Goal: Task Accomplishment & Management: Use online tool/utility

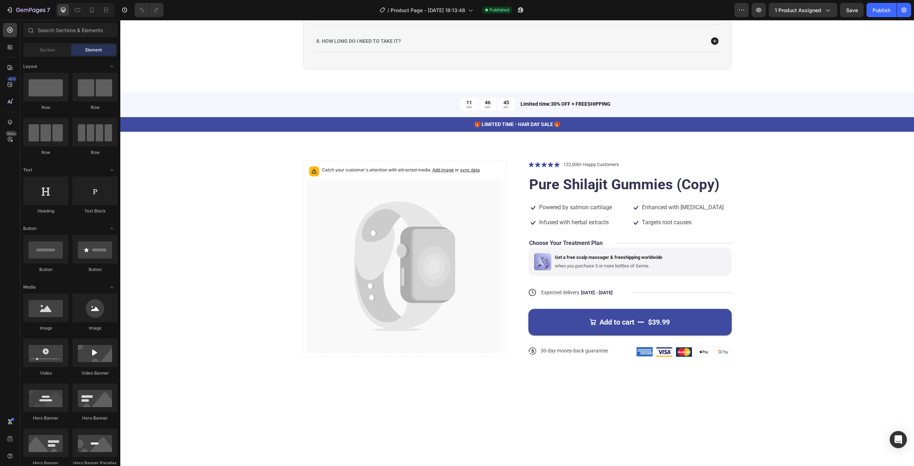
scroll to position [2104, 0]
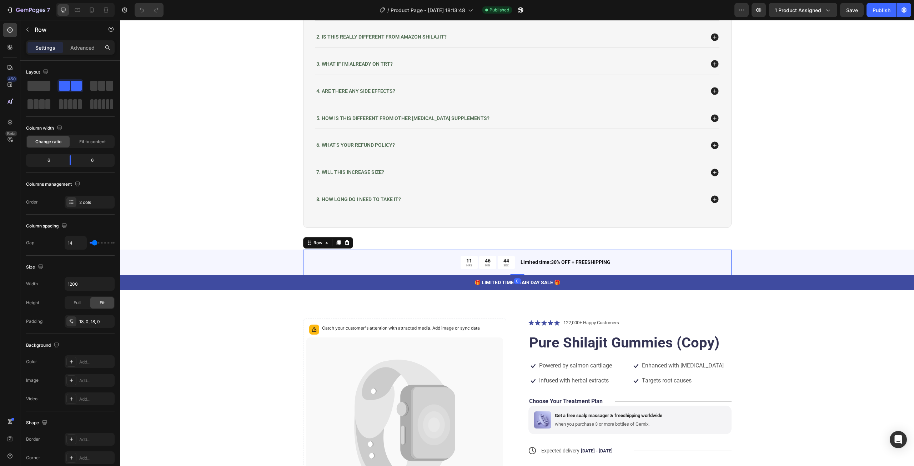
click at [682, 254] on div "11 HRS 46 MIN 44 SEC Countdown Timer Limited time:30% OFF + FREESHIPPING Text B…" at bounding box center [517, 262] width 428 height 26
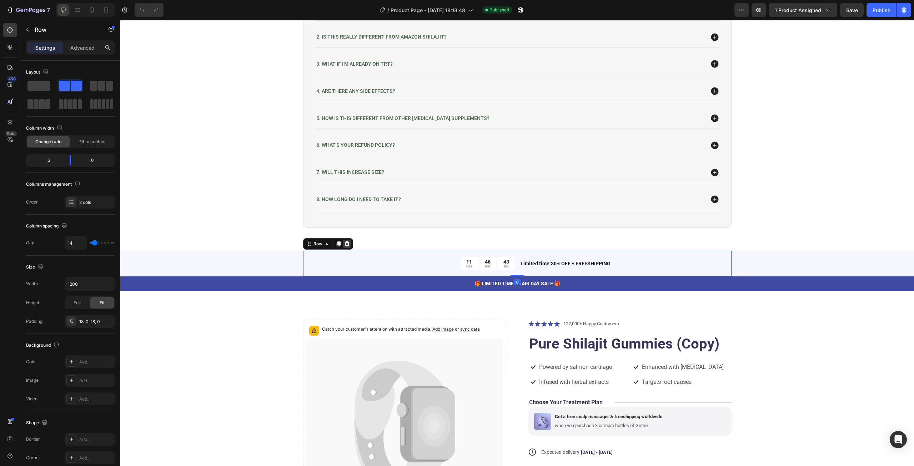
click at [344, 241] on icon at bounding box center [346, 243] width 5 height 5
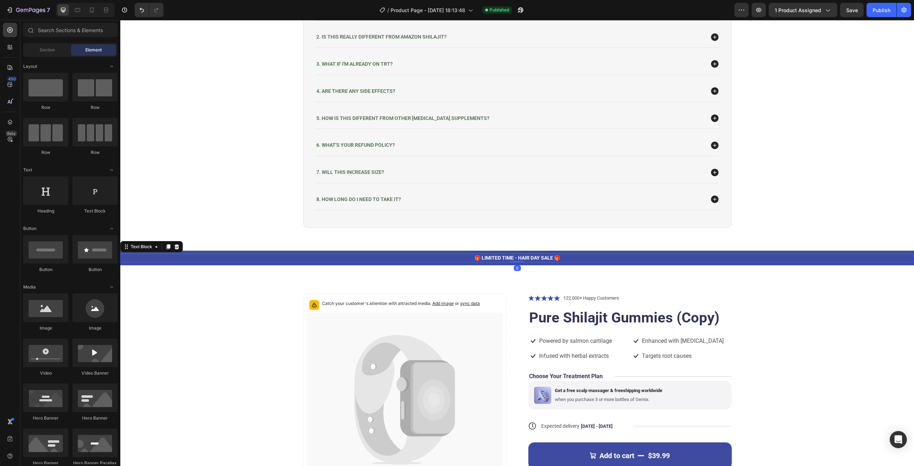
click at [363, 259] on p "🎁 LIMITED TIME - HAIR DAY SALE 🎁" at bounding box center [517, 257] width 792 height 7
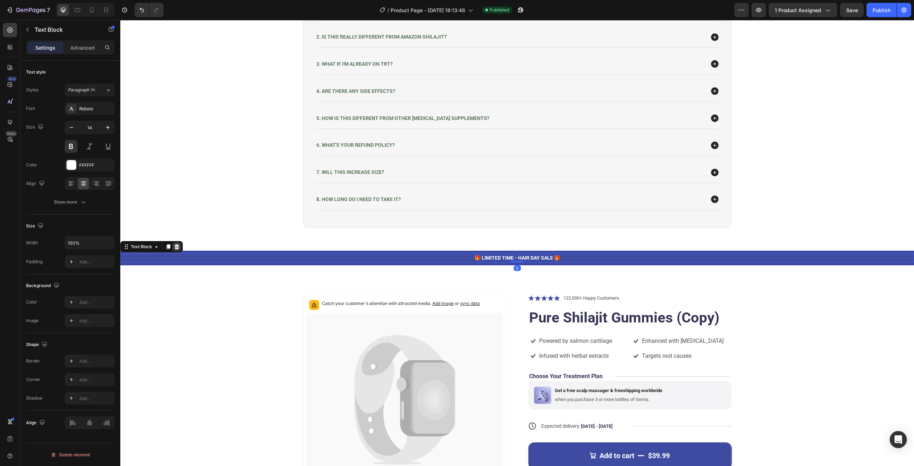
click at [179, 244] on icon at bounding box center [177, 247] width 6 height 6
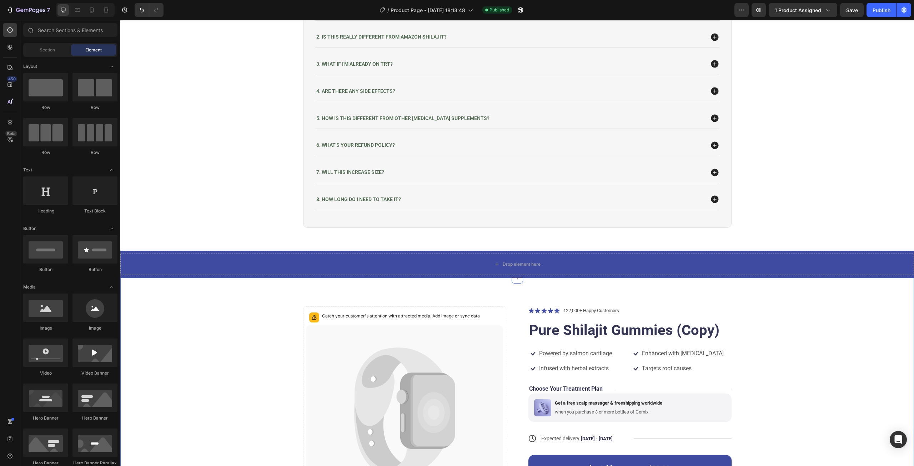
click at [226, 297] on div "Catch your customer's attention with attracted media. Add image or sync data Pr…" at bounding box center [516, 414] width 793 height 272
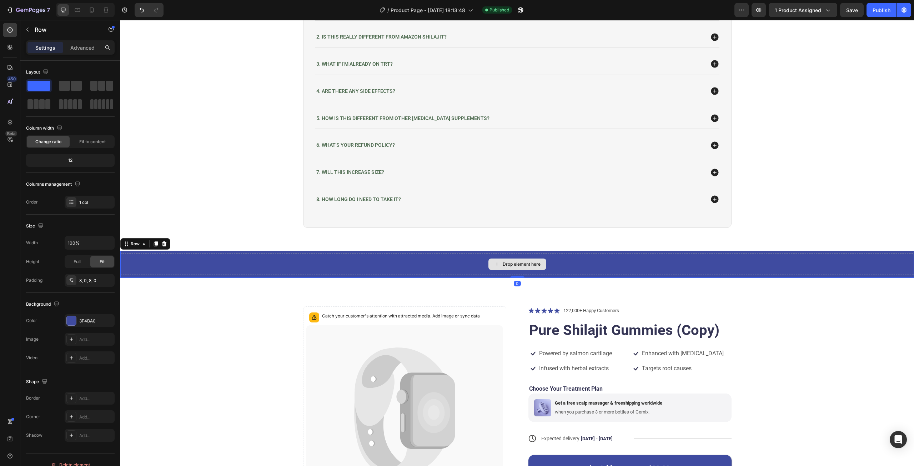
click at [218, 257] on div "Drop element here" at bounding box center [516, 263] width 793 height 21
click at [162, 241] on icon at bounding box center [164, 243] width 5 height 5
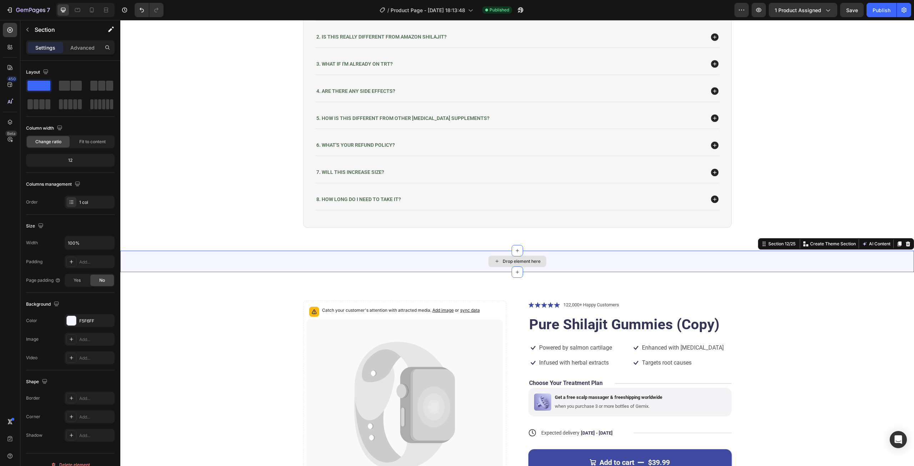
click at [165, 259] on div "Drop element here" at bounding box center [516, 261] width 793 height 21
click at [905, 242] on icon at bounding box center [907, 243] width 5 height 5
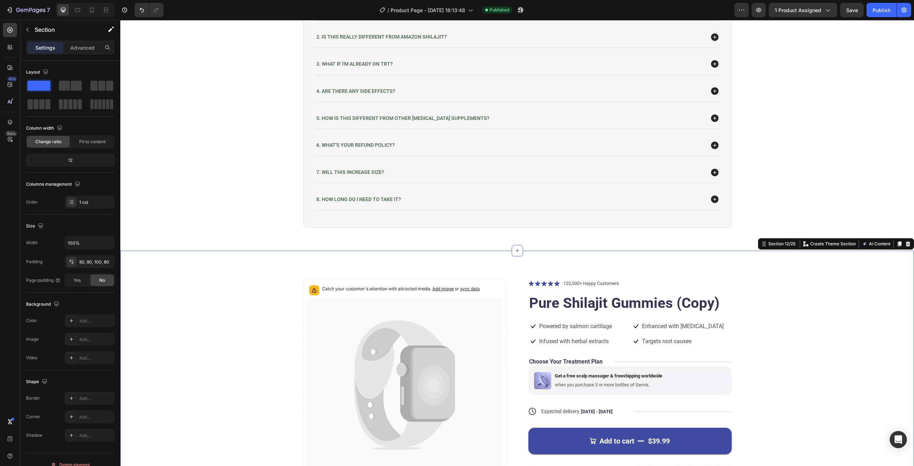
click at [857, 252] on div "Catch your customer's attention with attracted media. Add image or sync data Pr…" at bounding box center [516, 387] width 793 height 272
click at [905, 242] on icon at bounding box center [907, 243] width 5 height 5
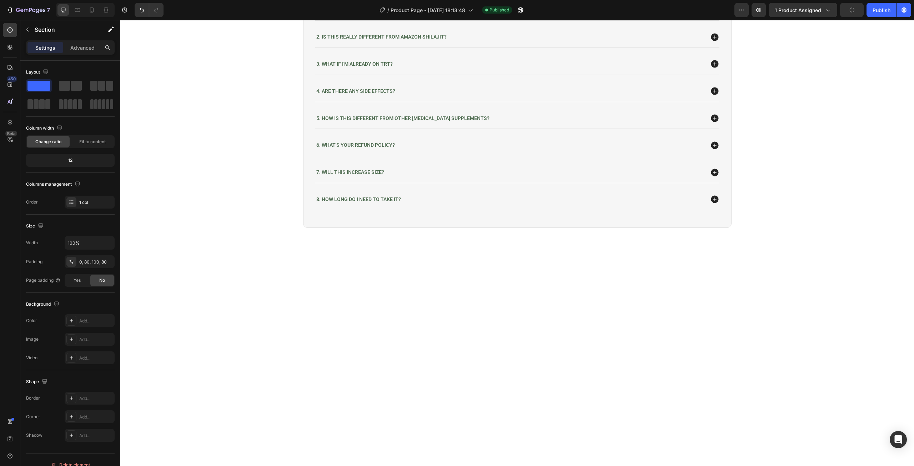
click at [819, 273] on div at bounding box center [516, 411] width 793 height 321
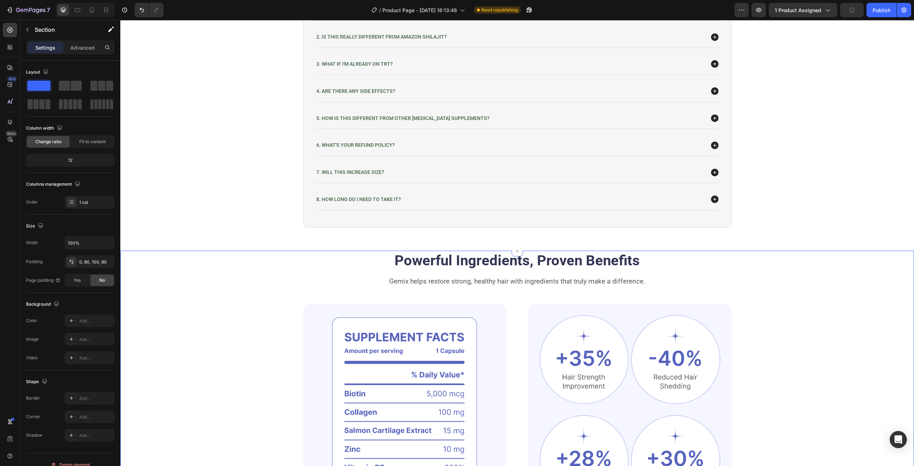
scroll to position [2247, 0]
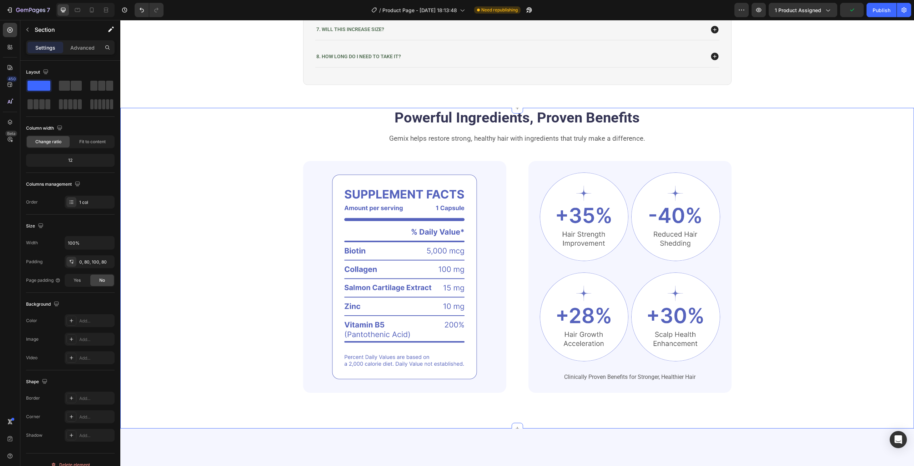
click at [824, 137] on div "Powerful Ingredients, Proven Benefits Heading Gemix helps restore strong, healt…" at bounding box center [517, 250] width 736 height 285
click at [846, 119] on div "Powerful Ingredients, Proven Benefits Heading Gemix helps restore strong, healt…" at bounding box center [517, 250] width 736 height 285
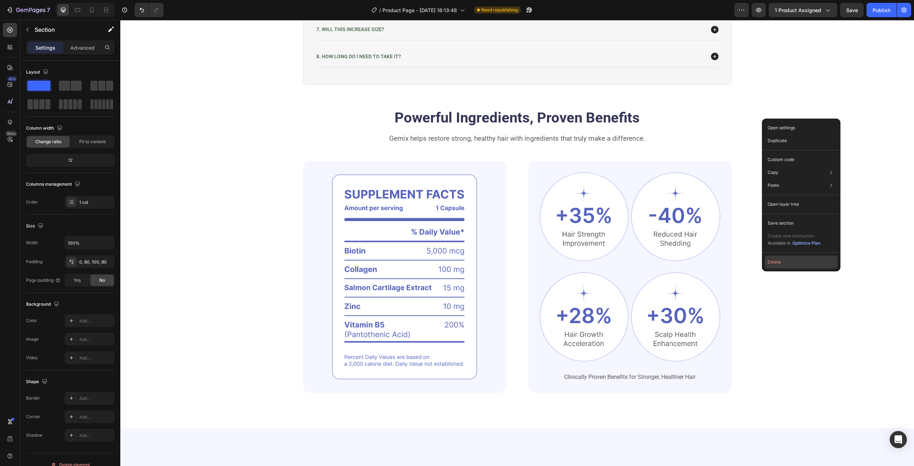
drag, startPoint x: 787, startPoint y: 259, endPoint x: 668, endPoint y: 234, distance: 121.1
click at [787, 259] on button "Delete" at bounding box center [800, 262] width 73 height 13
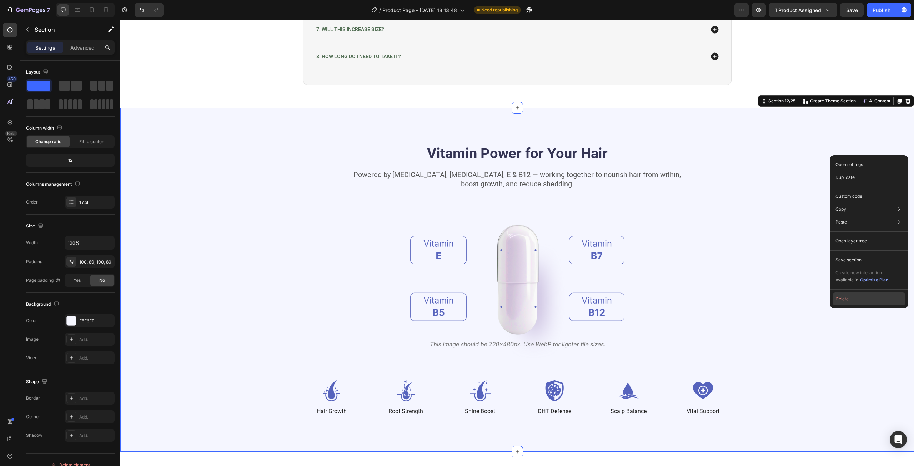
drag, startPoint x: 845, startPoint y: 297, endPoint x: 713, endPoint y: 202, distance: 162.8
click at [845, 297] on button "Delete" at bounding box center [868, 298] width 73 height 13
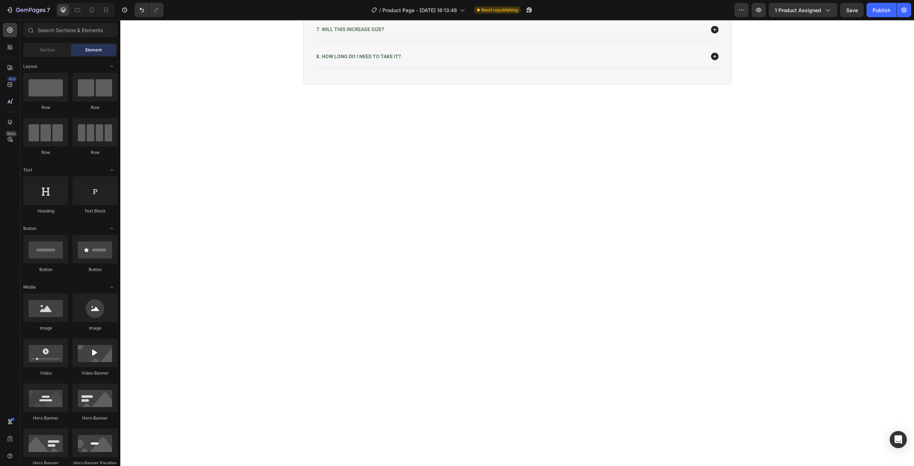
click at [749, 210] on div at bounding box center [516, 194] width 793 height 172
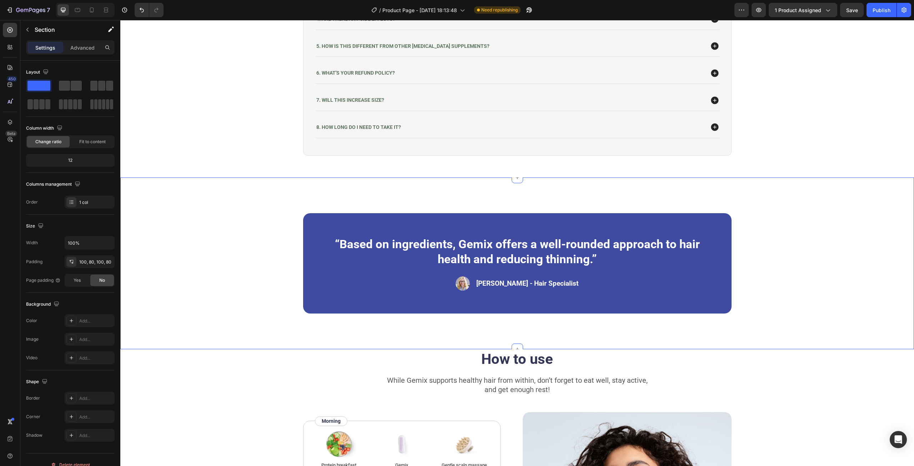
scroll to position [2176, 0]
click at [820, 216] on div "“Based on ingredients, Gemix offers a well-rounded approach to hair health and …" at bounding box center [517, 264] width 736 height 101
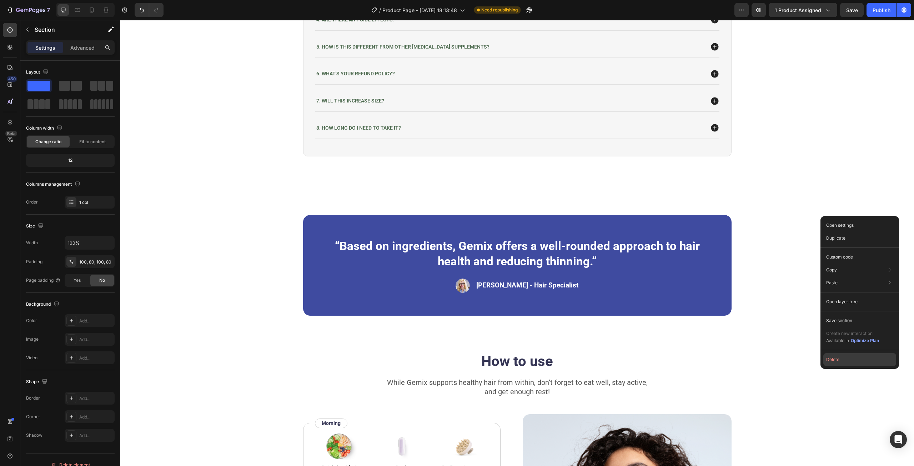
drag, startPoint x: 835, startPoint y: 360, endPoint x: 675, endPoint y: 269, distance: 184.0
click at [835, 360] on button "Delete" at bounding box center [859, 359] width 73 height 13
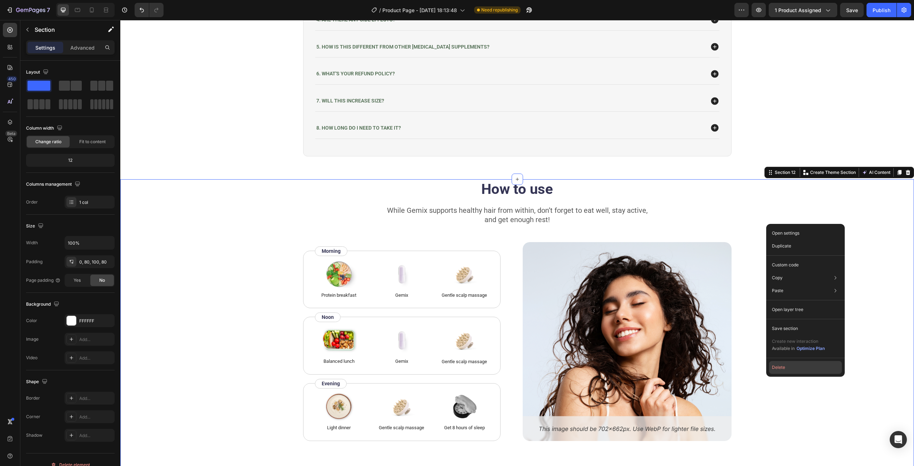
drag, startPoint x: 787, startPoint y: 367, endPoint x: 665, endPoint y: 336, distance: 126.0
click at [787, 367] on button "Delete" at bounding box center [805, 367] width 73 height 13
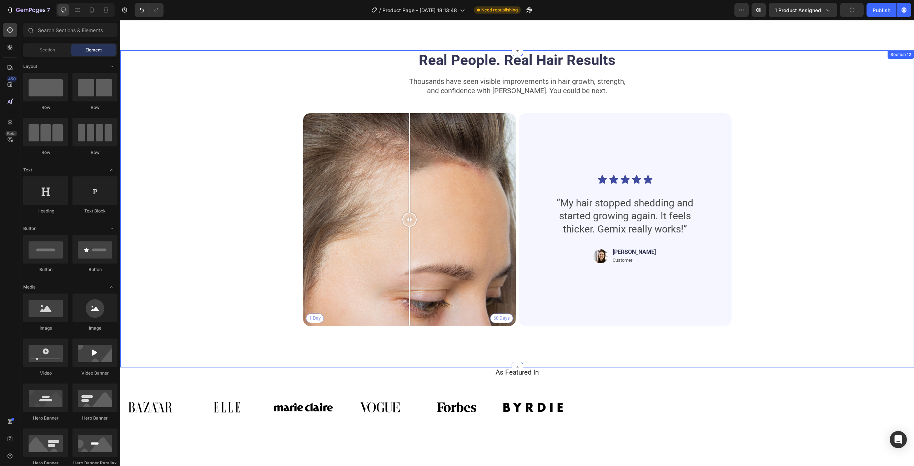
scroll to position [2354, 0]
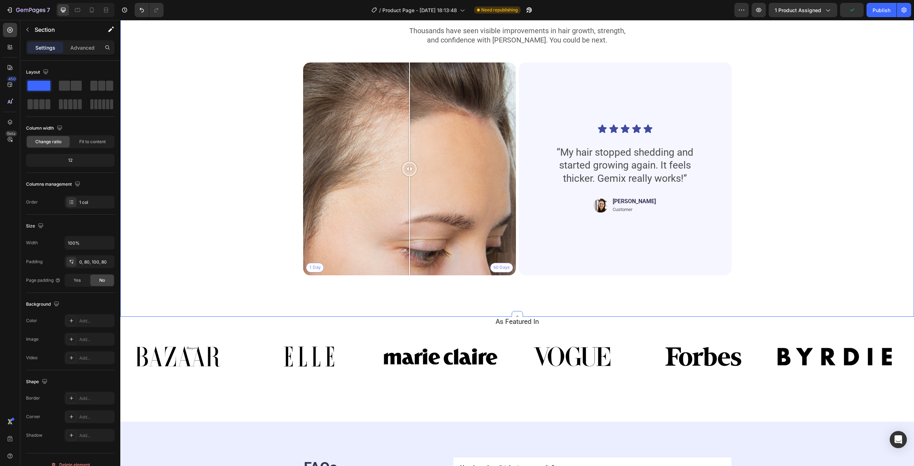
click at [846, 97] on div "Real People. Real Hair Results Heading Thousands have seen visible improvements…" at bounding box center [517, 140] width 736 height 281
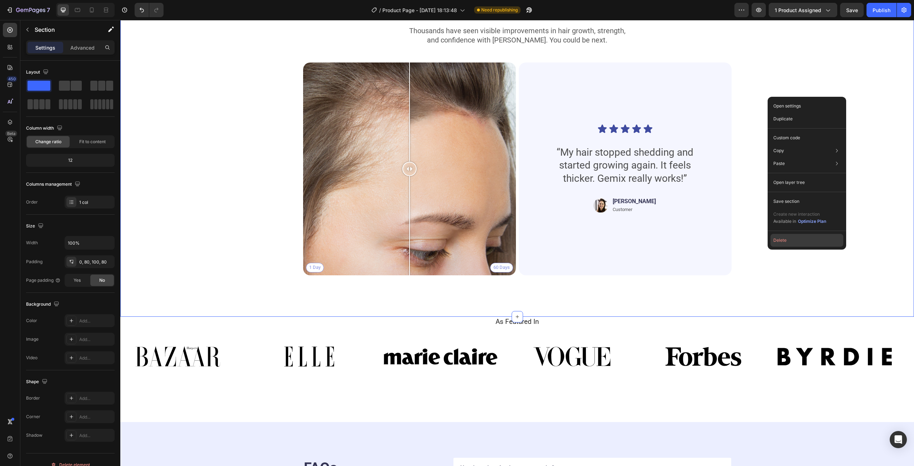
click at [775, 238] on button "Delete" at bounding box center [806, 240] width 73 height 13
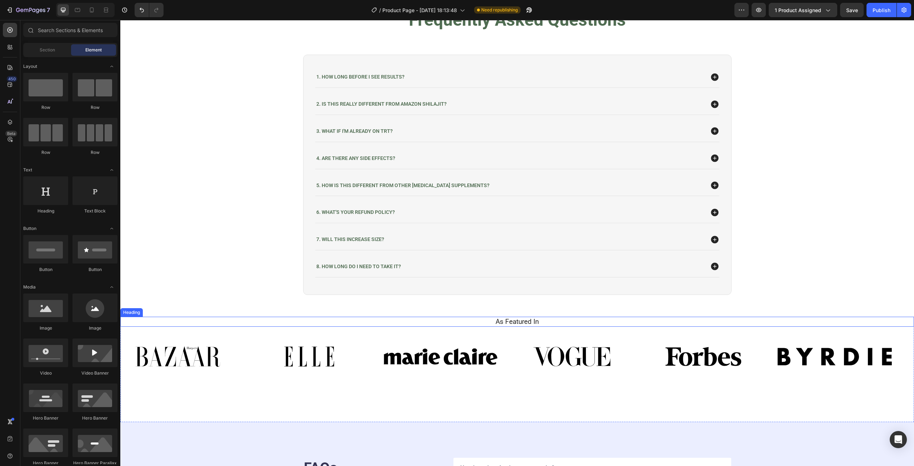
scroll to position [2180, 0]
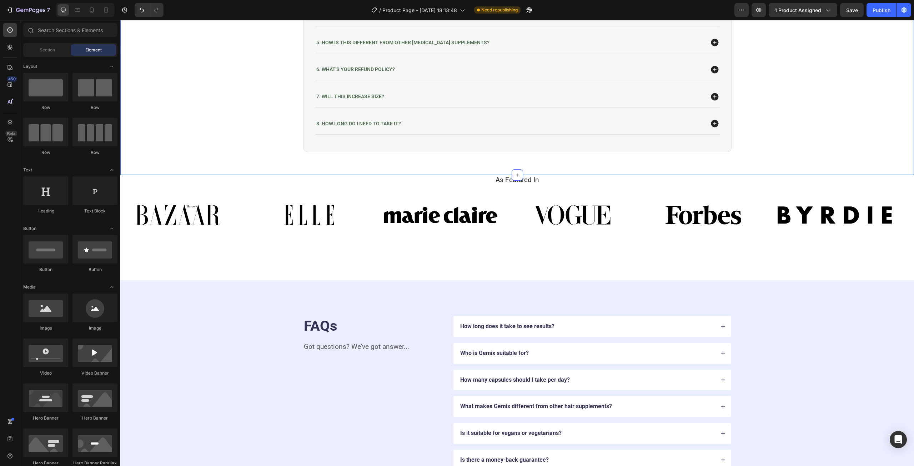
click at [831, 169] on div "Frequently Asked Questions Heading Row 1. How long before I see results? 2. Is …" at bounding box center [516, 6] width 793 height 338
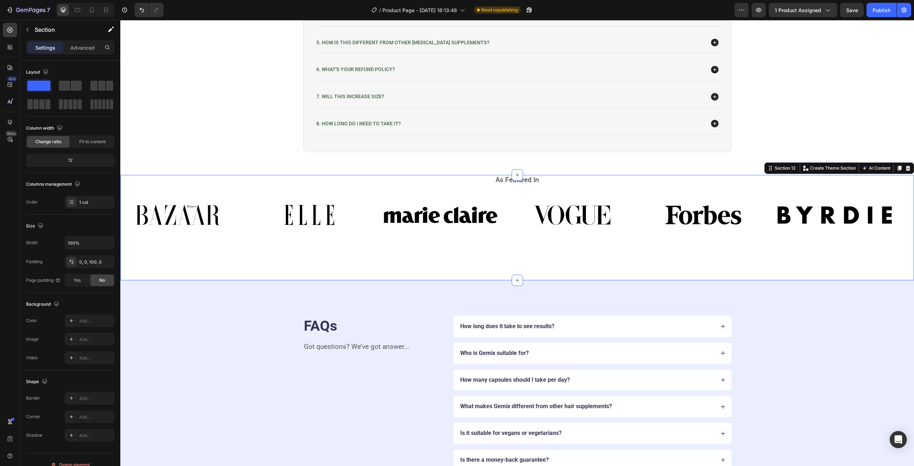
click at [888, 185] on div "As Featured In Heading Image Image Image Image Image Image Image Image Image Im…" at bounding box center [516, 210] width 793 height 70
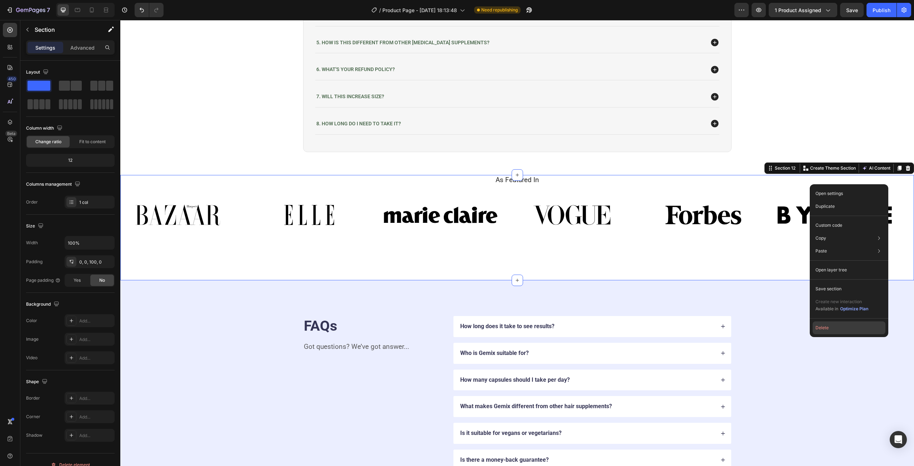
click at [820, 330] on button "Delete" at bounding box center [848, 327] width 73 height 13
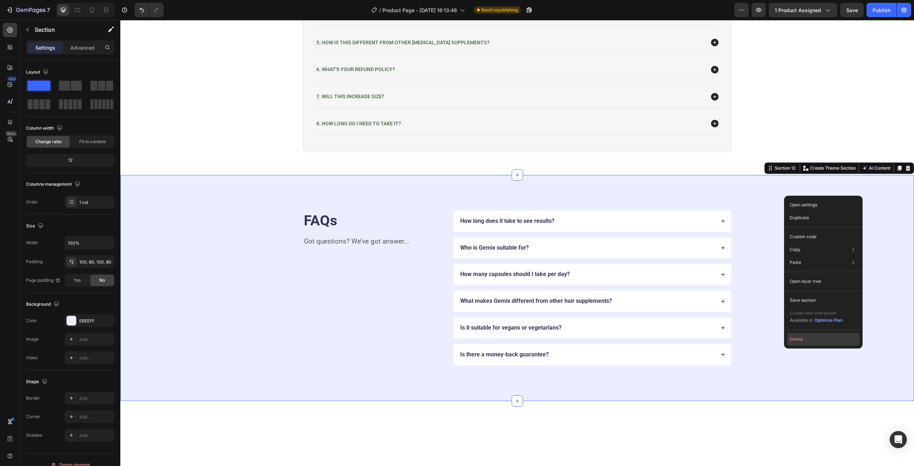
drag, startPoint x: 689, startPoint y: 305, endPoint x: 803, endPoint y: 337, distance: 118.3
click at [803, 337] on button "Delete" at bounding box center [823, 339] width 73 height 13
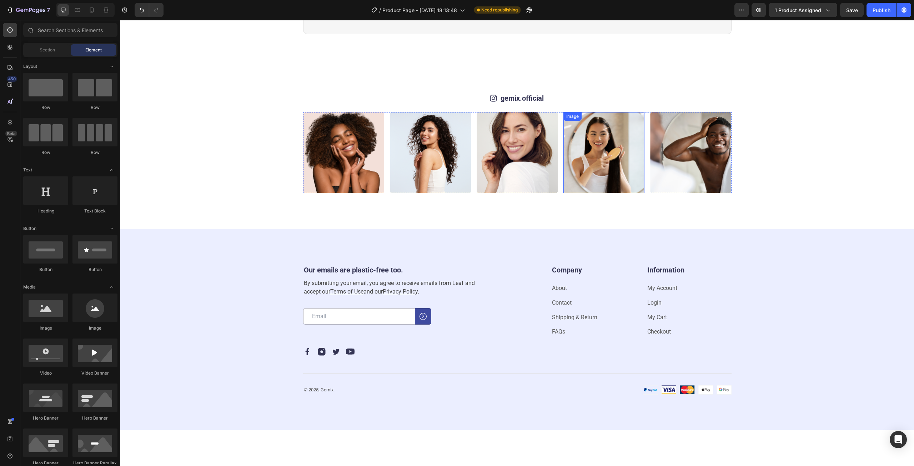
scroll to position [2323, 0]
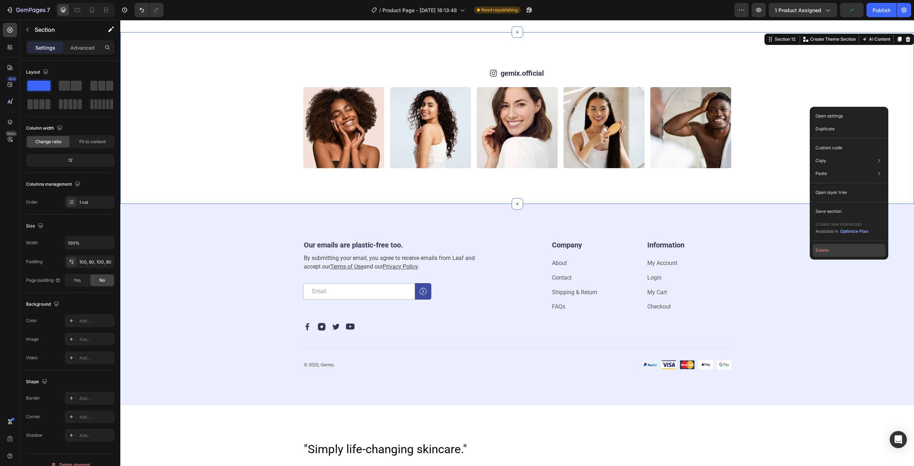
click at [819, 251] on button "Delete" at bounding box center [848, 250] width 73 height 13
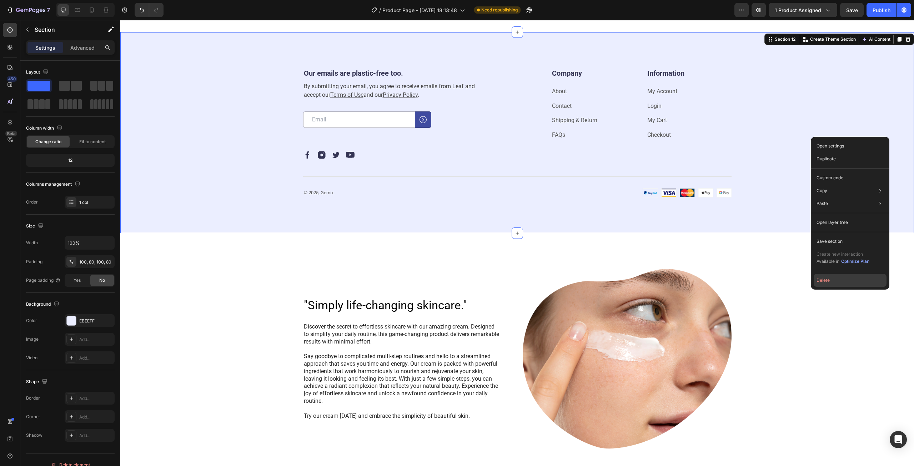
click at [826, 280] on button "Delete" at bounding box center [849, 280] width 73 height 13
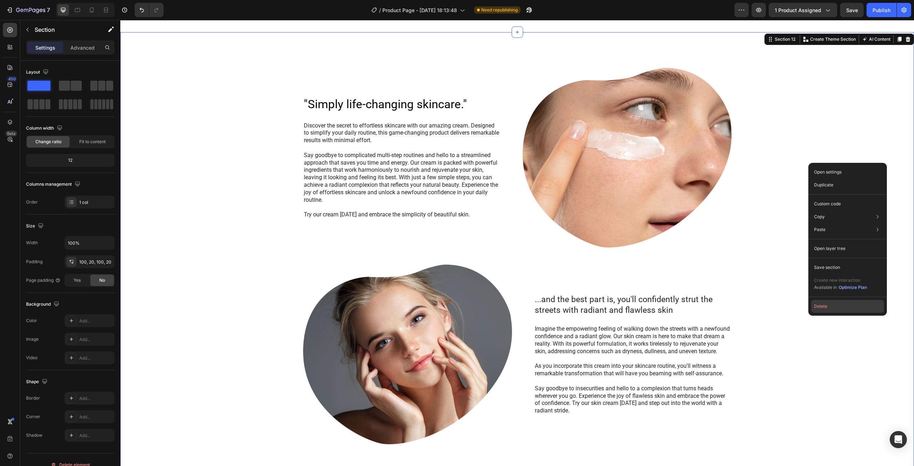
click at [820, 306] on button "Delete" at bounding box center [847, 306] width 73 height 13
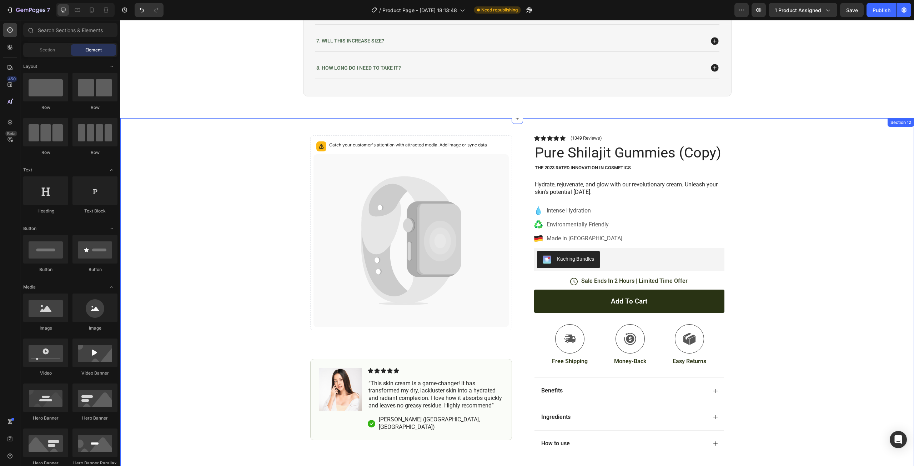
scroll to position [2215, 0]
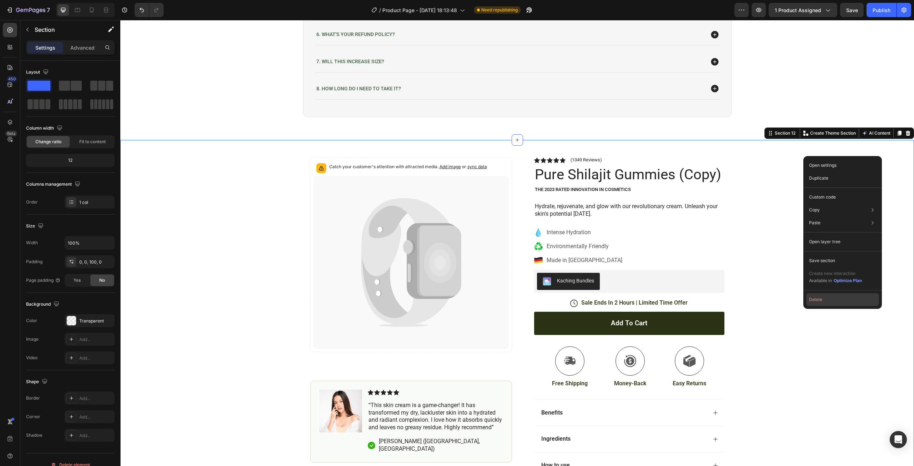
click at [818, 297] on button "Delete" at bounding box center [842, 299] width 73 height 13
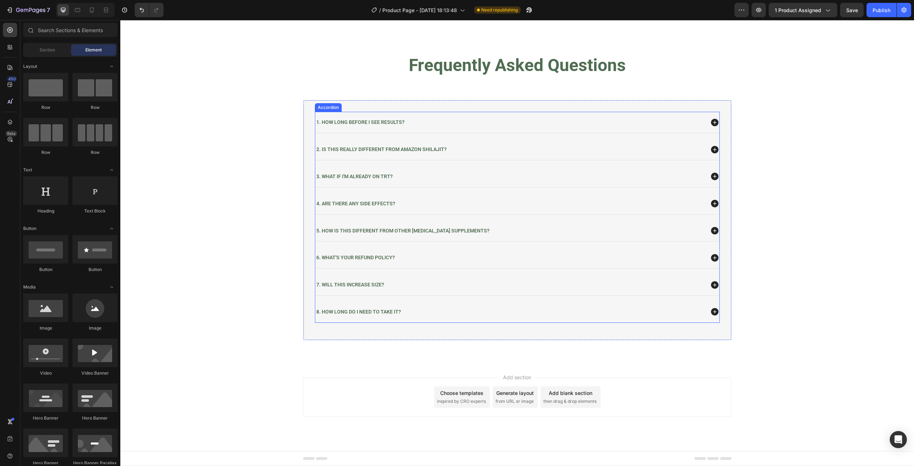
scroll to position [1990, 0]
click at [847, 11] on span "Save" at bounding box center [852, 10] width 12 height 6
click at [873, 12] on div "Publish" at bounding box center [881, 9] width 18 height 7
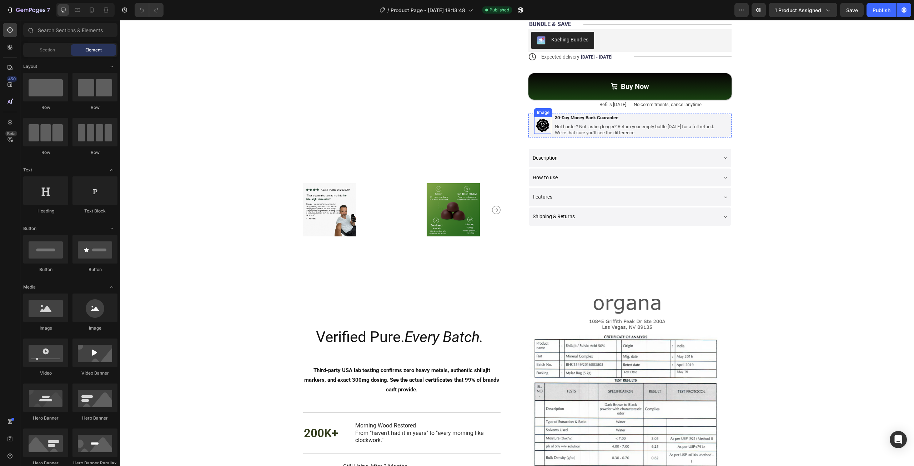
scroll to position [178, 0]
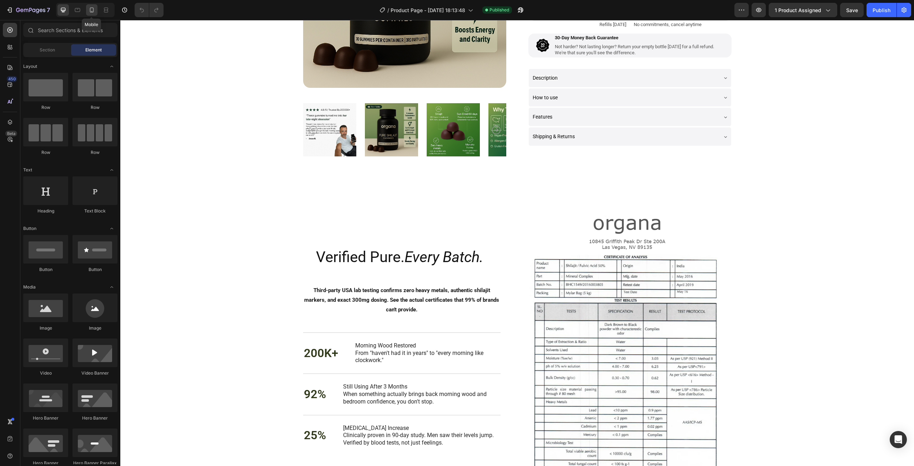
click at [89, 14] on div at bounding box center [91, 9] width 11 height 11
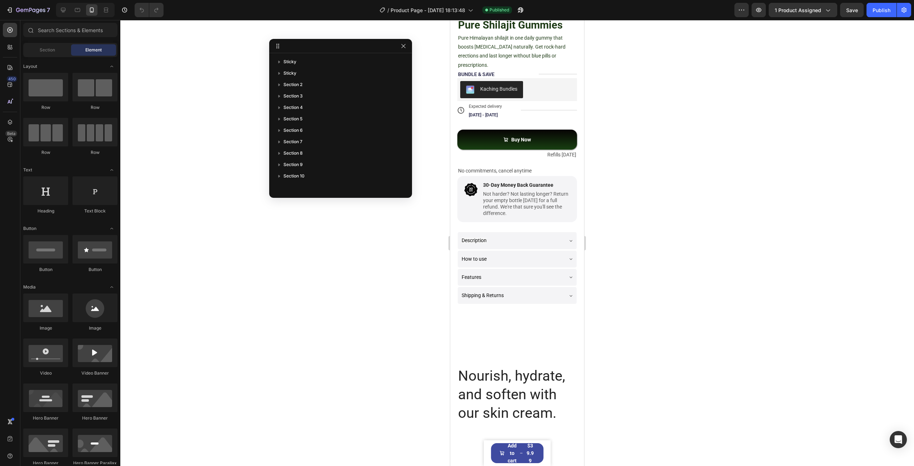
click at [686, 202] on div at bounding box center [516, 243] width 793 height 446
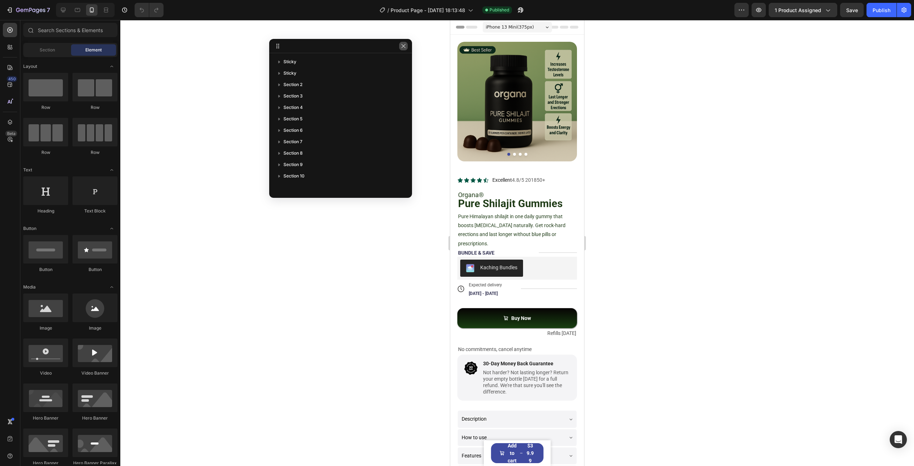
click at [402, 47] on icon "button" at bounding box center [403, 46] width 6 height 6
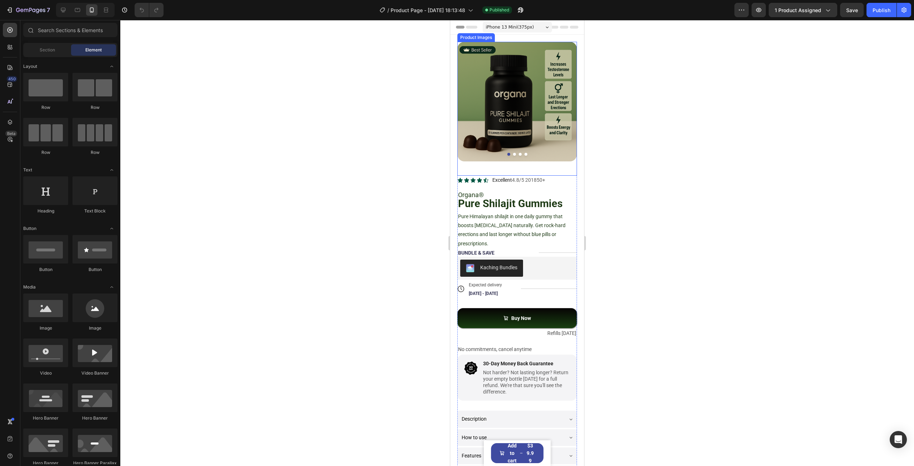
click at [530, 161] on div "Product Images" at bounding box center [517, 109] width 120 height 134
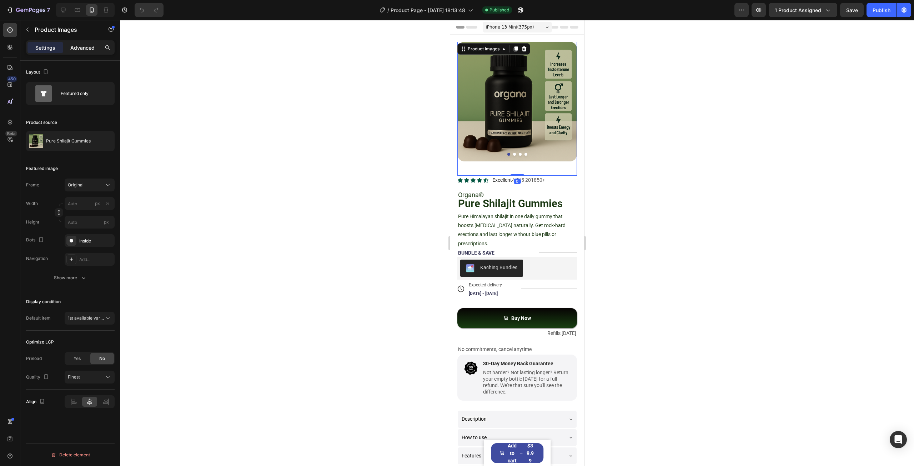
click at [77, 46] on p "Advanced" at bounding box center [82, 47] width 24 height 7
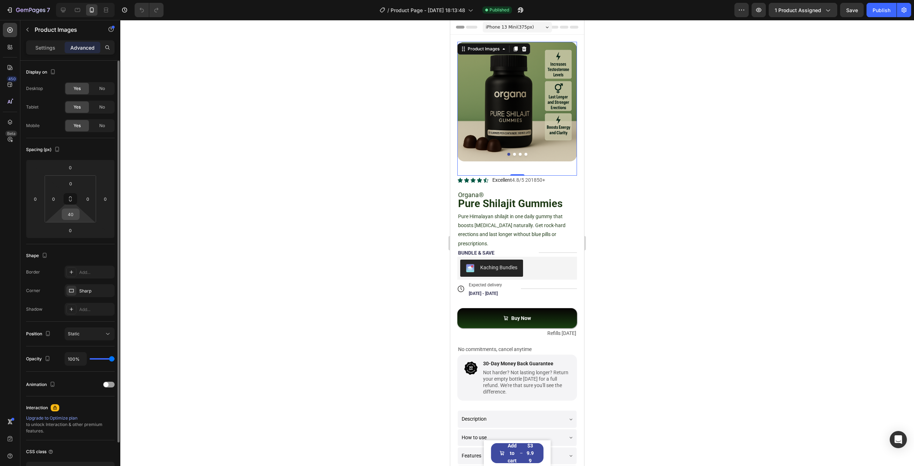
click at [71, 214] on input "40" at bounding box center [71, 214] width 14 height 11
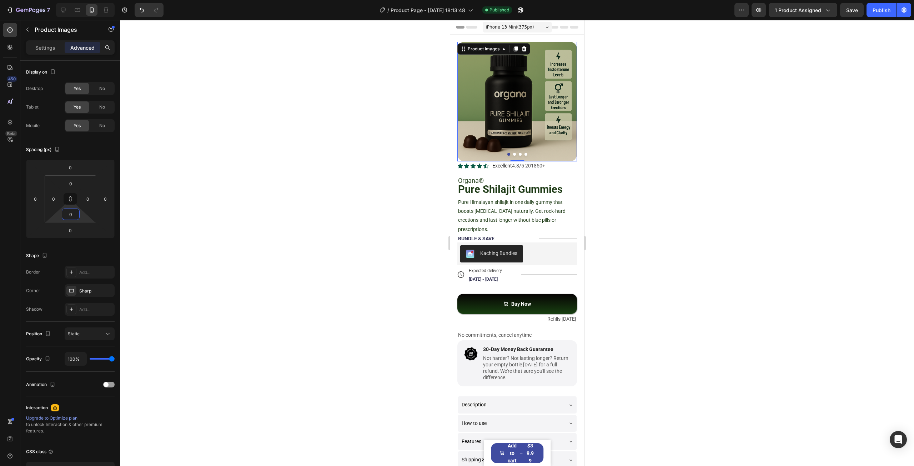
type input "0"
click at [291, 142] on div at bounding box center [516, 243] width 793 height 446
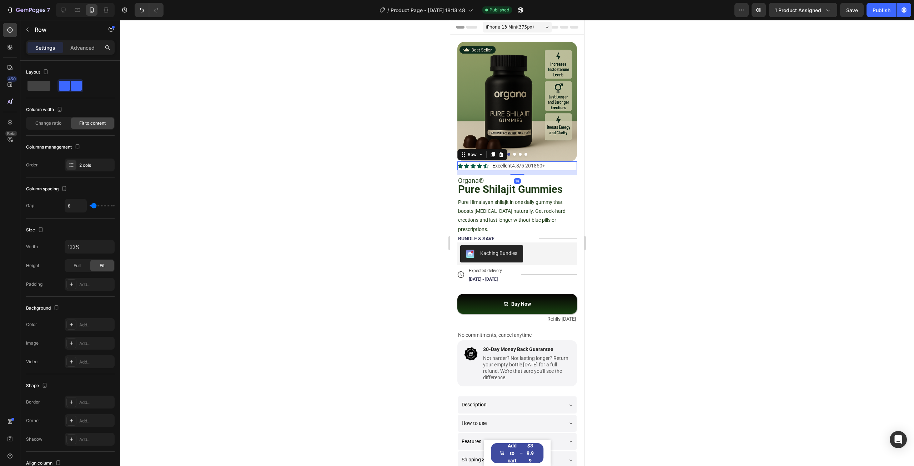
click at [550, 161] on div "Icon Icon Icon Icon Icon Icon List Excellent 4.8/5 201850+ Text Block Row 14" at bounding box center [517, 165] width 120 height 9
click at [83, 46] on p "Advanced" at bounding box center [82, 47] width 24 height 7
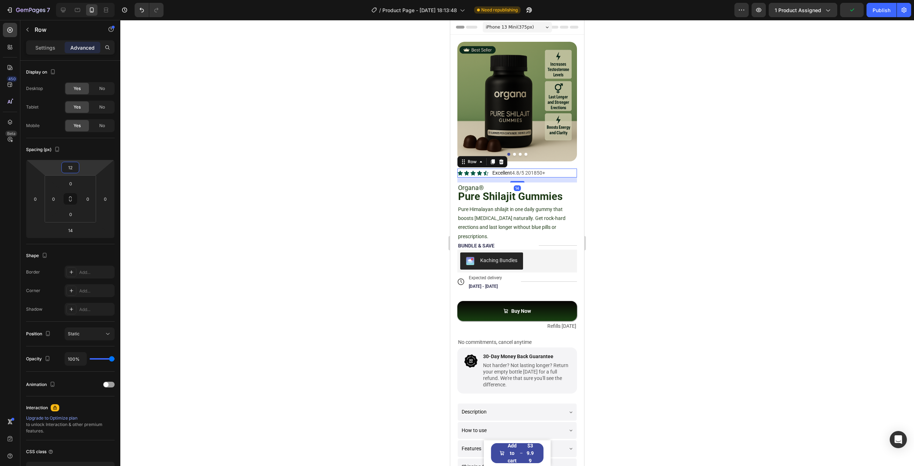
type input "8"
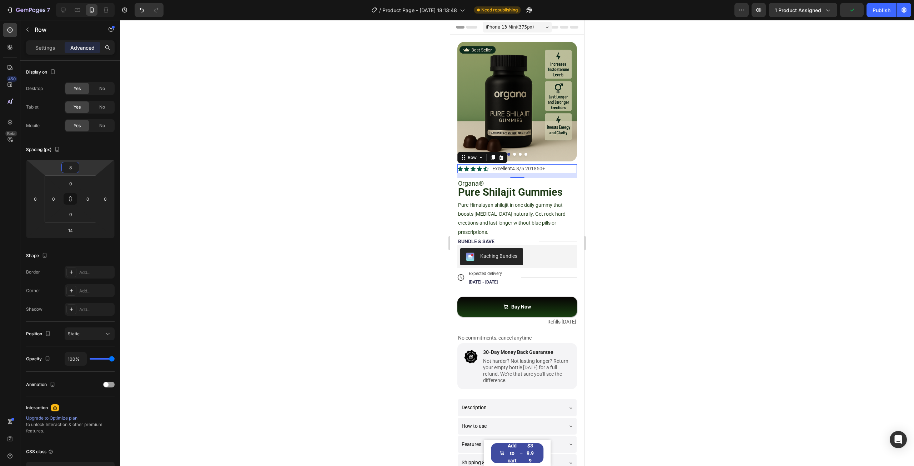
click at [88, 0] on html "7 Version history / Product Page - [DATE] 18:13:48 Need republishing Preview 1 …" at bounding box center [457, 0] width 914 height 0
click at [280, 167] on div at bounding box center [516, 243] width 793 height 446
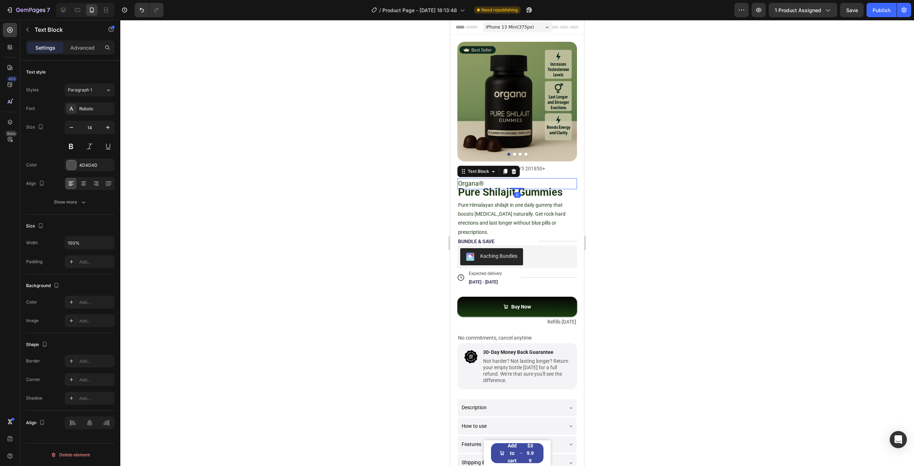
click at [491, 179] on p "Organa®" at bounding box center [517, 184] width 118 height 10
click at [85, 46] on p "Advanced" at bounding box center [82, 47] width 24 height 7
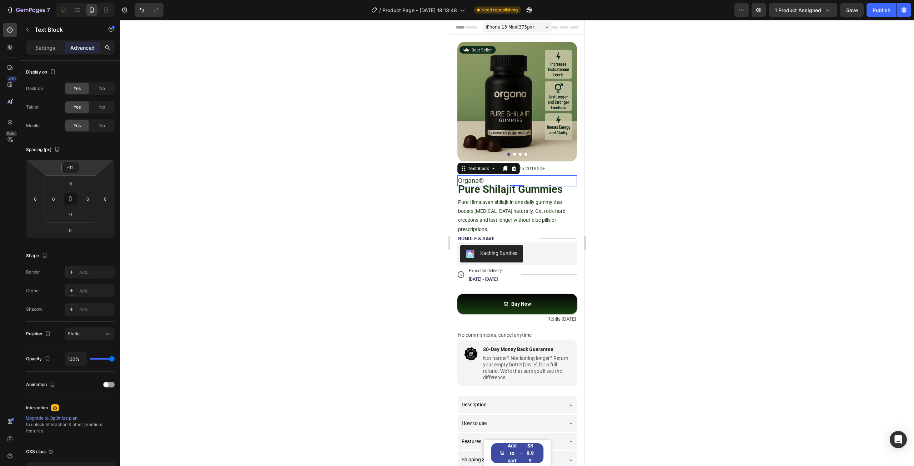
type input "-16"
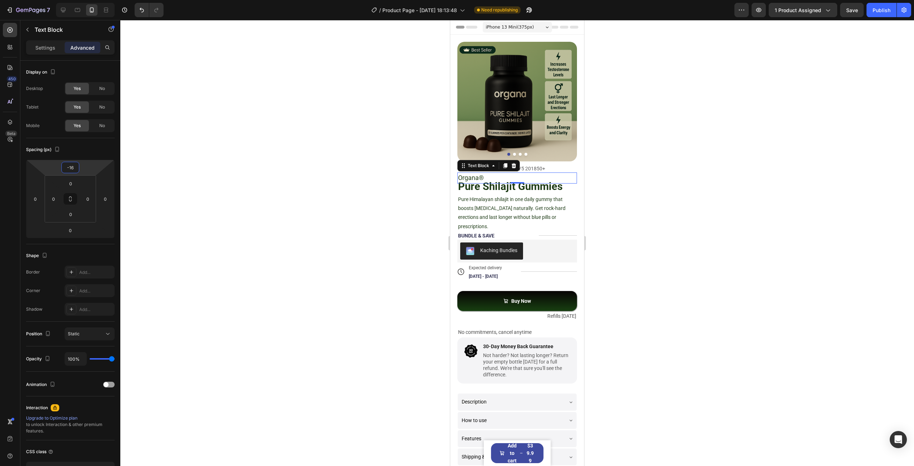
click at [98, 0] on html "7 Version history / Product Page - [DATE] 18:13:48 Need republishing Preview 1 …" at bounding box center [457, 0] width 914 height 0
click at [638, 141] on div at bounding box center [516, 243] width 793 height 446
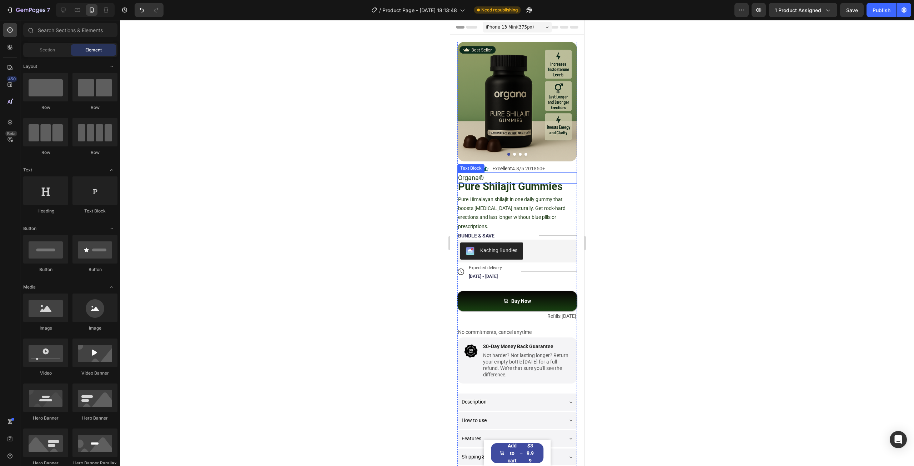
click at [529, 173] on p "Organa®" at bounding box center [517, 178] width 118 height 10
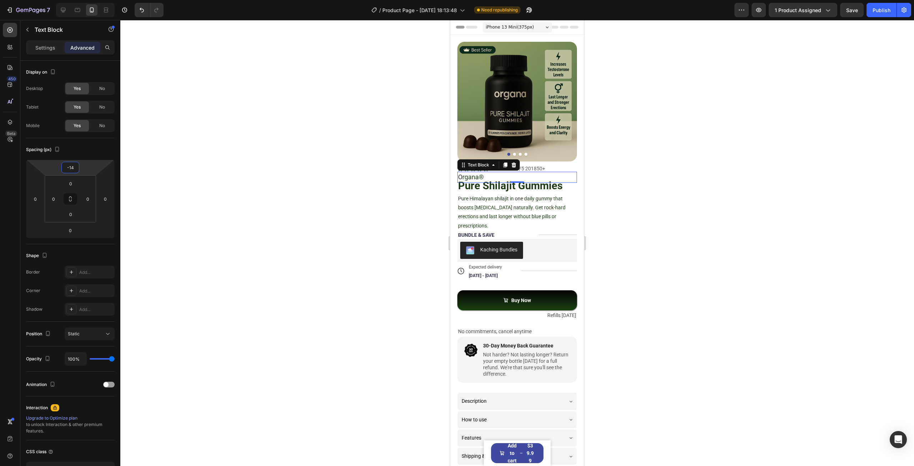
type input "-12"
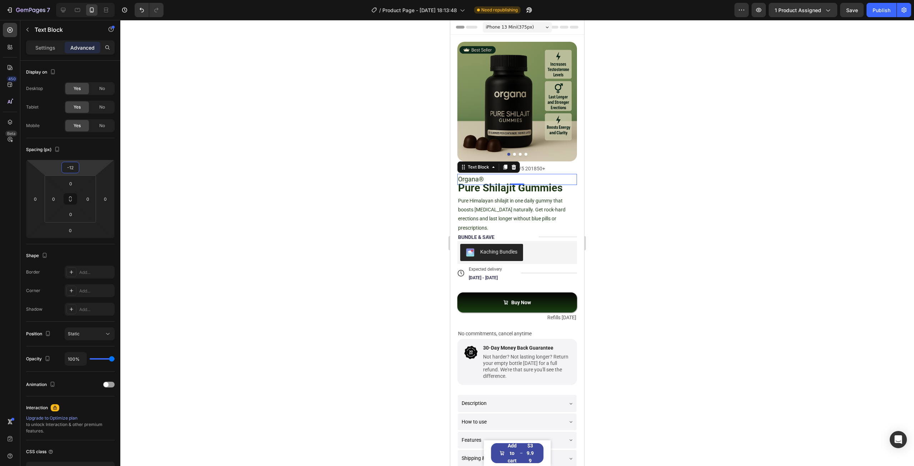
click at [90, 0] on html "7 Version history / Product Page - [DATE] 18:13:48 Need republishing Preview 1 …" at bounding box center [457, 0] width 914 height 0
click at [270, 189] on div at bounding box center [516, 243] width 793 height 446
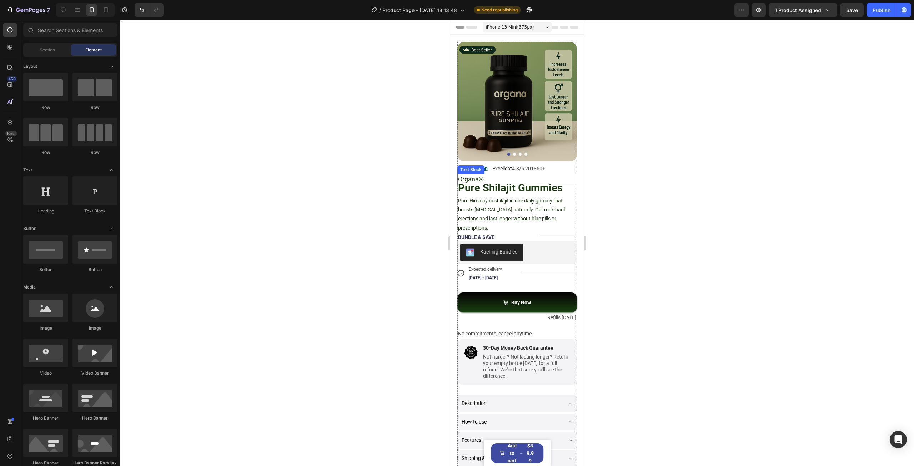
click at [509, 175] on p "Organa®" at bounding box center [517, 180] width 118 height 10
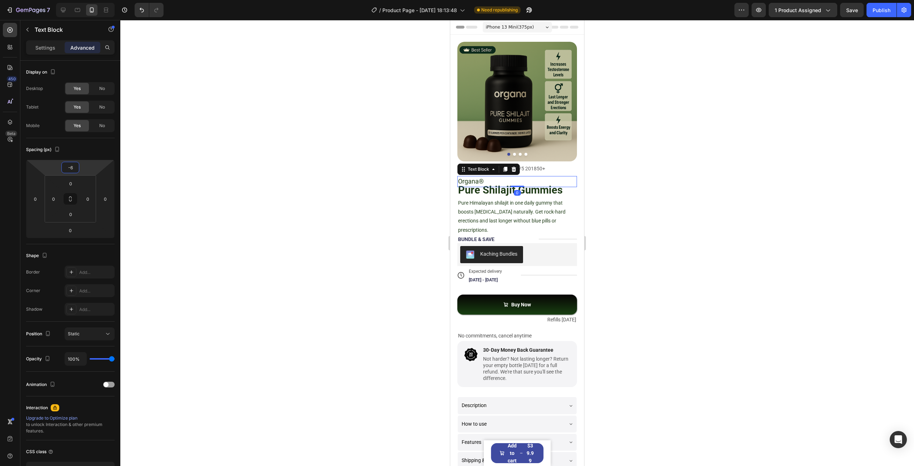
type input "-4"
click at [85, 0] on html "7 Version history / Product Page - [DATE] 18:13:48 Need republishing Preview 1 …" at bounding box center [457, 0] width 914 height 0
click at [225, 125] on div at bounding box center [516, 243] width 793 height 446
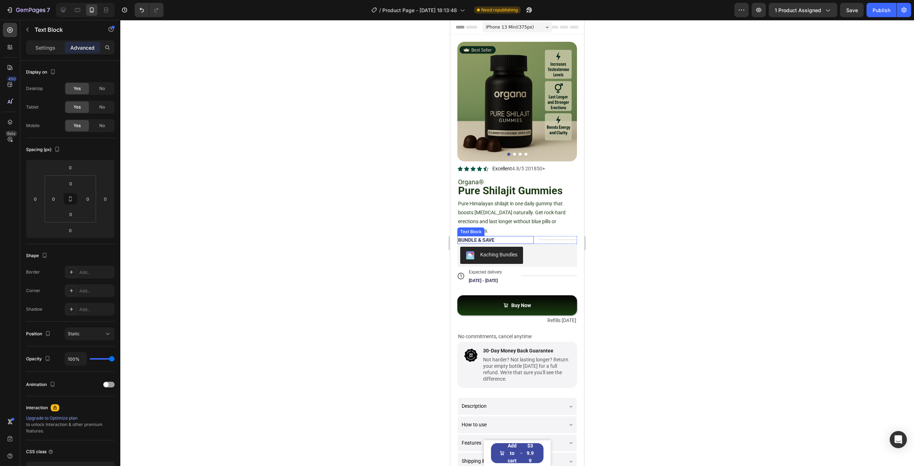
click at [496, 237] on div "BUNDLE & SAVE Text Block" at bounding box center [495, 240] width 76 height 8
click at [507, 236] on div "BUNDLE & SAVE" at bounding box center [495, 240] width 76 height 8
click at [39, 49] on p "Settings" at bounding box center [45, 47] width 20 height 7
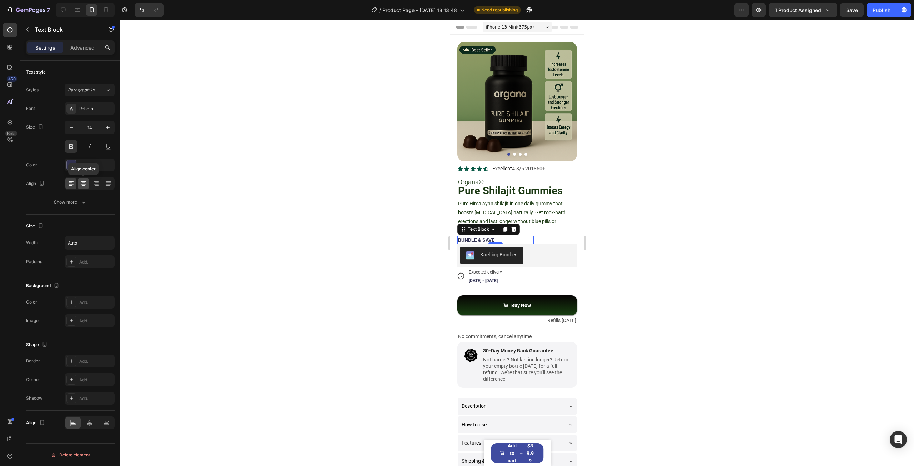
click at [82, 184] on icon at bounding box center [83, 184] width 5 height 1
click at [69, 184] on icon at bounding box center [70, 183] width 7 height 7
click at [84, 185] on icon at bounding box center [84, 185] width 4 height 1
click at [73, 183] on icon at bounding box center [70, 183] width 7 height 7
click at [514, 236] on div "BUNDLE & SAVE" at bounding box center [495, 240] width 76 height 8
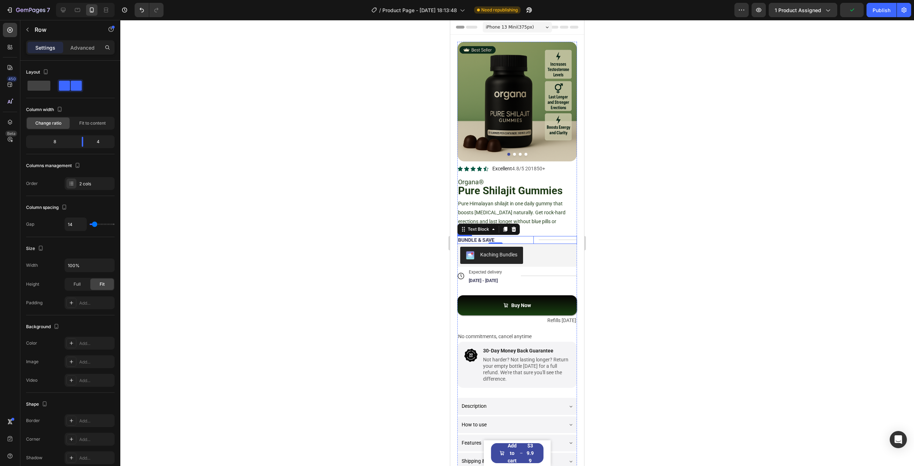
click at [541, 236] on div "Title Line" at bounding box center [558, 240] width 38 height 8
click at [36, 87] on span at bounding box center [38, 86] width 23 height 10
type input "0"
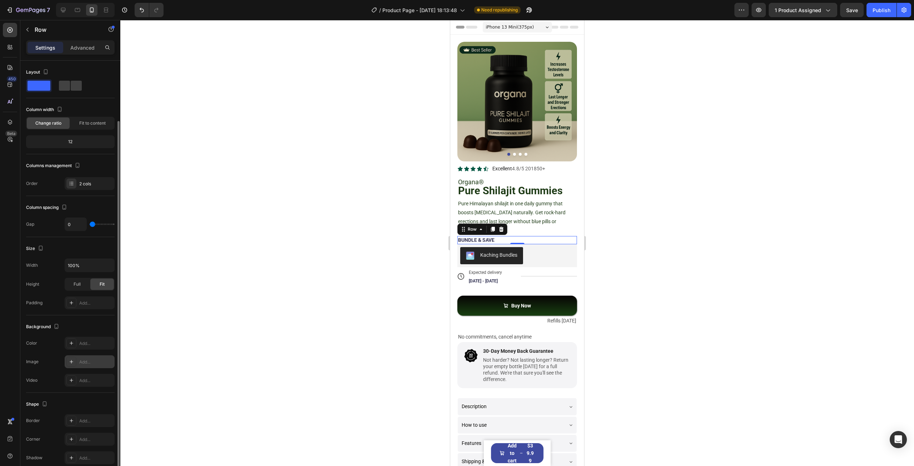
scroll to position [31, 0]
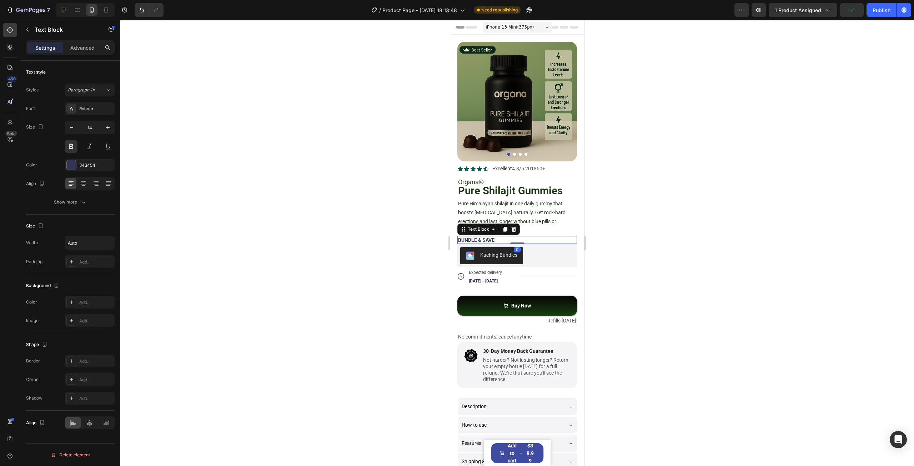
click at [490, 237] on p "BUNDLE & SAVE" at bounding box center [476, 240] width 36 height 6
click at [85, 181] on icon at bounding box center [83, 183] width 7 height 7
click at [471, 237] on p "BUNDLE & SAVE" at bounding box center [476, 240] width 36 height 6
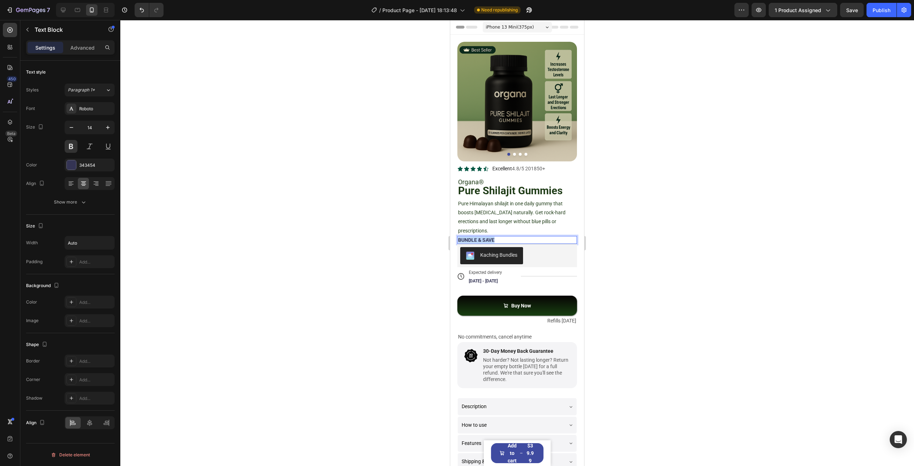
click at [471, 237] on p "BUNDLE & SAVE" at bounding box center [476, 240] width 36 height 6
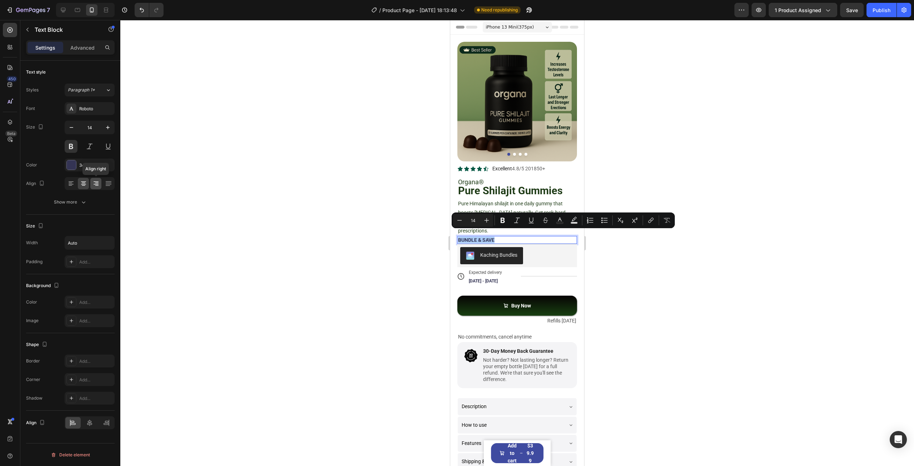
click at [99, 183] on icon at bounding box center [95, 183] width 7 height 7
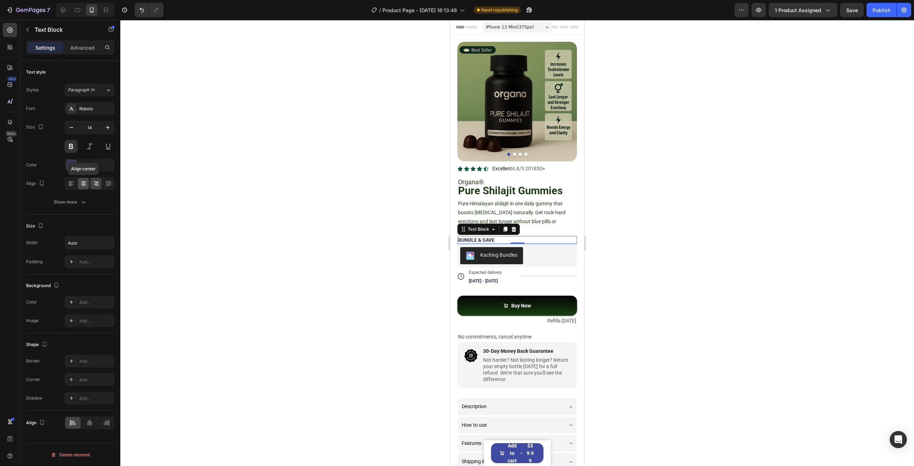
click at [81, 182] on icon at bounding box center [83, 183] width 7 height 7
click at [68, 182] on icon at bounding box center [70, 183] width 7 height 7
click at [84, 183] on icon at bounding box center [84, 183] width 4 height 1
click at [514, 236] on div "BUNDLE & SAVE" at bounding box center [517, 240] width 120 height 8
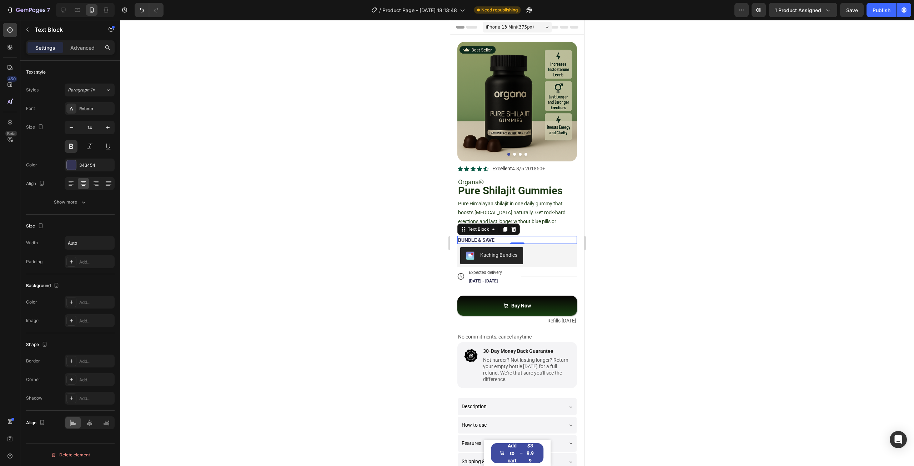
click at [514, 236] on div "BUNDLE & SAVE" at bounding box center [517, 240] width 120 height 8
click at [483, 237] on p "BUNDLE & SAVE" at bounding box center [476, 240] width 36 height 6
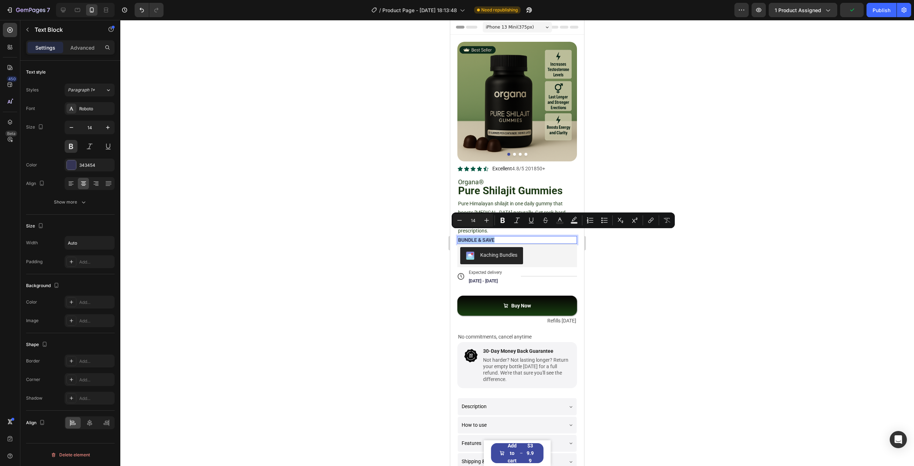
click at [642, 257] on div at bounding box center [516, 243] width 793 height 446
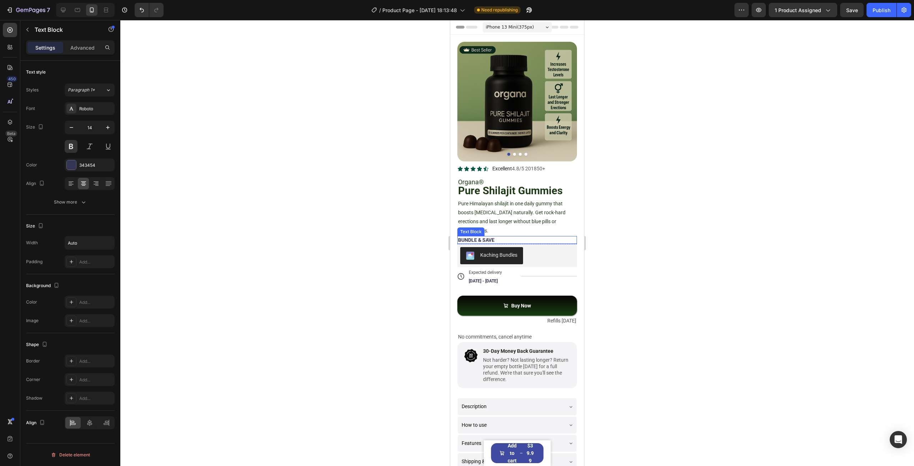
click at [502, 236] on div "BUNDLE & SAVE" at bounding box center [517, 240] width 120 height 8
click at [62, 13] on icon at bounding box center [63, 9] width 7 height 7
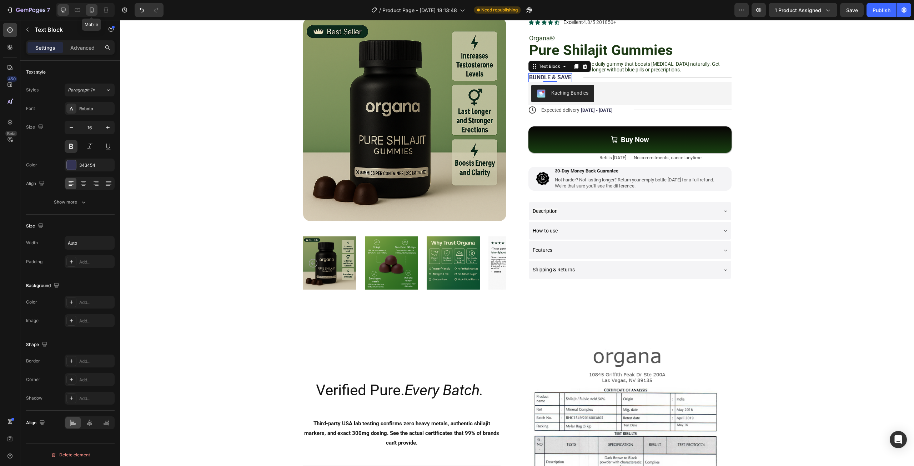
scroll to position [74, 0]
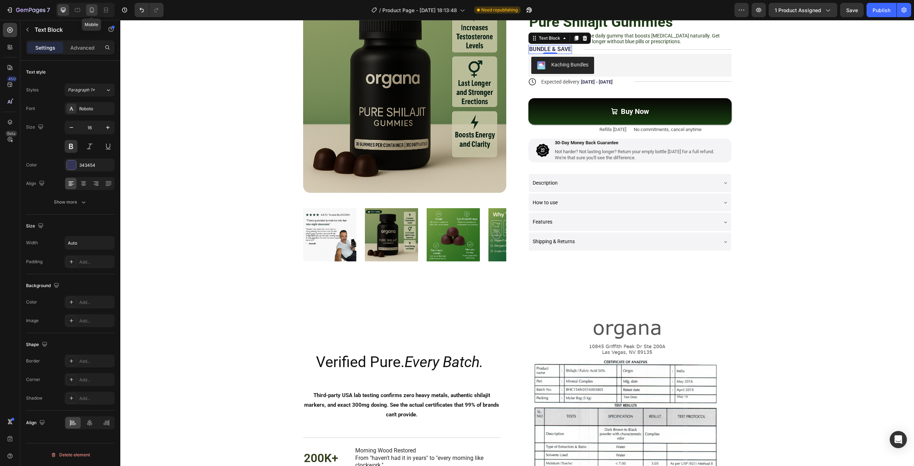
click at [90, 13] on icon at bounding box center [91, 9] width 7 height 7
type input "14"
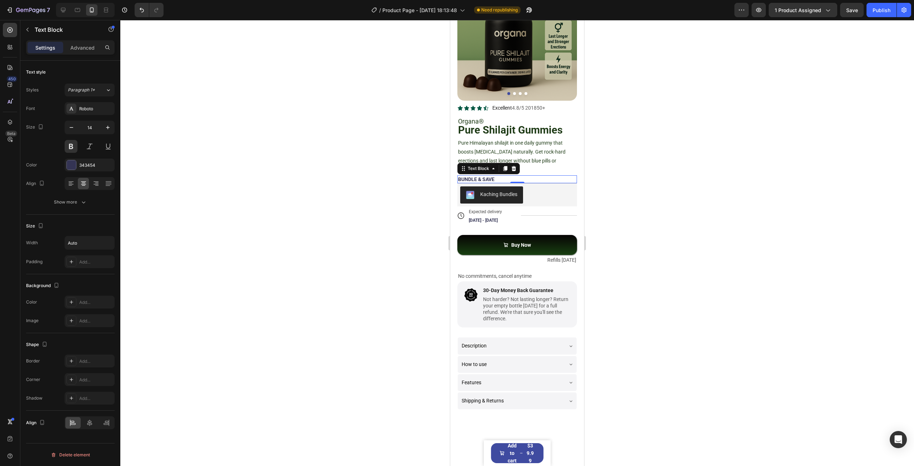
scroll to position [51, 0]
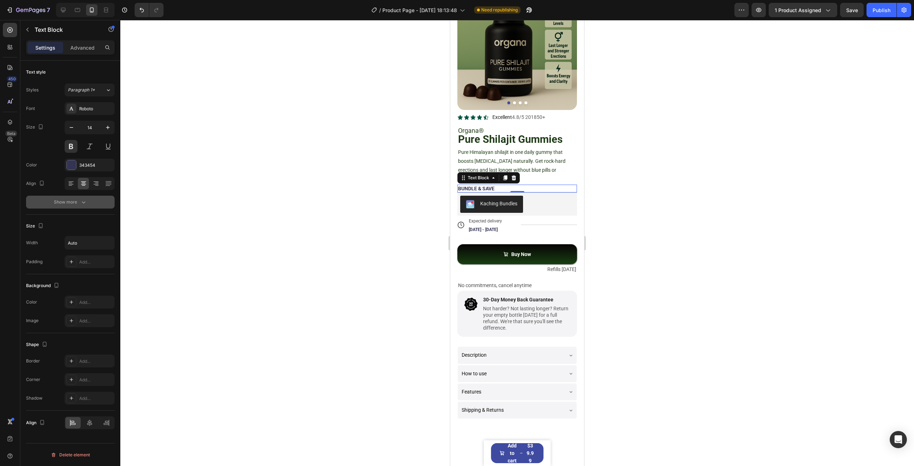
click at [77, 200] on div "Show more" at bounding box center [70, 201] width 33 height 7
click at [86, 50] on p "Advanced" at bounding box center [82, 47] width 24 height 7
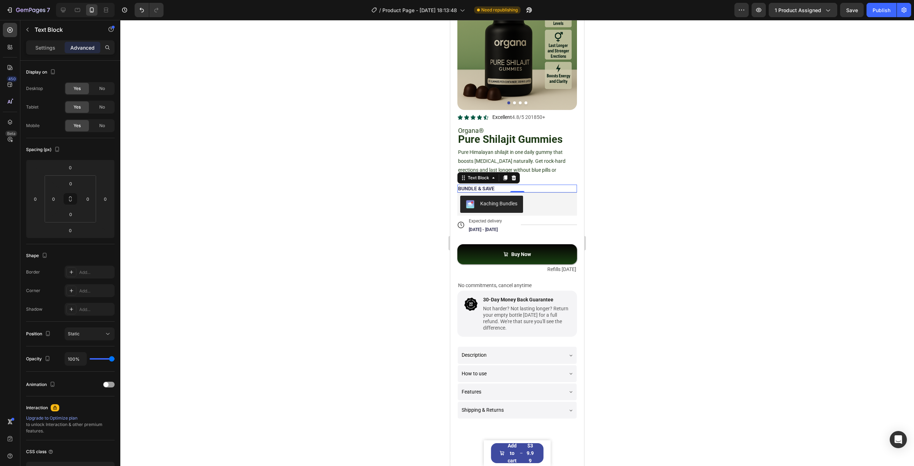
click at [725, 204] on div at bounding box center [516, 243] width 793 height 446
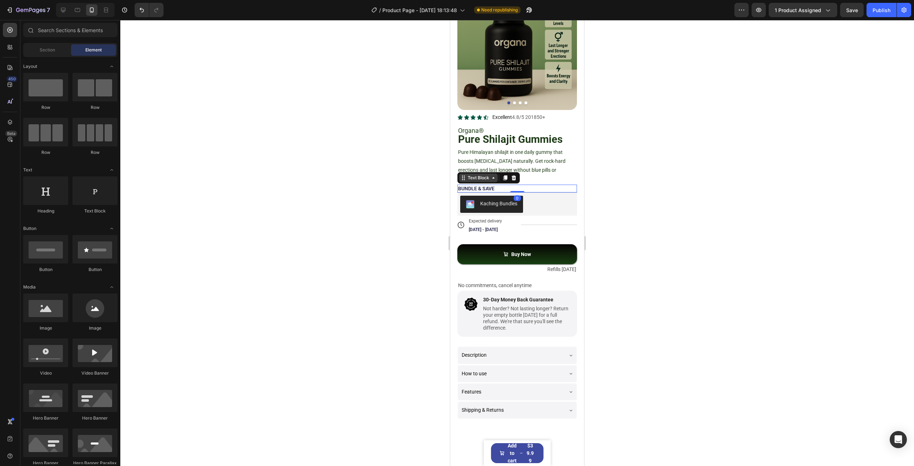
click at [468, 175] on div "Text Block" at bounding box center [478, 177] width 39 height 9
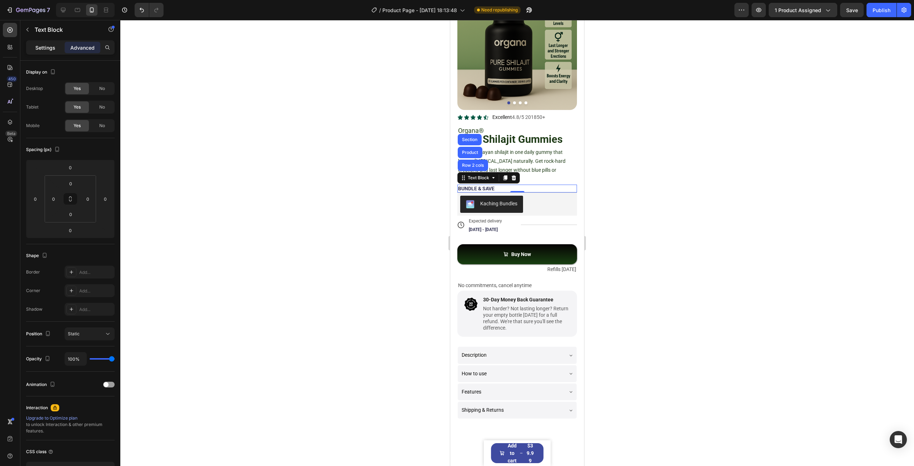
click at [50, 45] on p "Settings" at bounding box center [45, 47] width 20 height 7
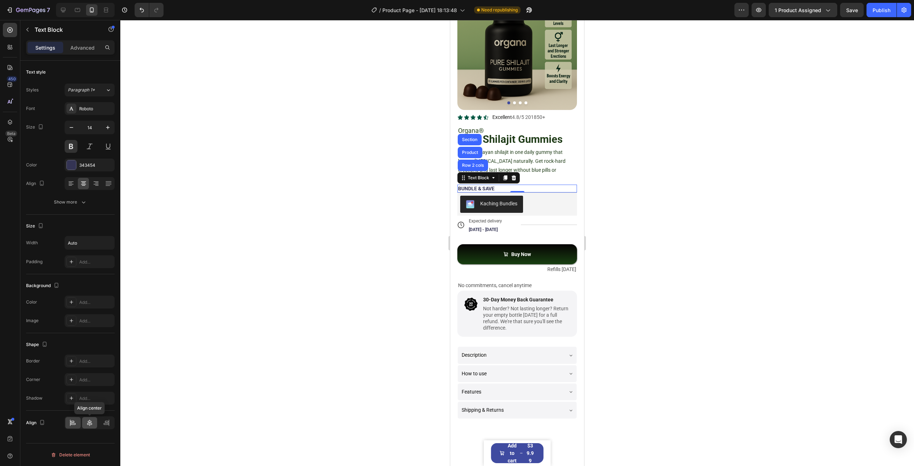
click at [91, 419] on icon at bounding box center [89, 422] width 7 height 7
click at [675, 198] on div at bounding box center [516, 243] width 793 height 446
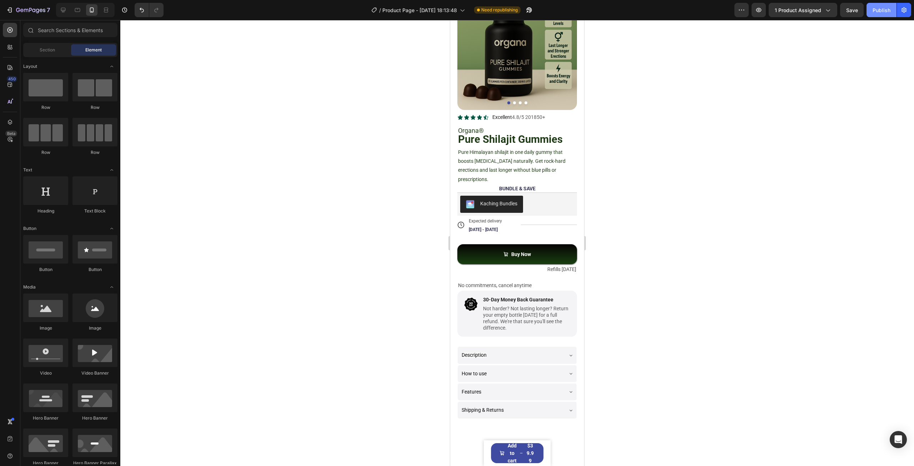
click at [874, 5] on button "Publish" at bounding box center [881, 10] width 30 height 14
click at [59, 10] on div at bounding box center [62, 9] width 11 height 11
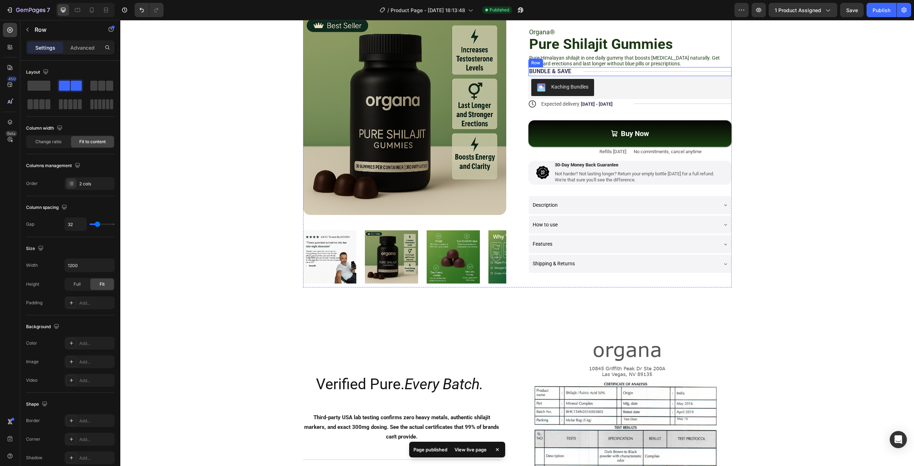
click at [597, 70] on div "Title Line" at bounding box center [657, 71] width 148 height 9
click at [568, 60] on div at bounding box center [572, 60] width 9 height 9
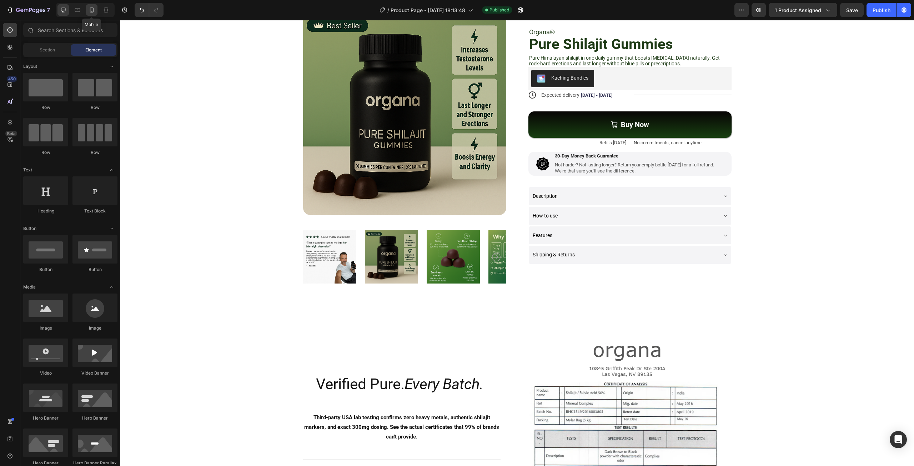
click at [91, 11] on icon at bounding box center [91, 9] width 7 height 7
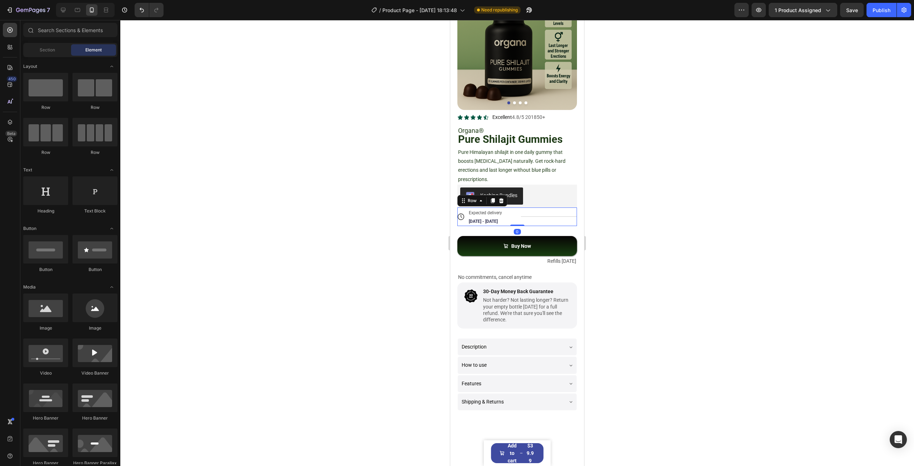
click at [521, 211] on div "Title Line" at bounding box center [549, 216] width 56 height 19
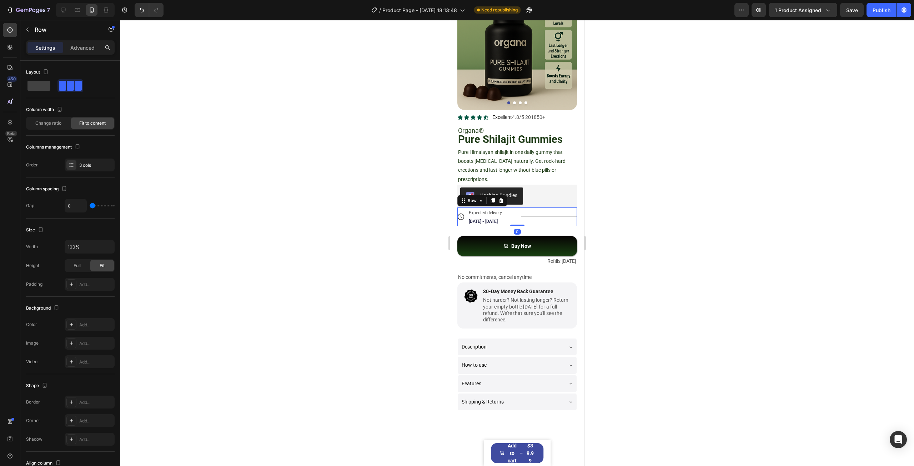
click at [546, 209] on div "Title Line" at bounding box center [549, 216] width 56 height 19
click at [521, 211] on div "Title Line" at bounding box center [549, 216] width 56 height 19
click at [474, 198] on div "Row" at bounding box center [472, 200] width 26 height 9
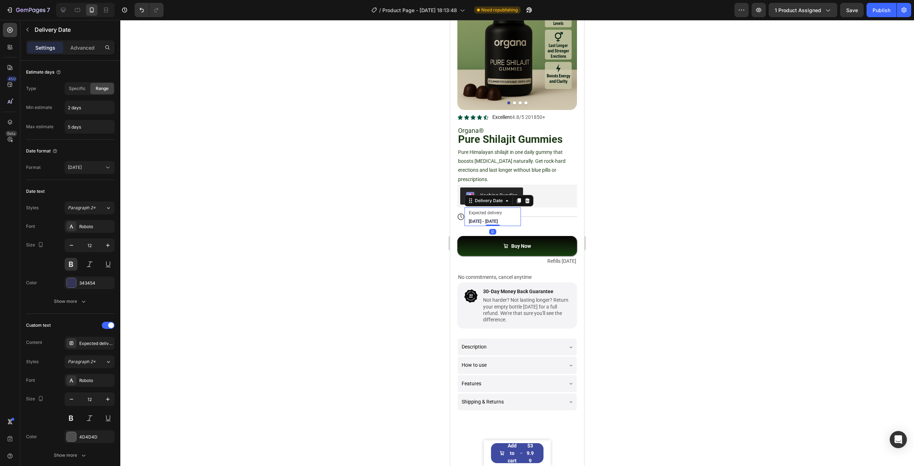
click at [507, 214] on div "Expected delivery [DATE] - [DATE]" at bounding box center [489, 216] width 43 height 19
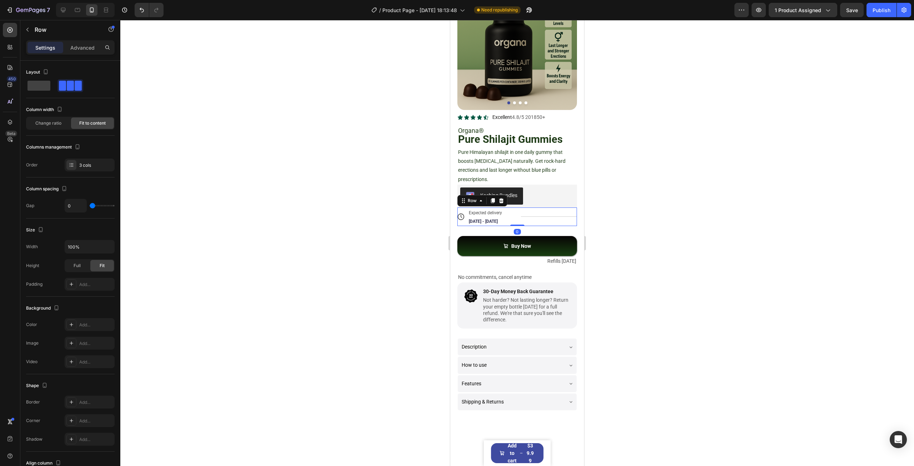
click at [532, 208] on div "Title Line" at bounding box center [549, 216] width 56 height 19
click at [91, 165] on div "3 cols" at bounding box center [96, 165] width 34 height 6
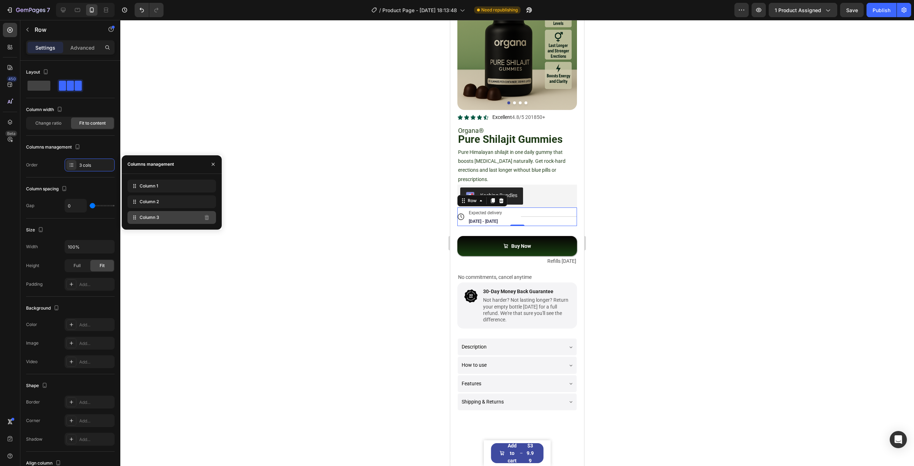
click at [160, 220] on div "Column 3" at bounding box center [171, 217] width 89 height 13
click at [198, 222] on div "Column 3" at bounding box center [171, 217] width 89 height 13
click at [303, 199] on div at bounding box center [516, 243] width 793 height 446
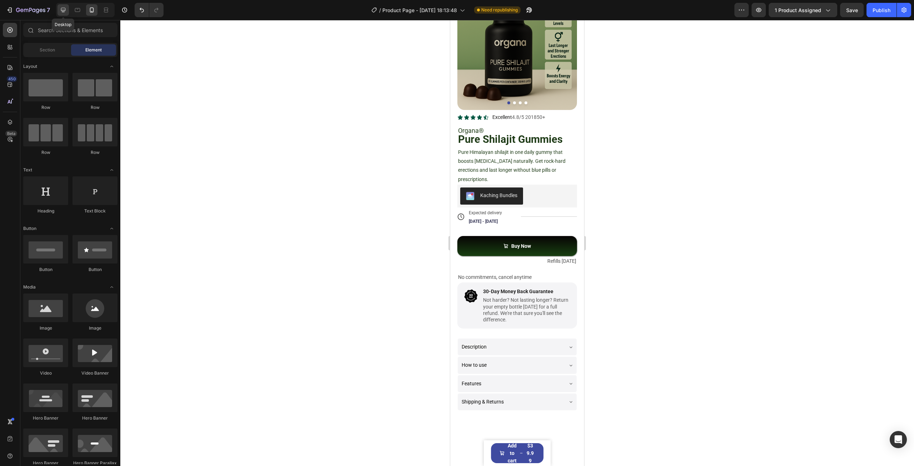
click at [67, 8] on div at bounding box center [62, 9] width 11 height 11
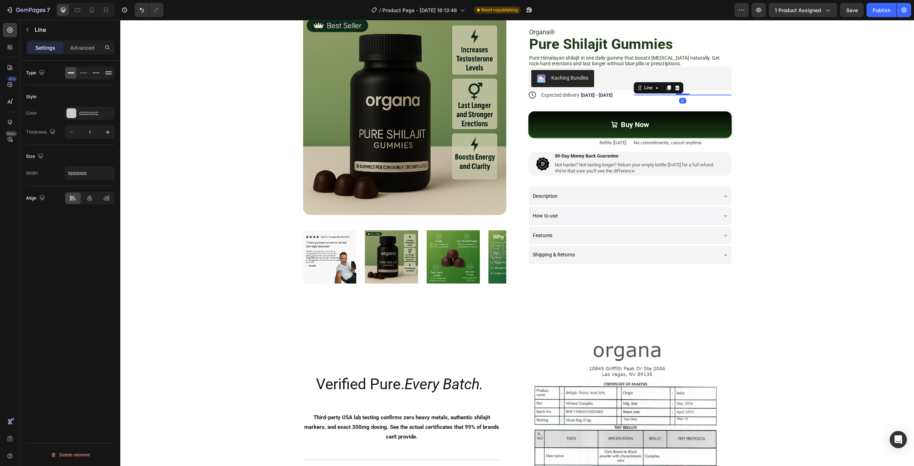
click at [639, 95] on div "Title Line 0" at bounding box center [682, 95] width 98 height 0
click at [676, 90] on icon at bounding box center [677, 88] width 6 height 6
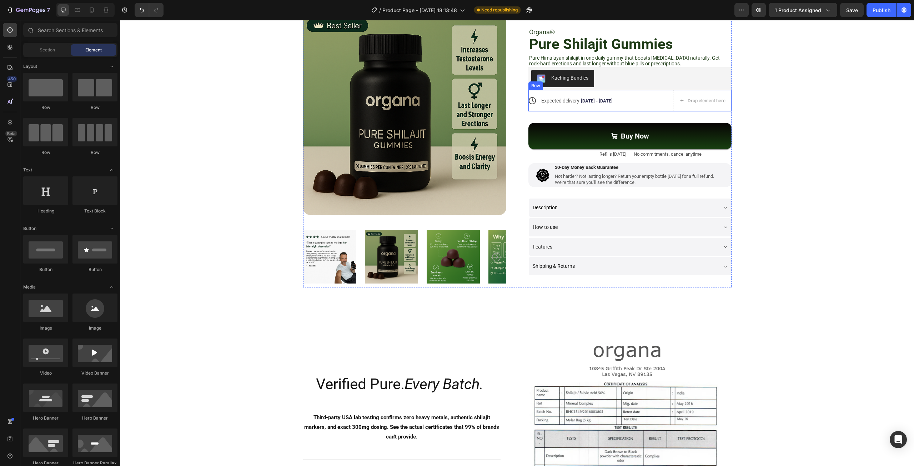
click at [655, 104] on div "Expected delivery [DATE] - [DATE]" at bounding box center [600, 101] width 121 height 10
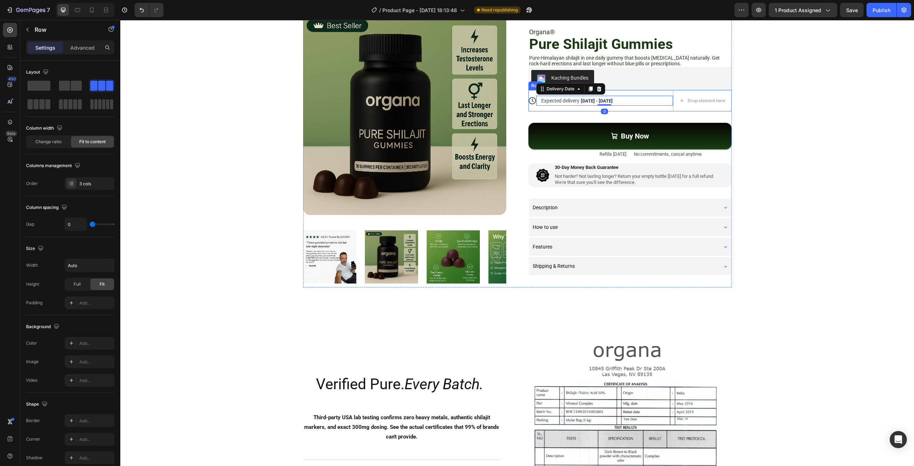
click at [656, 108] on div "Expected delivery [DATE] - [DATE] Delivery Date 0" at bounding box center [604, 100] width 137 height 21
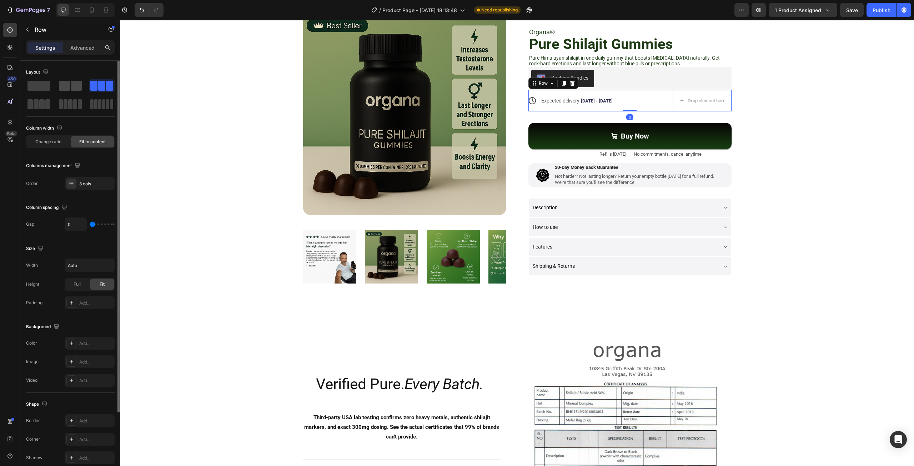
click at [77, 89] on span at bounding box center [76, 86] width 11 height 10
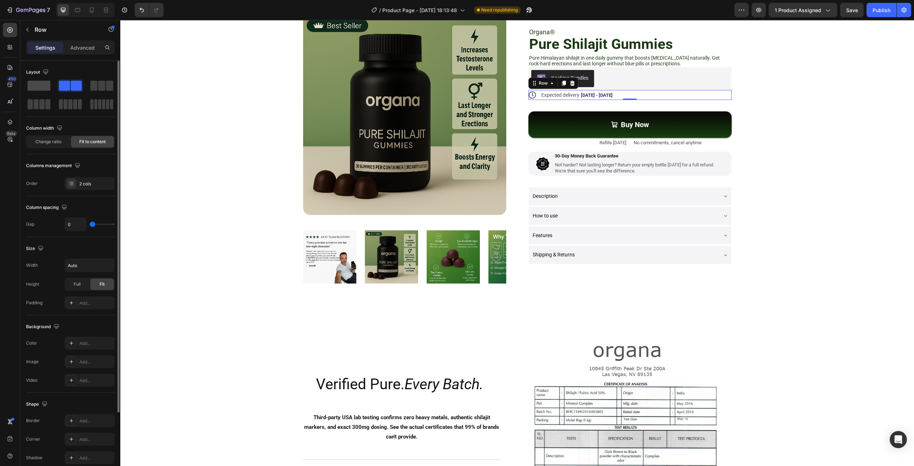
click at [47, 86] on span at bounding box center [38, 86] width 23 height 10
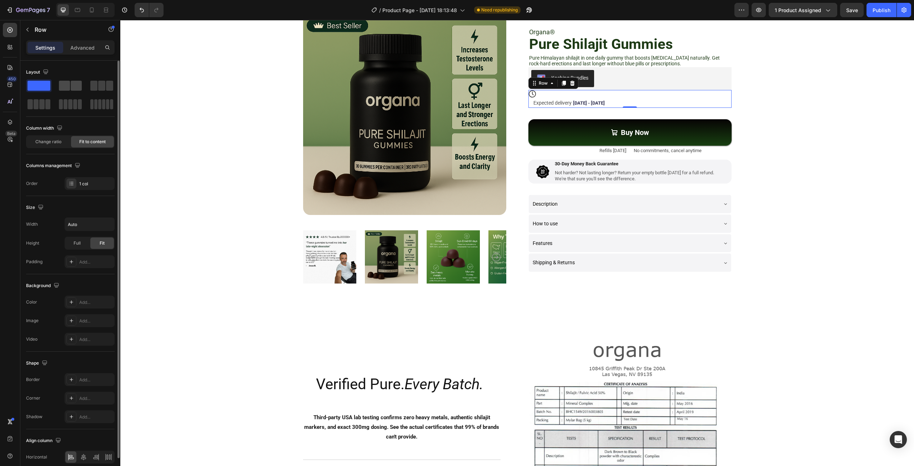
click at [66, 84] on span at bounding box center [64, 86] width 11 height 10
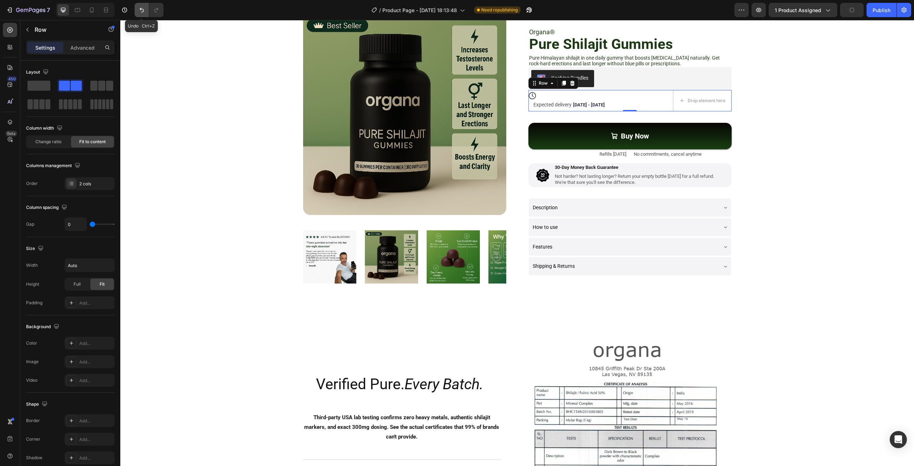
click at [135, 10] on button "Undo/Redo" at bounding box center [142, 10] width 14 height 14
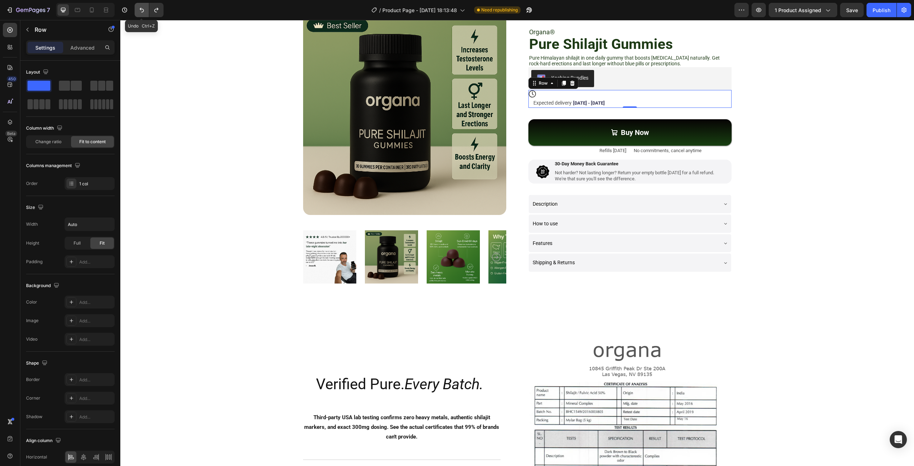
click at [135, 10] on button "Undo/Redo" at bounding box center [142, 10] width 14 height 14
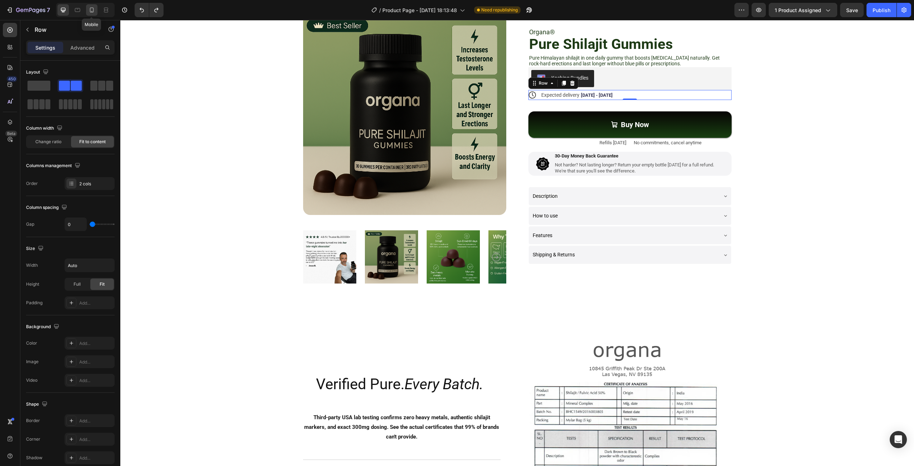
click at [94, 11] on icon at bounding box center [91, 9] width 7 height 7
type input "100%"
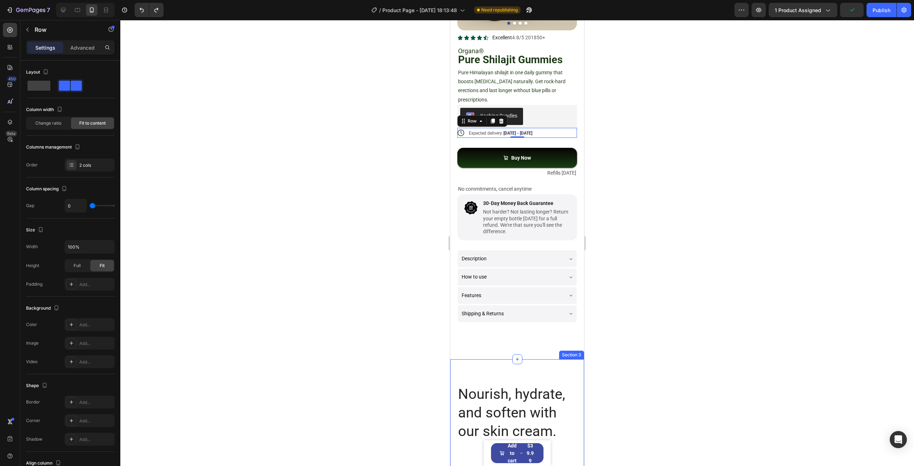
scroll to position [74, 0]
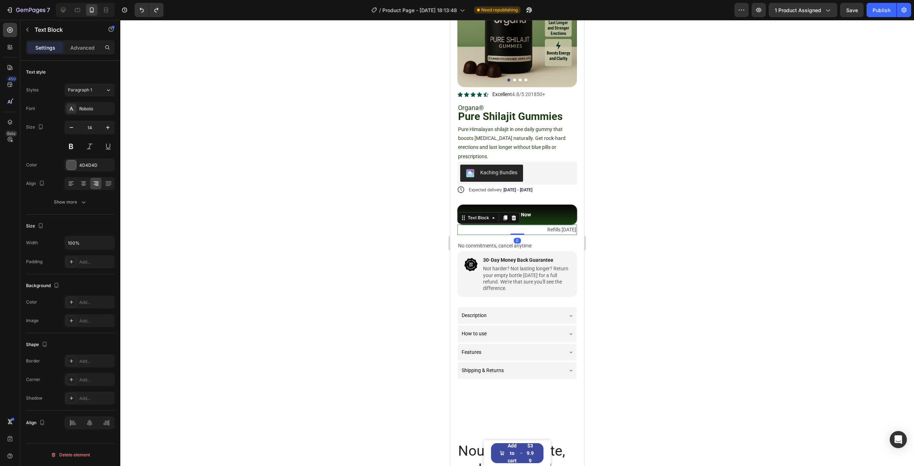
click at [466, 228] on p "Refills [DATE]" at bounding box center [517, 229] width 118 height 9
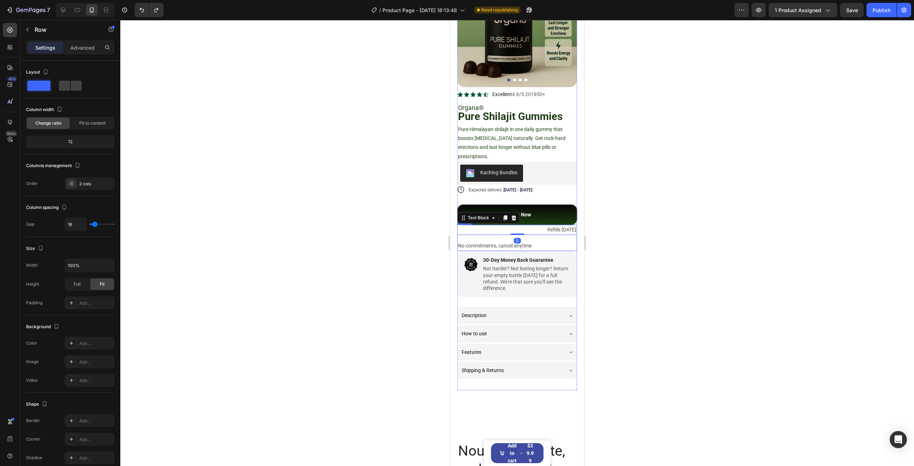
click at [459, 231] on div "Refills [DATE] Text Block 0 No commitments, cancel anytime Text Block Row" at bounding box center [517, 237] width 120 height 26
click at [65, 88] on span at bounding box center [64, 86] width 11 height 10
type input "17"
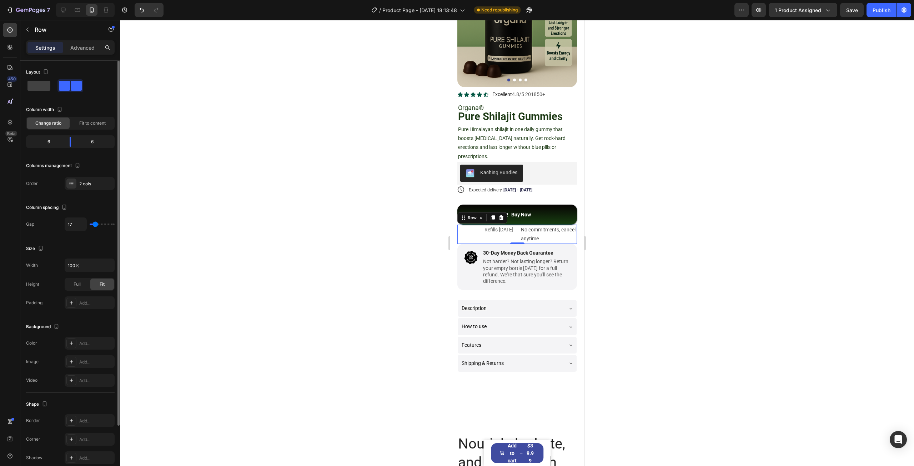
type input "10"
type input "0"
type input "14"
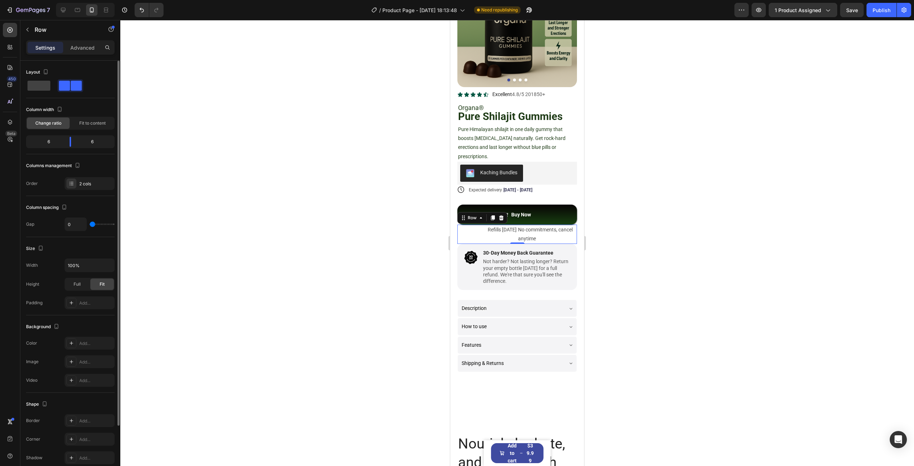
type input "14"
type input "33"
type input "54"
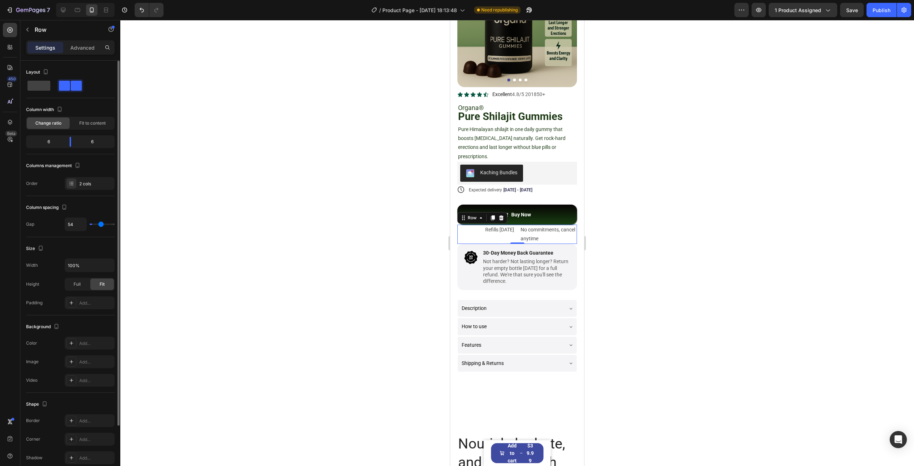
type input "70"
type input "87"
type input "120"
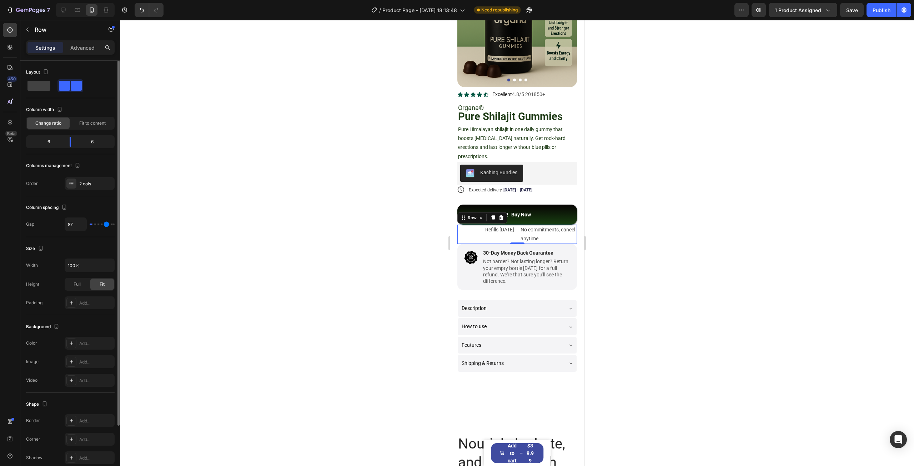
type input "120"
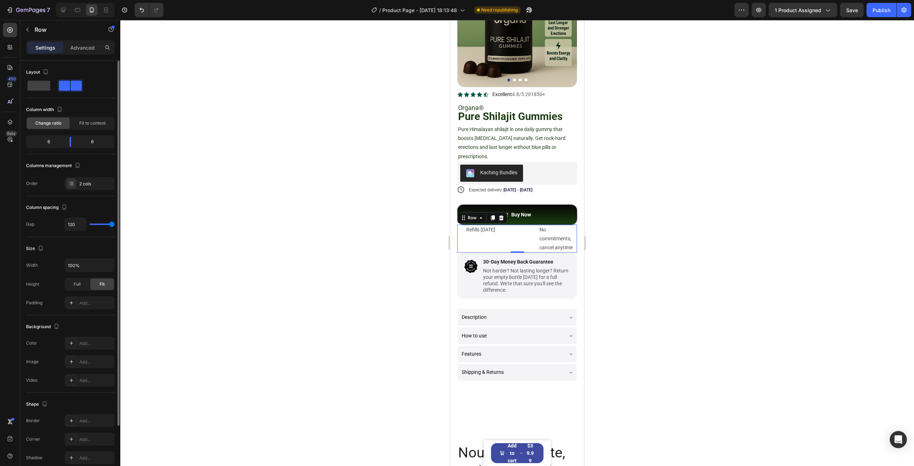
type input "101"
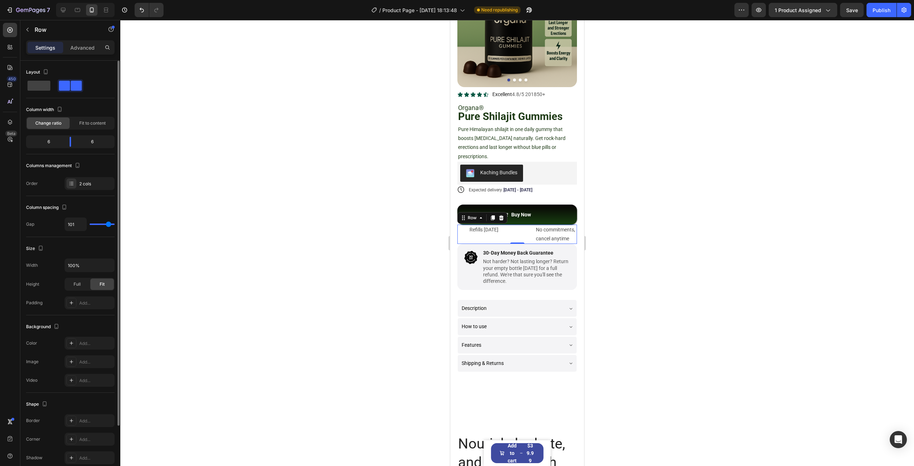
type input "70"
type input "50"
type input "30"
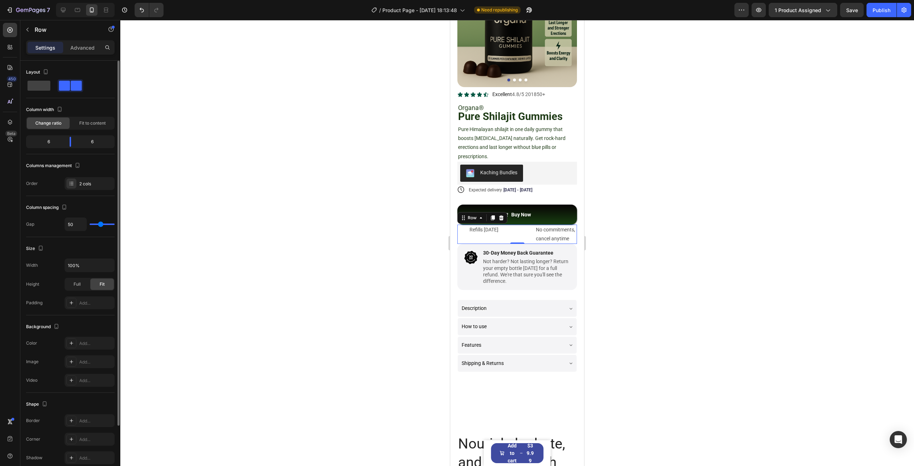
type input "30"
type input "10"
type input "0"
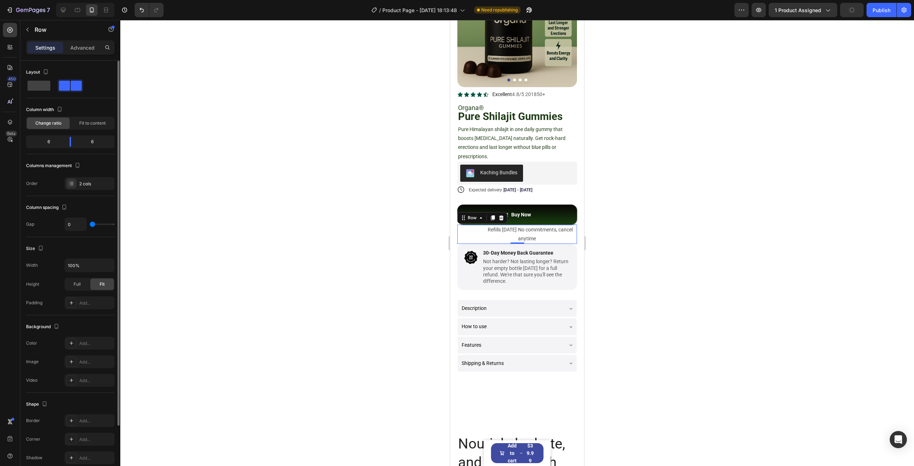
type input "10"
type input "21"
type input "30"
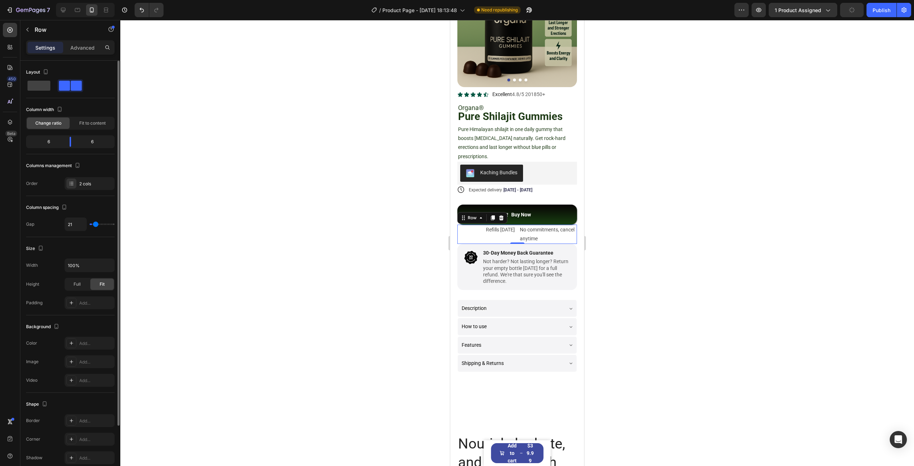
type input "30"
type input "36"
type input "42"
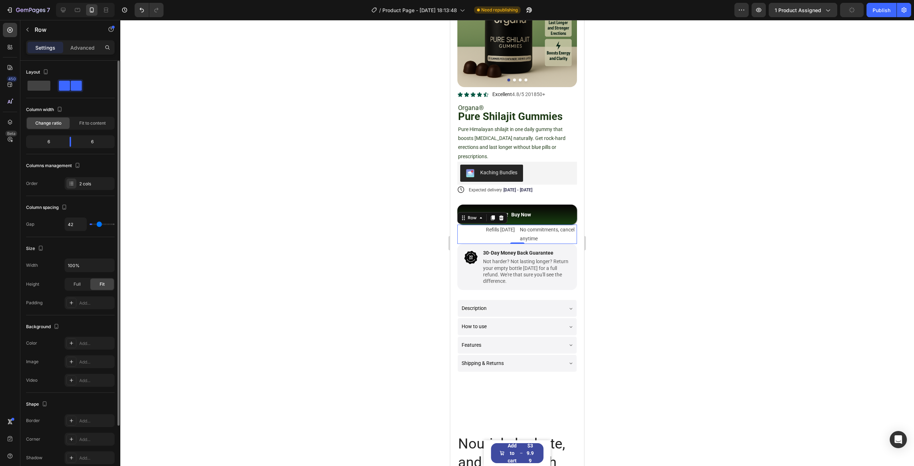
type input "44"
type input "42"
type input "41"
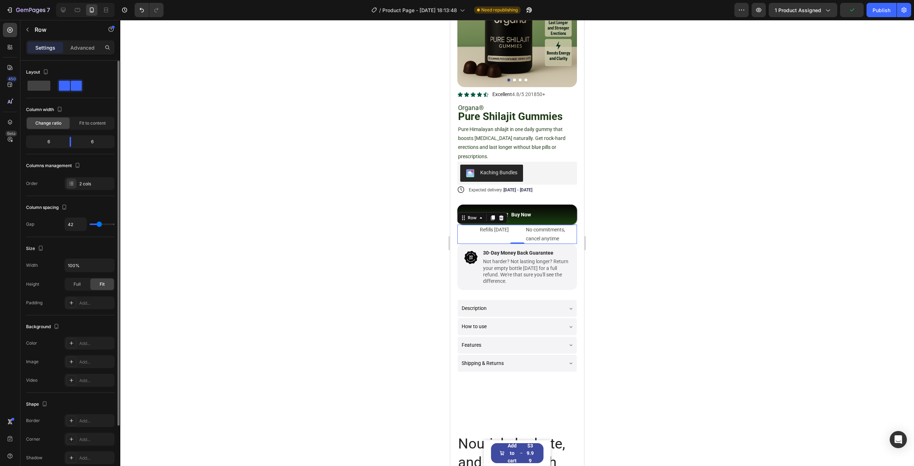
type input "41"
type input "39"
type input "36"
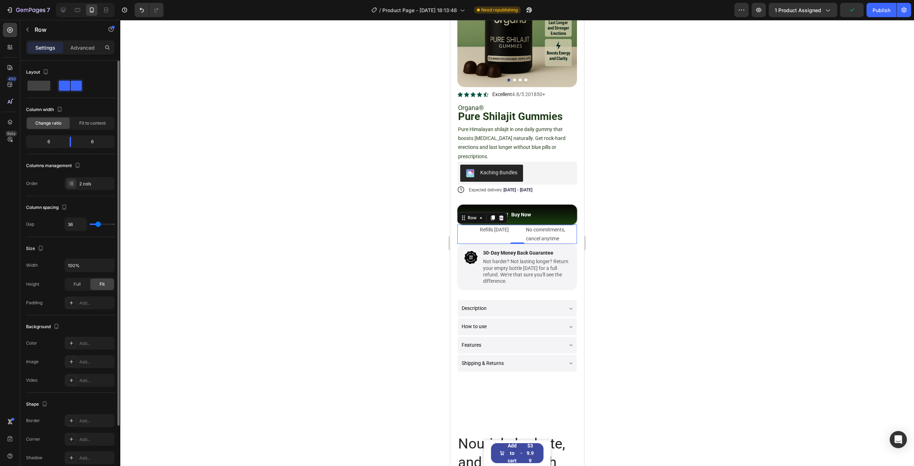
type input "35"
type input "33"
click at [98, 225] on input "range" at bounding box center [102, 223] width 25 height 1
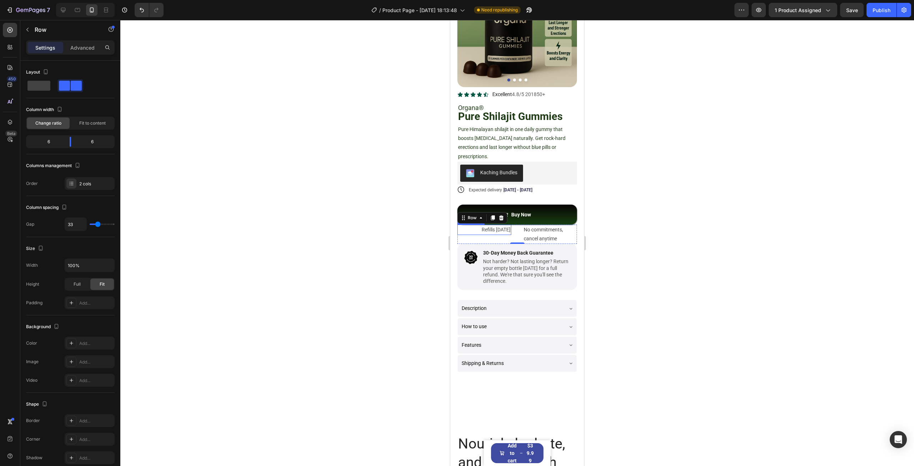
click at [495, 226] on p "Refills [DATE]" at bounding box center [484, 229] width 52 height 9
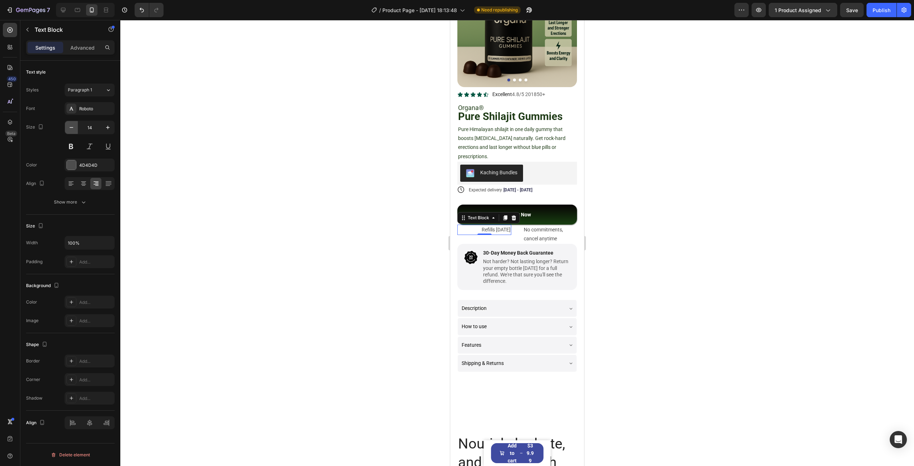
click at [68, 126] on icon "button" at bounding box center [71, 127] width 7 height 7
click at [105, 124] on icon "button" at bounding box center [107, 127] width 7 height 7
type input "14"
click at [549, 231] on p "No commitments, cancel anytime" at bounding box center [550, 234] width 52 height 18
click at [74, 128] on icon "button" at bounding box center [71, 127] width 7 height 7
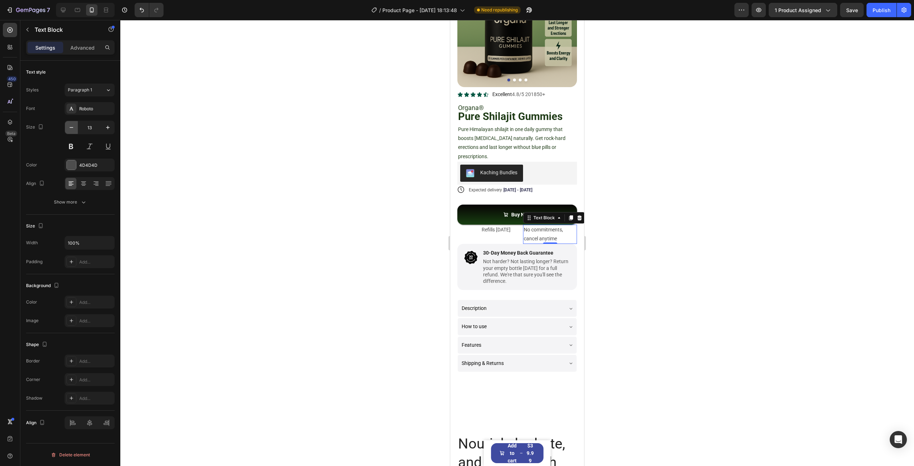
click at [74, 128] on icon "button" at bounding box center [71, 127] width 7 height 7
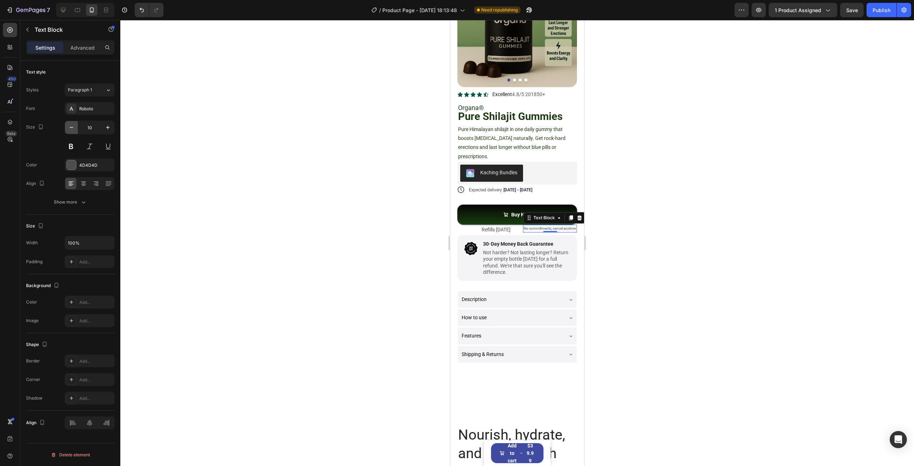
click at [74, 128] on icon "button" at bounding box center [71, 127] width 7 height 7
type input "9"
click at [491, 225] on p "Refills [DATE]" at bounding box center [484, 229] width 52 height 9
click at [70, 129] on icon "button" at bounding box center [71, 127] width 7 height 7
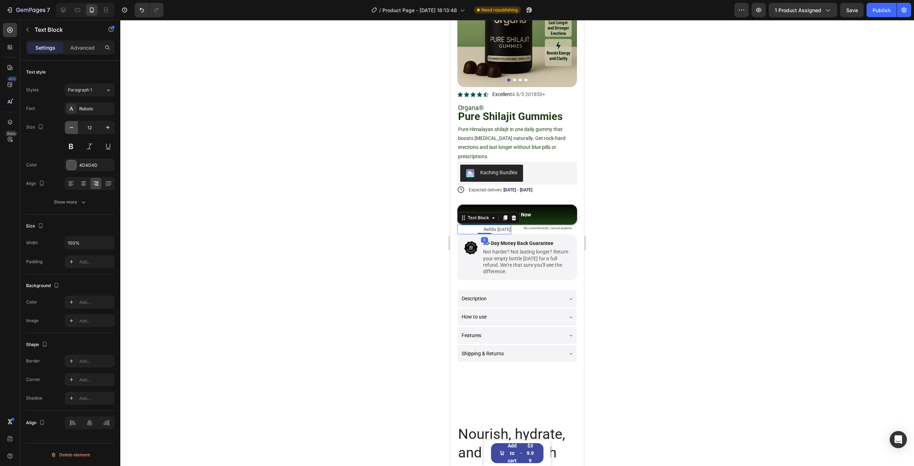
click at [70, 129] on icon "button" at bounding box center [71, 127] width 7 height 7
type input "10"
click at [541, 225] on p "No commitments, cancel anytime" at bounding box center [550, 228] width 52 height 6
click at [110, 129] on icon "button" at bounding box center [107, 127] width 7 height 7
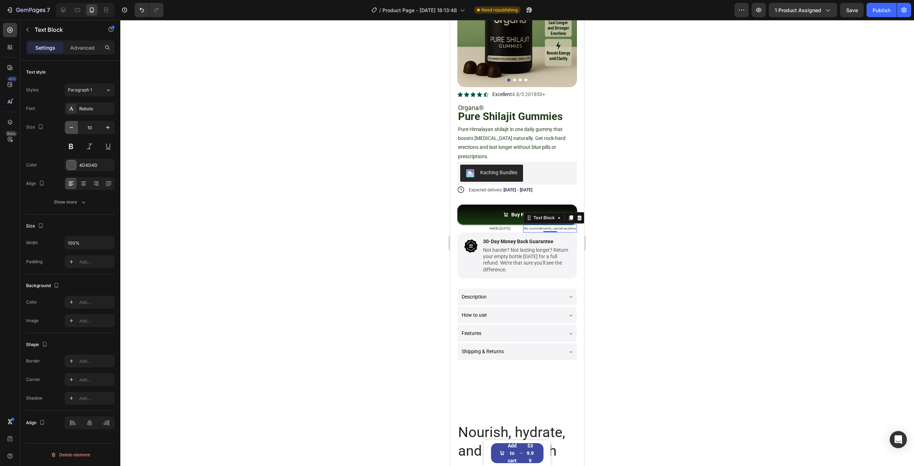
click at [75, 126] on icon "button" at bounding box center [71, 127] width 7 height 7
type input "9"
click at [643, 229] on div at bounding box center [516, 243] width 793 height 446
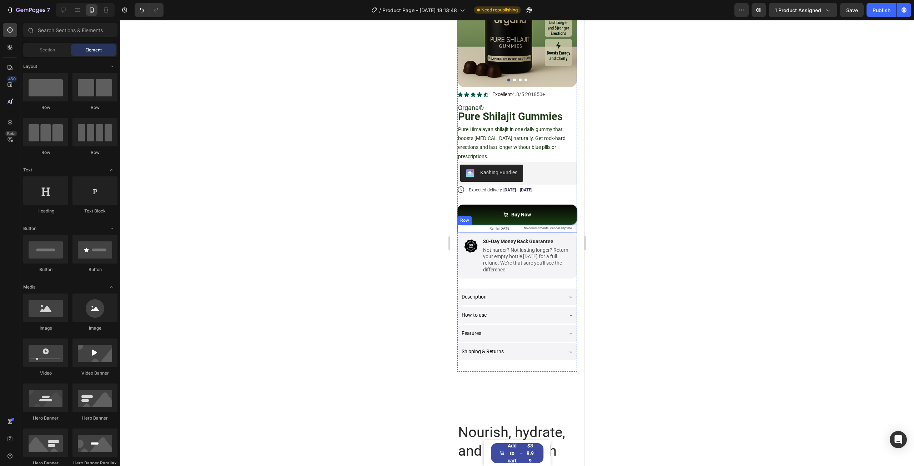
click at [511, 224] on div "Refills [DATE] Text Block No commitments, cancel anytime Text Block Row" at bounding box center [517, 228] width 120 height 8
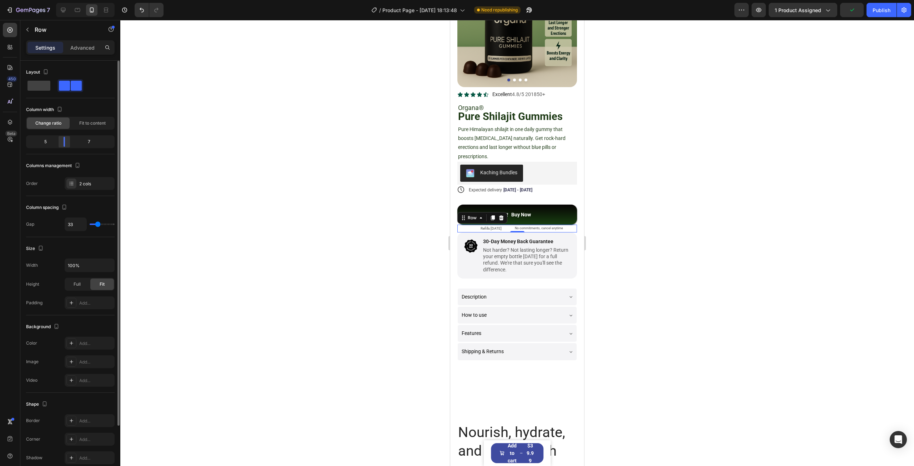
drag, startPoint x: 71, startPoint y: 139, endPoint x: 65, endPoint y: 139, distance: 5.7
click at [65, 139] on div at bounding box center [64, 142] width 13 height 10
click at [484, 225] on p "Refills [DATE]" at bounding box center [480, 228] width 44 height 6
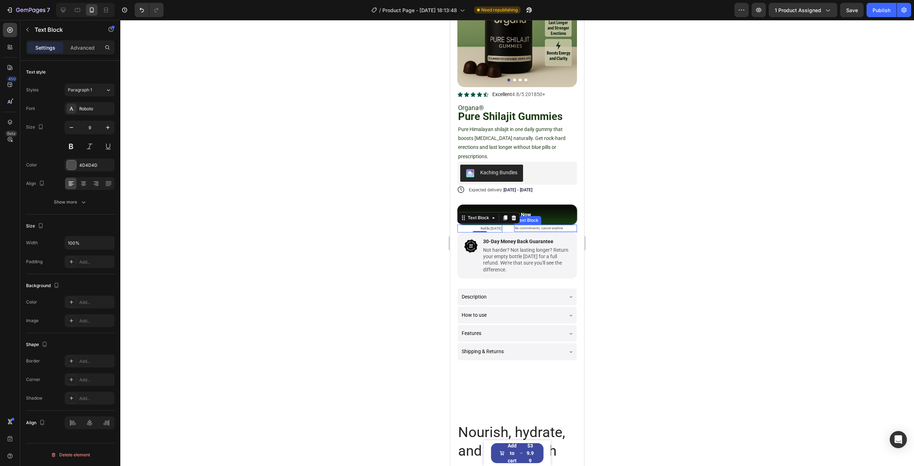
click at [548, 225] on p "No commitments, cancel anytime" at bounding box center [545, 228] width 61 height 6
click at [107, 125] on icon "button" at bounding box center [107, 127] width 7 height 7
type input "10"
click at [640, 189] on div at bounding box center [516, 243] width 793 height 446
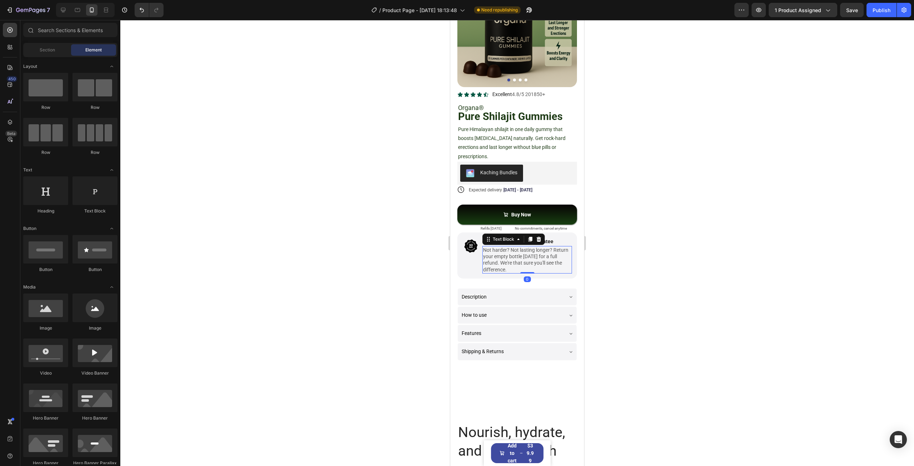
click at [514, 263] on p "Not harder? Not lasting longer? Return your empty bottle [DATE] for a full refu…" at bounding box center [527, 260] width 88 height 26
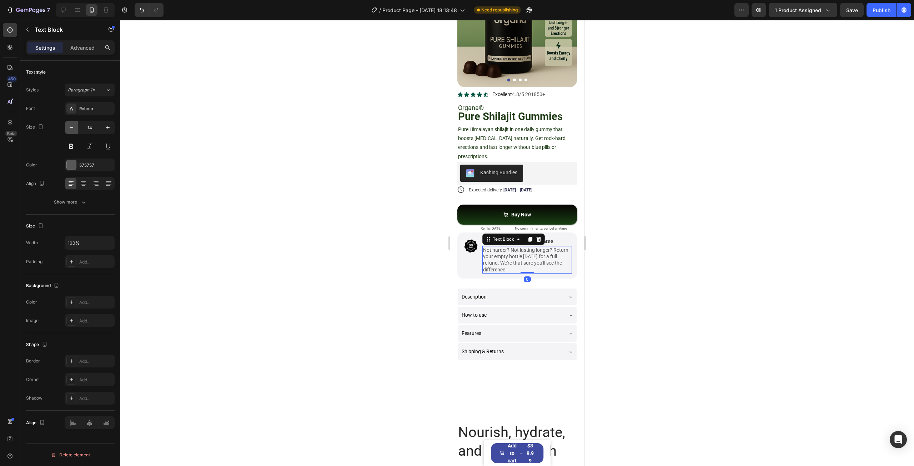
click at [75, 128] on button "button" at bounding box center [71, 127] width 13 height 13
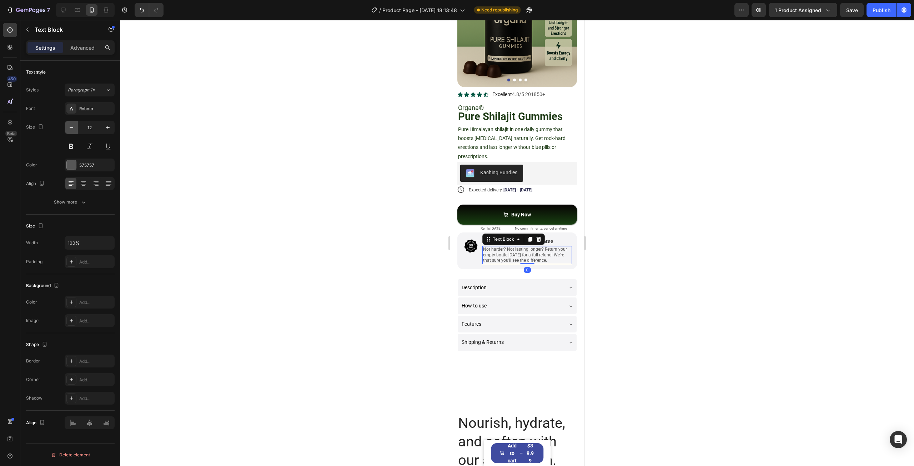
click at [75, 128] on button "button" at bounding box center [71, 127] width 13 height 13
type input "11"
click at [644, 234] on div at bounding box center [516, 243] width 793 height 446
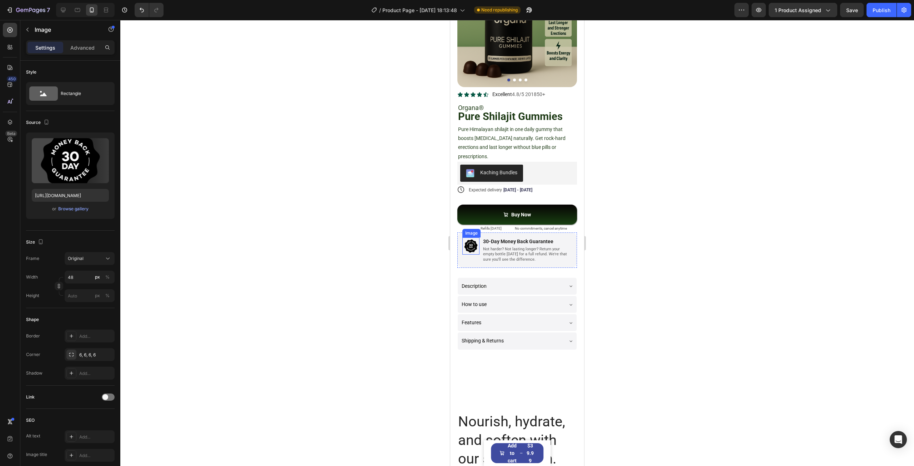
click at [471, 238] on img at bounding box center [470, 245] width 17 height 17
click at [88, 276] on input "48" at bounding box center [90, 277] width 50 height 13
click at [87, 276] on input "56" at bounding box center [90, 277] width 50 height 13
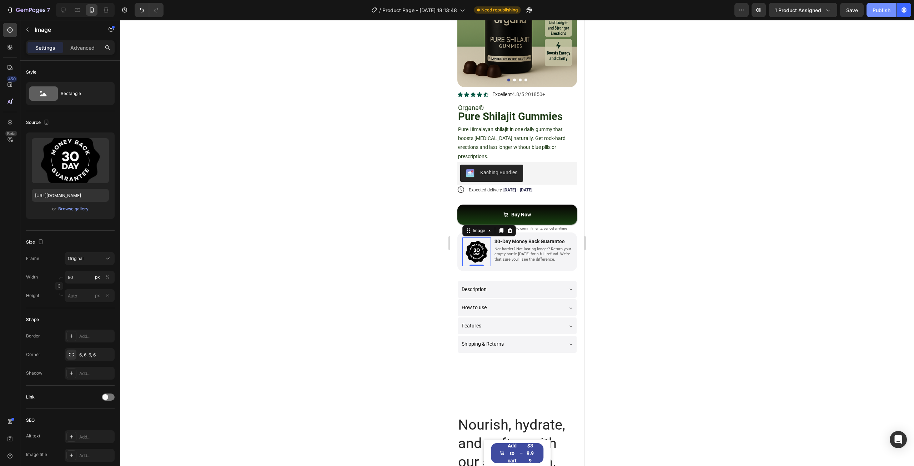
click at [880, 10] on div "Publish" at bounding box center [881, 9] width 18 height 7
click at [78, 274] on input "80" at bounding box center [90, 277] width 50 height 13
type input "70"
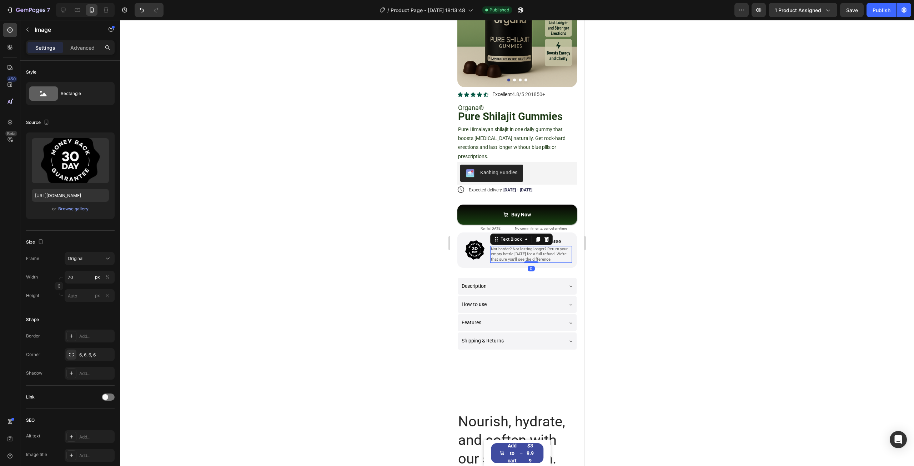
click at [517, 261] on div "Not harder? Not lasting longer? Return your empty bottle [DATE] for a full refu…" at bounding box center [531, 254] width 82 height 17
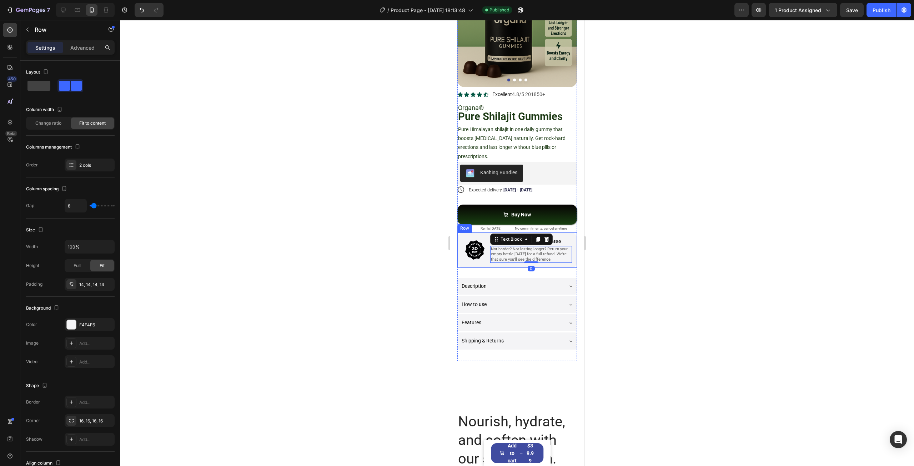
click at [512, 264] on div "Image 30-Day Money Back Guarantee Text Block Not harder? Not lasting longer? Re…" at bounding box center [517, 249] width 120 height 35
click at [85, 47] on p "Advanced" at bounding box center [82, 47] width 24 height 7
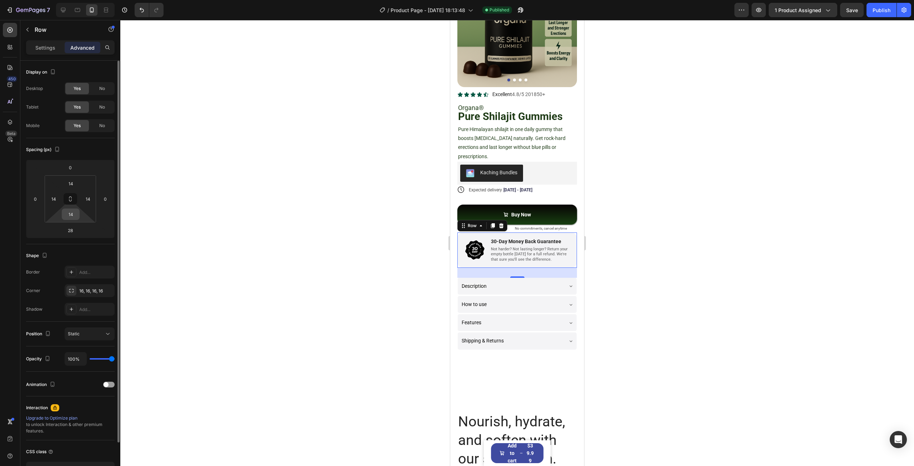
click at [72, 214] on input "14" at bounding box center [71, 214] width 14 height 11
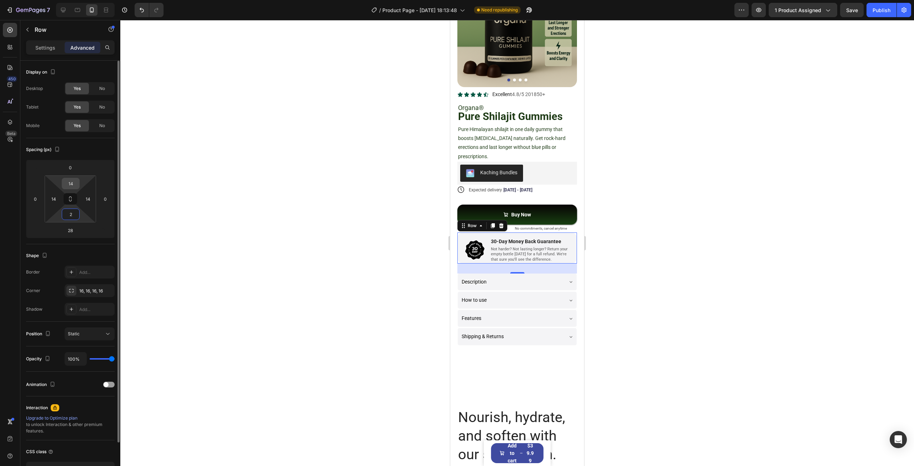
type input "2"
click at [70, 183] on input "14" at bounding box center [71, 183] width 14 height 11
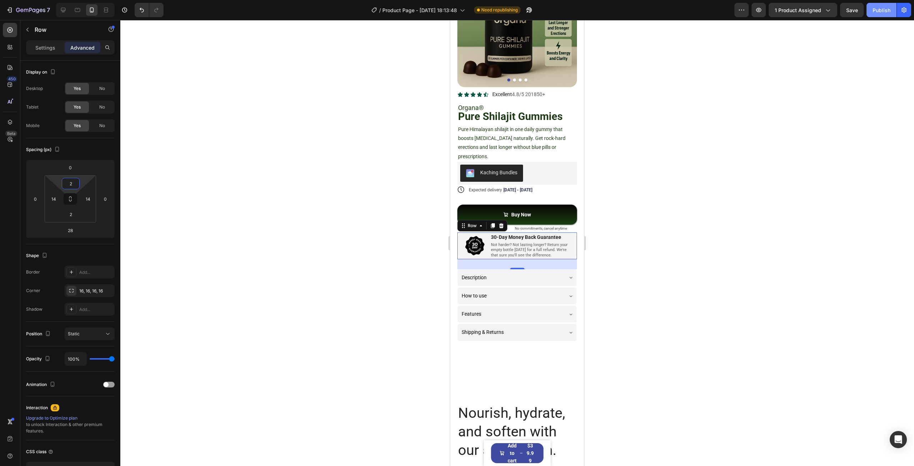
type input "2"
click at [876, 6] on button "Publish" at bounding box center [881, 10] width 30 height 14
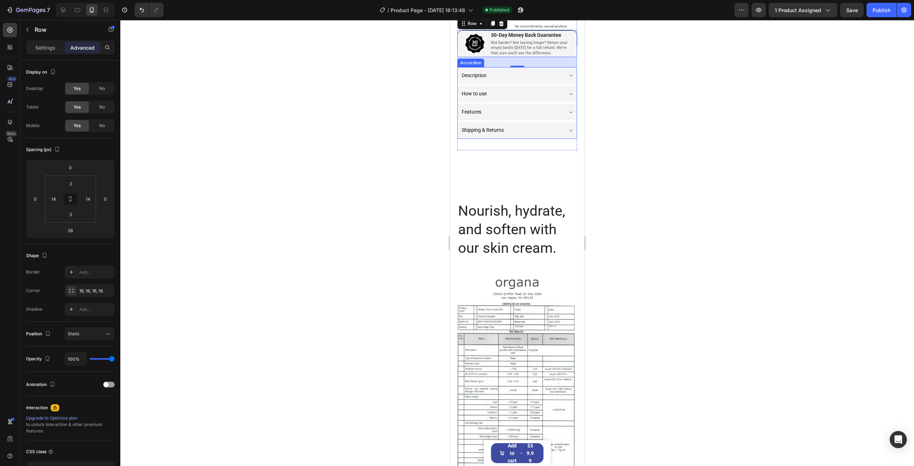
scroll to position [324, 0]
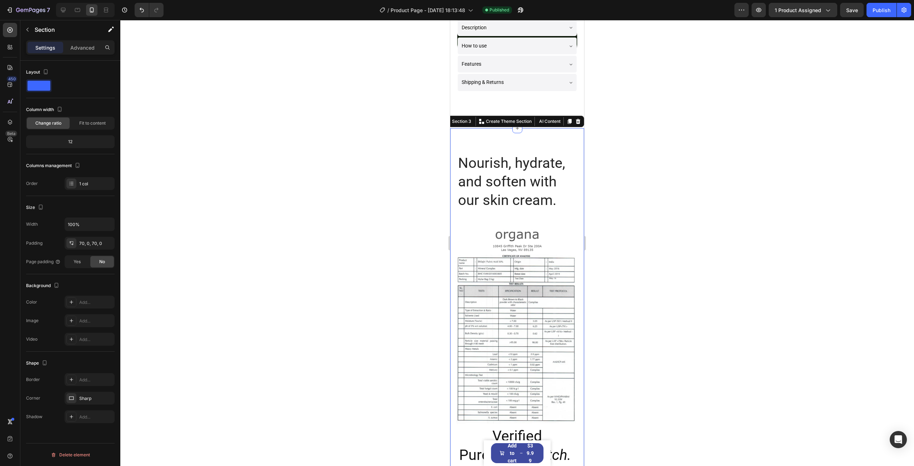
click at [521, 150] on div "Nourish, hydrate, and soften with our skin cream. Heading Verified Pure. Every …" at bounding box center [517, 425] width 134 height 594
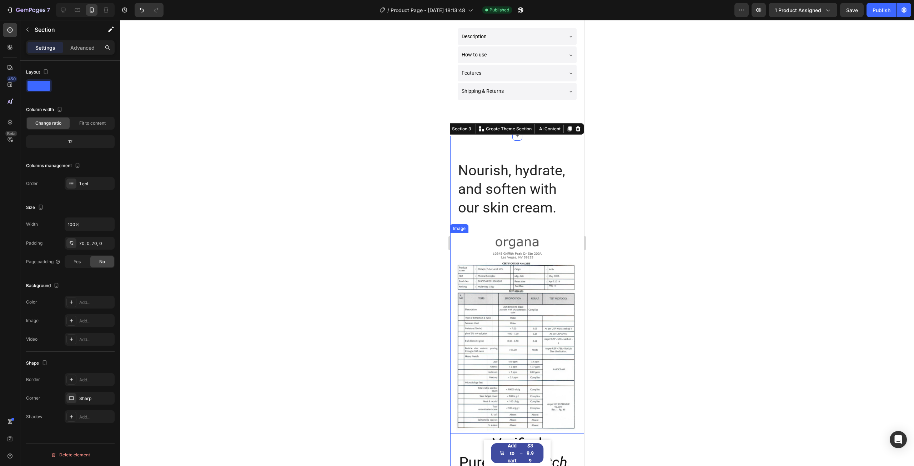
scroll to position [288, 0]
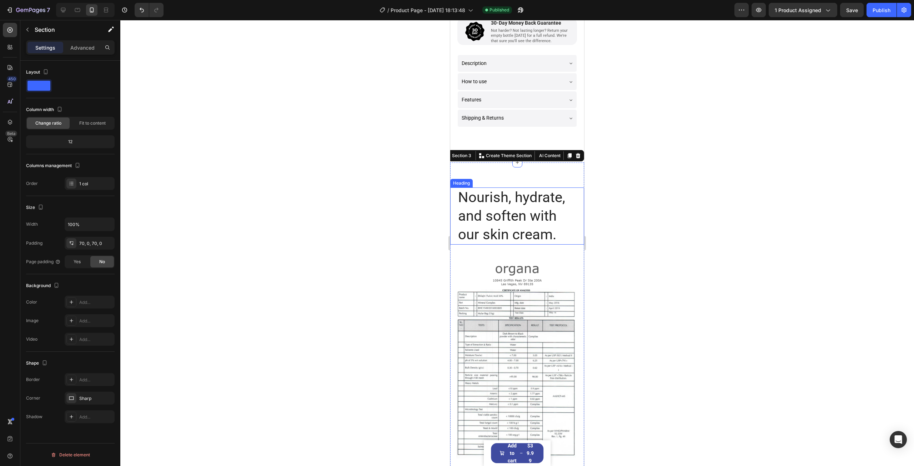
click at [511, 222] on h2 "Nourish, hydrate, and soften with our skin cream." at bounding box center [517, 215] width 120 height 57
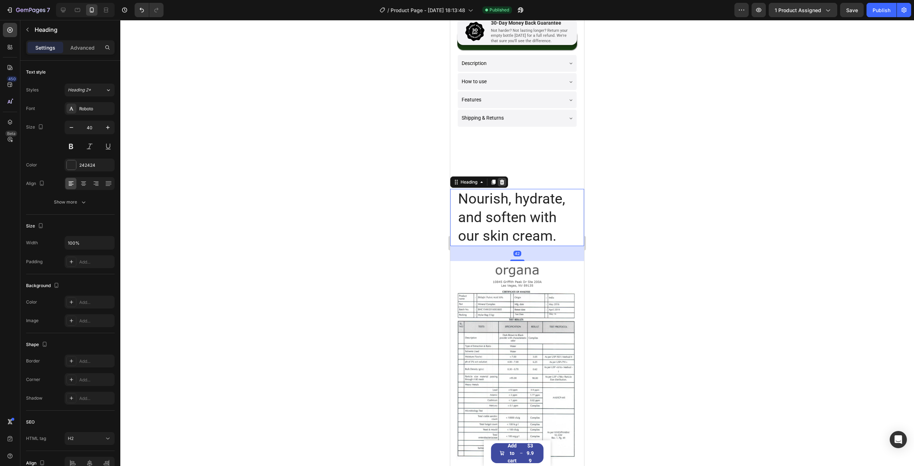
click at [504, 179] on icon at bounding box center [502, 182] width 6 height 6
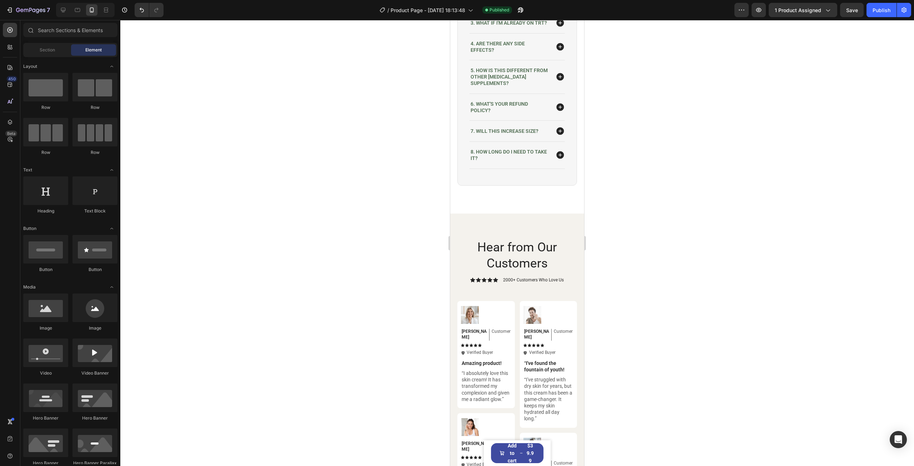
scroll to position [2438, 0]
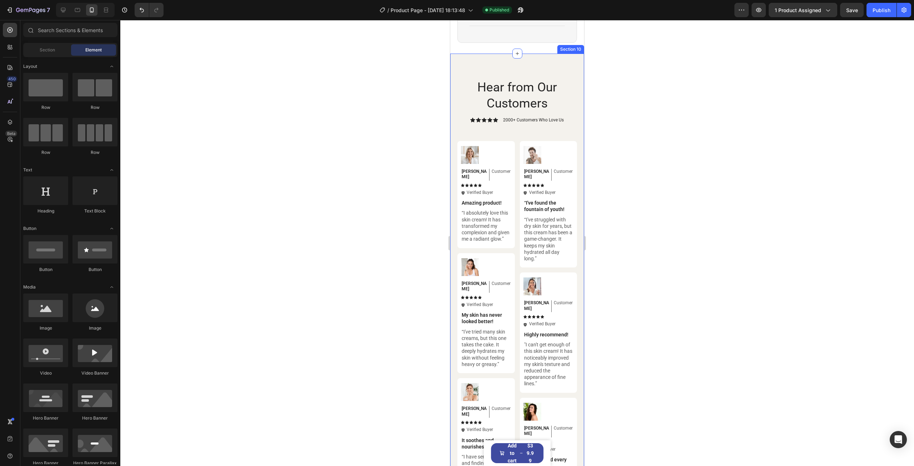
click at [544, 75] on div "Hear from Our Customers Heading Icon Icon Icon Icon Icon Icon List 2000+ Custom…" at bounding box center [517, 298] width 134 height 489
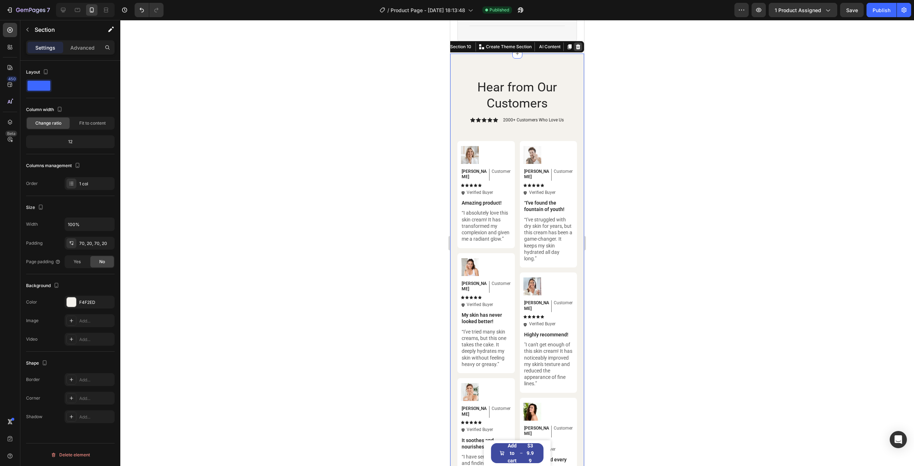
click at [576, 48] on div at bounding box center [578, 46] width 9 height 9
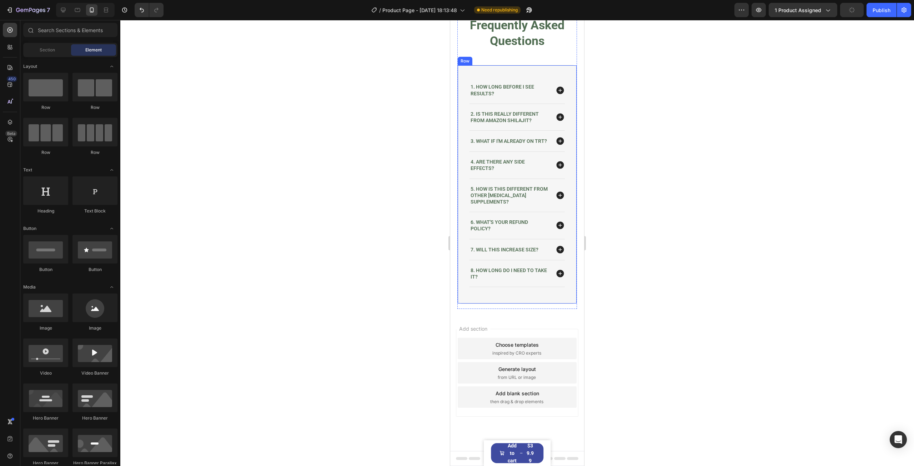
scroll to position [2282, 0]
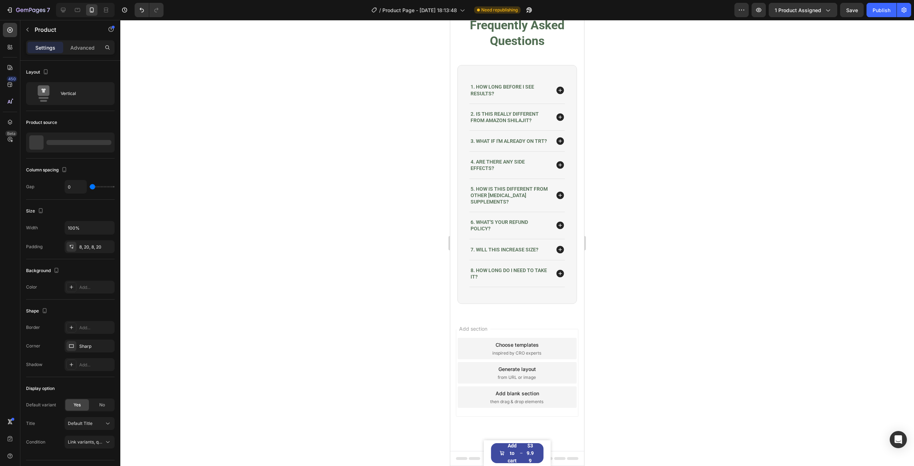
click at [540, 446] on div "Catch your customer's attention with attracted media. Add image or sync data Pr…" at bounding box center [517, 453] width 67 height 26
click at [526, 439] on div "Product Cart Button" at bounding box center [513, 438] width 43 height 6
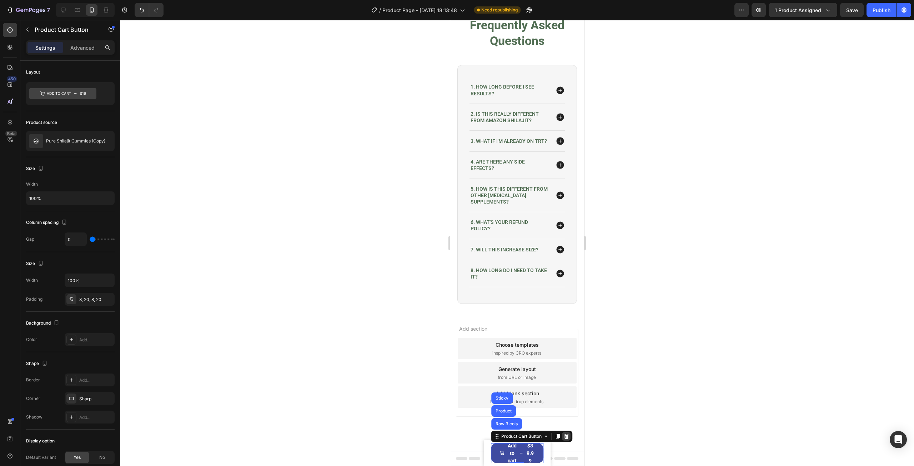
click at [563, 439] on div at bounding box center [566, 436] width 9 height 9
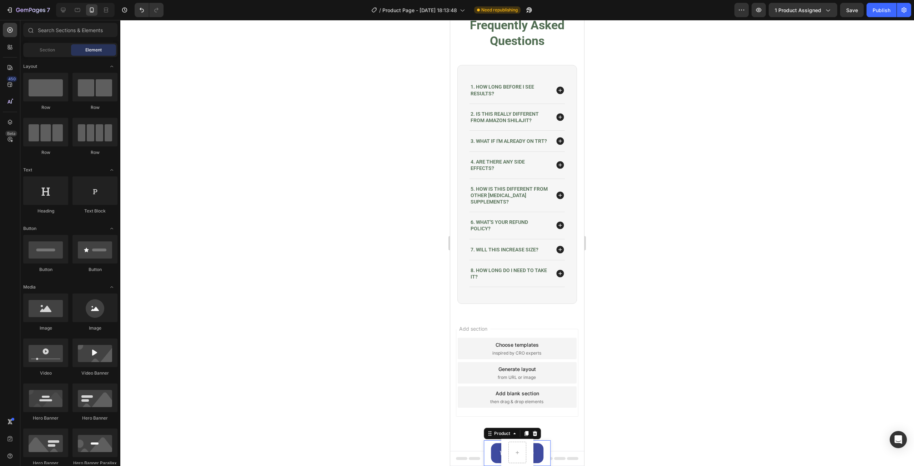
click at [542, 447] on div "Product Images Pure Shilajit Gummies Product Title $39.99 Product Price Product…" at bounding box center [517, 453] width 67 height 26
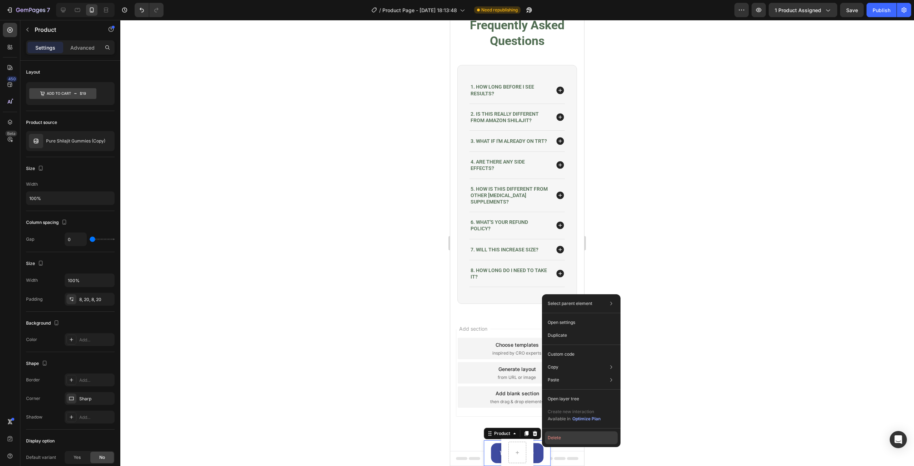
click at [547, 442] on button "Delete" at bounding box center [581, 437] width 73 height 13
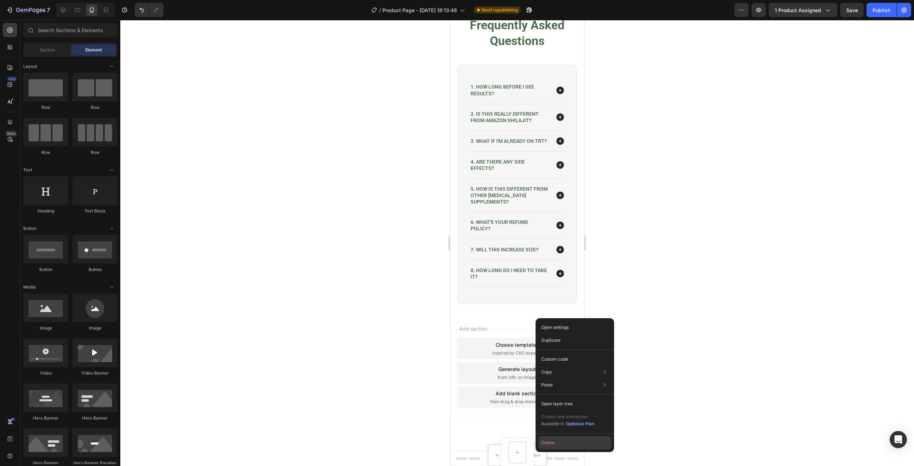
click at [543, 445] on button "Delete" at bounding box center [574, 442] width 73 height 13
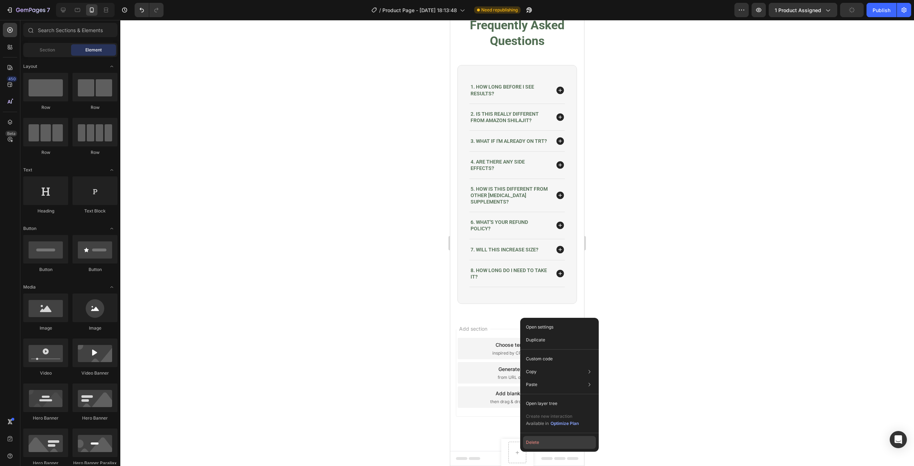
click at [532, 444] on button "Delete" at bounding box center [559, 442] width 73 height 13
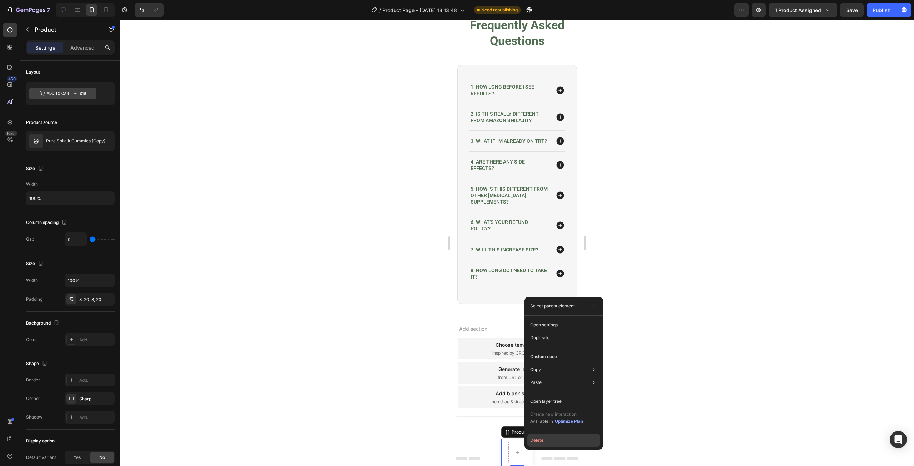
click at [535, 442] on button "Delete" at bounding box center [563, 440] width 73 height 13
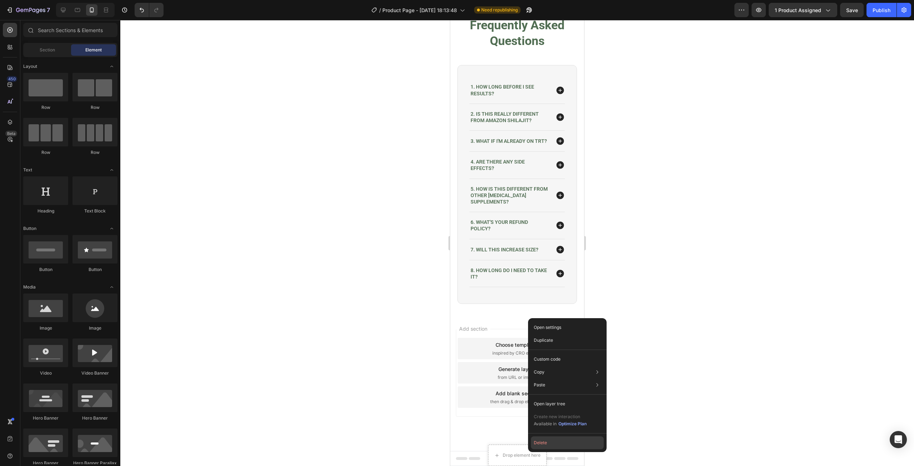
click at [538, 443] on button "Delete" at bounding box center [567, 442] width 73 height 13
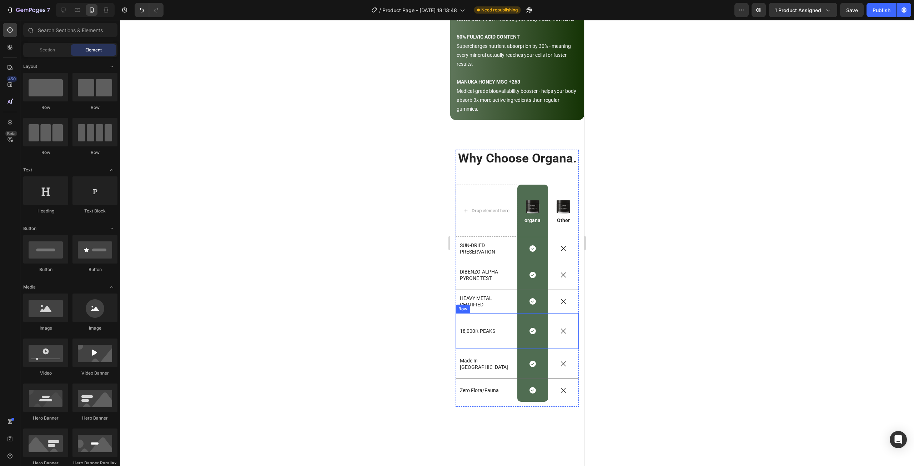
scroll to position [971, 0]
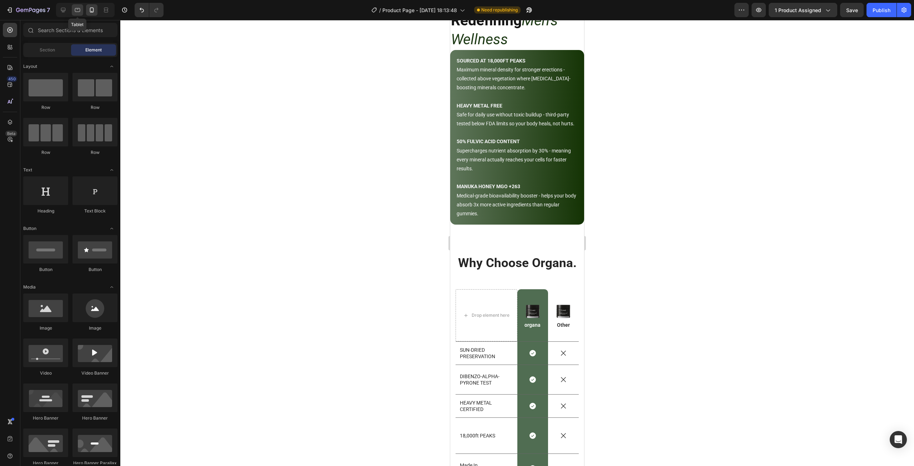
click at [80, 9] on icon at bounding box center [77, 9] width 7 height 7
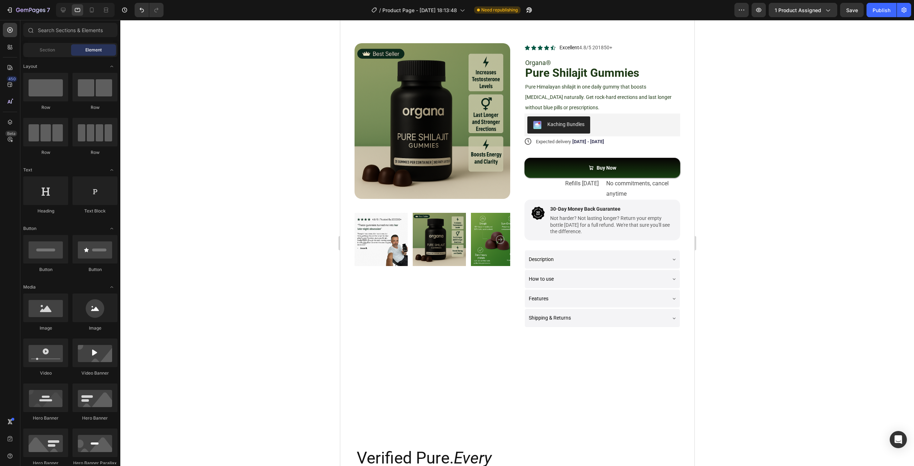
scroll to position [14, 0]
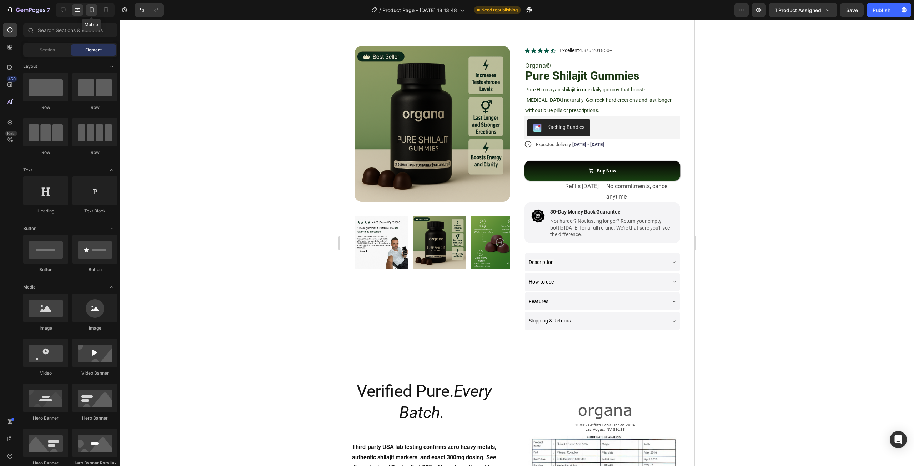
click at [95, 10] on icon at bounding box center [91, 9] width 7 height 7
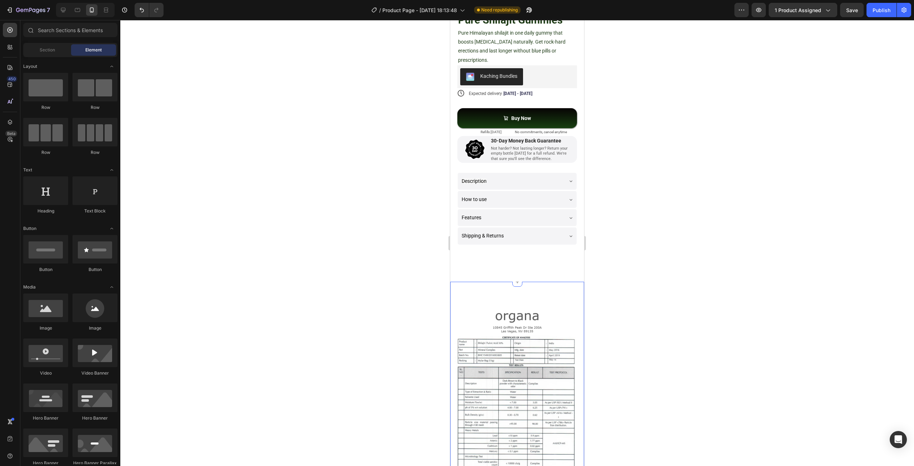
scroll to position [193, 0]
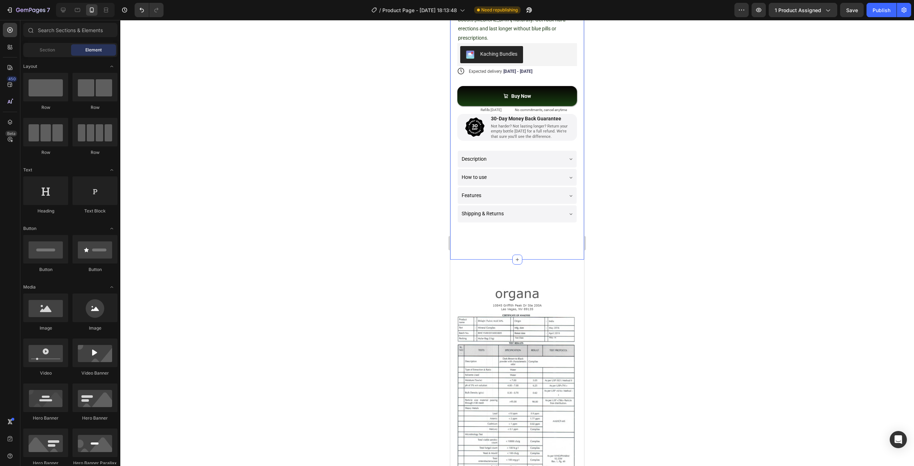
click at [521, 244] on div "Product Images Icon Icon Icon Icon Icon Icon List Excellent 4.8/5 201850+ Text …" at bounding box center [517, 51] width 134 height 418
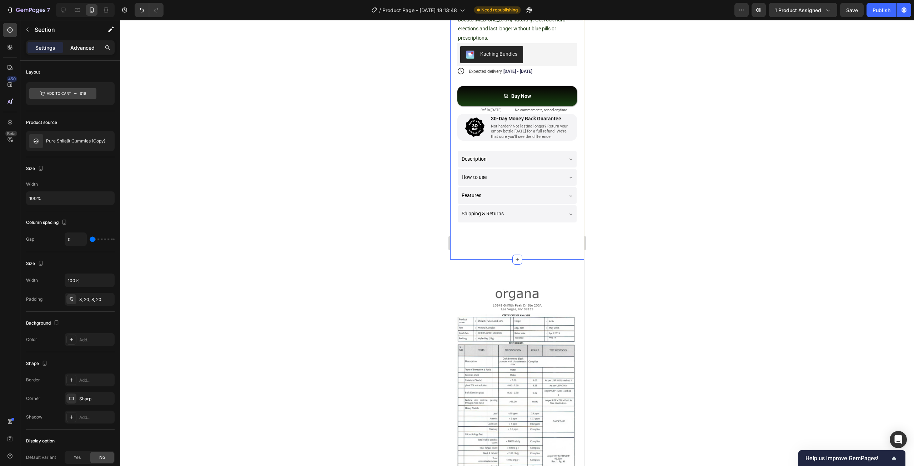
click at [88, 47] on p "Advanced" at bounding box center [82, 47] width 24 height 7
click at [74, 43] on div "Advanced" at bounding box center [83, 47] width 36 height 11
click at [488, 244] on div "Product Images Icon Icon Icon Icon Icon Icon List Excellent 4.8/5 201850+ Text …" at bounding box center [517, 51] width 134 height 418
click at [90, 50] on div "Advanced" at bounding box center [83, 47] width 36 height 11
click at [87, 47] on p "Advanced" at bounding box center [82, 47] width 24 height 7
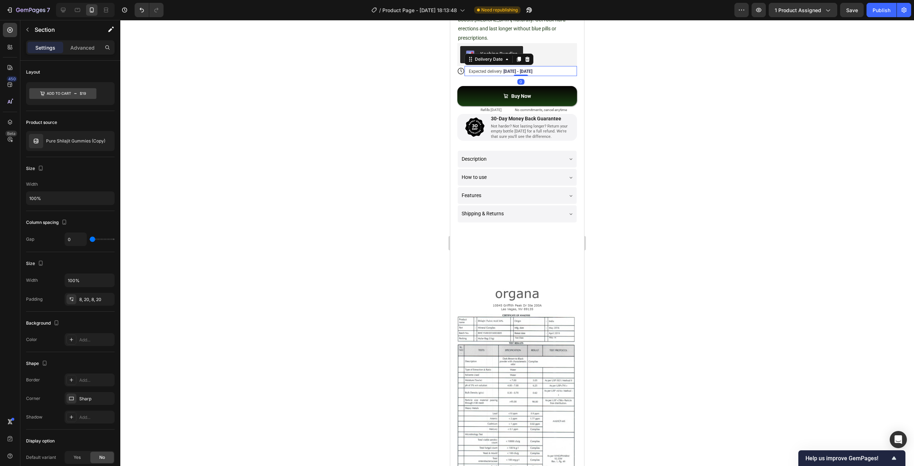
click at [560, 66] on div "Expected delivery [DATE] - [DATE]" at bounding box center [517, 71] width 99 height 10
click at [578, 58] on div "Product Images Icon Icon Icon Icon Icon Icon List Excellent 4.8/5 201850+ Text …" at bounding box center [517, 51] width 134 height 418
click at [575, 61] on div "Product Images Icon Icon Icon Icon Icon Icon List Excellent 4.8/5 201850+ Text …" at bounding box center [517, 51] width 134 height 418
click at [78, 47] on p "Advanced" at bounding box center [82, 47] width 24 height 7
click at [877, 9] on div "Publish" at bounding box center [881, 9] width 18 height 7
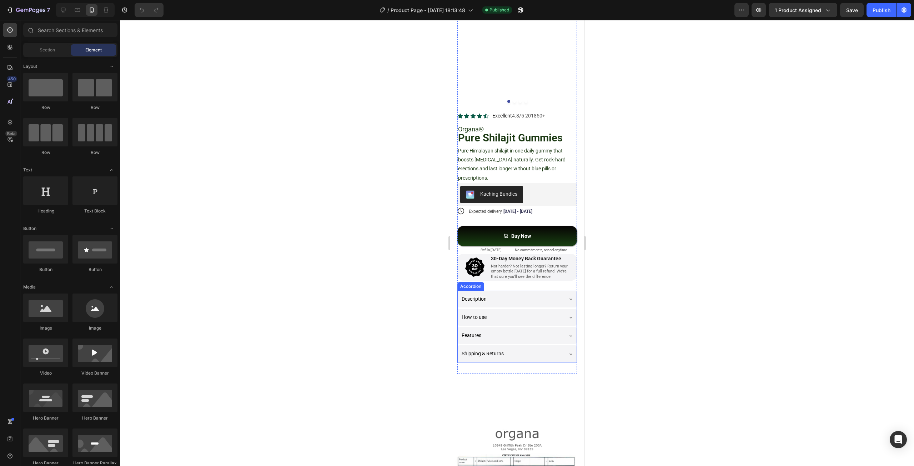
scroll to position [178, 0]
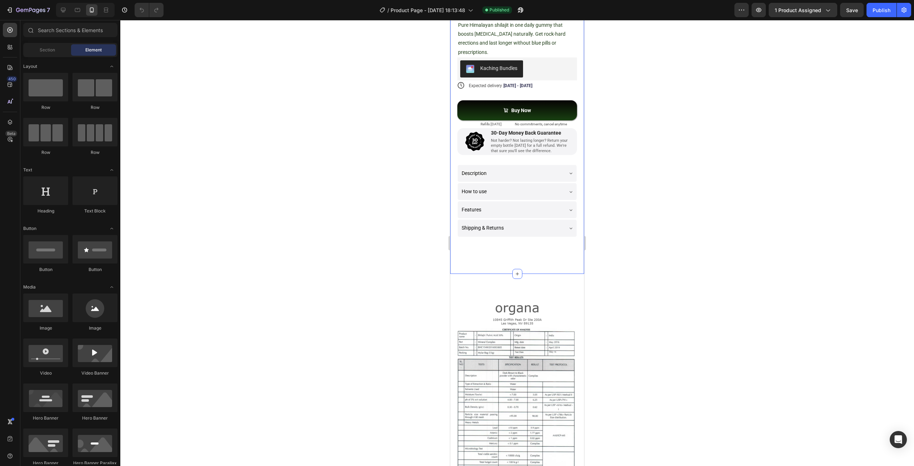
click at [547, 250] on div "Product Images Icon Icon Icon Icon Icon Icon List Excellent 4.8/5 201850+ Text …" at bounding box center [517, 65] width 134 height 418
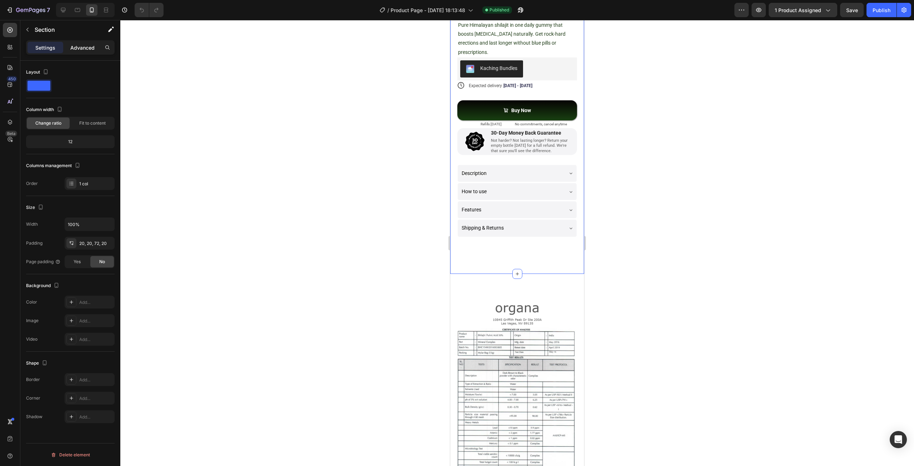
click at [86, 44] on p "Advanced" at bounding box center [82, 47] width 24 height 7
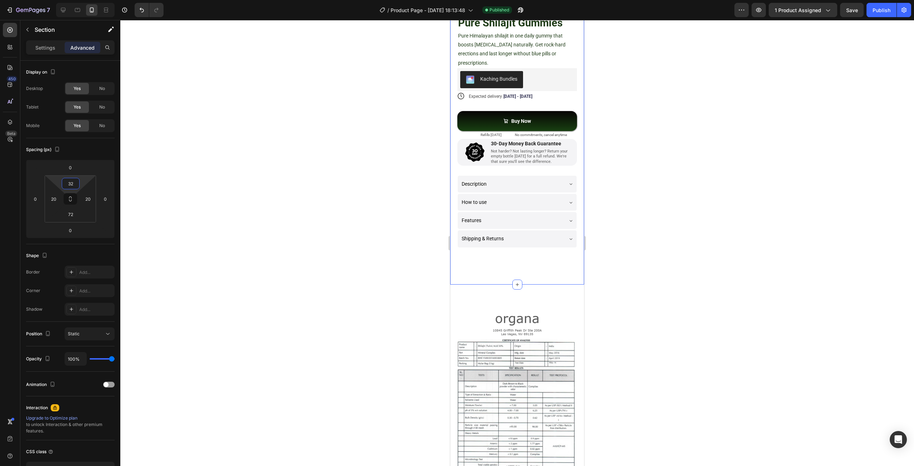
type input "30"
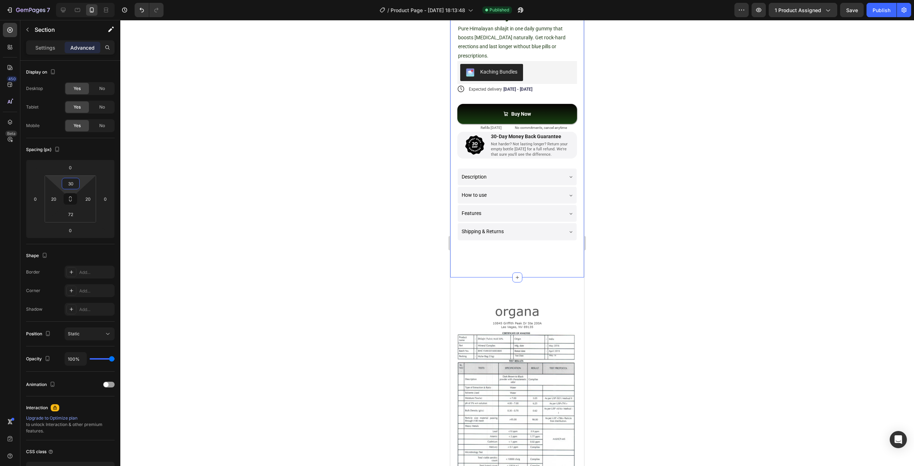
click at [81, 0] on html "7 Version history / Product Page - Sep 27, 18:13:48 Published Preview 1 product…" at bounding box center [457, 0] width 914 height 0
click at [139, 9] on icon "Undo/Redo" at bounding box center [141, 9] width 7 height 7
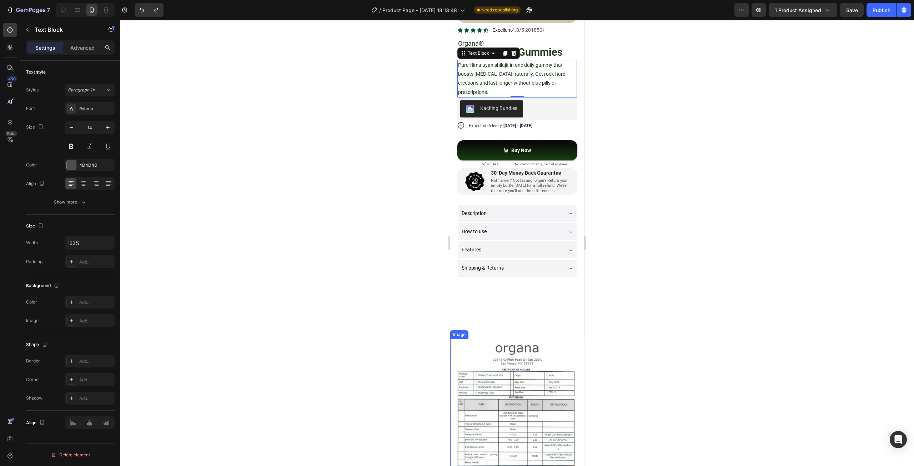
scroll to position [143, 0]
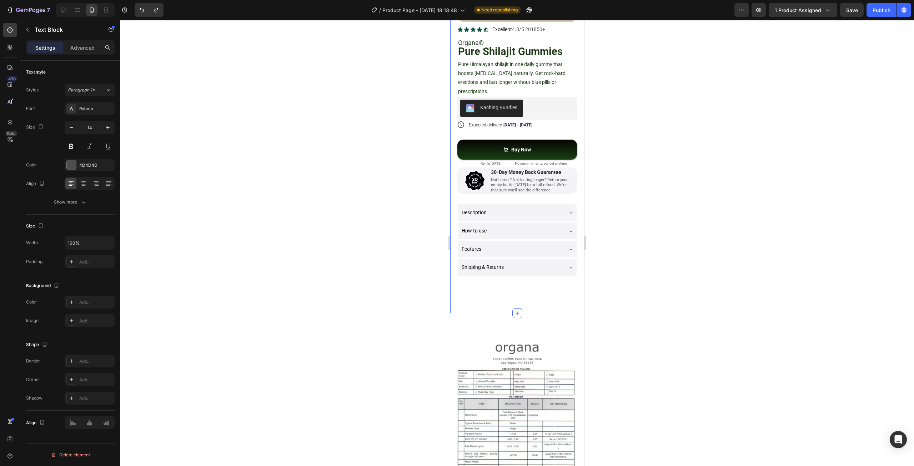
click at [526, 298] on div "Product Images Icon Icon Icon Icon Icon Icon List Excellent 4.8/5 201850+ Text …" at bounding box center [517, 102] width 134 height 421
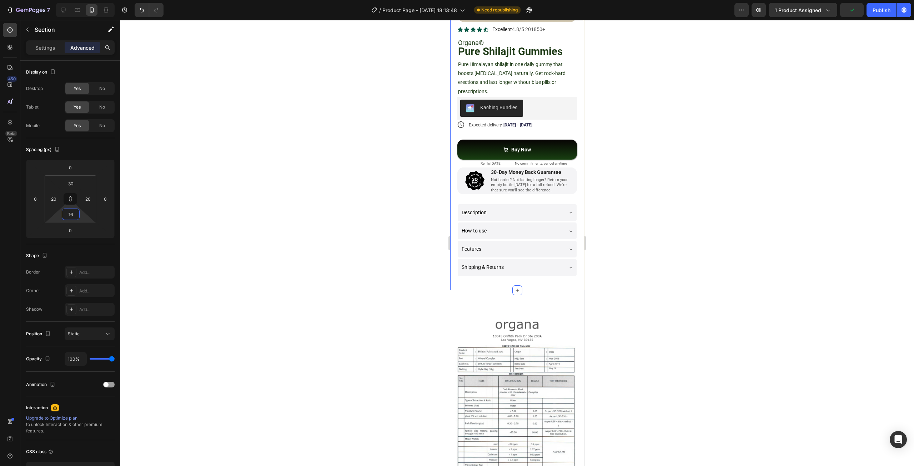
type input "20"
drag, startPoint x: 80, startPoint y: 217, endPoint x: 79, endPoint y: 226, distance: 9.4
click at [79, 0] on html "7 Version history / Product Page - [DATE] 18:13:48 Need republishing Preview 1 …" at bounding box center [457, 0] width 914 height 0
type input "50"
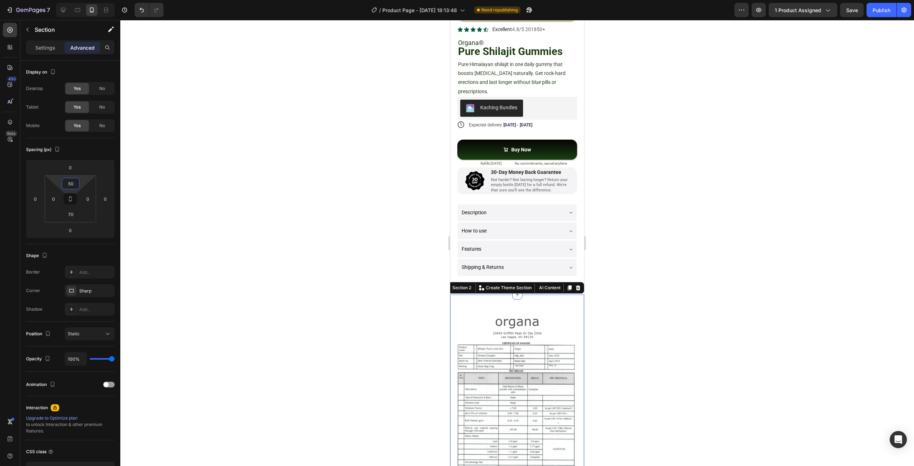
drag, startPoint x: 83, startPoint y: 183, endPoint x: 82, endPoint y: 187, distance: 3.6
click at [82, 0] on html "7 Version history / Product Page - [DATE] 18:13:48 Need republishing Preview 1 …" at bounding box center [457, 0] width 914 height 0
click at [52, 47] on p "Settings" at bounding box center [45, 47] width 20 height 7
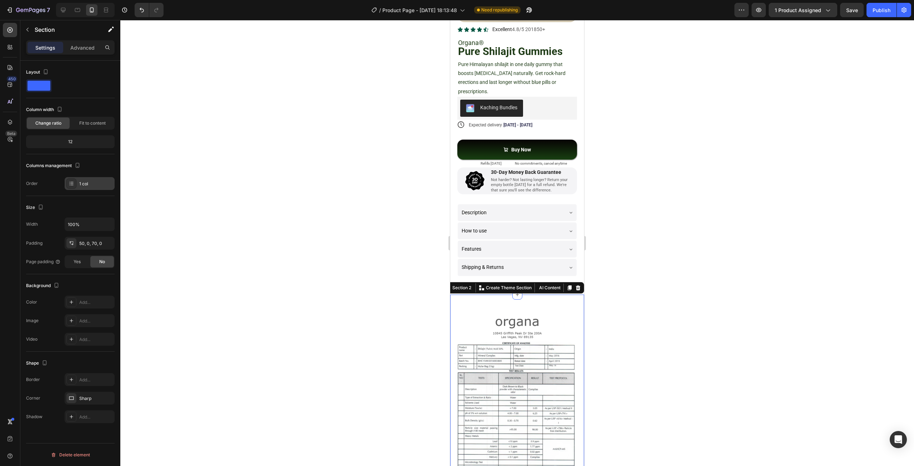
click at [81, 185] on div "1 col" at bounding box center [96, 184] width 34 height 6
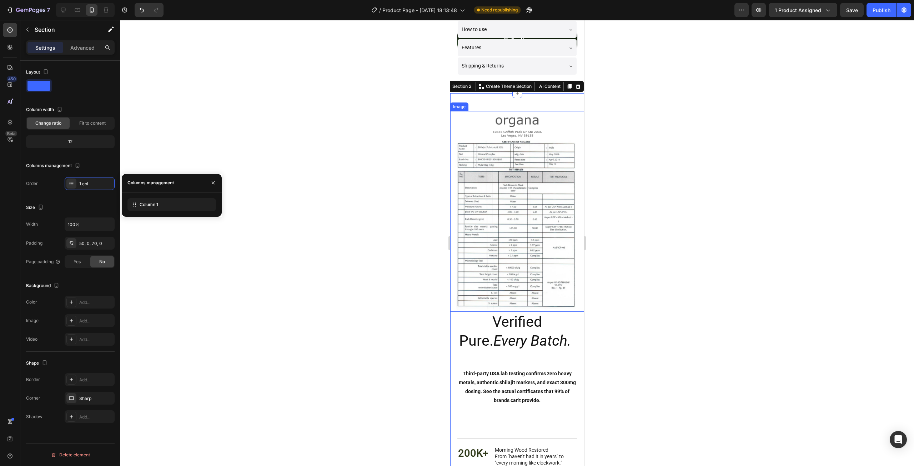
scroll to position [357, 0]
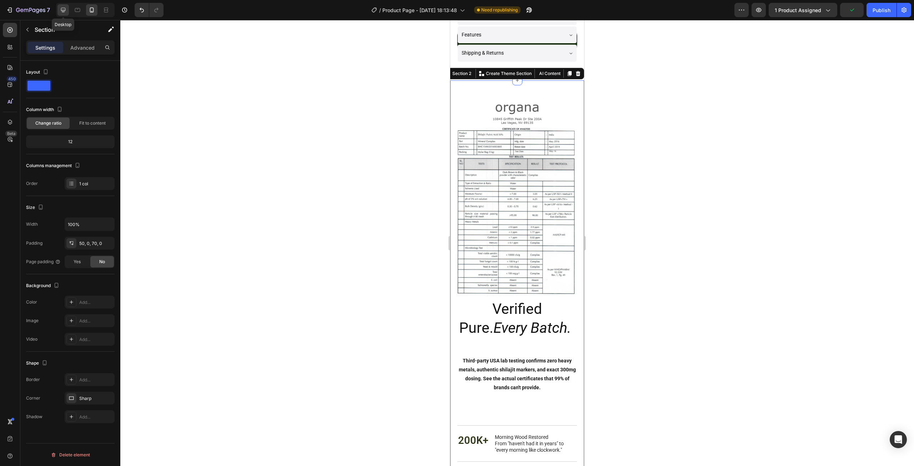
click at [67, 11] on div at bounding box center [62, 9] width 11 height 11
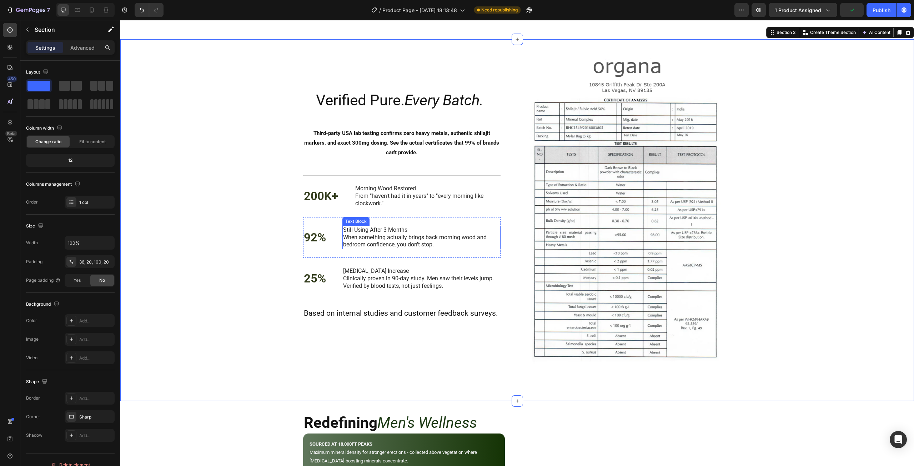
scroll to position [329, 0]
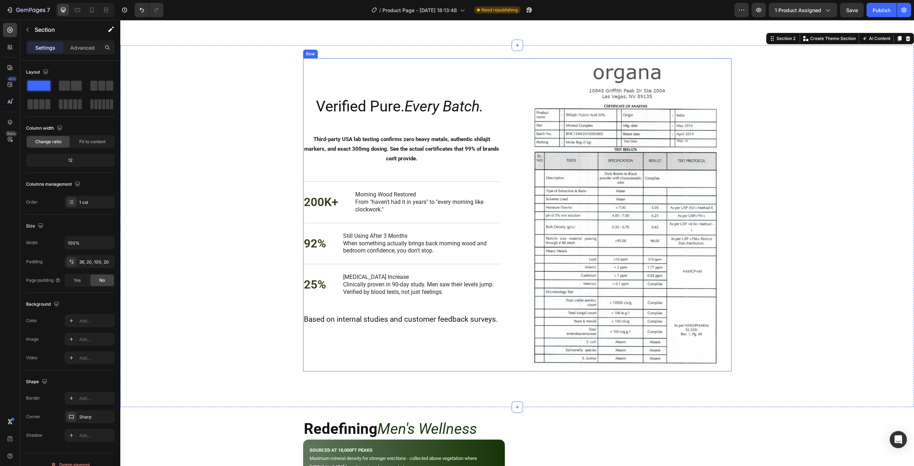
click at [518, 89] on div "Verified Pure. Every Batch. . Heading Third-party USA lab testing confirms zero…" at bounding box center [517, 214] width 428 height 313
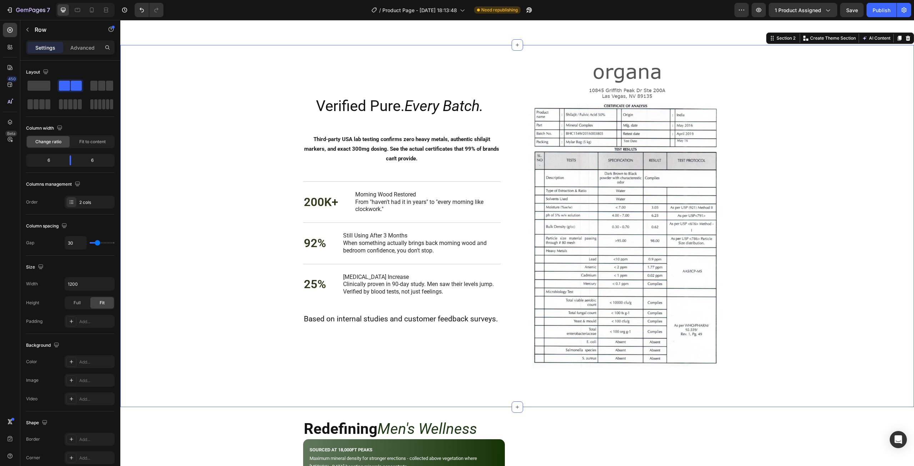
click at [250, 68] on div "Verified Pure. Every Batch. . Heading Third-party USA lab testing confirms zero…" at bounding box center [516, 214] width 779 height 313
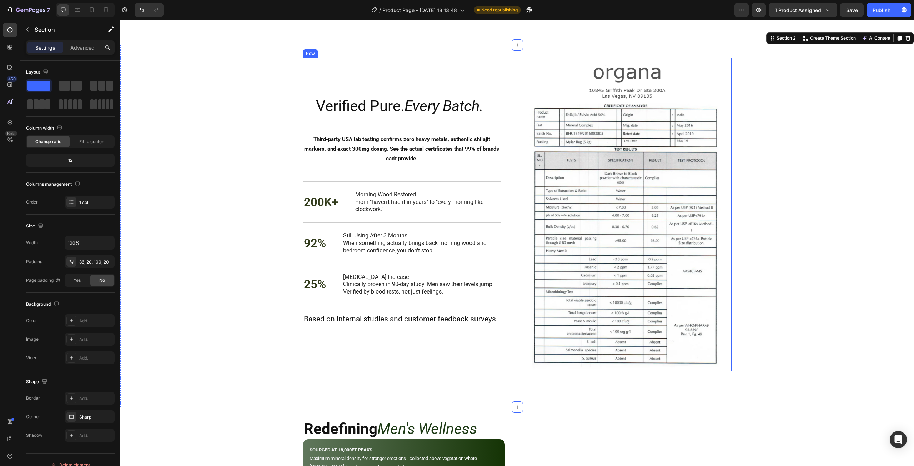
click at [354, 79] on div "Verified Pure. Every Batch. . Heading Third-party USA lab testing confirms zero…" at bounding box center [407, 214] width 209 height 313
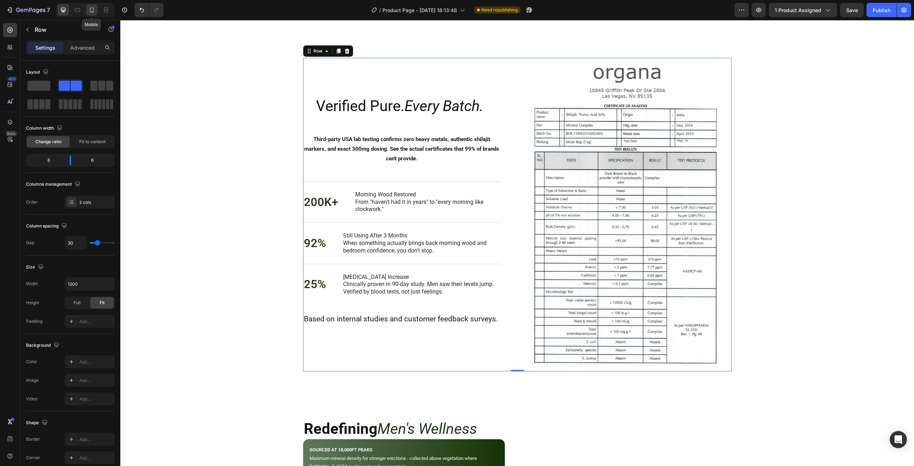
click at [94, 12] on icon at bounding box center [91, 9] width 7 height 7
type input "0"
type input "100%"
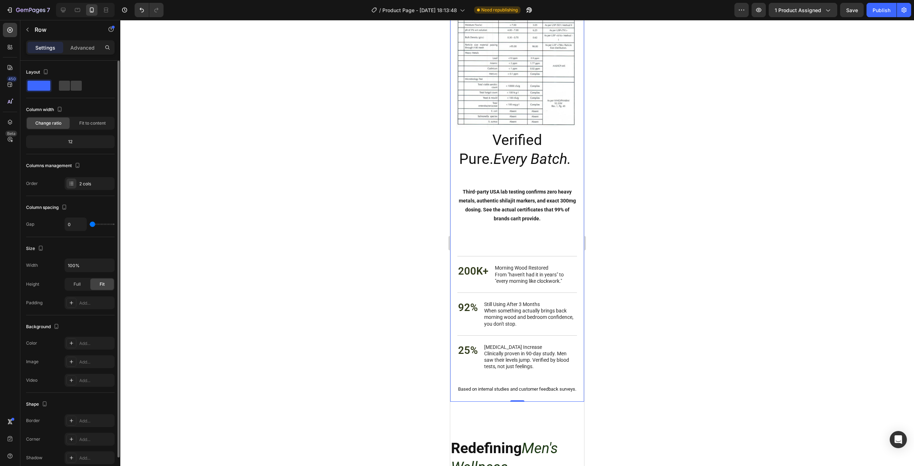
scroll to position [525, 0]
click at [85, 187] on div "2 cols" at bounding box center [90, 183] width 50 height 13
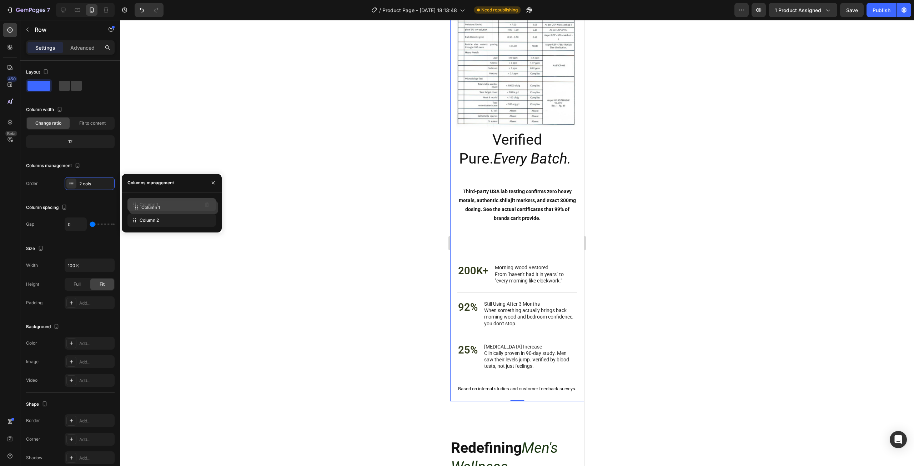
drag, startPoint x: 138, startPoint y: 222, endPoint x: 140, endPoint y: 209, distance: 13.0
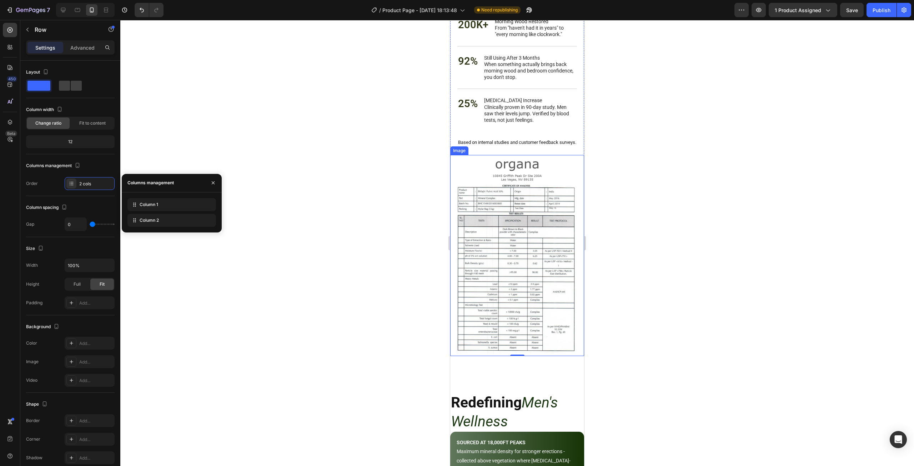
scroll to position [546, 0]
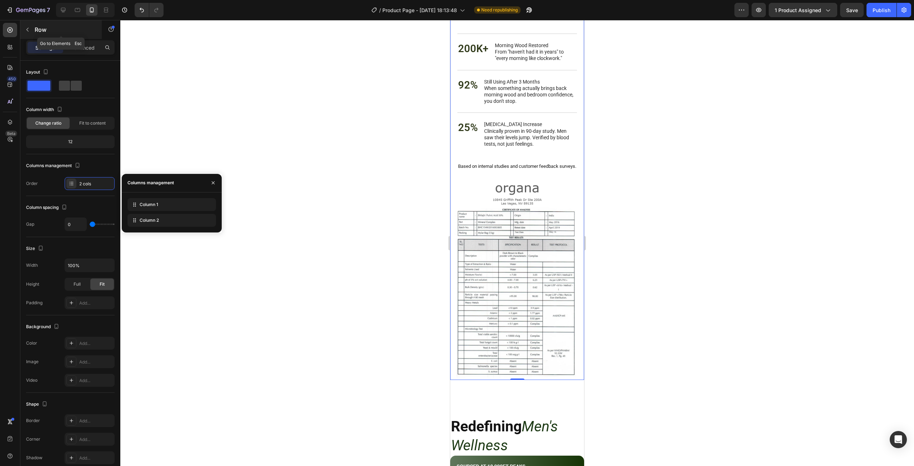
click at [28, 31] on icon "button" at bounding box center [28, 30] width 6 height 6
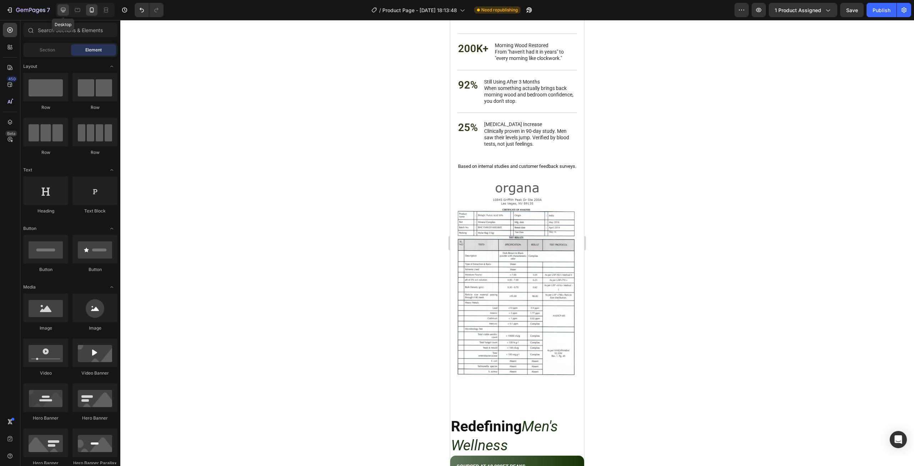
click at [65, 10] on icon at bounding box center [63, 9] width 7 height 7
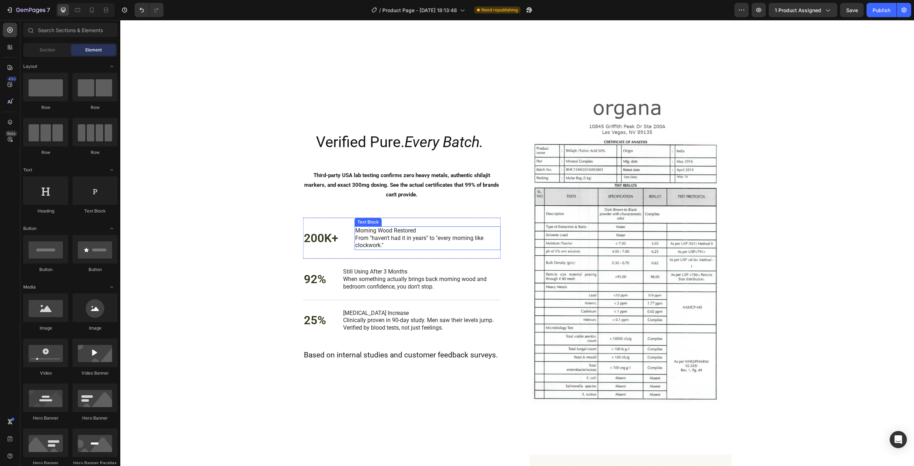
scroll to position [261, 0]
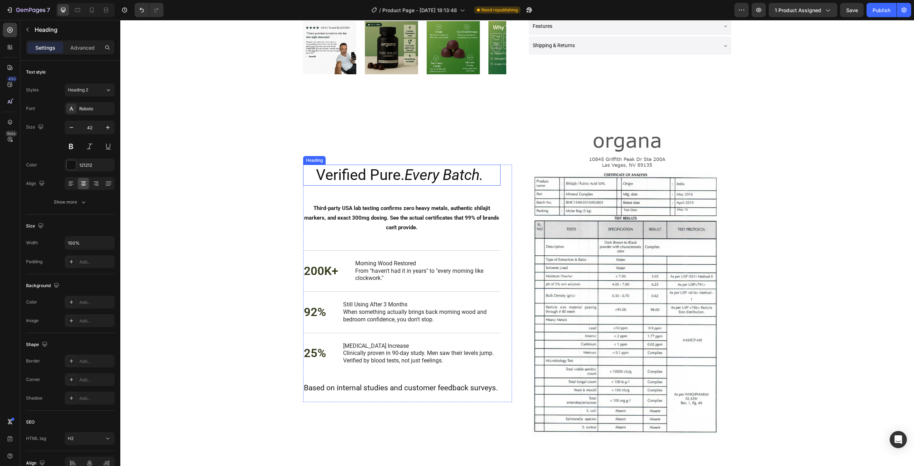
click at [303, 180] on h2 "Verified Pure. Every Batch. ." at bounding box center [401, 175] width 197 height 21
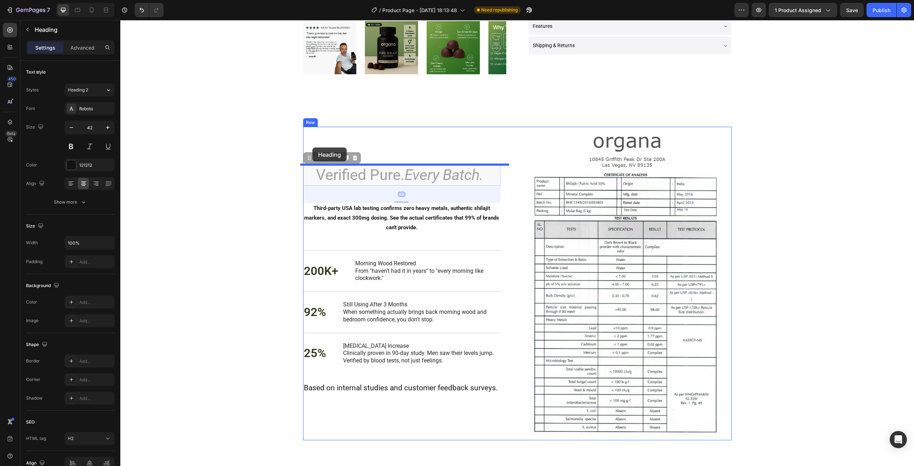
drag, startPoint x: 309, startPoint y: 160, endPoint x: 312, endPoint y: 147, distance: 12.6
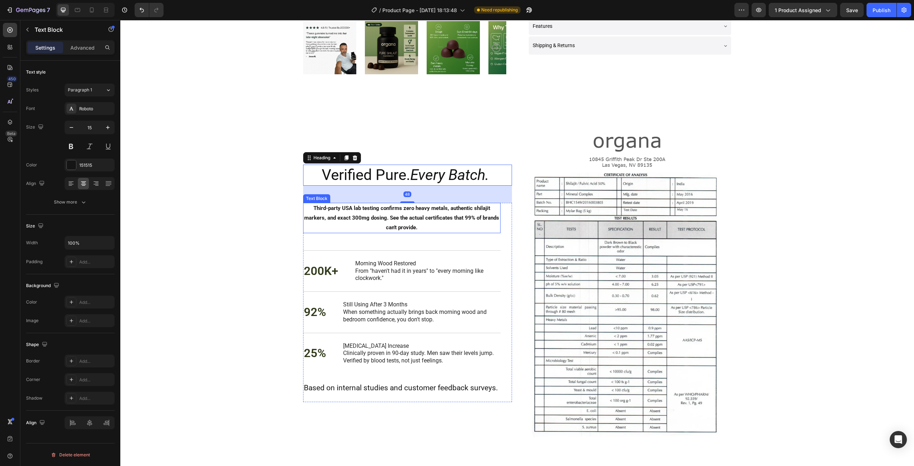
click at [343, 215] on strong "Third-party USA lab testing confirms zero heavy metals, authentic shilajit mark…" at bounding box center [401, 218] width 195 height 26
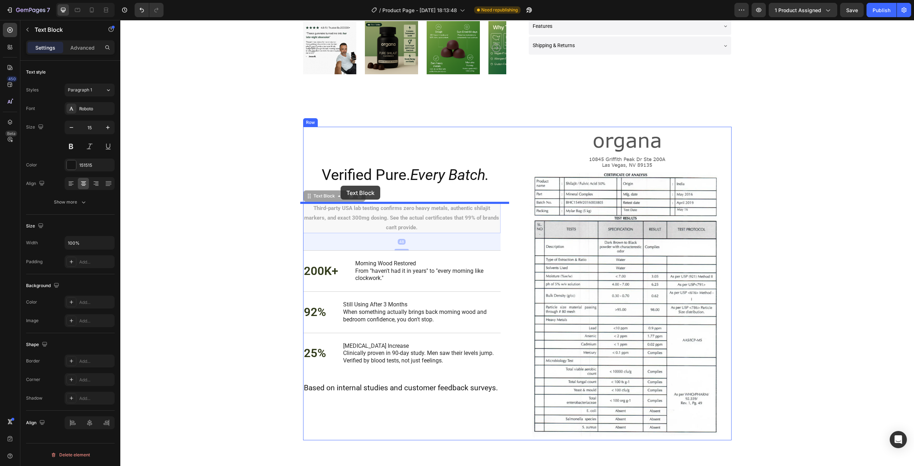
drag, startPoint x: 306, startPoint y: 195, endPoint x: 340, endPoint y: 186, distance: 35.7
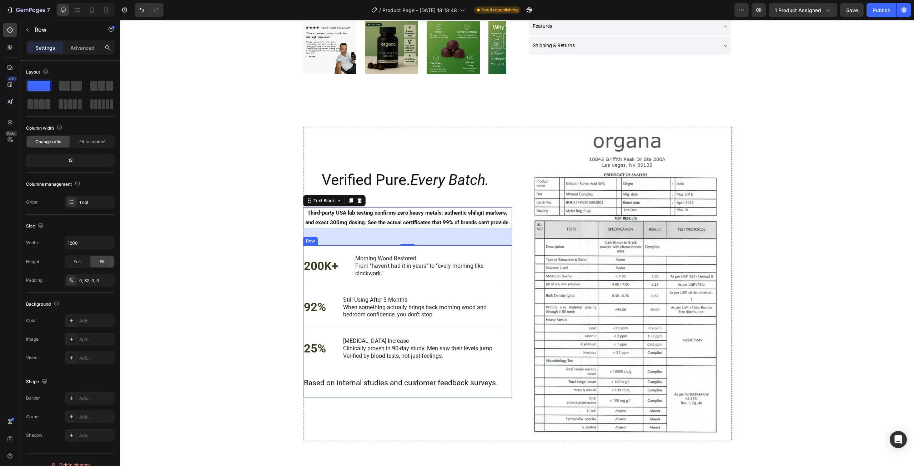
click at [342, 391] on div "200K+ Text Block Morning Wood Restored From "haven't had it in years" to "every…" at bounding box center [401, 321] width 197 height 152
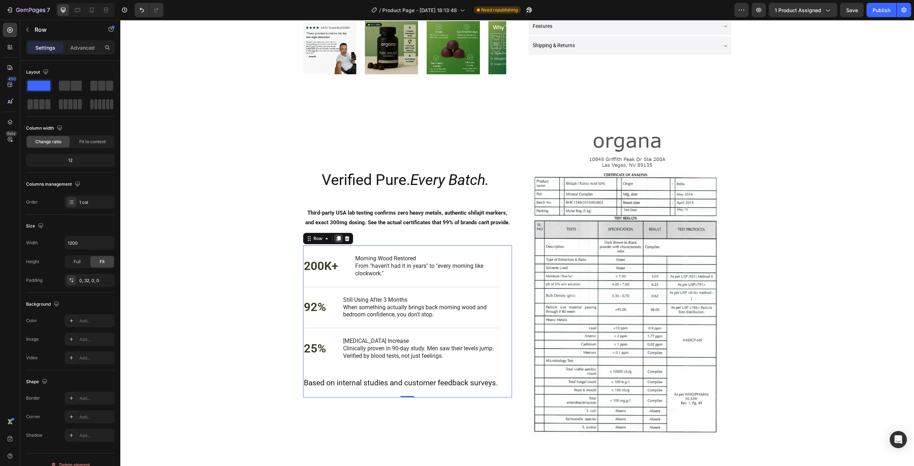
click at [334, 241] on div at bounding box center [338, 238] width 9 height 9
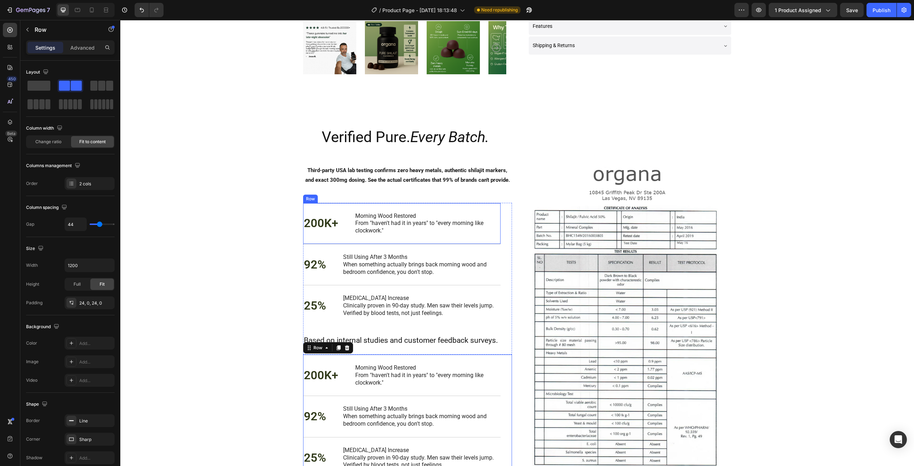
click at [335, 210] on div "200K+ Text Block Morning Wood Restored From "haven't had it in years" to "every…" at bounding box center [401, 223] width 197 height 41
click at [375, 194] on div "Verified Pure. Every Batch. . Heading Third-party USA lab testing confirms zero…" at bounding box center [407, 317] width 209 height 380
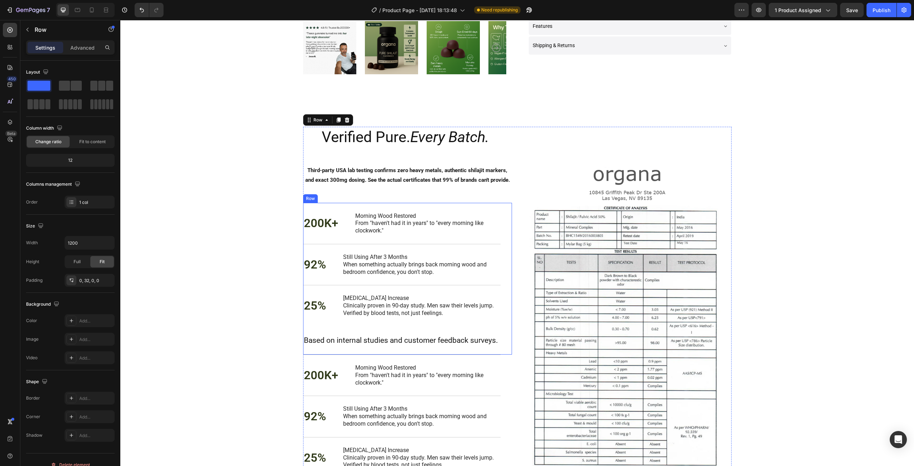
click at [501, 318] on div "200K+ Text Block Morning Wood Restored From "haven't had it in years" to "every…" at bounding box center [407, 279] width 209 height 152
click at [80, 50] on p "Advanced" at bounding box center [82, 47] width 24 height 7
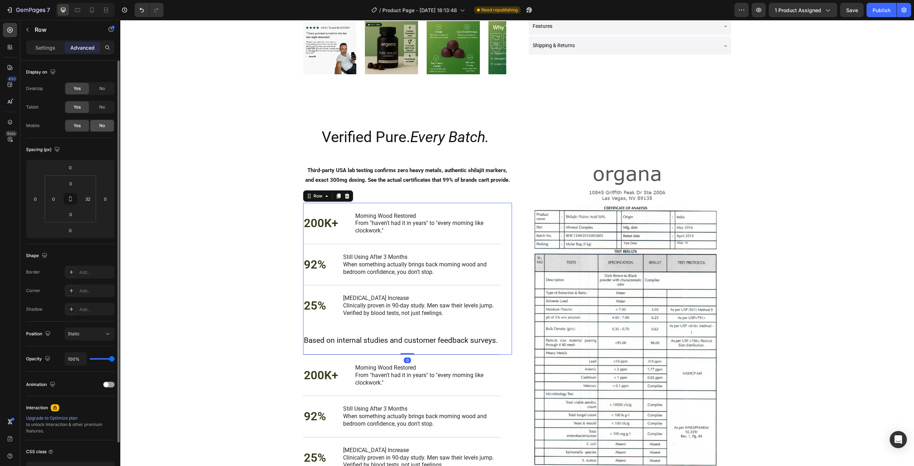
click at [100, 125] on span "No" at bounding box center [102, 125] width 6 height 6
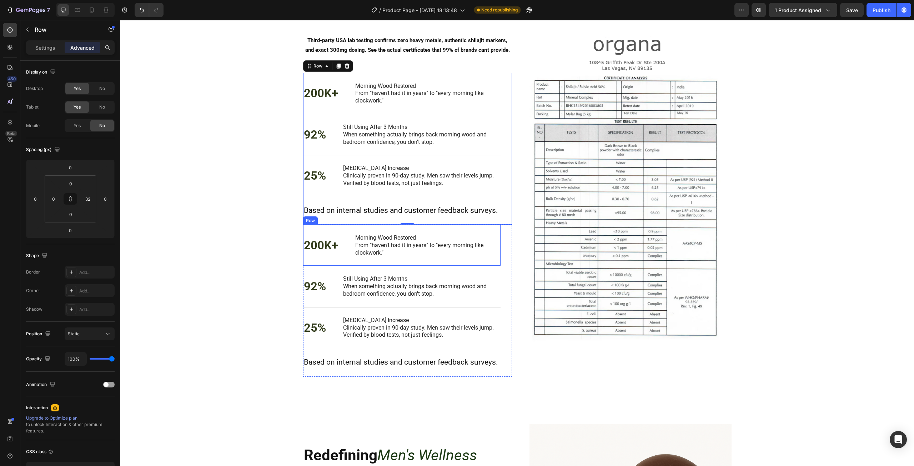
scroll to position [403, 0]
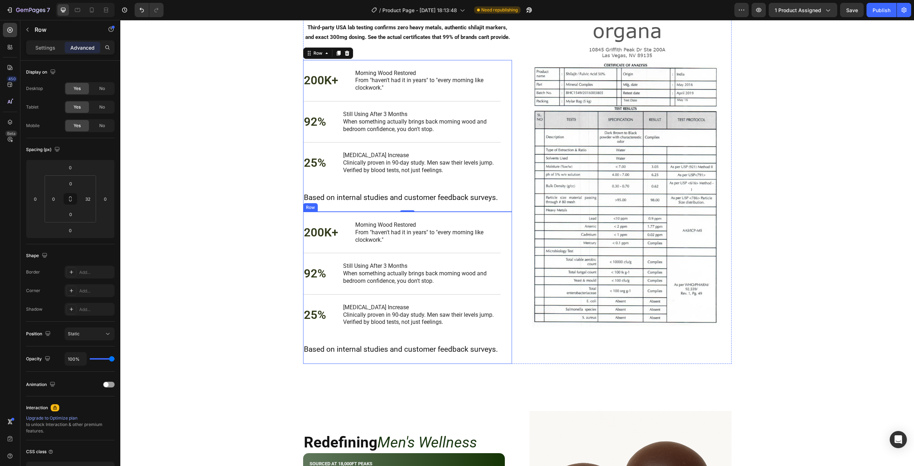
click at [498, 354] on div "200K+ Text Block Morning Wood Restored From "haven't had it in years" to "every…" at bounding box center [407, 288] width 209 height 152
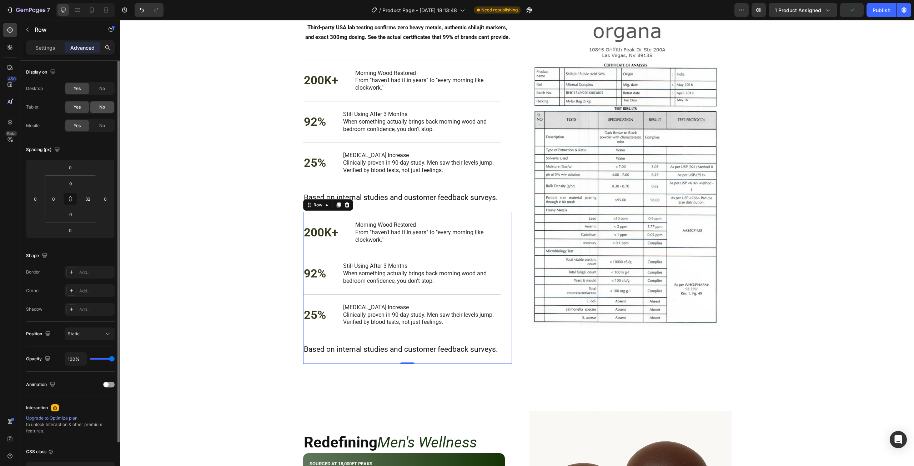
click at [99, 106] on span "No" at bounding box center [102, 107] width 6 height 6
click at [103, 84] on div "No" at bounding box center [102, 88] width 24 height 11
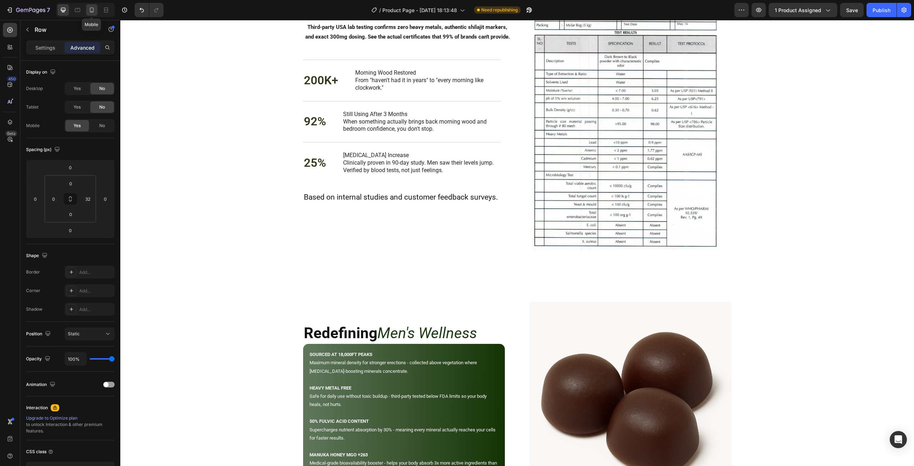
click at [91, 10] on icon at bounding box center [91, 9] width 7 height 7
type input "20"
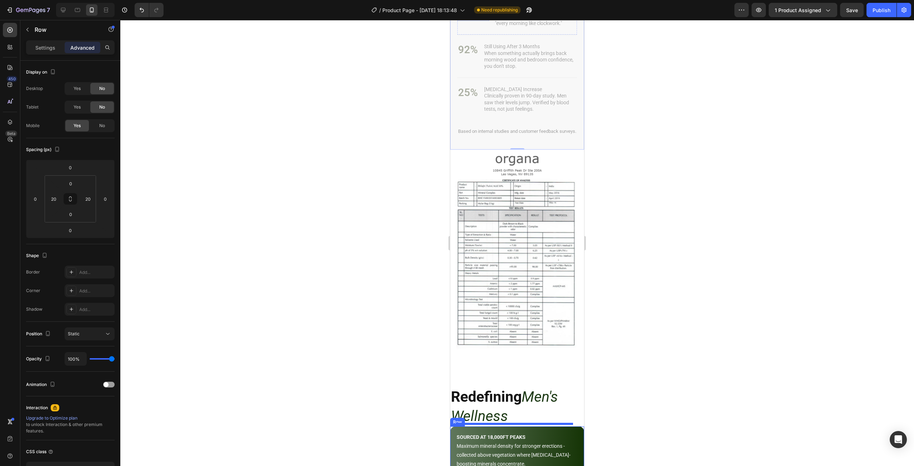
scroll to position [600, 0]
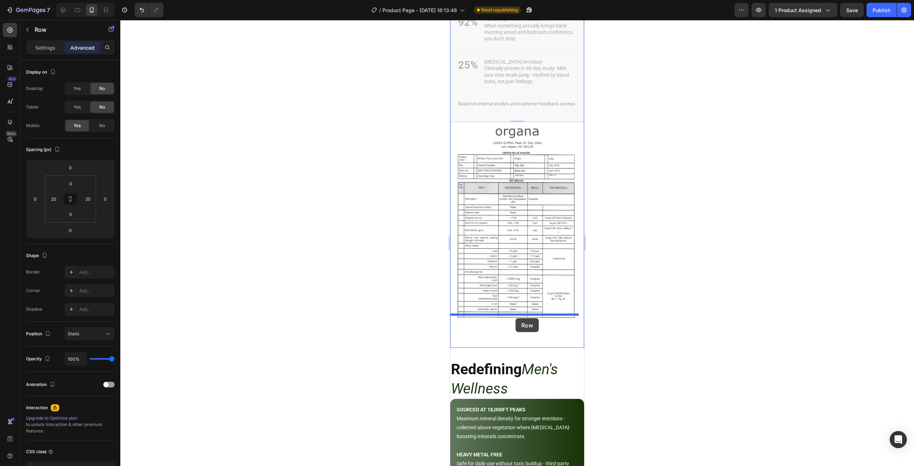
drag, startPoint x: 460, startPoint y: 146, endPoint x: 515, endPoint y: 318, distance: 180.4
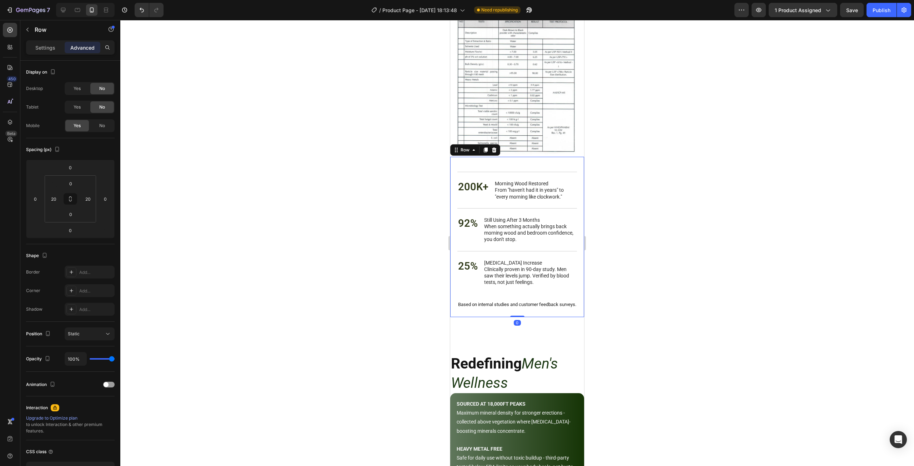
click at [680, 224] on div at bounding box center [516, 243] width 793 height 446
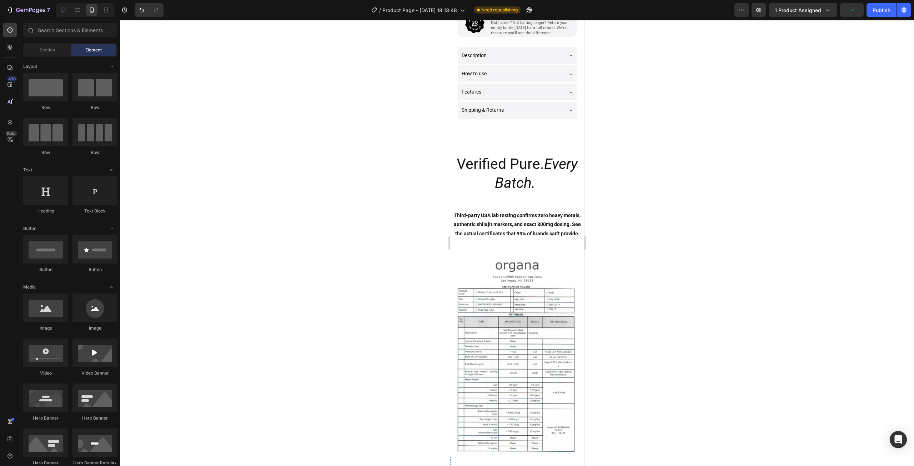
scroll to position [278, 0]
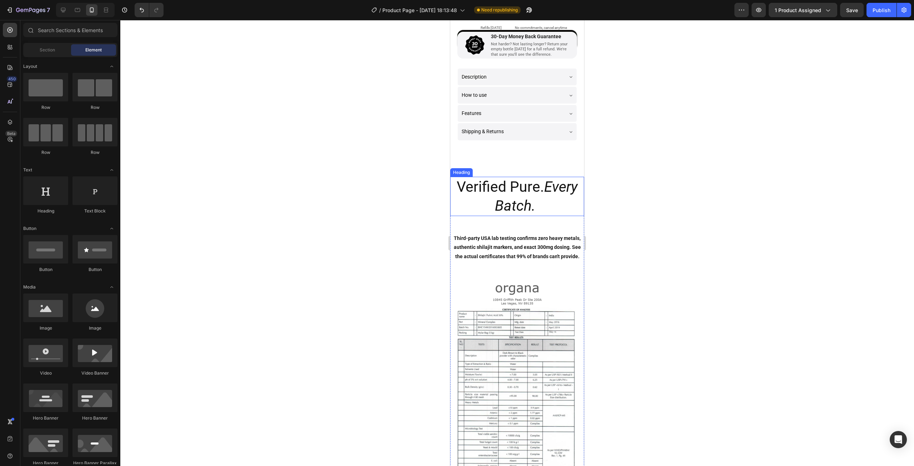
click at [547, 199] on h2 "Verified Pure. Every Batch. ." at bounding box center [517, 197] width 134 height 40
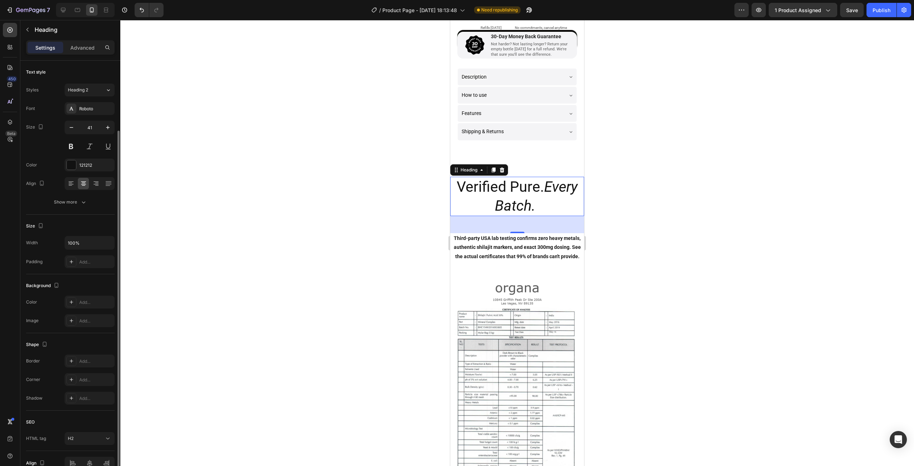
scroll to position [36, 0]
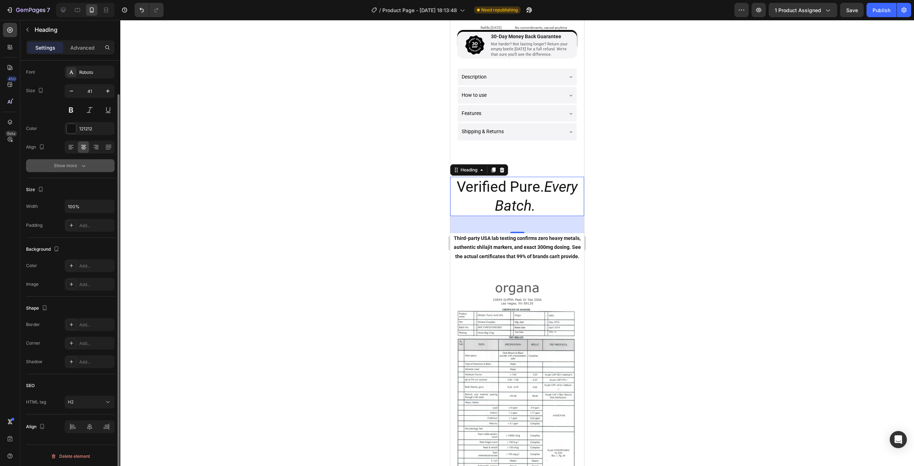
click at [68, 166] on div "Show more" at bounding box center [70, 165] width 33 height 7
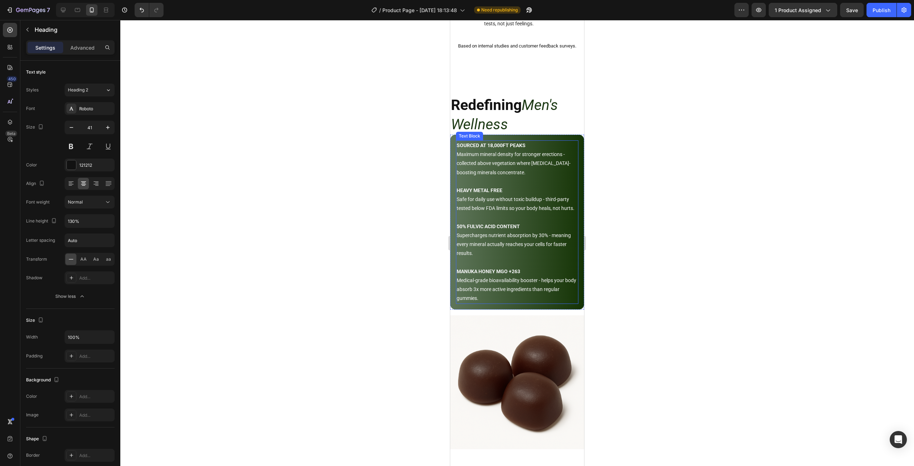
scroll to position [814, 0]
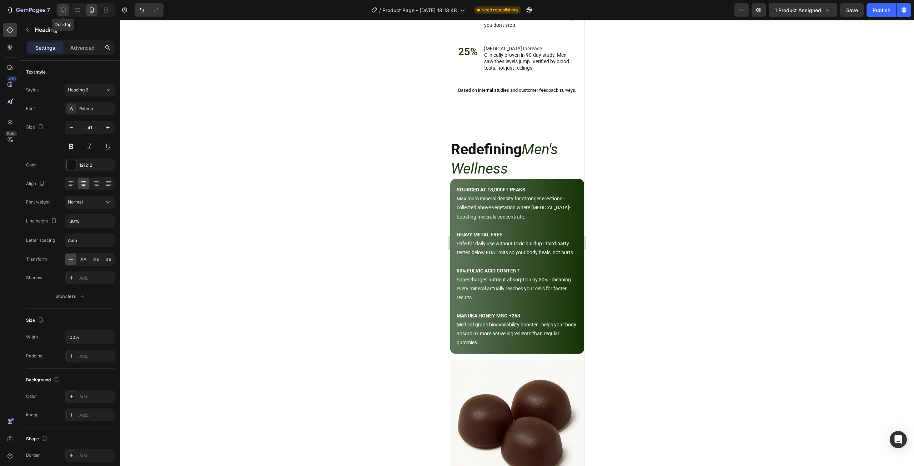
click at [61, 5] on div at bounding box center [62, 9] width 11 height 11
type input "42"
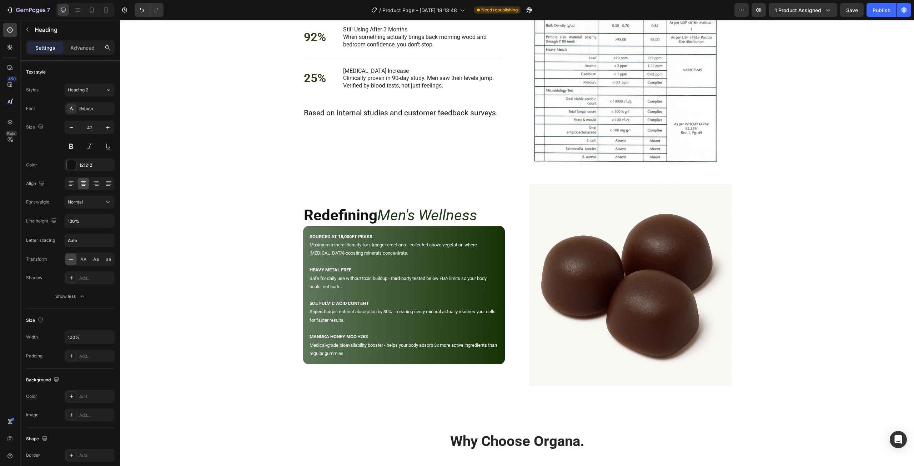
scroll to position [587, 0]
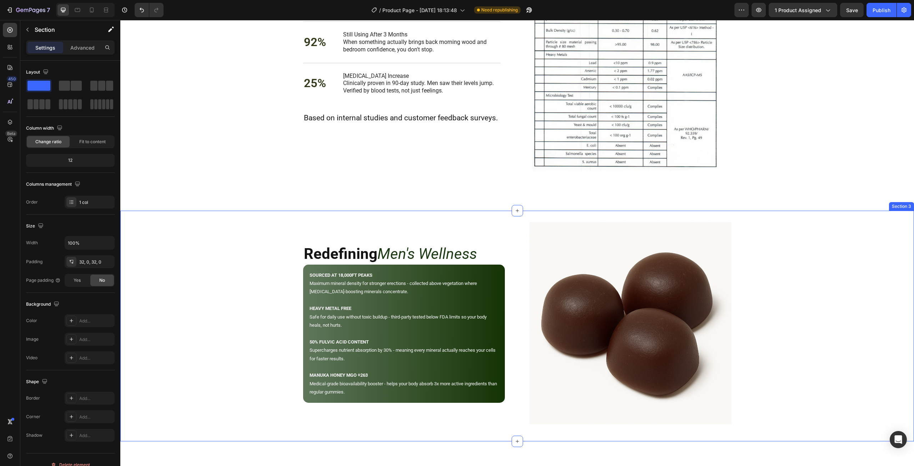
click at [471, 213] on div "Redefining Men's Wellness Heading SOURCED AT 18,000FT PEAKS Maximum mineral den…" at bounding box center [516, 326] width 793 height 231
click at [77, 45] on p "Advanced" at bounding box center [82, 47] width 24 height 7
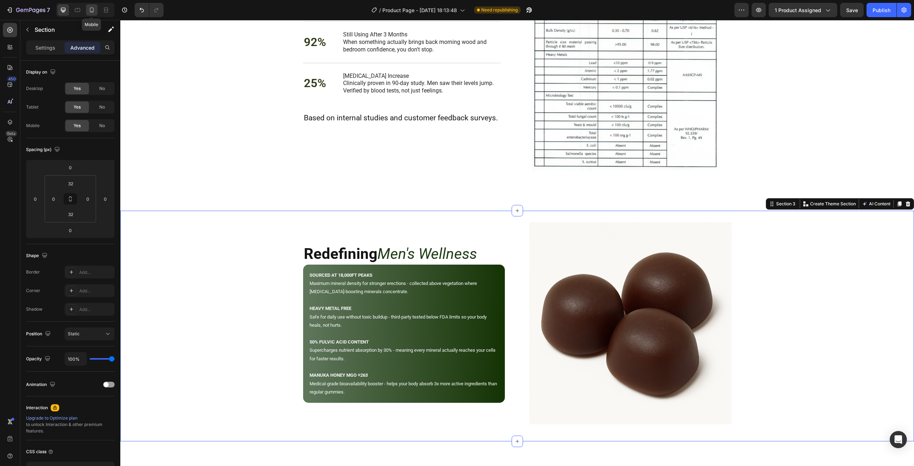
click at [95, 10] on icon at bounding box center [91, 9] width 7 height 7
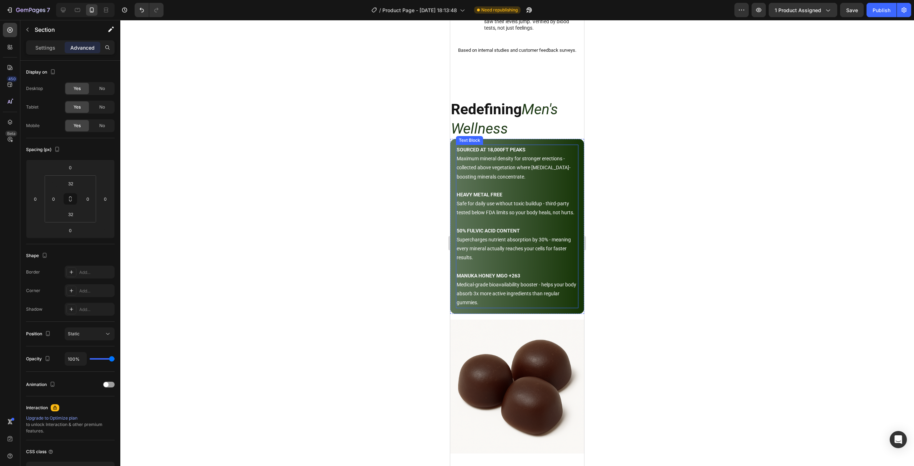
scroll to position [894, 0]
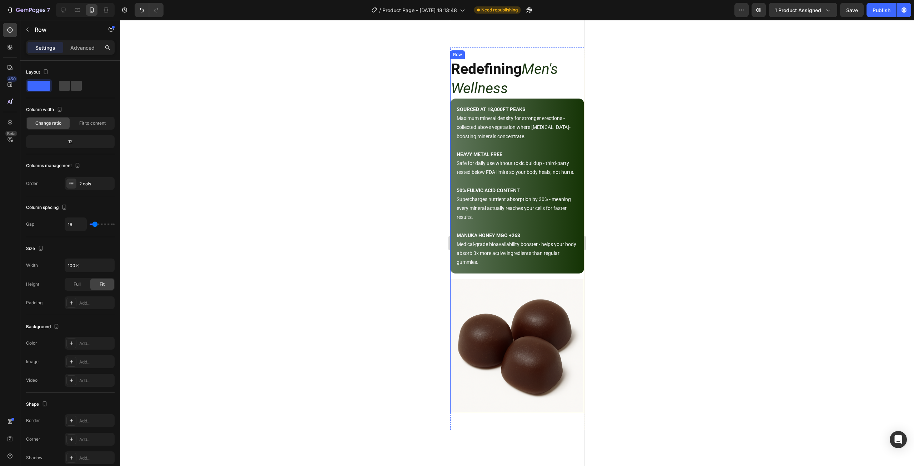
click at [497, 284] on div "Redefining Men's Wellness Heading SOURCED AT 18,000FT PEAKS Maximum mineral den…" at bounding box center [517, 236] width 134 height 354
click at [505, 279] on div "Redefining Men's Wellness Heading SOURCED AT 18,000FT PEAKS Maximum mineral den…" at bounding box center [517, 236] width 134 height 354
click at [526, 90] on h2 "Redefining Men's Wellness" at bounding box center [517, 79] width 134 height 40
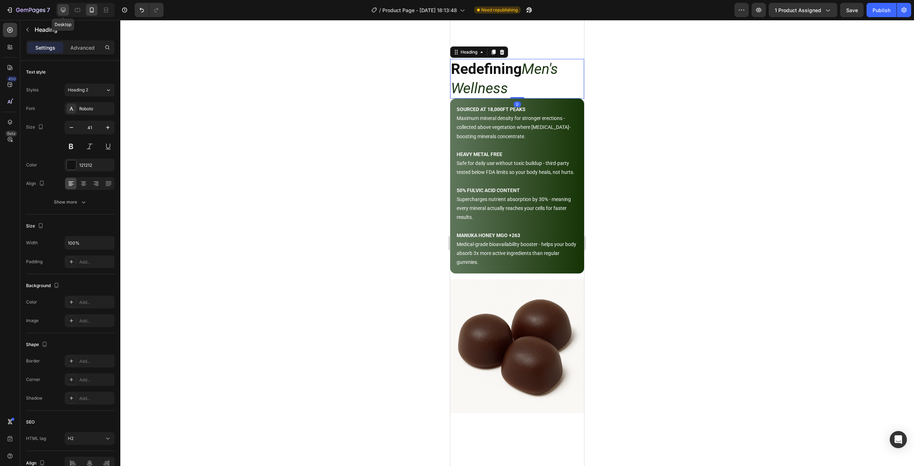
click at [63, 12] on icon at bounding box center [63, 9] width 7 height 7
type input "42"
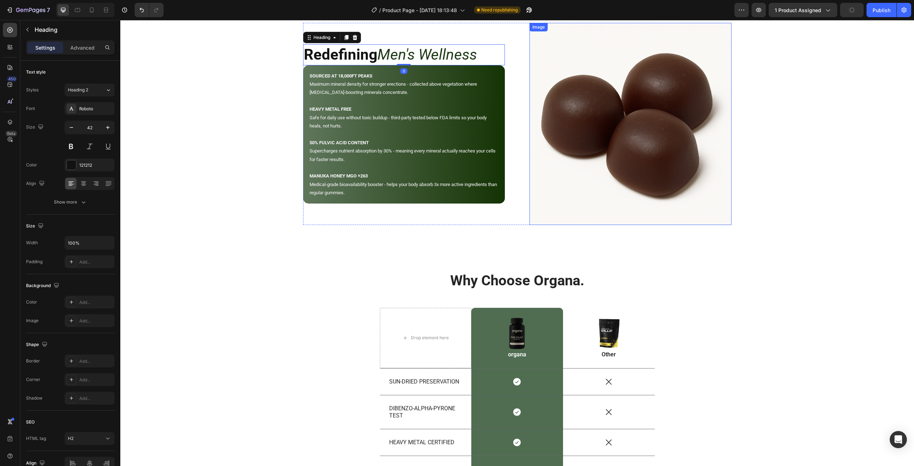
scroll to position [785, 0]
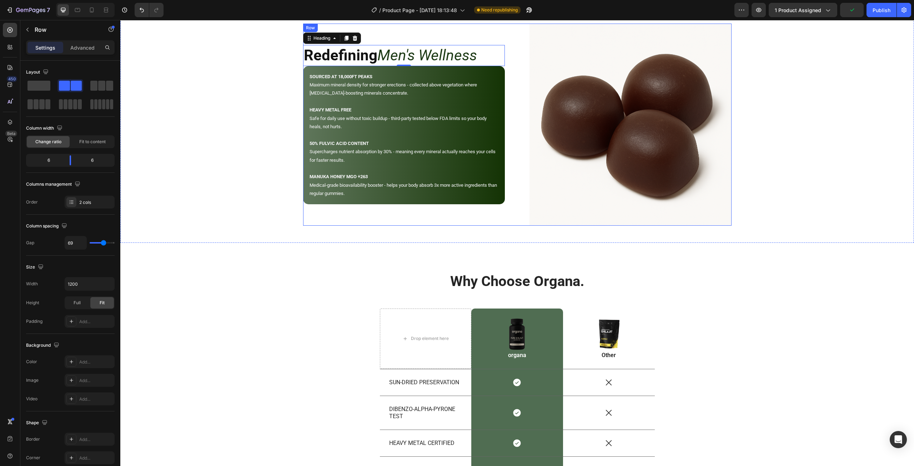
click at [519, 119] on div "Redefining Men's Wellness Heading 0 SOURCED AT 18,000FT PEAKS Maximum mineral d…" at bounding box center [517, 125] width 428 height 202
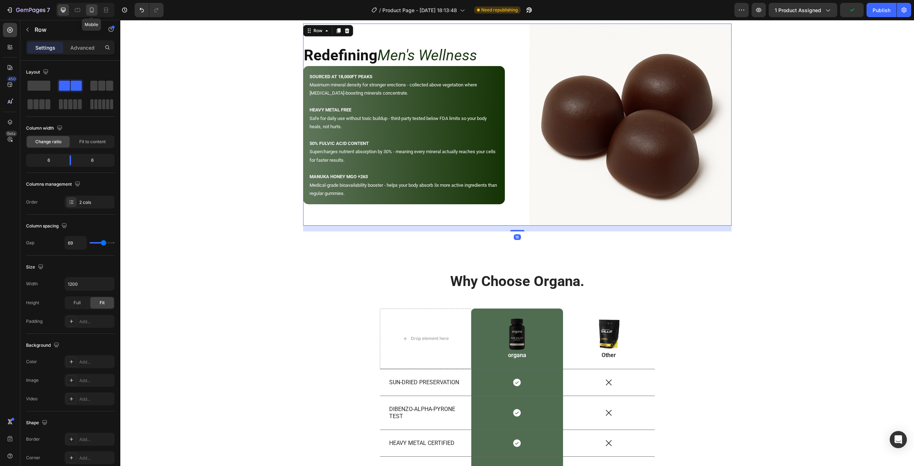
click at [94, 10] on icon at bounding box center [91, 9] width 7 height 7
type input "16"
type input "100%"
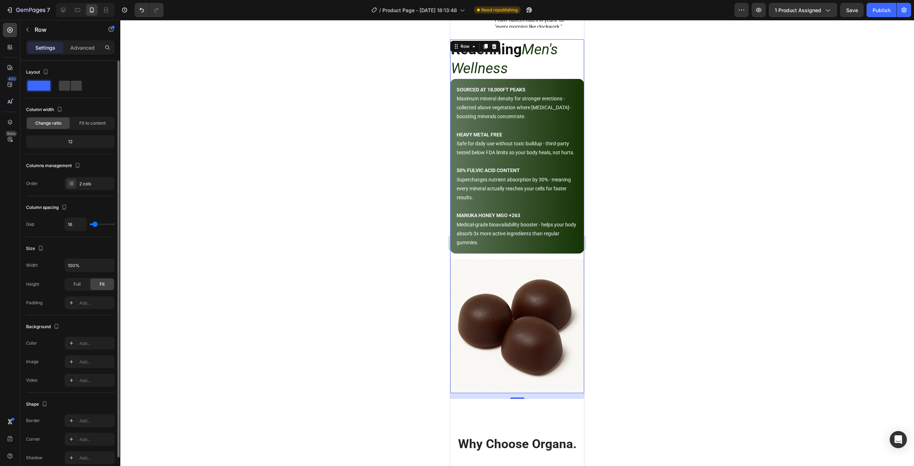
scroll to position [764, 0]
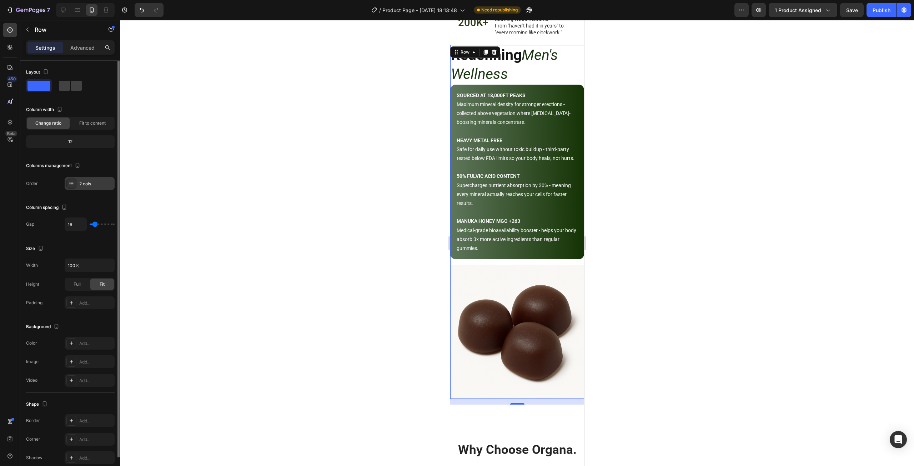
click at [73, 183] on icon at bounding box center [72, 184] width 6 height 6
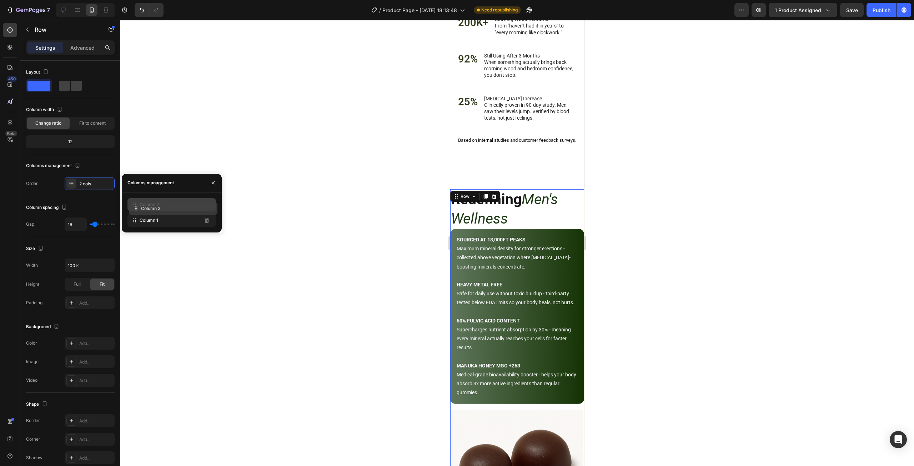
drag, startPoint x: 144, startPoint y: 220, endPoint x: 146, endPoint y: 208, distance: 11.9
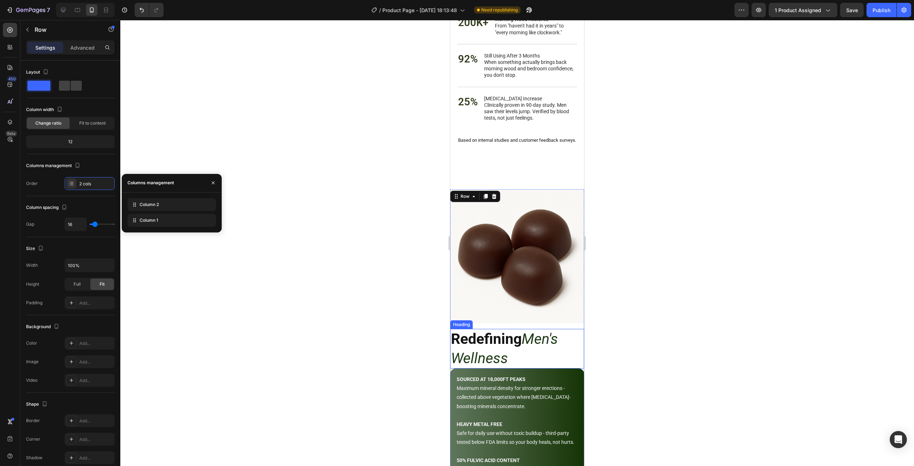
click at [564, 347] on h2 "Redefining Men's Wellness" at bounding box center [517, 349] width 134 height 40
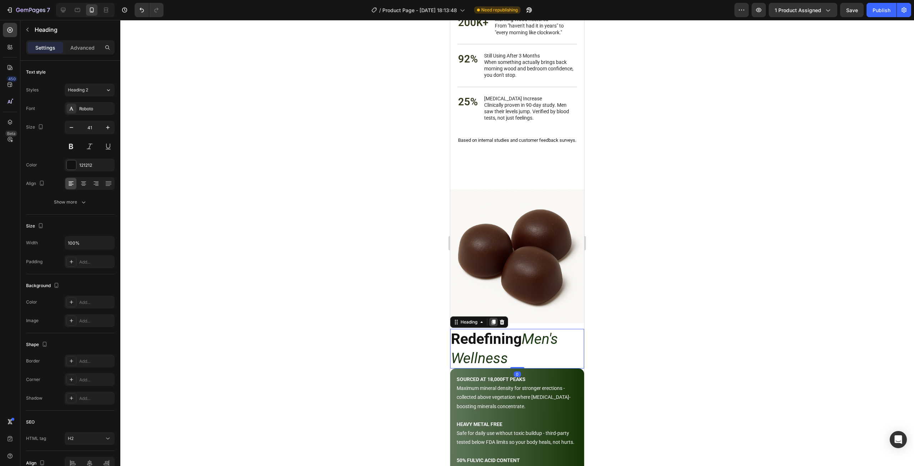
click at [493, 320] on icon at bounding box center [493, 322] width 4 height 5
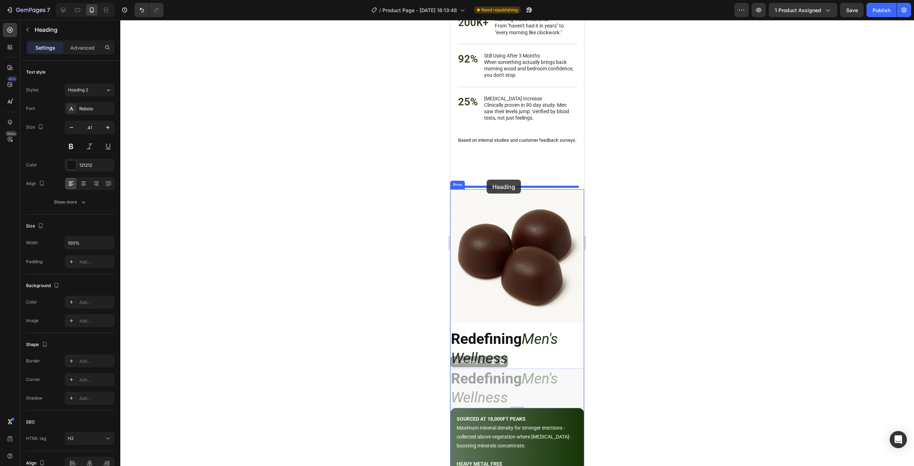
drag, startPoint x: 462, startPoint y: 355, endPoint x: 486, endPoint y: 180, distance: 177.3
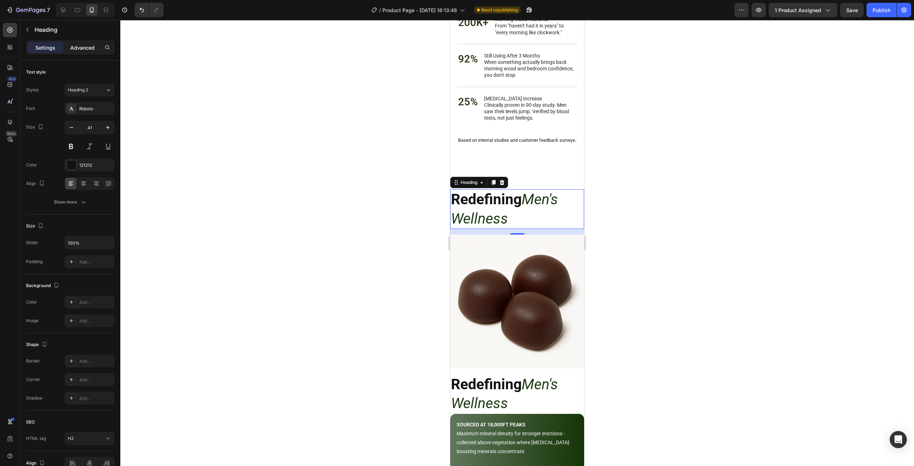
click at [74, 51] on p "Advanced" at bounding box center [82, 47] width 24 height 7
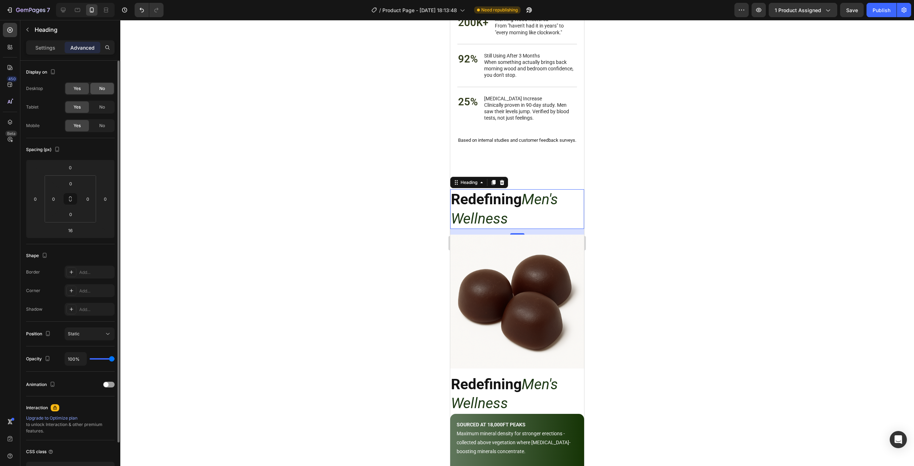
click at [97, 87] on div "No" at bounding box center [102, 88] width 24 height 11
click at [101, 105] on span "No" at bounding box center [102, 107] width 6 height 6
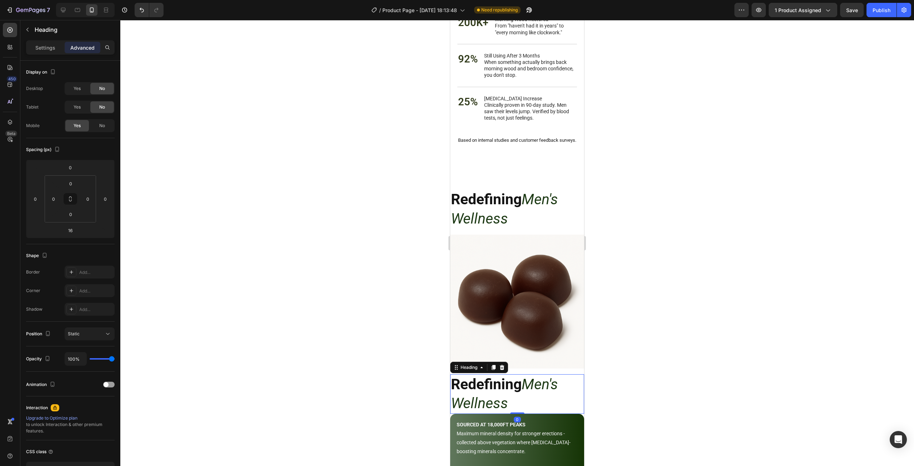
click at [515, 384] on strong "Redefining" at bounding box center [486, 383] width 71 height 17
click at [107, 129] on div "No" at bounding box center [102, 125] width 24 height 11
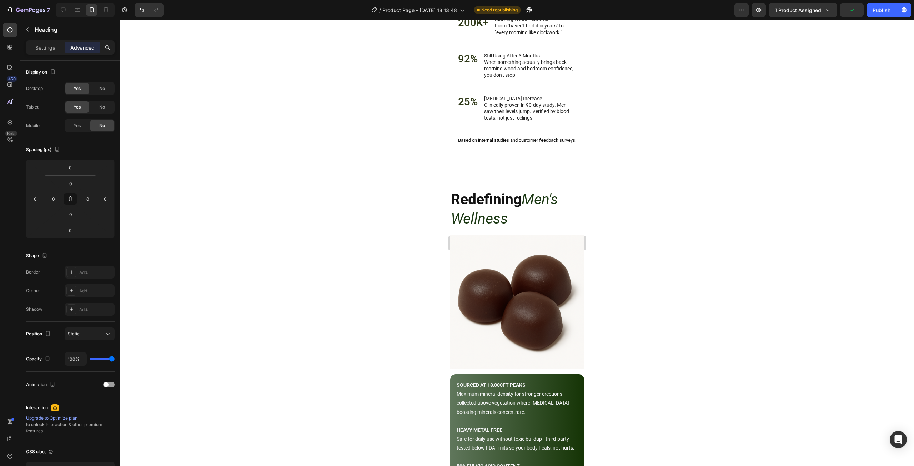
click at [721, 308] on div at bounding box center [516, 243] width 793 height 446
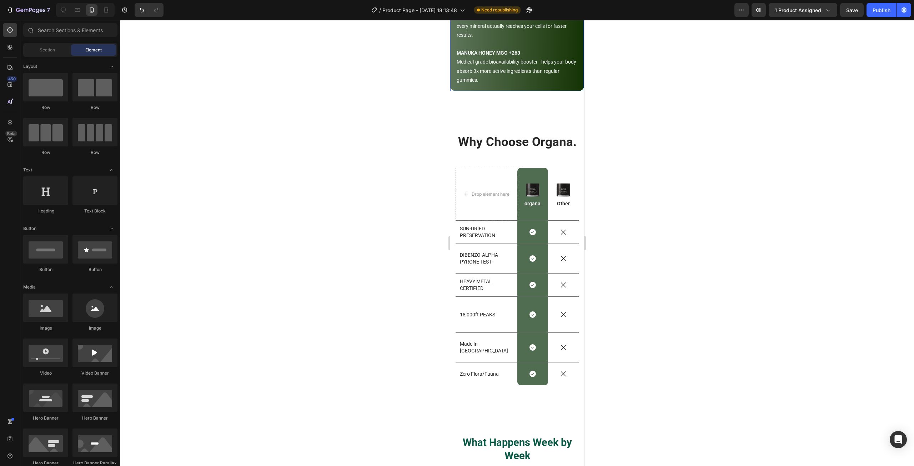
scroll to position [1263, 0]
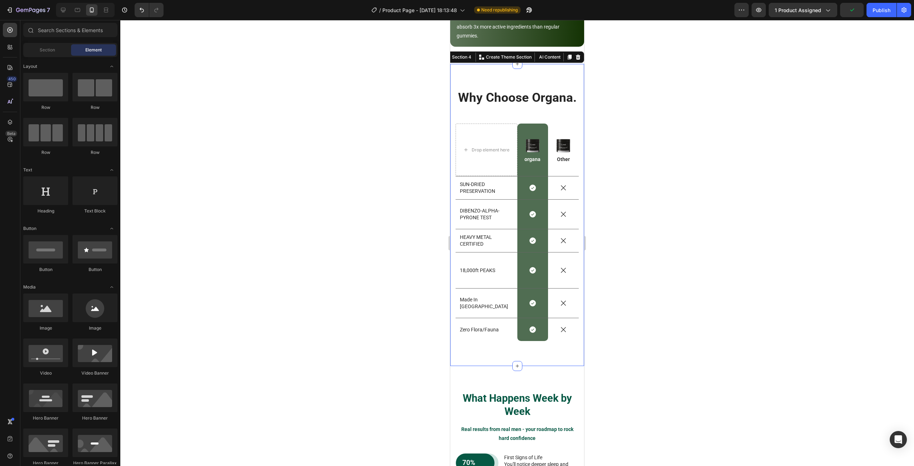
click at [550, 77] on div "Why Choose Organa. Heading Drop element here Image organa Text Block Row Image …" at bounding box center [517, 215] width 134 height 302
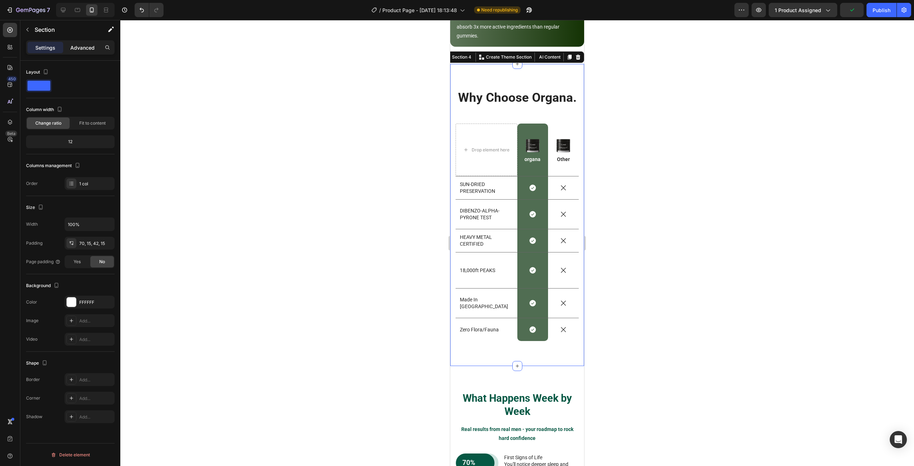
click at [87, 51] on p "Advanced" at bounding box center [82, 47] width 24 height 7
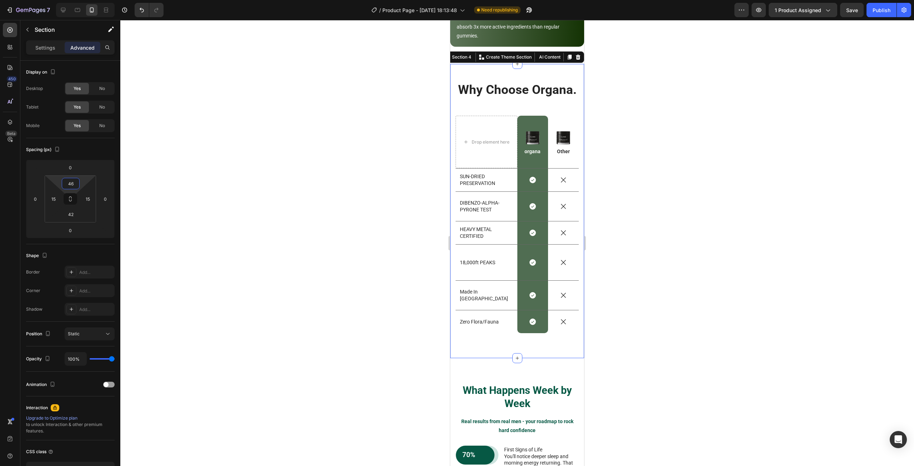
type input "40"
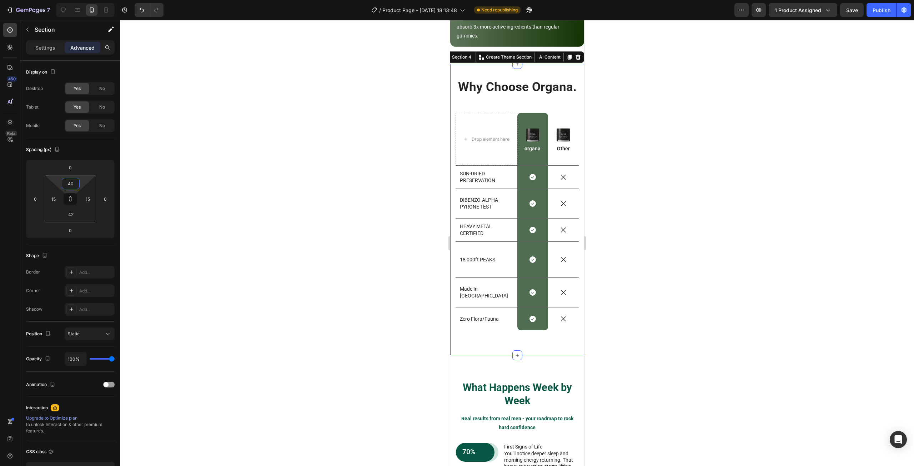
drag, startPoint x: 83, startPoint y: 179, endPoint x: 81, endPoint y: 184, distance: 5.5
click at [81, 0] on html "7 Version history / Product Page - [DATE] 18:13:48 Need republishing Preview 1 …" at bounding box center [457, 0] width 914 height 0
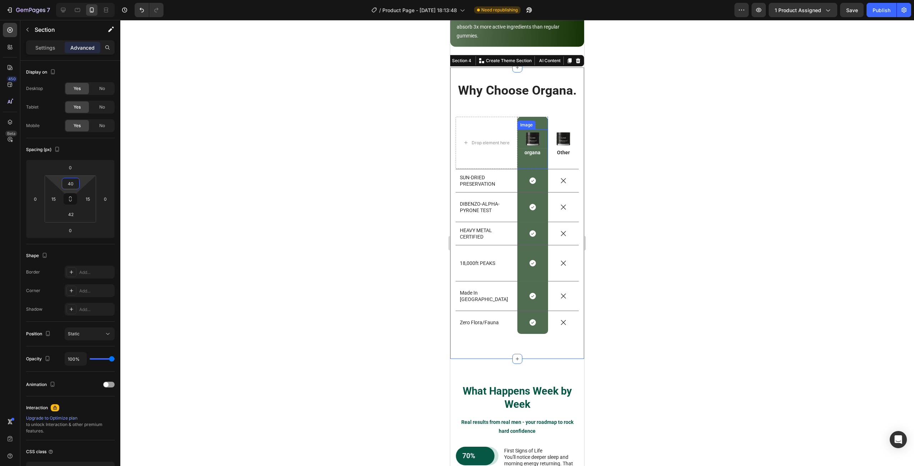
click at [534, 148] on img at bounding box center [532, 138] width 19 height 19
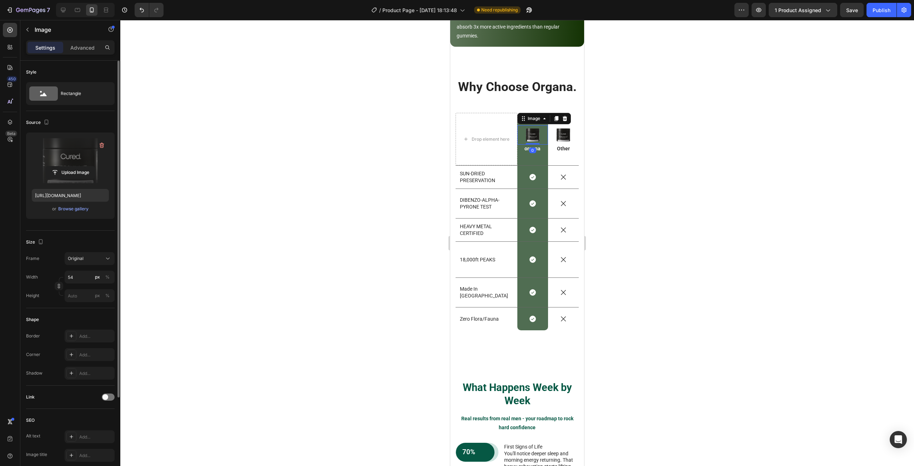
click at [80, 148] on label at bounding box center [70, 160] width 77 height 45
click at [80, 166] on input "file" at bounding box center [70, 172] width 49 height 12
click at [68, 207] on div "Browse gallery" at bounding box center [73, 209] width 30 height 6
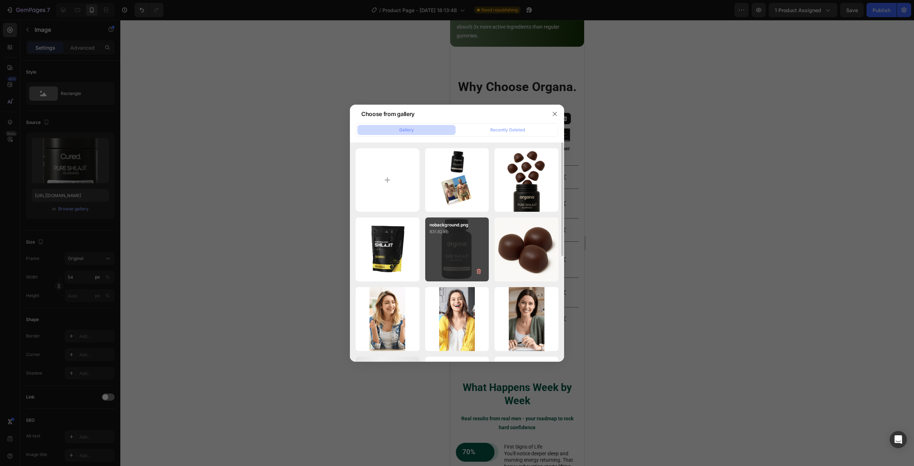
click at [467, 246] on div "nobackground.png 831.82 kb" at bounding box center [457, 249] width 64 height 64
type input "https://cdn.shopify.com/s/files/1/0654/9864/4722/files/gempages_504858866593301…"
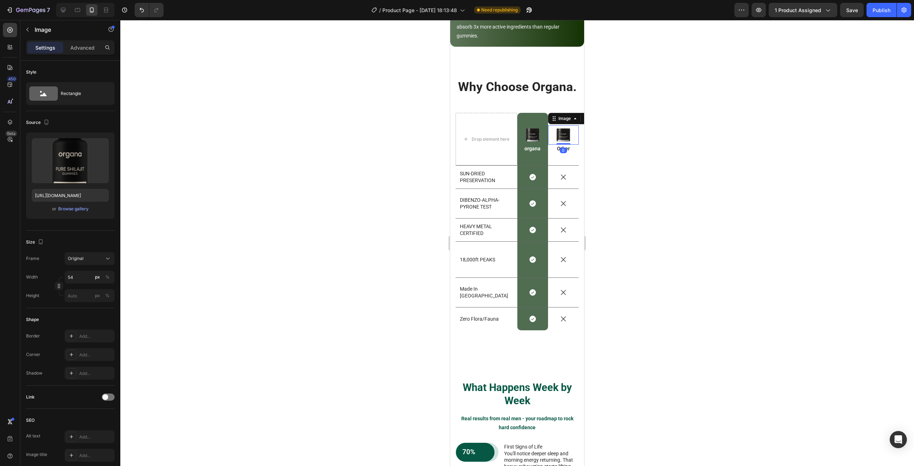
click at [565, 145] on img at bounding box center [563, 134] width 19 height 19
click at [71, 208] on div "Browse gallery" at bounding box center [73, 209] width 30 height 6
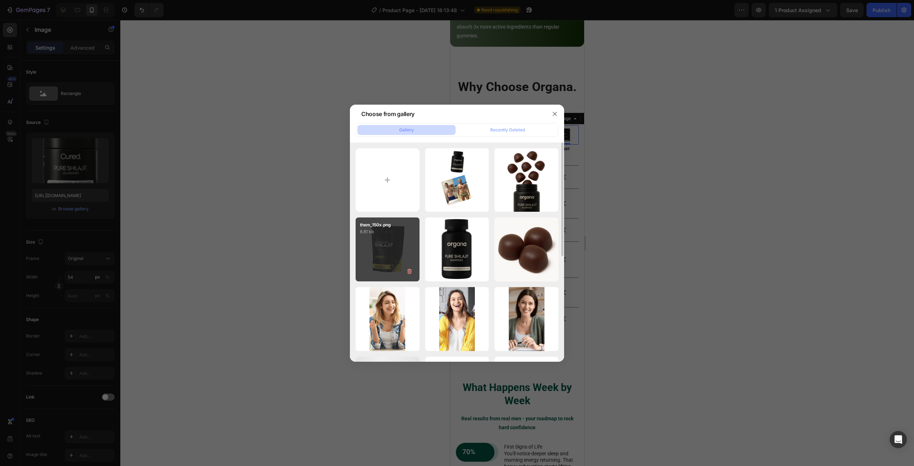
click at [375, 247] on div "them_150x.png 8.81 kb" at bounding box center [387, 249] width 64 height 64
type input "https://cdn.shopify.com/s/files/1/0654/9864/4722/files/gempages_504858866593301…"
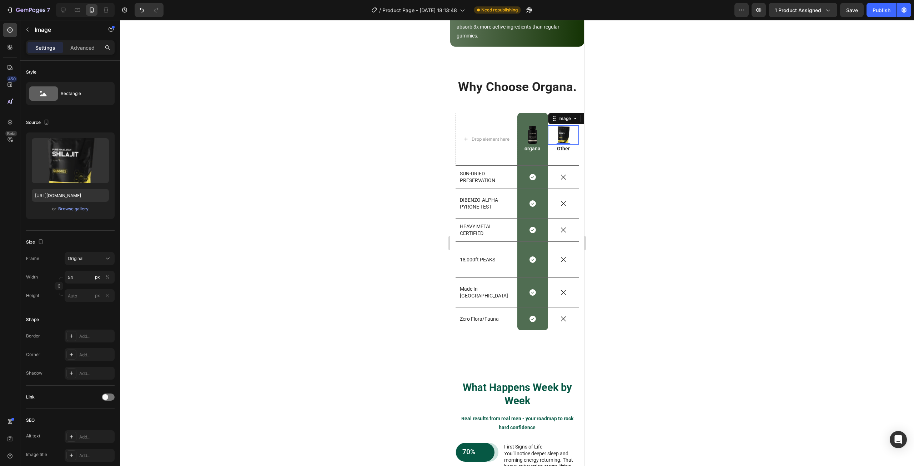
click at [658, 234] on div at bounding box center [516, 243] width 793 height 446
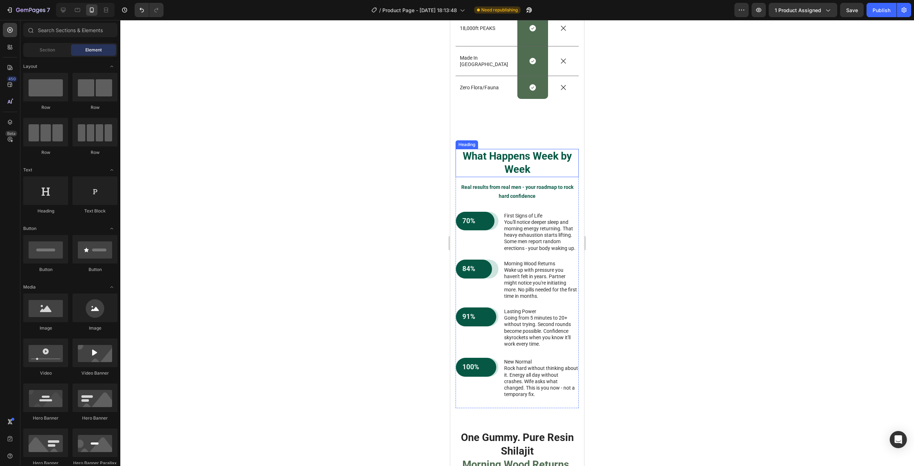
scroll to position [1513, 0]
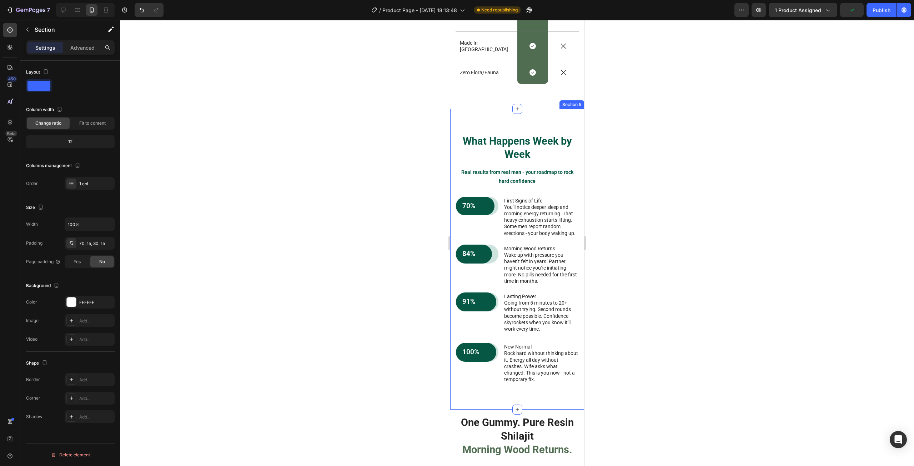
click at [554, 133] on div "What Happens Week by Week Heading Real results from real men - your roadmap to …" at bounding box center [517, 259] width 134 height 301
click at [84, 53] on div "Settings Advanced" at bounding box center [70, 47] width 89 height 14
click at [86, 49] on p "Advanced" at bounding box center [82, 47] width 24 height 7
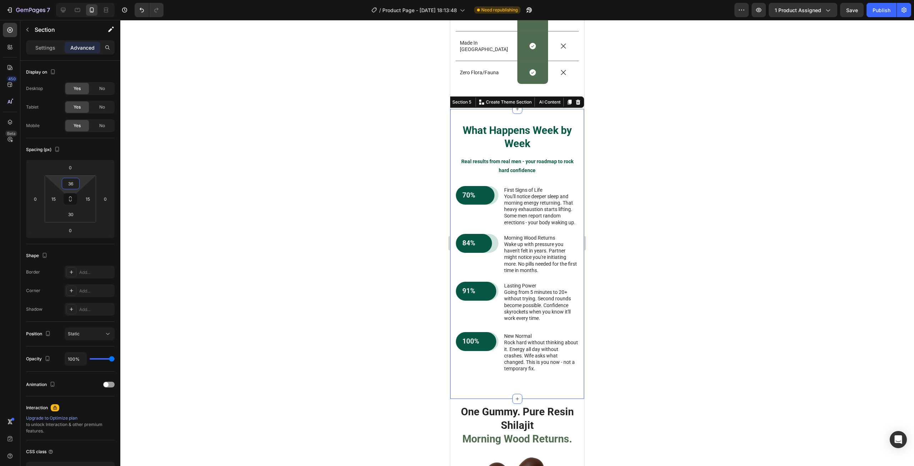
type input "34"
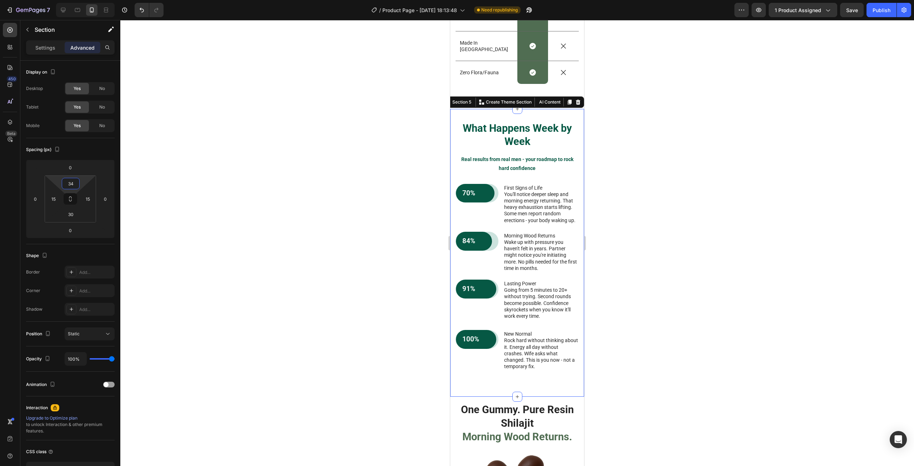
drag, startPoint x: 81, startPoint y: 185, endPoint x: 81, endPoint y: 191, distance: 6.5
click at [81, 0] on html "7 Version history / Product Page - [DATE] 18:13:48 Need republishing Preview 1 …" at bounding box center [457, 0] width 914 height 0
click at [617, 199] on div at bounding box center [516, 243] width 793 height 446
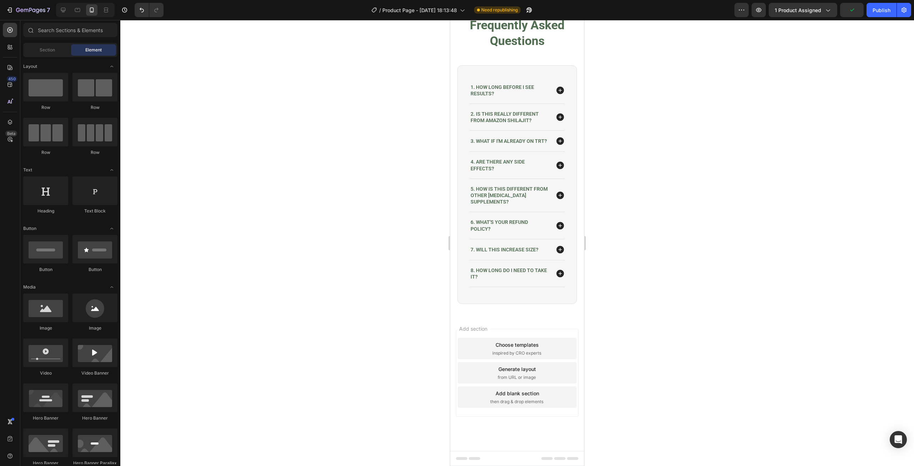
scroll to position [2477, 0]
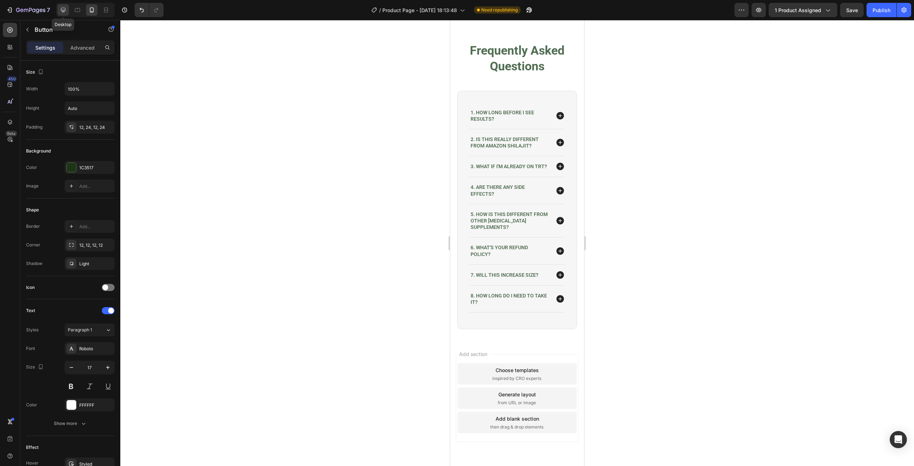
click at [61, 10] on icon at bounding box center [63, 10] width 5 height 5
type input "Auto"
type input "22"
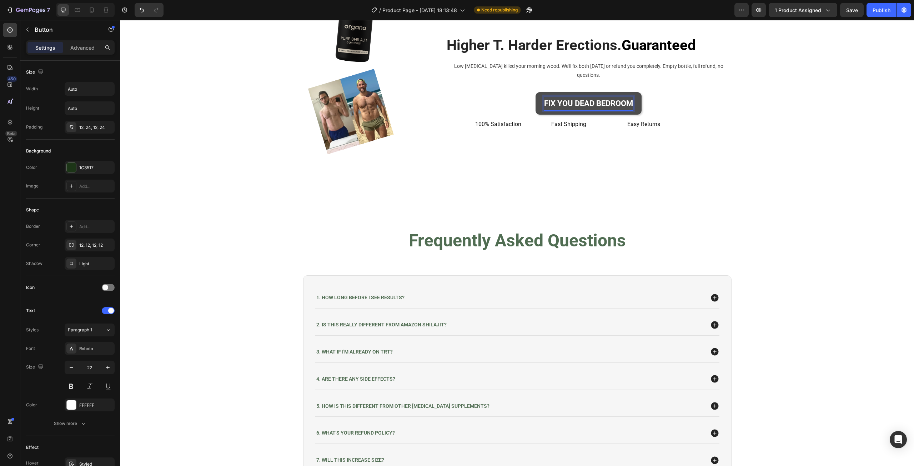
scroll to position [2105, 0]
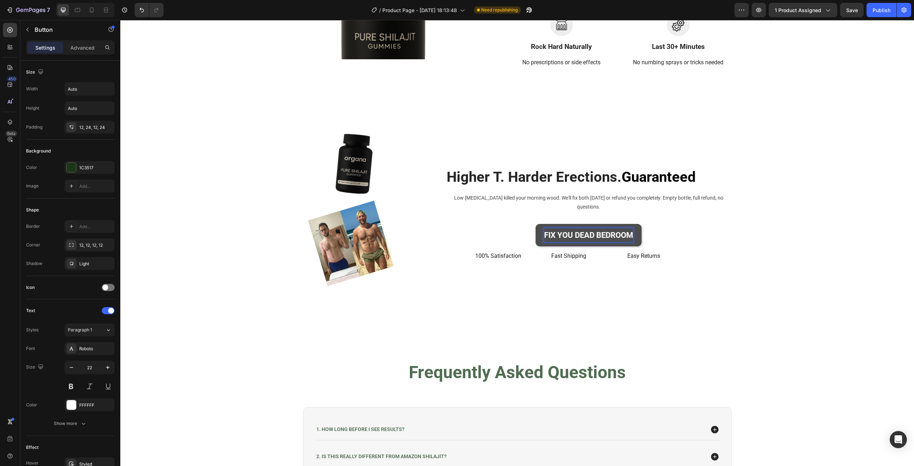
click at [620, 233] on strong "FIX YOU DEAD BEDROOM" at bounding box center [588, 235] width 89 height 9
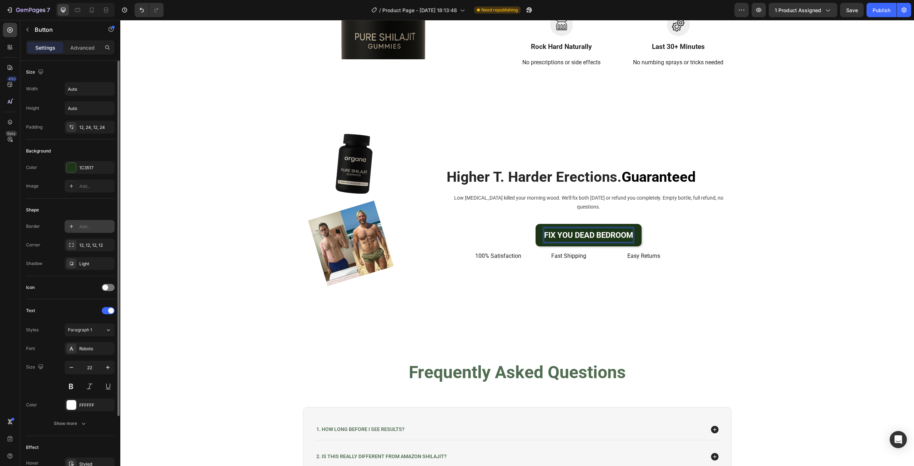
scroll to position [85, 0]
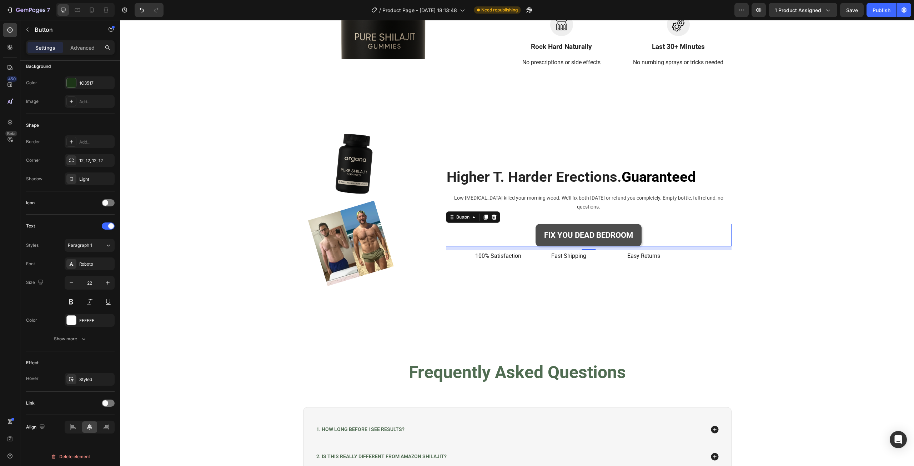
click at [535, 224] on button "FIX YOU DEAD BEDROOM" at bounding box center [588, 235] width 106 height 23
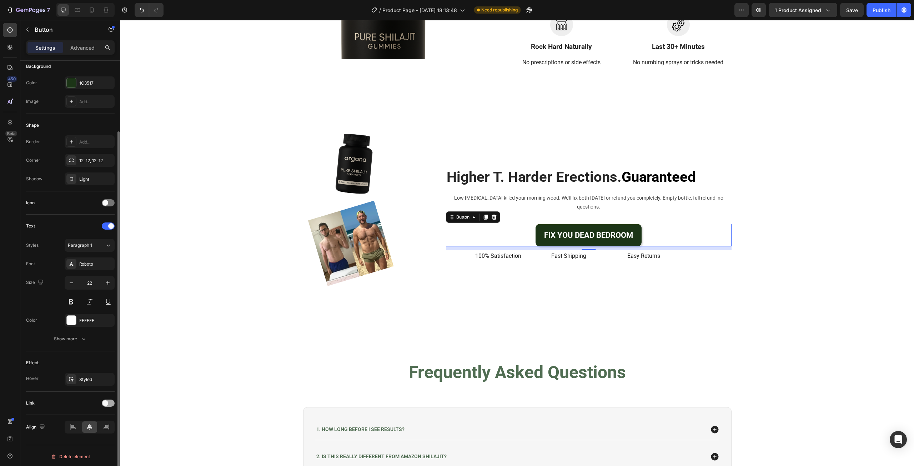
click at [102, 404] on div at bounding box center [108, 403] width 13 height 6
click at [95, 419] on div "Open page" at bounding box center [86, 421] width 36 height 6
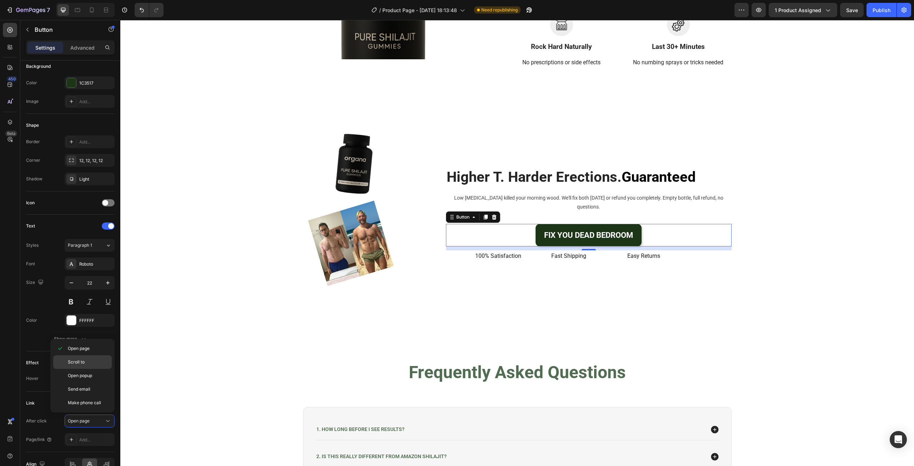
click at [95, 362] on p "Scroll to" at bounding box center [88, 362] width 41 height 6
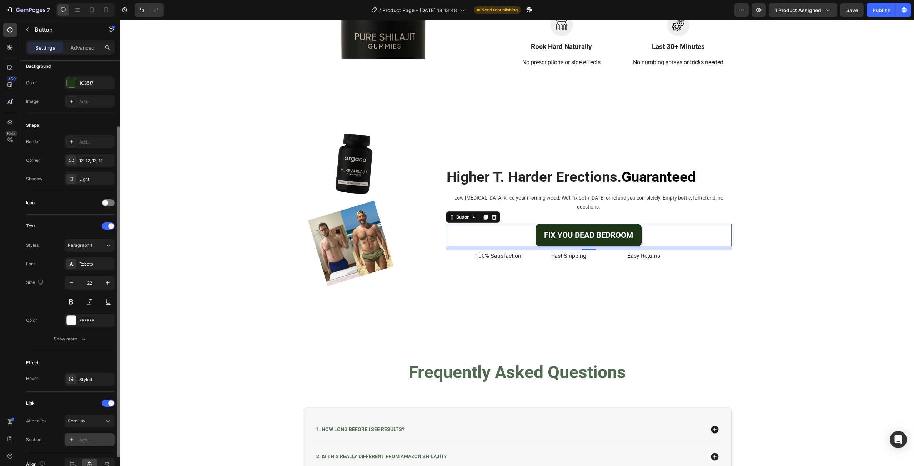
click at [85, 440] on div "Add..." at bounding box center [96, 439] width 34 height 6
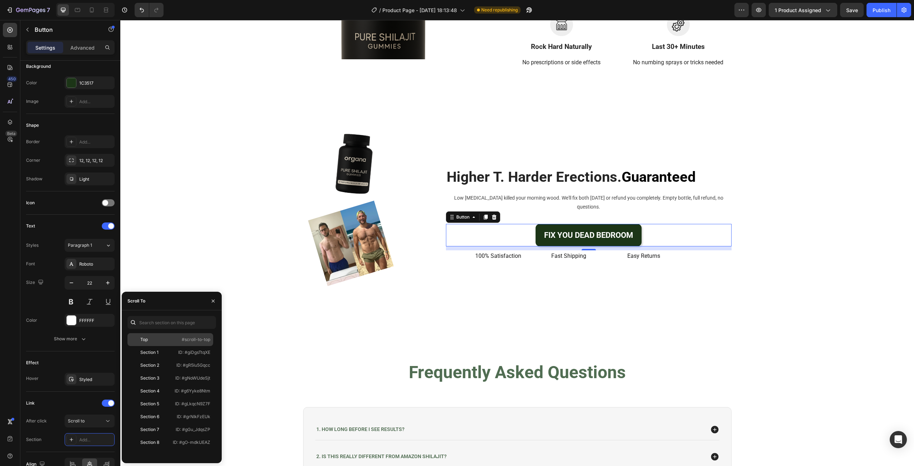
click at [161, 342] on div "Top" at bounding box center [150, 339] width 41 height 6
click at [71, 403] on div "Link" at bounding box center [70, 402] width 89 height 11
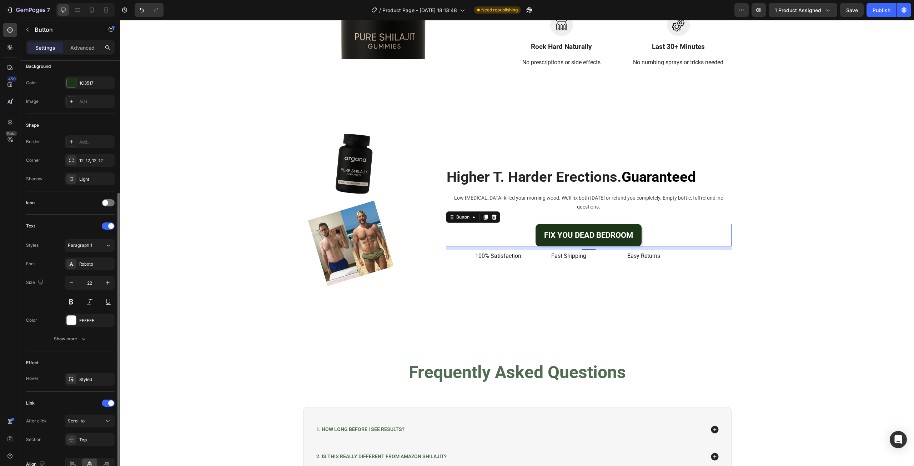
scroll to position [122, 0]
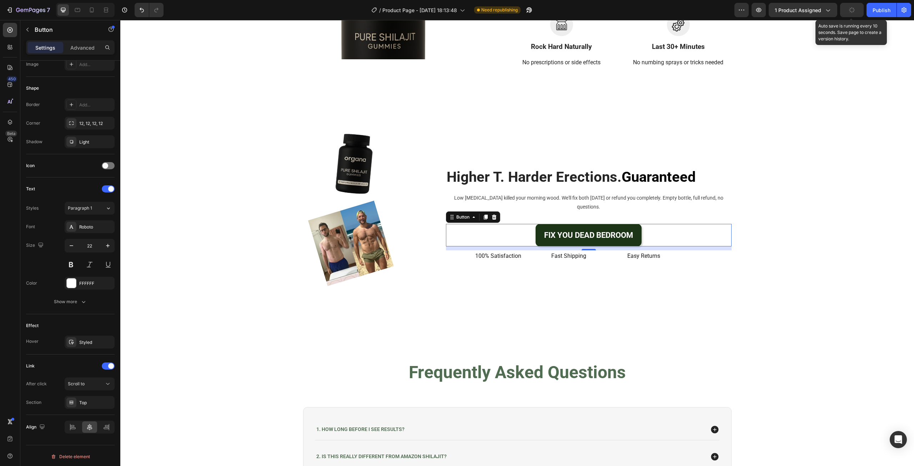
click at [859, 10] on button "button" at bounding box center [852, 10] width 24 height 14
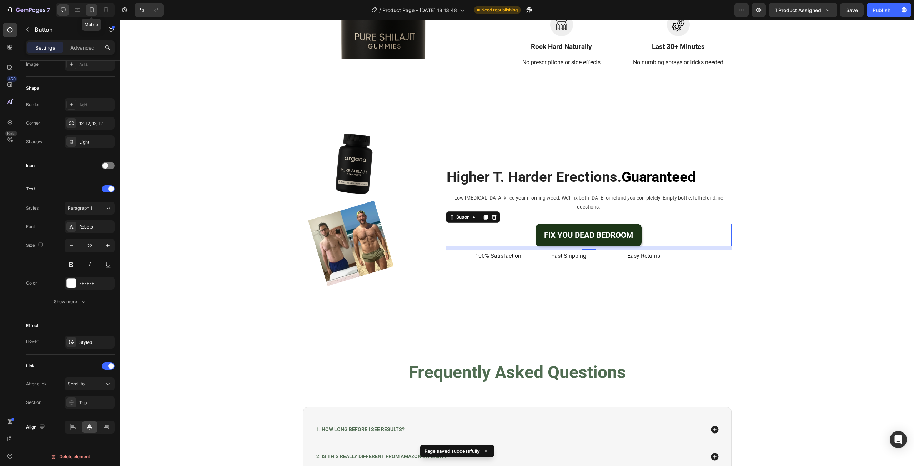
click at [89, 7] on icon at bounding box center [91, 9] width 7 height 7
type input "100%"
type input "17"
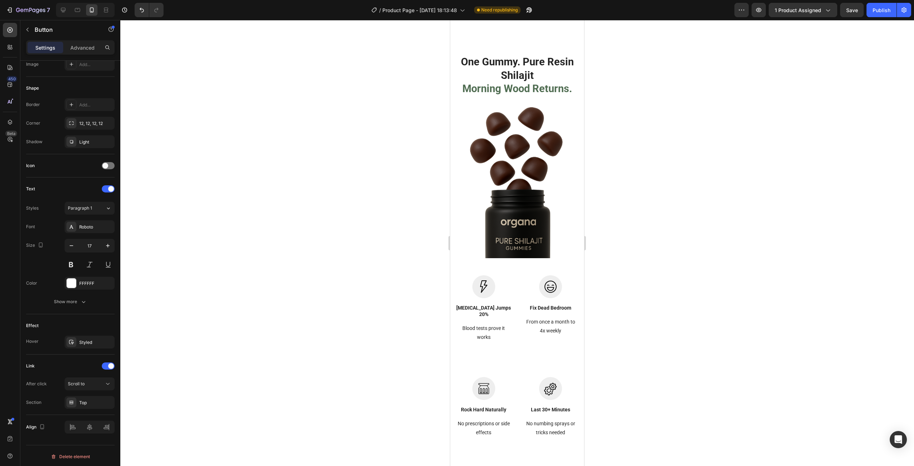
scroll to position [1858, 0]
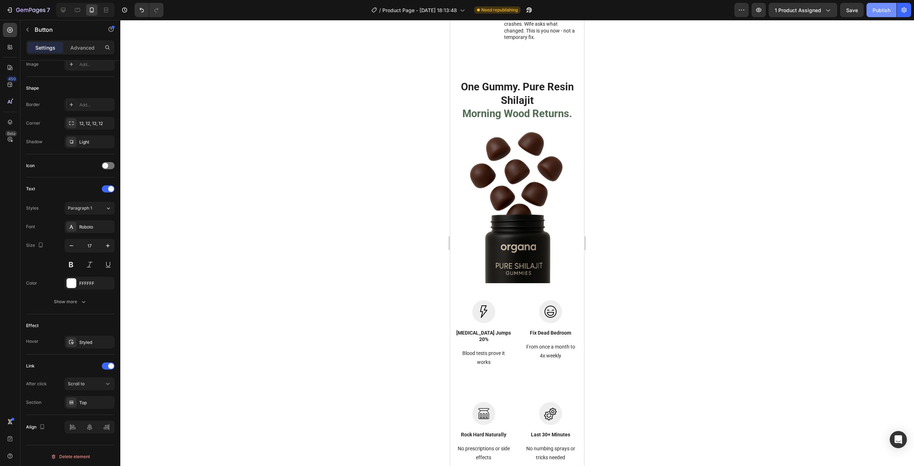
click at [875, 15] on button "Publish" at bounding box center [881, 10] width 30 height 14
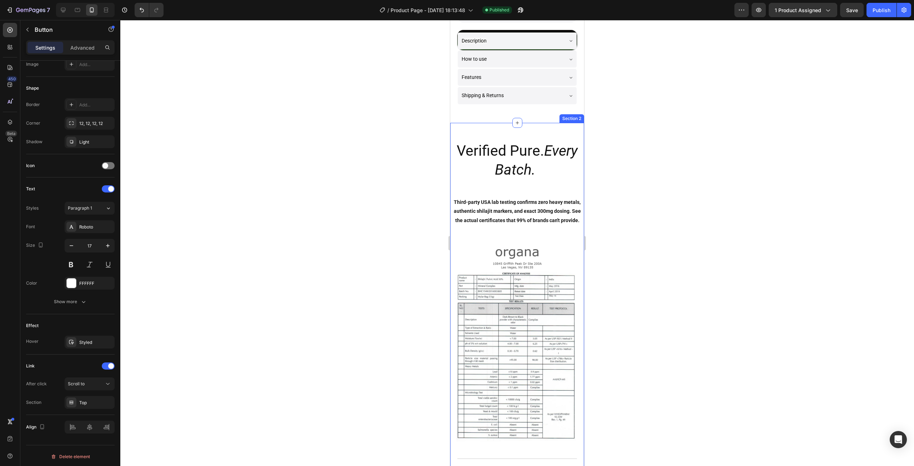
scroll to position [321, 0]
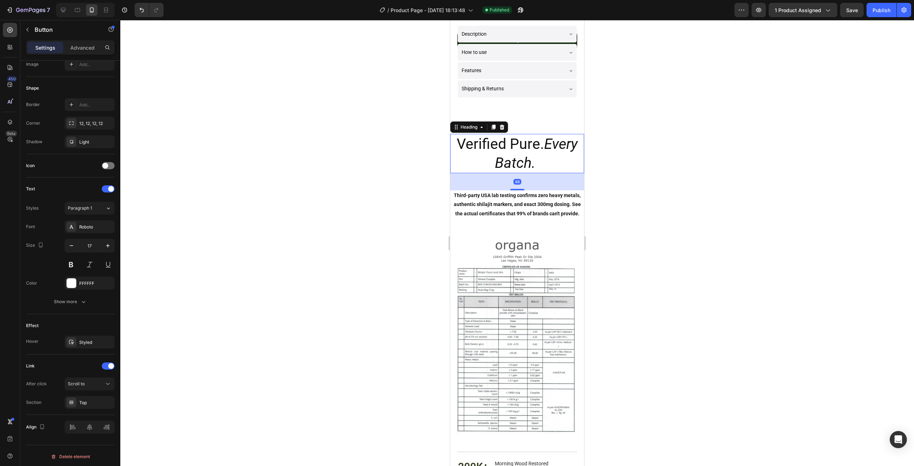
click at [525, 150] on h2 "Verified Pure. Every Batch. ." at bounding box center [517, 154] width 134 height 40
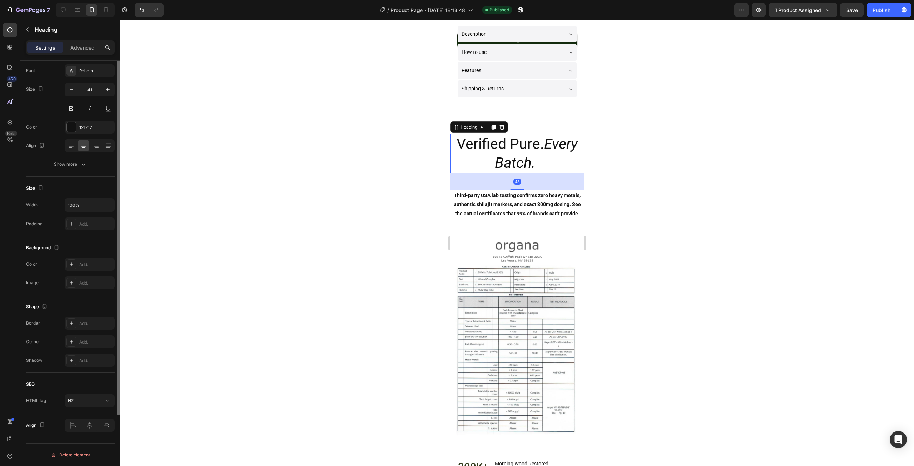
scroll to position [0, 0]
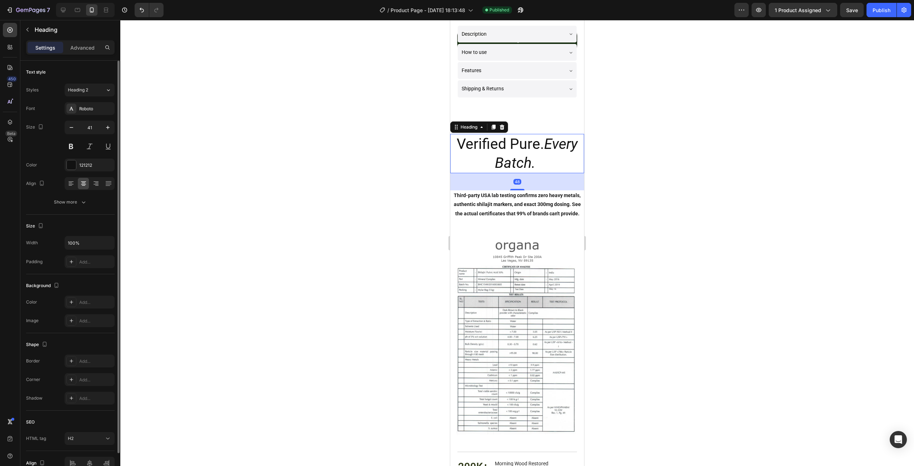
click at [507, 146] on h2 "Verified Pure. Every Batch. ." at bounding box center [517, 154] width 134 height 40
click at [507, 145] on p "Verified Pure. Every Batch. ." at bounding box center [517, 154] width 132 height 38
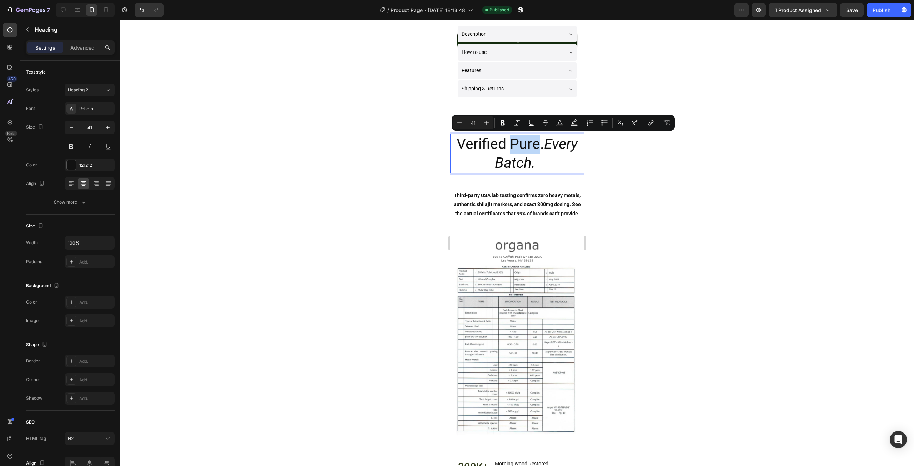
click at [512, 145] on p "Verified Pure. Every Batch. ." at bounding box center [517, 154] width 132 height 38
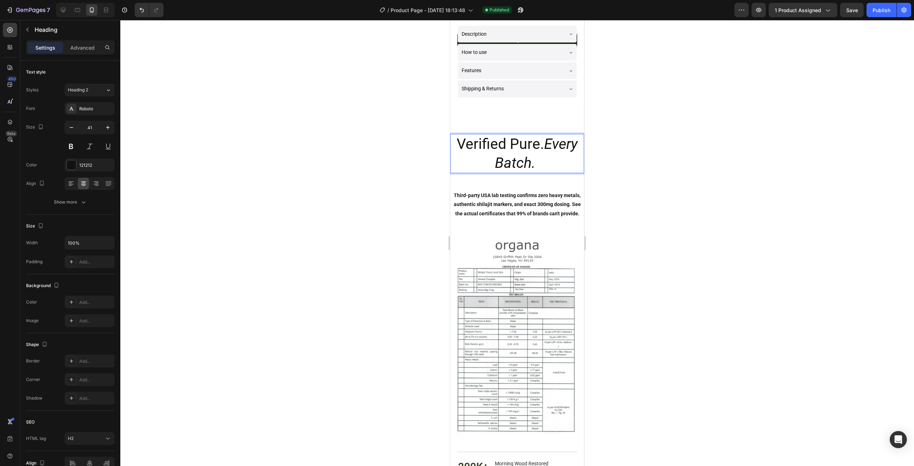
click at [537, 145] on p "Verified Pure. Every Batch. ." at bounding box center [517, 154] width 132 height 38
click at [545, 159] on p "Verified Pure. Every Batch. ." at bounding box center [517, 154] width 132 height 38
click at [74, 207] on button "Show more" at bounding box center [70, 202] width 89 height 13
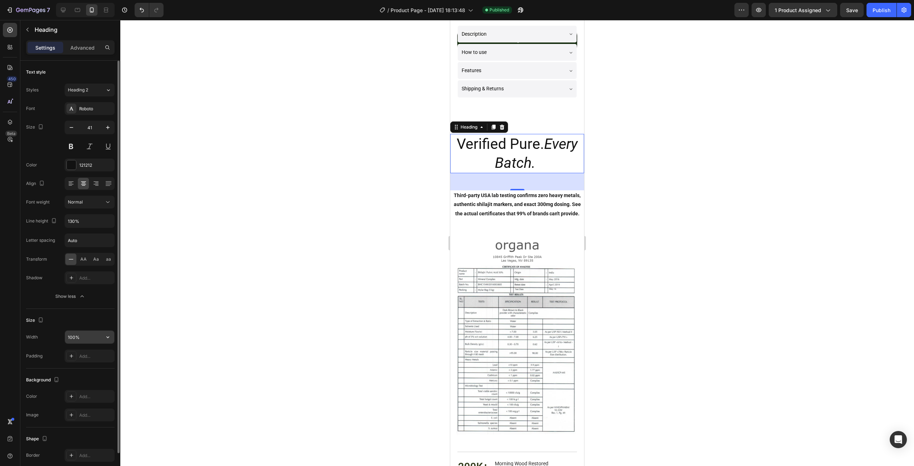
click at [86, 341] on input "100%" at bounding box center [89, 336] width 49 height 13
click at [86, 341] on input "90%" at bounding box center [89, 336] width 49 height 13
click at [88, 338] on input "90%" at bounding box center [89, 336] width 49 height 13
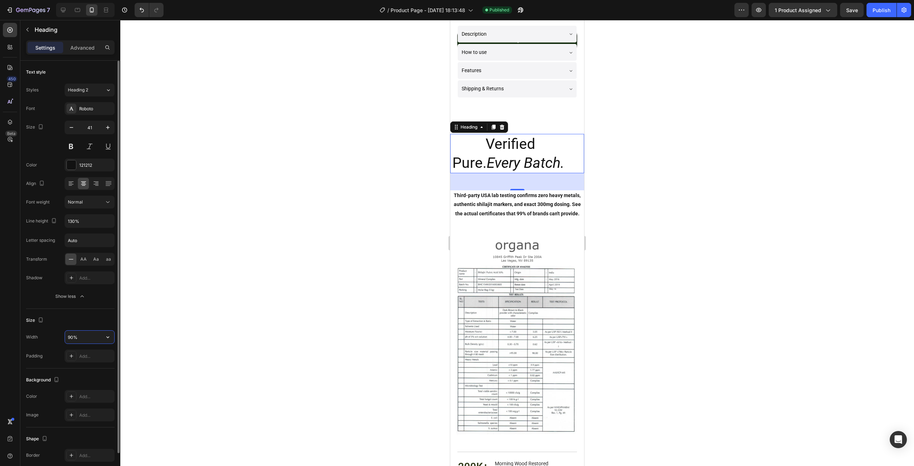
click at [88, 338] on input "90%" at bounding box center [89, 336] width 49 height 13
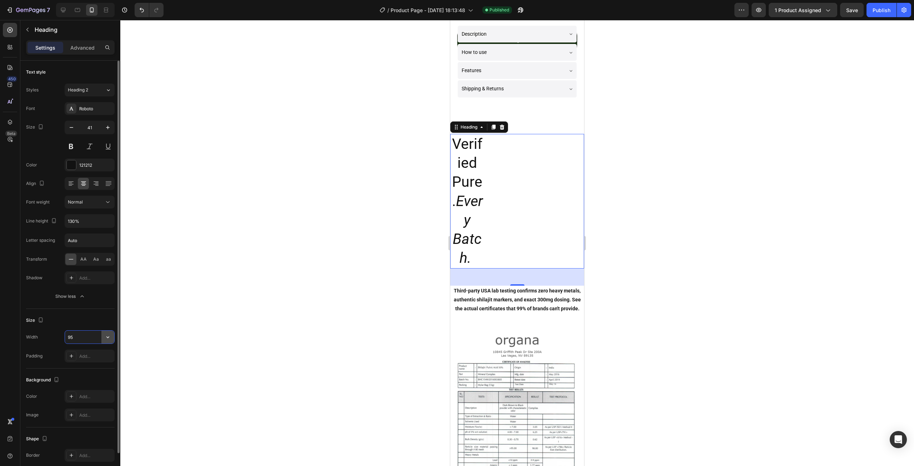
click at [113, 334] on button "button" at bounding box center [107, 336] width 13 height 13
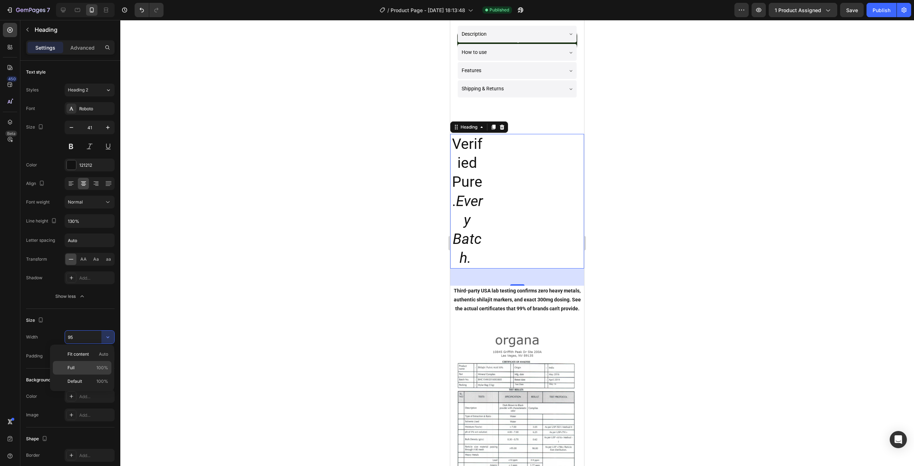
click at [99, 362] on div "Full 100%" at bounding box center [82, 368] width 59 height 14
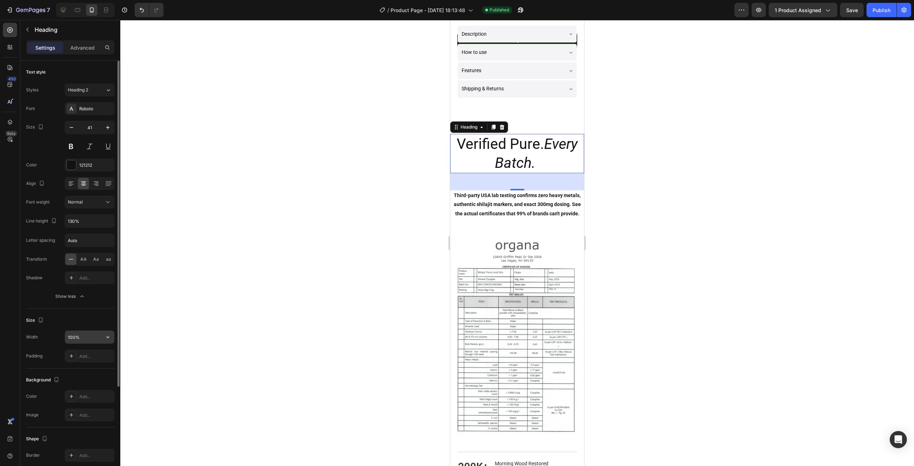
click at [77, 337] on input "100%" at bounding box center [89, 336] width 49 height 13
click at [75, 337] on input "100%" at bounding box center [89, 336] width 49 height 13
drag, startPoint x: 76, startPoint y: 336, endPoint x: 64, endPoint y: 336, distance: 12.1
click at [64, 336] on div "Width 100%" at bounding box center [70, 337] width 89 height 14
type input "95%"
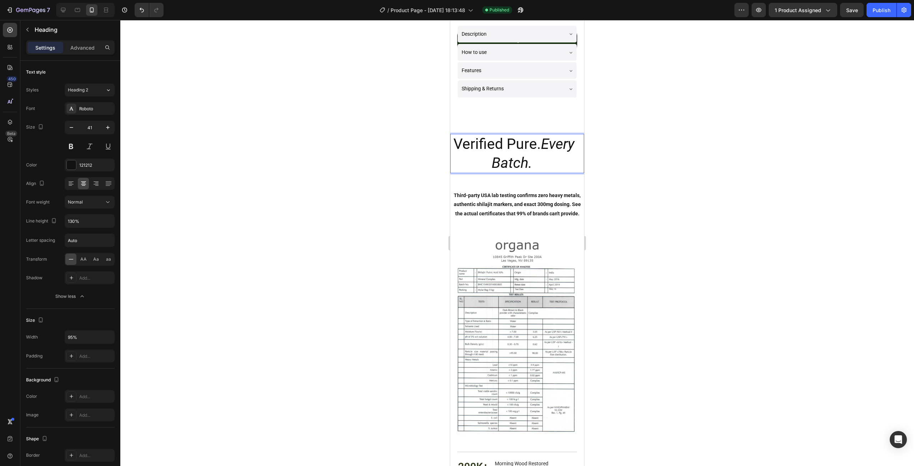
click at [514, 141] on p "Verified Pure. Every Batch. ." at bounding box center [514, 154] width 126 height 38
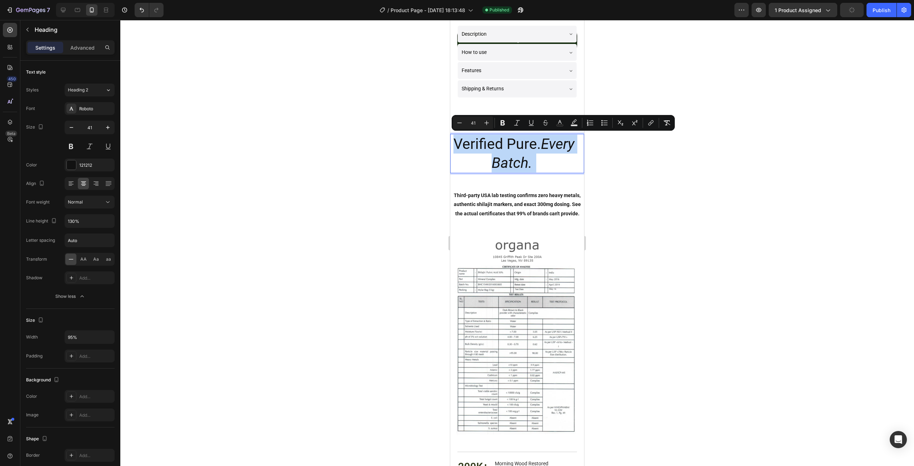
click at [514, 141] on p "Verified Pure. Every Batch. ." at bounding box center [514, 154] width 126 height 38
drag, startPoint x: 563, startPoint y: 142, endPoint x: 468, endPoint y: 144, distance: 94.9
click at [468, 144] on p "Verified Pure. Every Batch. ." at bounding box center [514, 154] width 126 height 38
click at [502, 121] on icon "Editor contextual toolbar" at bounding box center [502, 122] width 7 height 7
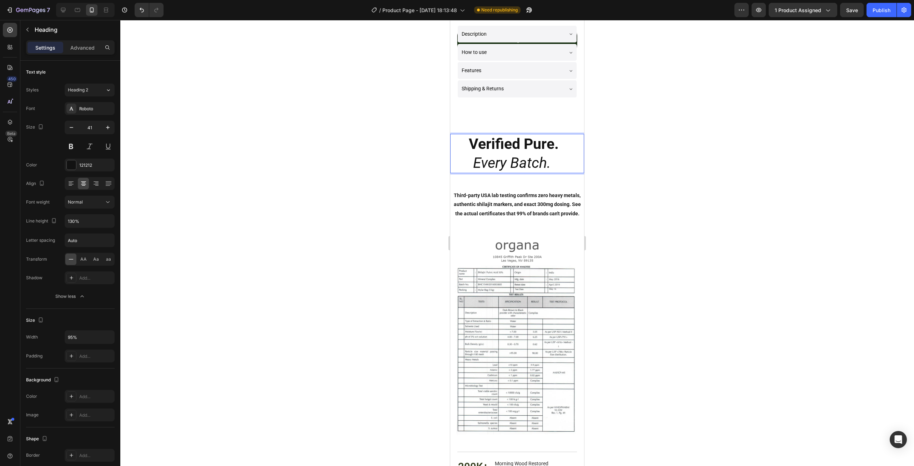
click at [513, 163] on icon "Every Batch." at bounding box center [511, 162] width 77 height 17
click at [529, 162] on icon "Every Batch." at bounding box center [511, 162] width 77 height 17
drag, startPoint x: 547, startPoint y: 161, endPoint x: 474, endPoint y: 163, distance: 73.2
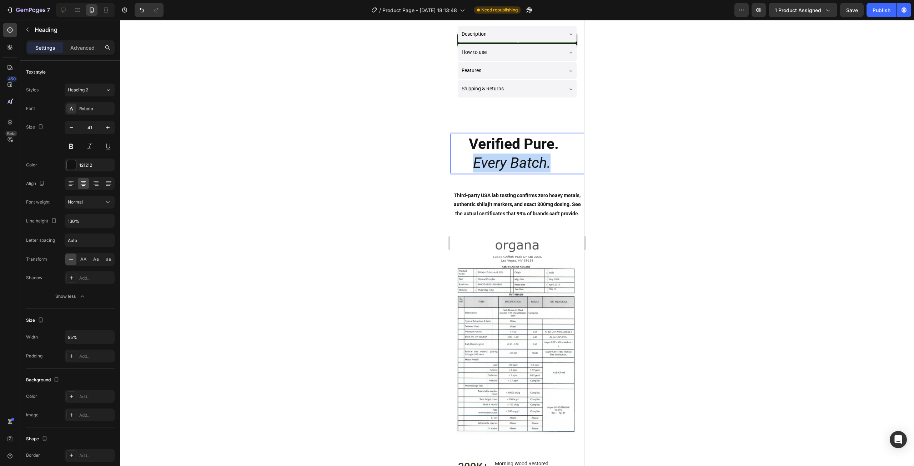
click at [474, 163] on icon "Every Batch." at bounding box center [511, 162] width 77 height 17
click at [509, 165] on icon "Every Batch." at bounding box center [511, 162] width 77 height 17
drag, startPoint x: 468, startPoint y: 163, endPoint x: 548, endPoint y: 159, distance: 80.0
click at [548, 159] on p "Verified Pure. Every Batch. ." at bounding box center [514, 154] width 126 height 38
click at [550, 159] on strong "." at bounding box center [552, 162] width 4 height 17
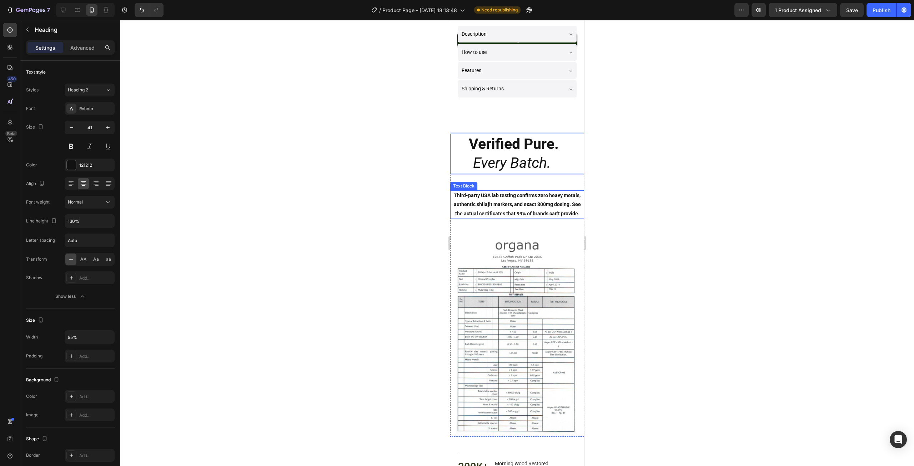
click at [547, 223] on div "Verified Pure. Every Batch. . Heading 48 Third-party USA lab testing confirms z…" at bounding box center [517, 185] width 134 height 102
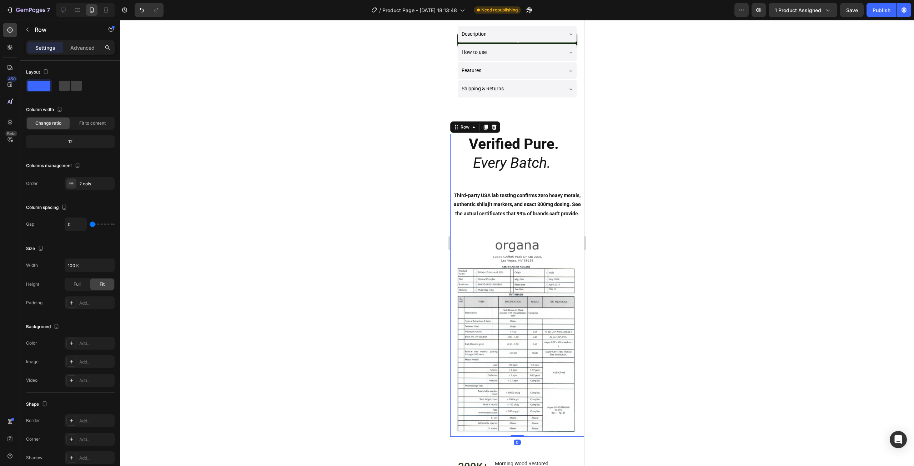
click at [507, 187] on div "⁠⁠⁠⁠⁠⁠⁠ Verified Pure. Every Batch. . Heading Third-party USA lab testing confi…" at bounding box center [517, 185] width 134 height 102
click at [501, 162] on icon "Every Batch." at bounding box center [511, 162] width 77 height 17
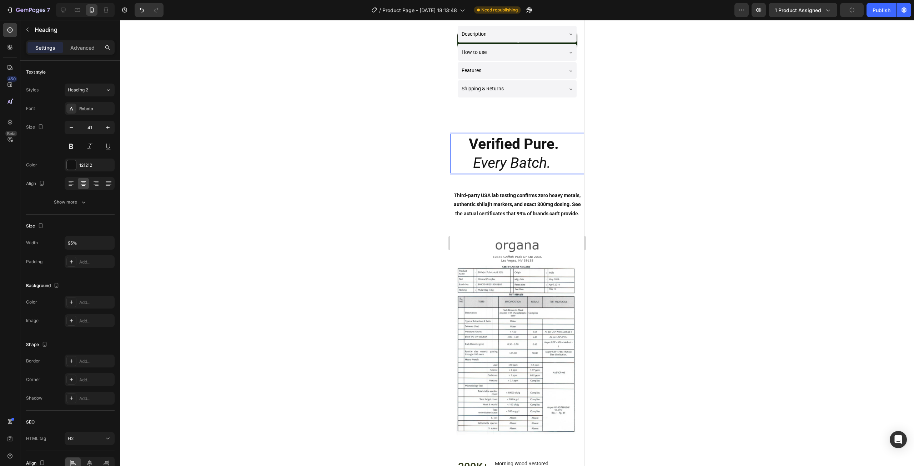
click at [473, 162] on icon "Every Batch." at bounding box center [511, 162] width 77 height 17
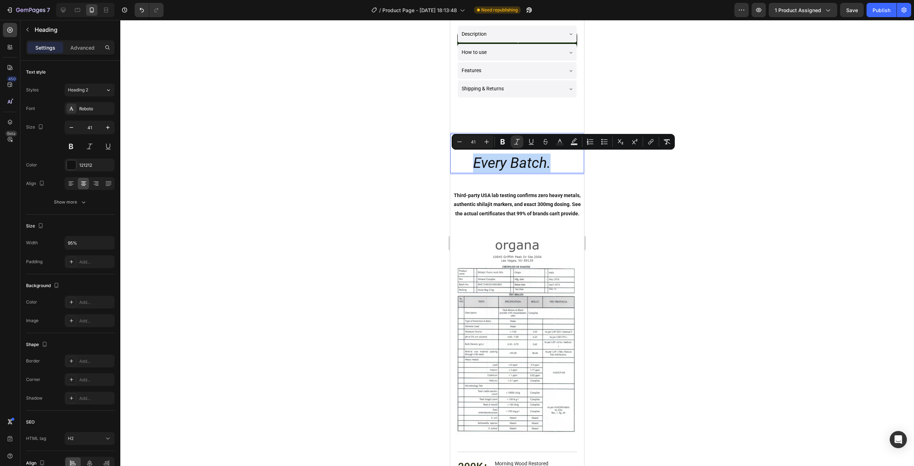
drag, startPoint x: 470, startPoint y: 162, endPoint x: 546, endPoint y: 160, distance: 76.0
click at [546, 160] on icon "Every Batch." at bounding box center [511, 162] width 77 height 17
click at [557, 139] on icon "Editor contextual toolbar" at bounding box center [559, 141] width 7 height 7
type input "121212"
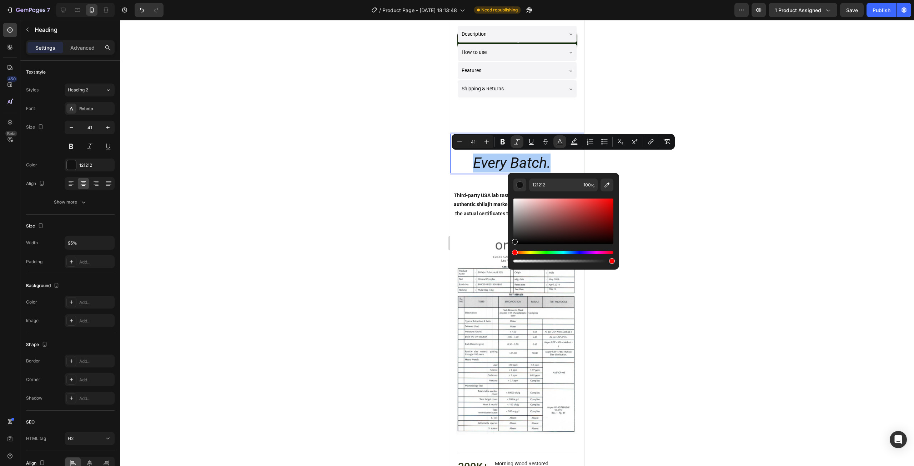
click at [626, 303] on div at bounding box center [516, 243] width 793 height 446
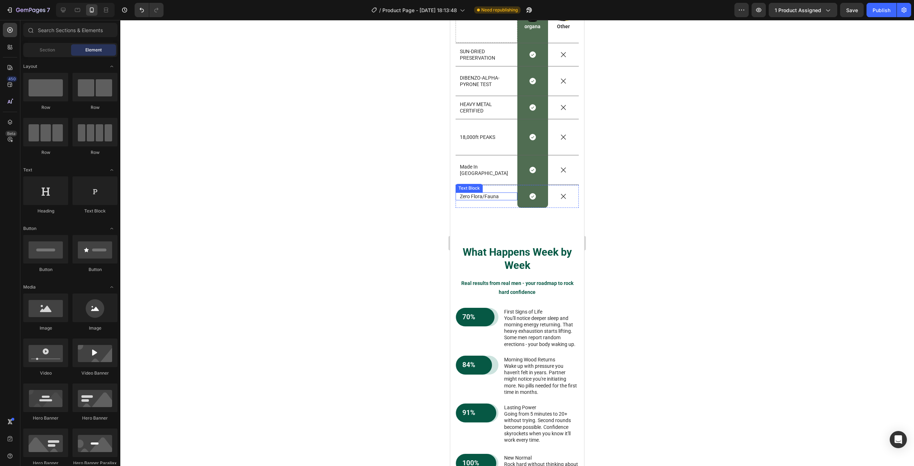
scroll to position [1392, 0]
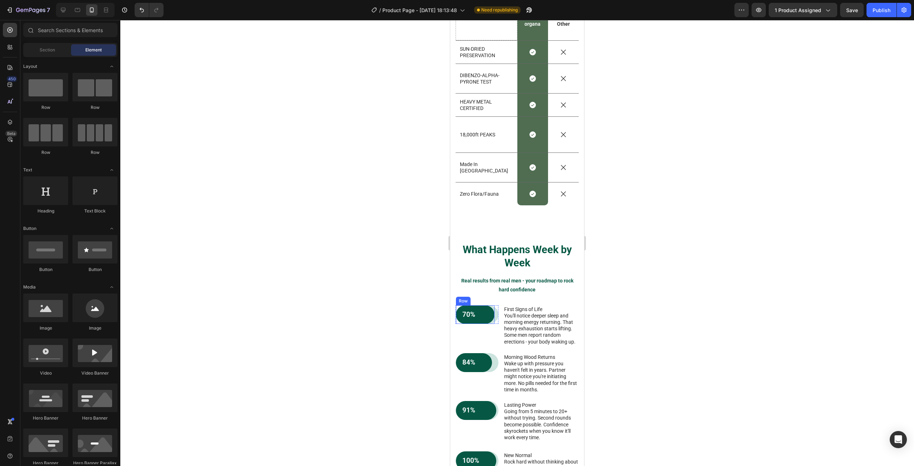
click at [490, 324] on div "70% Text Block Row" at bounding box center [475, 314] width 39 height 19
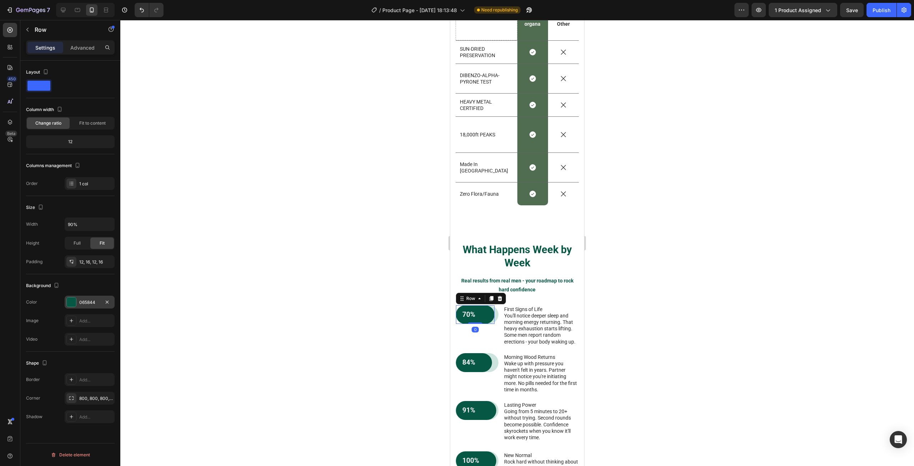
click at [74, 303] on div at bounding box center [71, 301] width 9 height 9
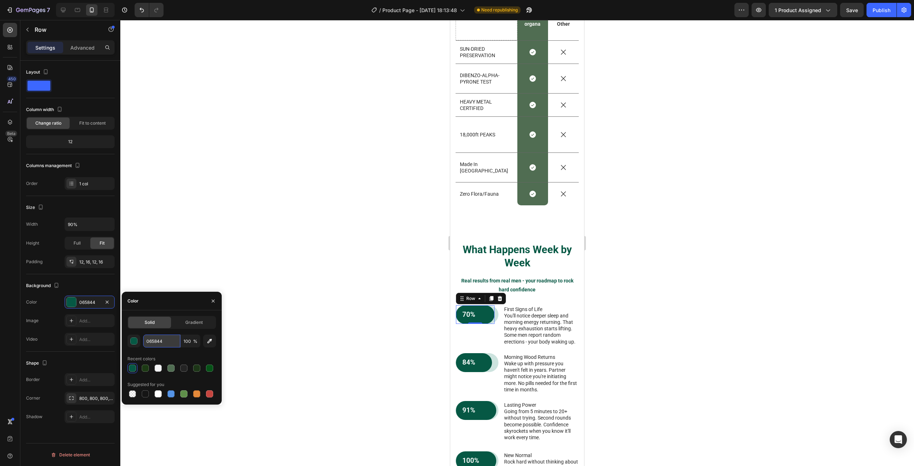
click at [162, 338] on input "065844" at bounding box center [161, 340] width 37 height 13
click at [250, 184] on div at bounding box center [516, 243] width 793 height 446
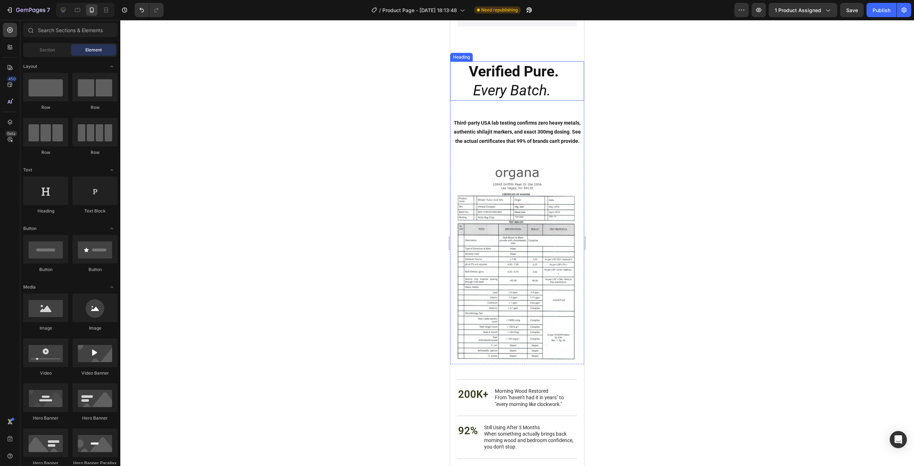
scroll to position [344, 0]
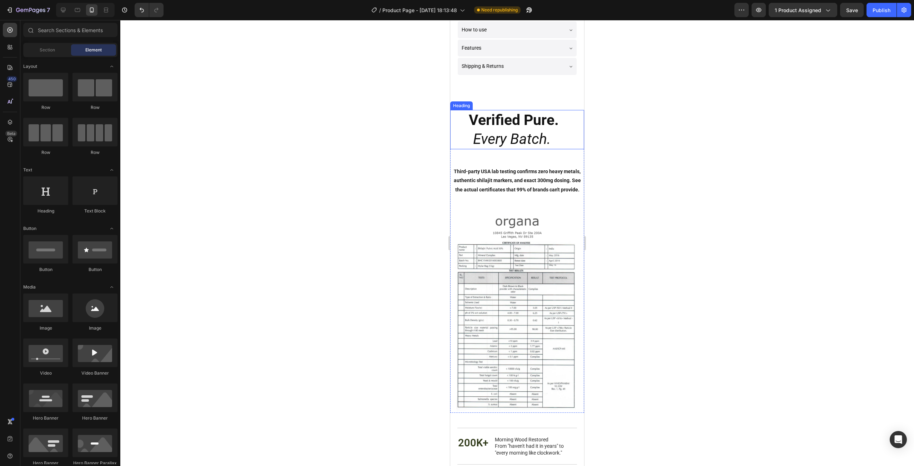
click at [507, 119] on strong "Verified Pure." at bounding box center [514, 119] width 90 height 17
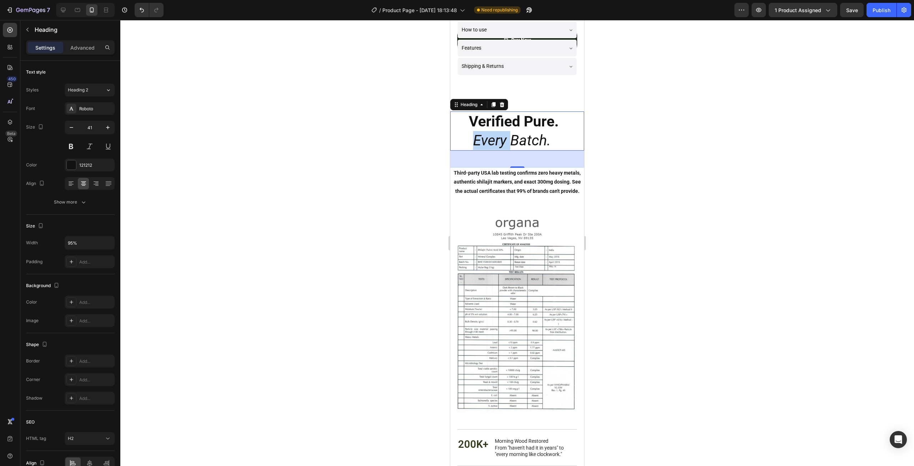
click at [488, 139] on icon "Every Batch." at bounding box center [511, 140] width 77 height 17
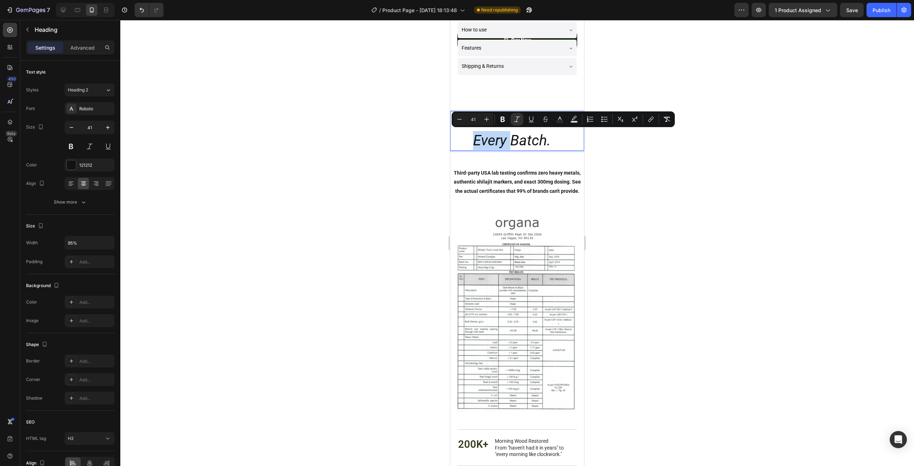
click at [479, 140] on icon "Every Batch." at bounding box center [511, 140] width 77 height 17
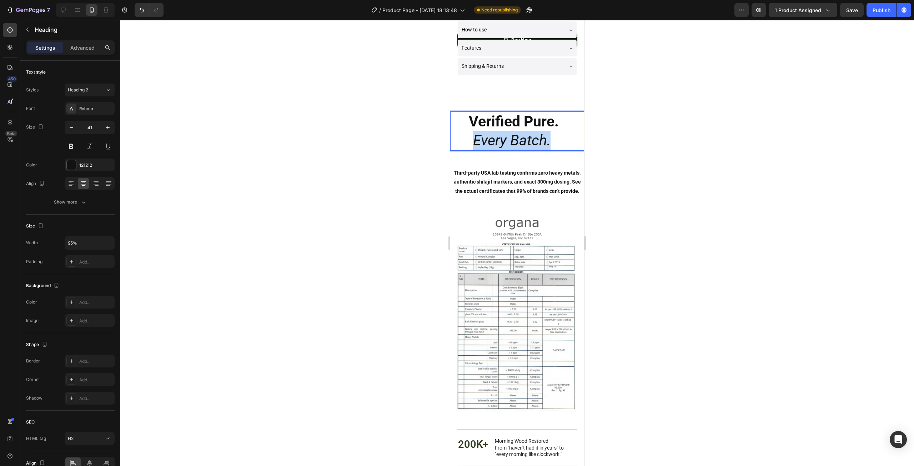
drag, startPoint x: 473, startPoint y: 140, endPoint x: 548, endPoint y: 142, distance: 75.7
click at [548, 142] on p "Verified Pure. Every Batch. ." at bounding box center [514, 131] width 126 height 38
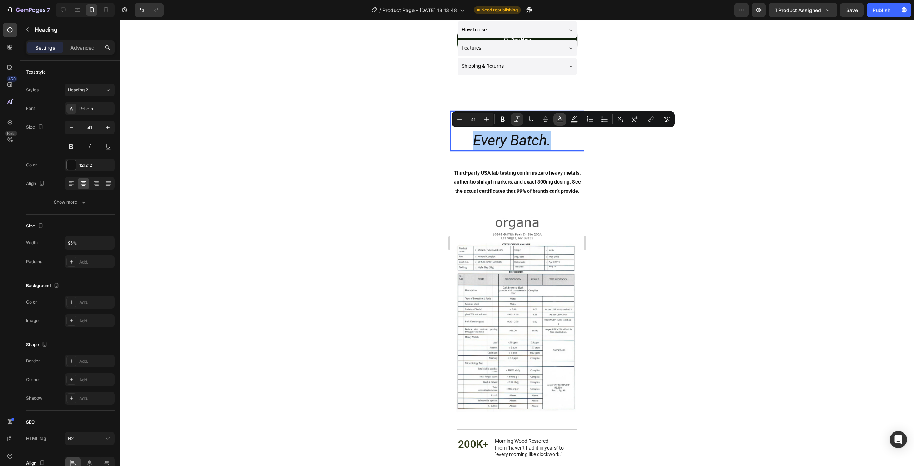
click at [557, 118] on icon "Editor contextual toolbar" at bounding box center [559, 119] width 7 height 7
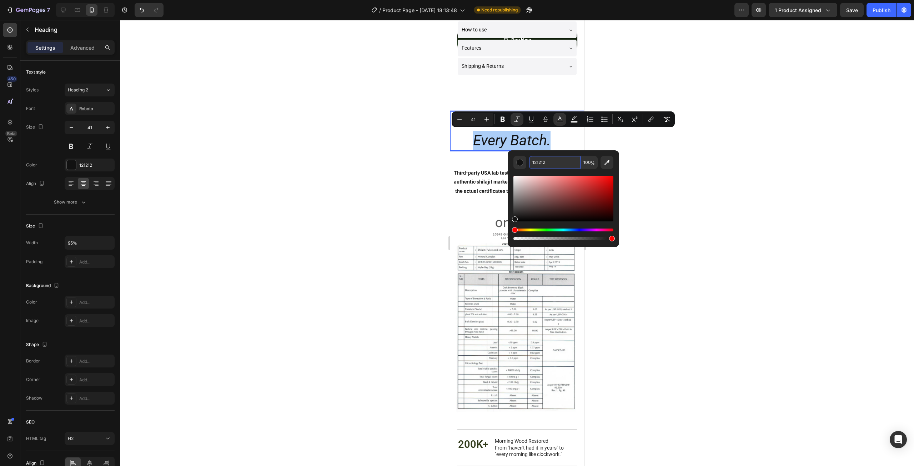
click at [545, 161] on input "121212" at bounding box center [554, 162] width 51 height 13
paste input "065844"
type input "065844"
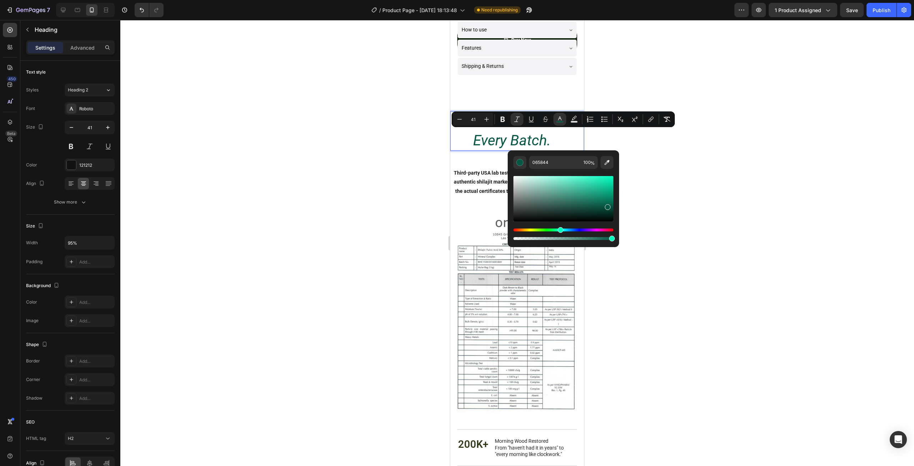
click at [669, 175] on div at bounding box center [516, 243] width 793 height 446
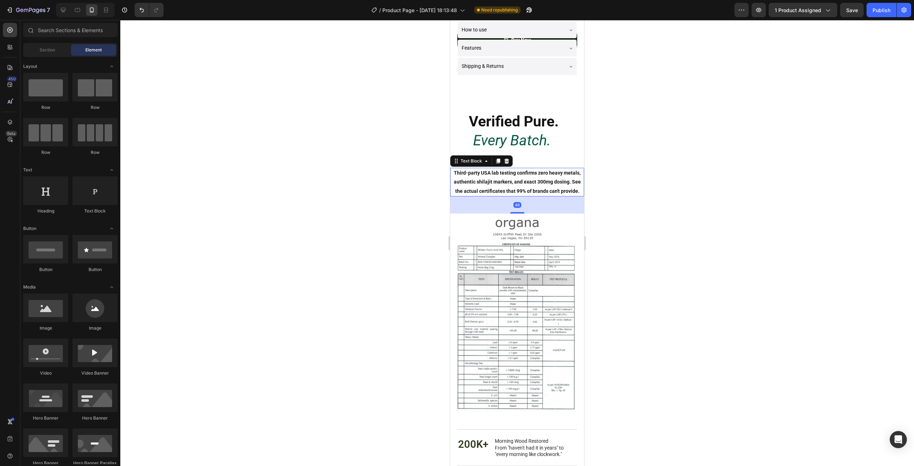
click at [559, 182] on strong "Third-party USA lab testing confirms zero heavy metals, authentic shilajit mark…" at bounding box center [517, 182] width 127 height 24
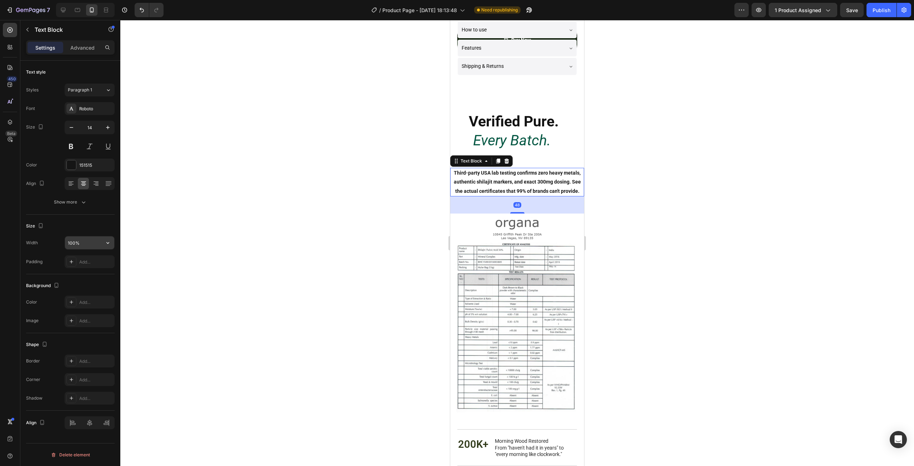
click at [75, 240] on input "100%" at bounding box center [89, 242] width 49 height 13
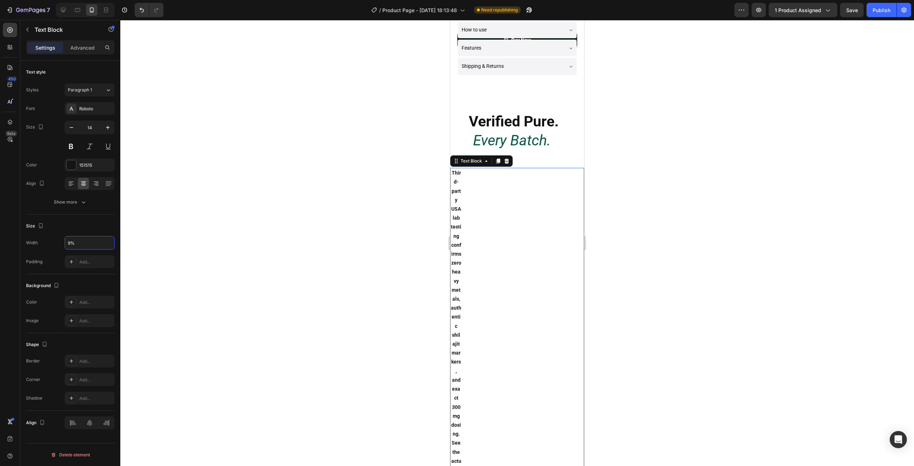
type input "95%"
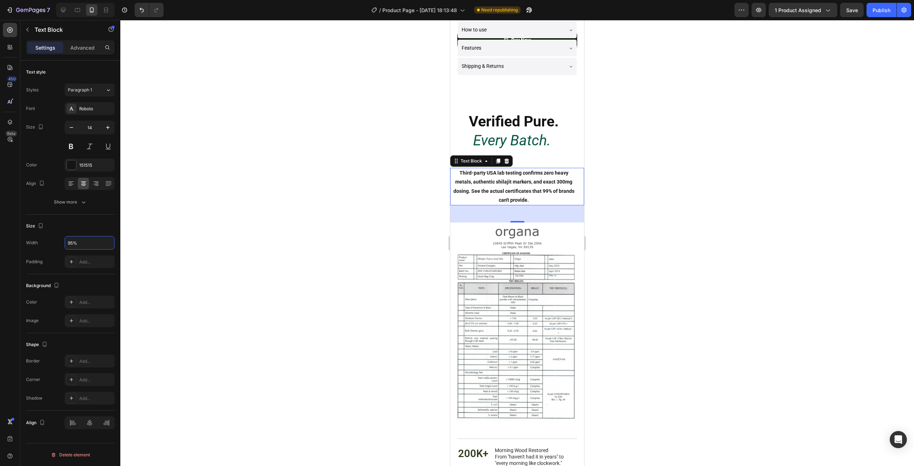
click at [701, 201] on div at bounding box center [516, 243] width 793 height 446
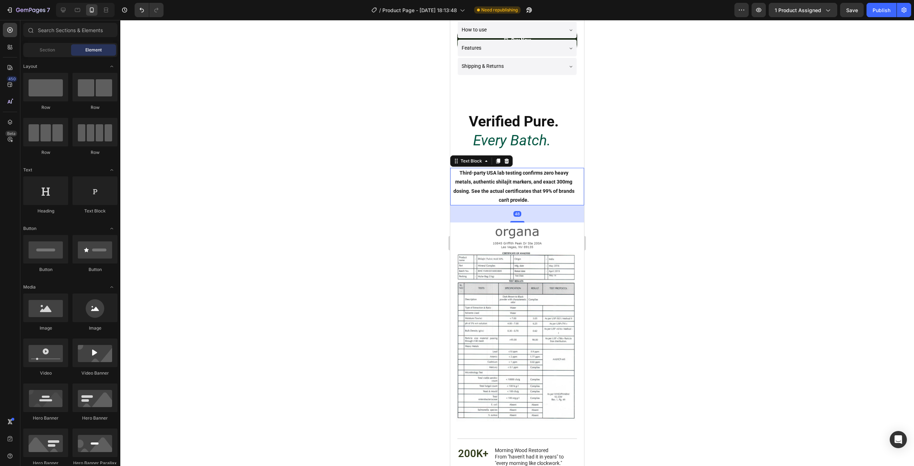
click at [542, 195] on p "Third-party USA lab testing confirms zero heavy metals, authentic shilajit mark…" at bounding box center [514, 186] width 126 height 36
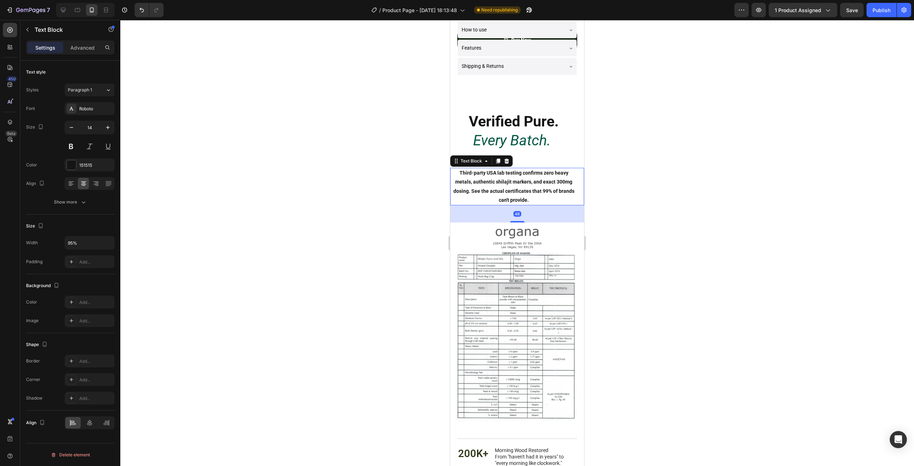
click at [86, 54] on div "Settings Advanced" at bounding box center [70, 47] width 89 height 14
click at [83, 50] on p "Advanced" at bounding box center [82, 47] width 24 height 7
click at [557, 143] on p "⁠⁠⁠⁠⁠⁠⁠ Verified Pure. Every Batch. ." at bounding box center [514, 131] width 126 height 38
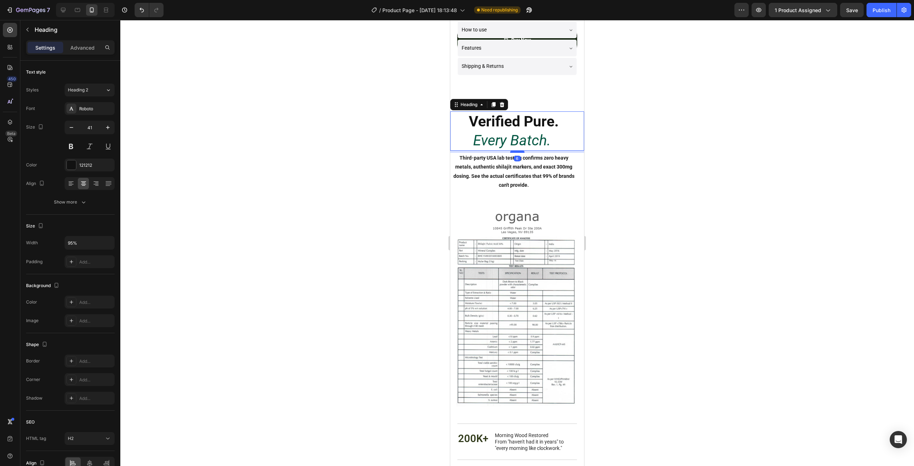
drag, startPoint x: 512, startPoint y: 165, endPoint x: 517, endPoint y: 150, distance: 15.8
click at [517, 151] on div at bounding box center [517, 152] width 14 height 2
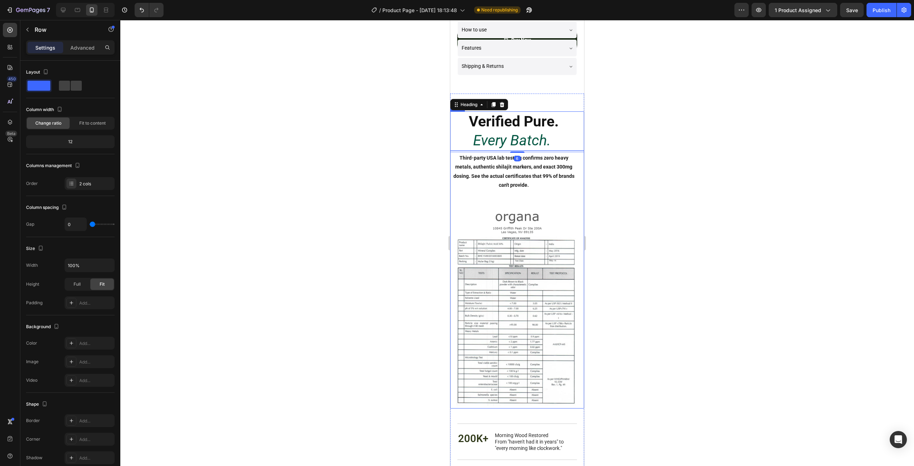
click at [520, 199] on div "⁠⁠⁠⁠⁠⁠⁠ Verified Pure. Every Batch. . Heading 6 Third-party USA lab testing con…" at bounding box center [517, 159] width 134 height 96
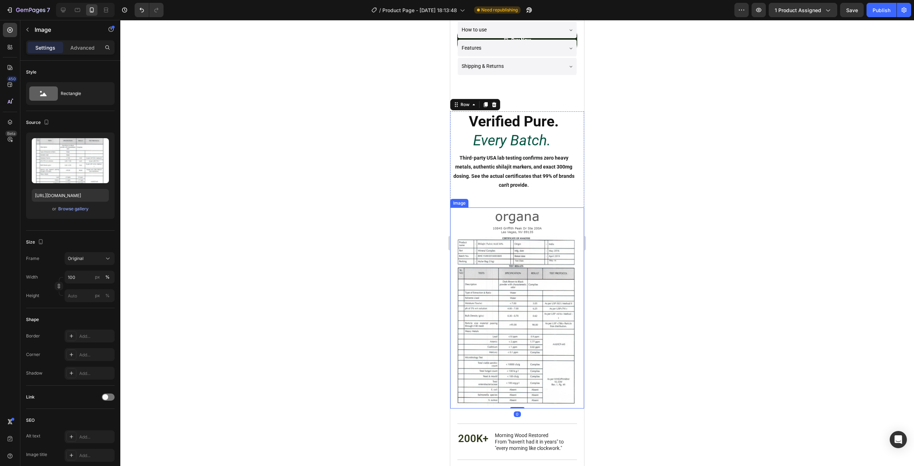
click at [502, 233] on img at bounding box center [517, 307] width 134 height 201
click at [619, 127] on div at bounding box center [516, 243] width 793 height 446
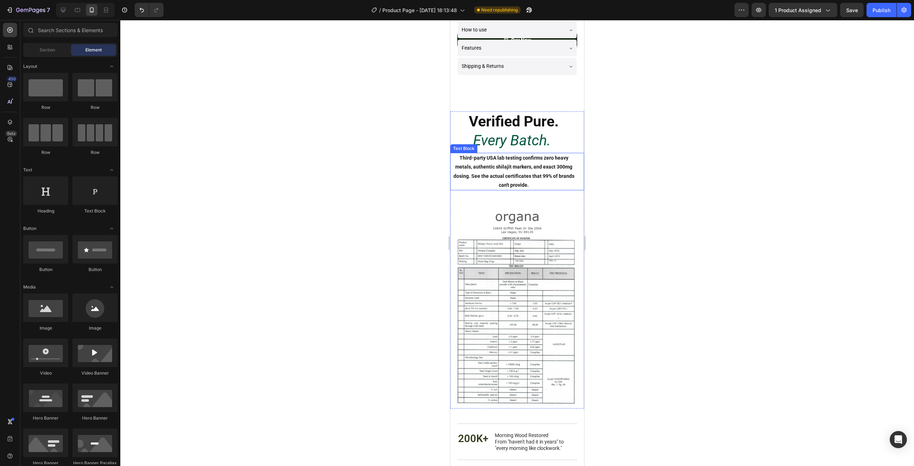
click at [523, 166] on strong "Third-party USA lab testing confirms zero heavy metals, authentic shilajit mark…" at bounding box center [513, 171] width 121 height 33
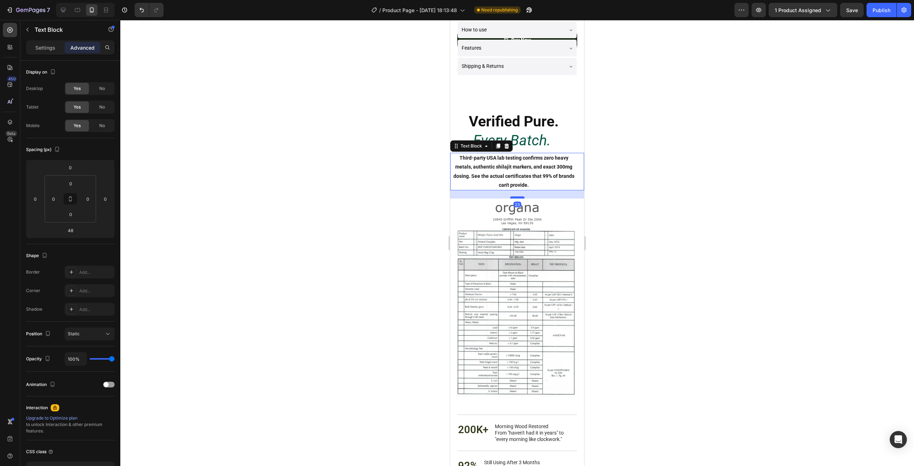
drag, startPoint x: 515, startPoint y: 205, endPoint x: 517, endPoint y: 196, distance: 9.1
click at [517, 196] on div at bounding box center [517, 197] width 14 height 2
type input "23"
click at [613, 168] on div at bounding box center [516, 243] width 793 height 446
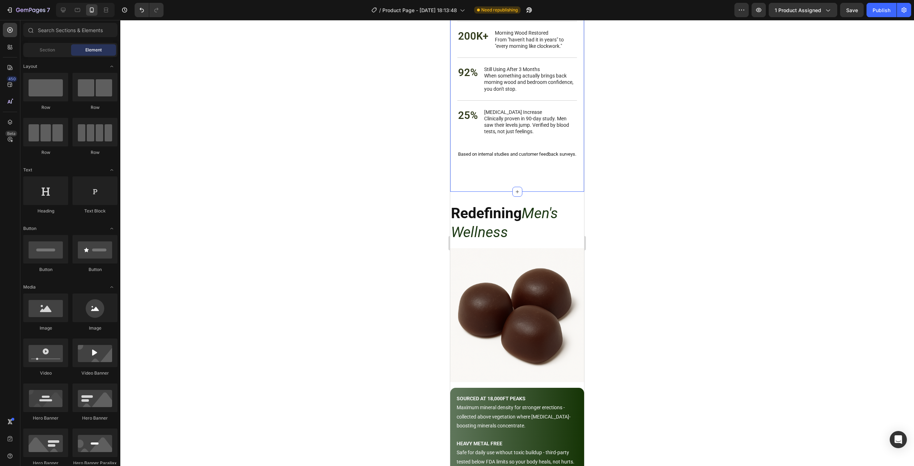
scroll to position [736, 0]
click at [525, 224] on h2 "Redefining Men's Wellness" at bounding box center [517, 222] width 134 height 40
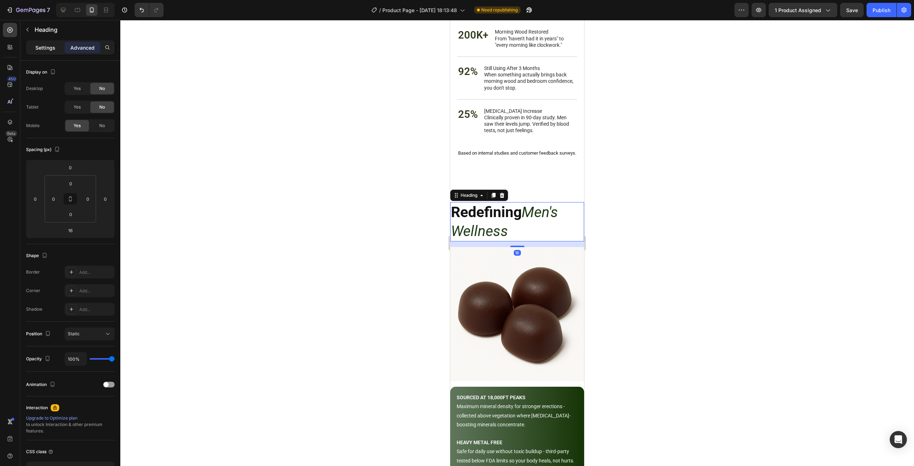
click at [46, 44] on p "Settings" at bounding box center [45, 47] width 20 height 7
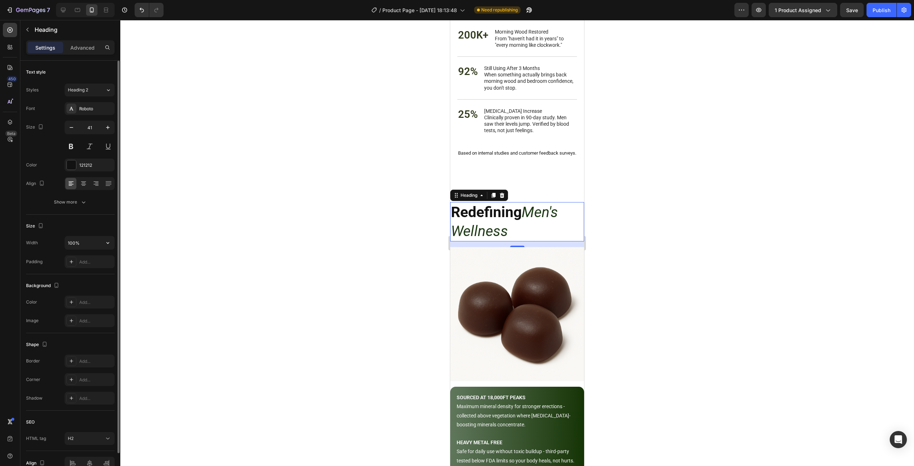
scroll to position [36, 0]
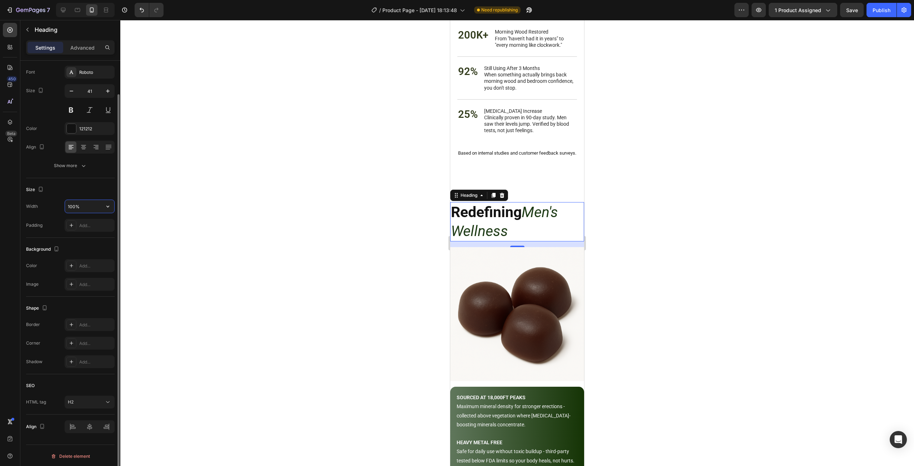
click at [72, 204] on input "100%" at bounding box center [89, 206] width 49 height 13
type input "95%"
click at [81, 146] on icon at bounding box center [83, 146] width 7 height 7
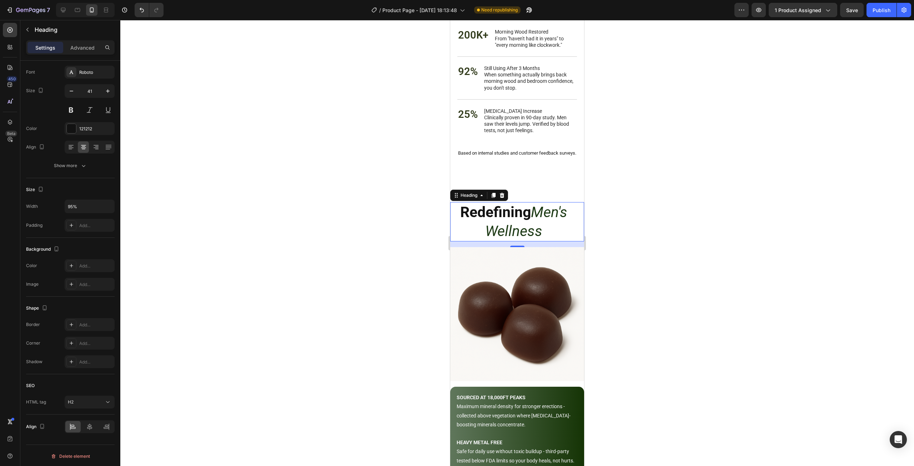
click at [670, 217] on div at bounding box center [516, 243] width 793 height 446
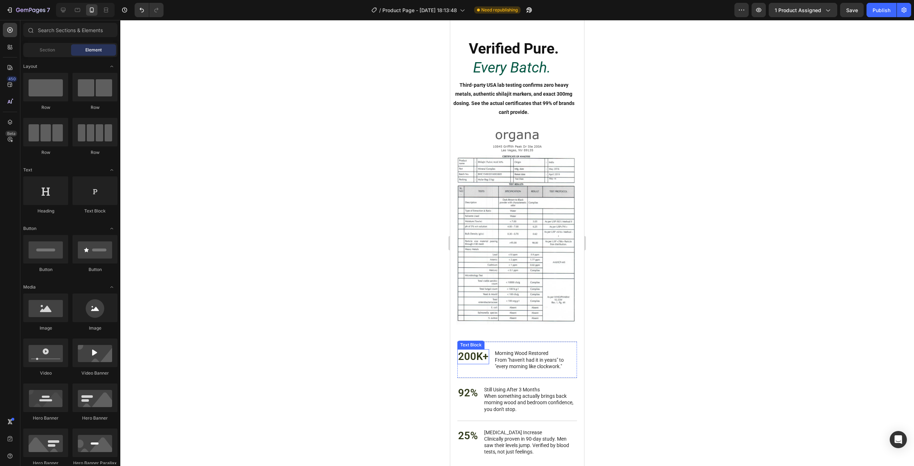
scroll to position [272, 0]
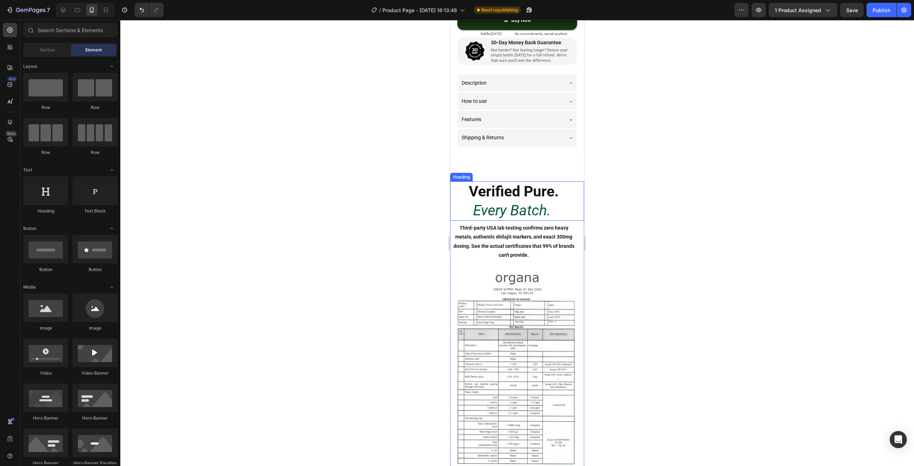
click at [518, 188] on strong "Verified Pure." at bounding box center [514, 191] width 90 height 17
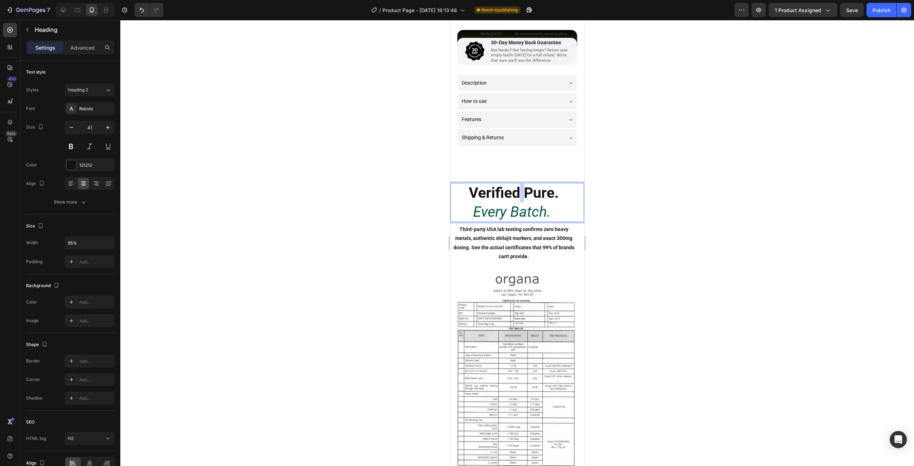
click at [515, 192] on strong "Verified Pure." at bounding box center [514, 192] width 90 height 17
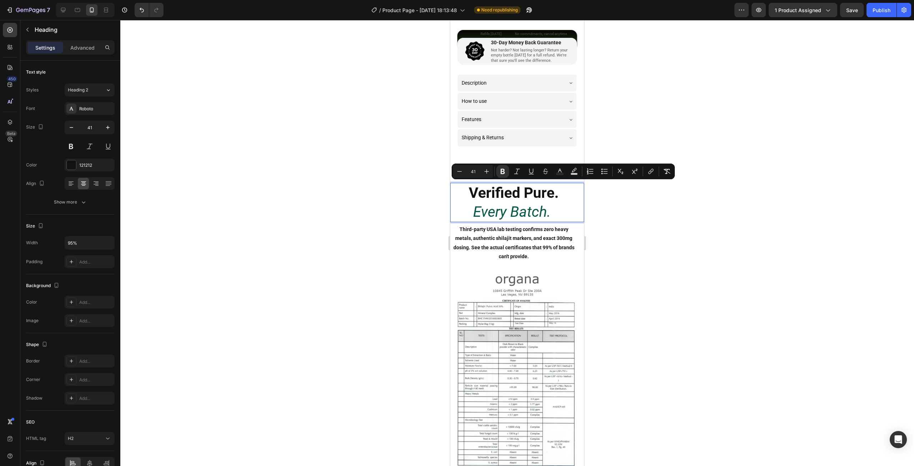
click at [508, 211] on icon "Every Batch." at bounding box center [511, 211] width 77 height 17
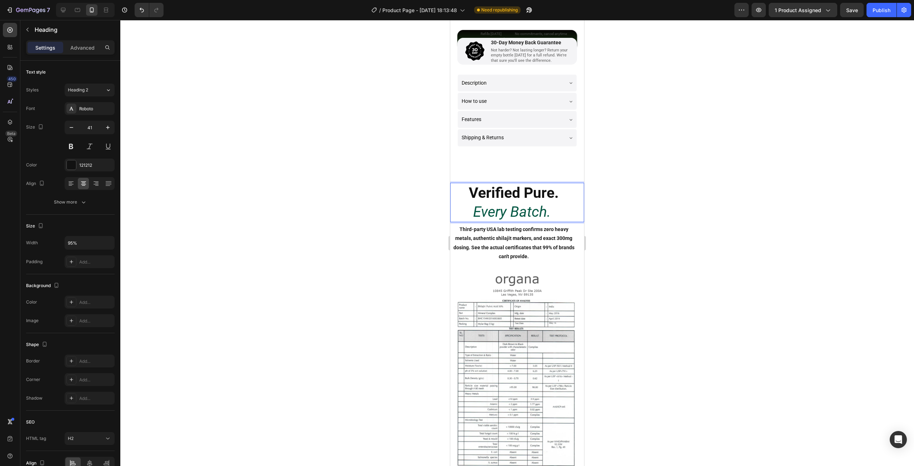
click at [706, 214] on div at bounding box center [516, 243] width 793 height 446
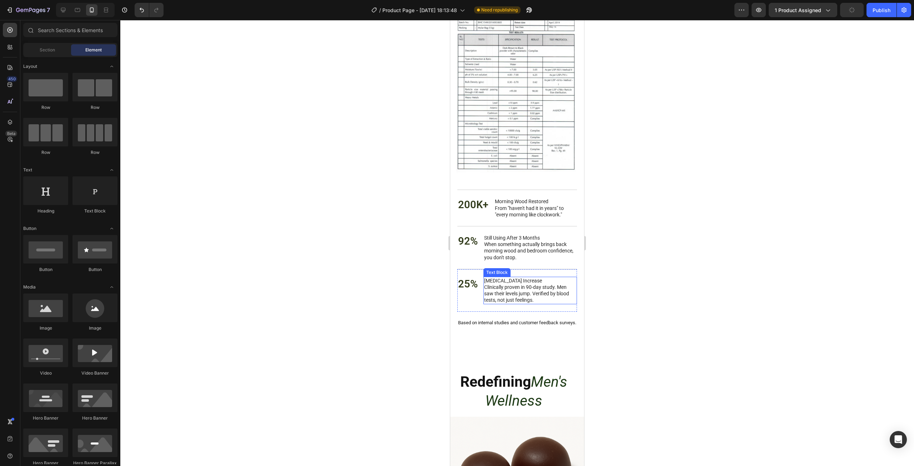
scroll to position [701, 0]
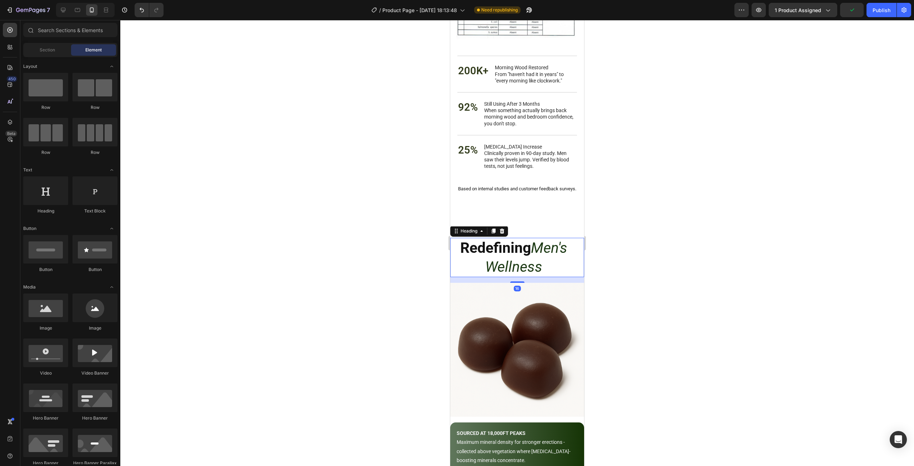
click at [514, 249] on strong "Redefining" at bounding box center [495, 247] width 71 height 17
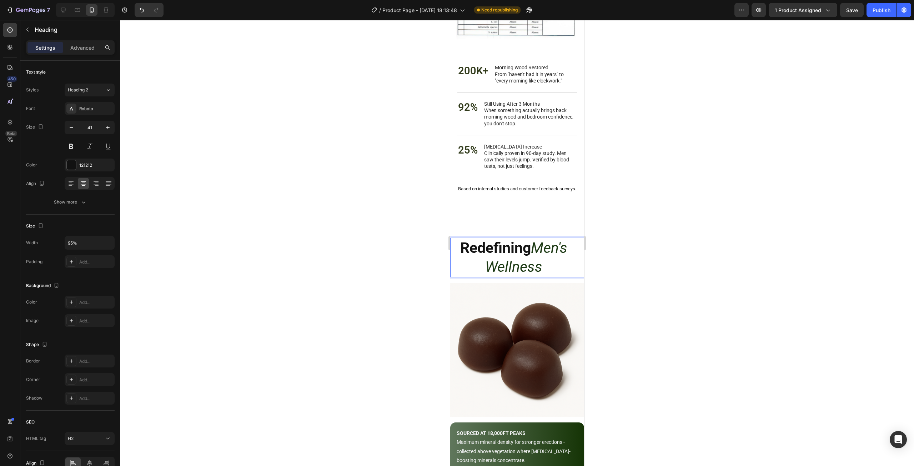
click at [490, 244] on strong "Redefining" at bounding box center [495, 247] width 71 height 17
click at [539, 248] on icon "Men's Wellness" at bounding box center [526, 257] width 82 height 36
drag, startPoint x: 533, startPoint y: 246, endPoint x: 558, endPoint y: 265, distance: 31.1
click at [558, 265] on p "Redefining Men's Wellness" at bounding box center [514, 257] width 126 height 38
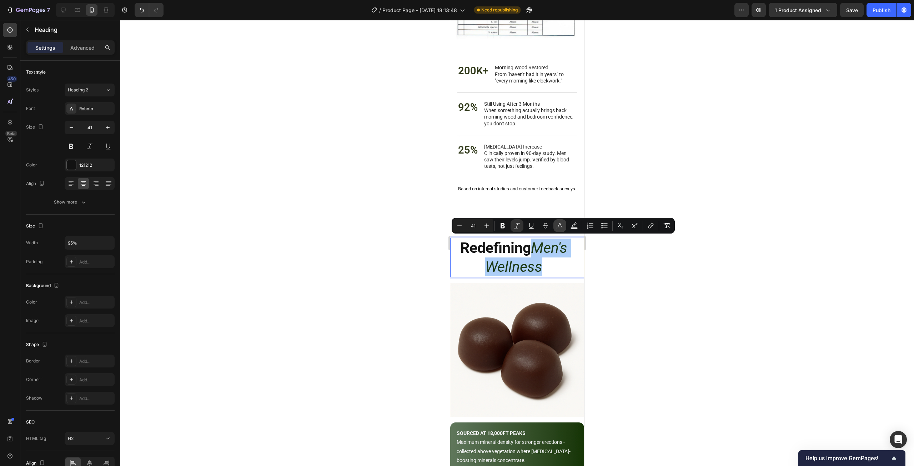
click at [560, 226] on icon "Editor contextual toolbar" at bounding box center [559, 225] width 7 height 7
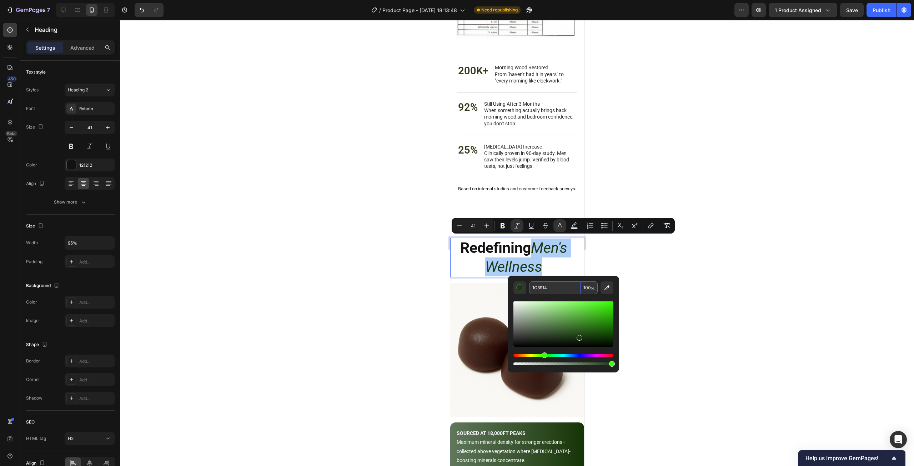
click at [544, 283] on input "1C3914" at bounding box center [554, 287] width 51 height 13
paste input "065844"
type input "1C3914"
click at [716, 278] on div at bounding box center [516, 243] width 793 height 446
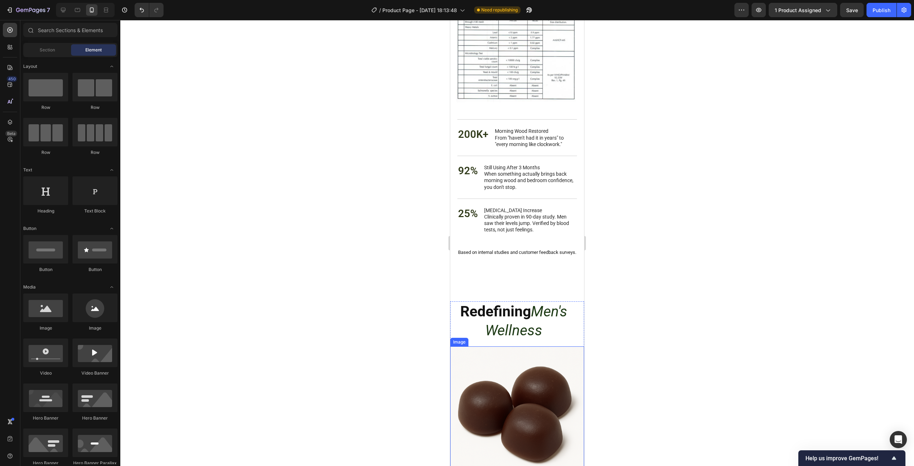
scroll to position [736, 0]
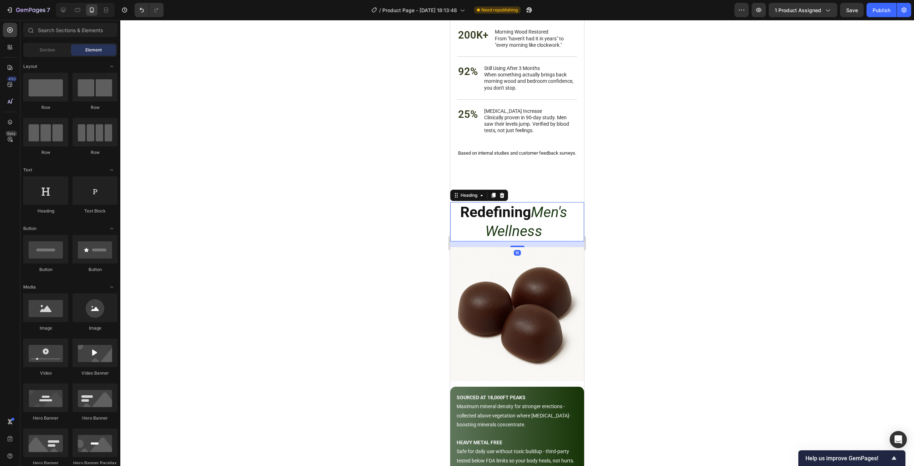
click at [532, 210] on icon "Men's Wellness" at bounding box center [526, 221] width 82 height 36
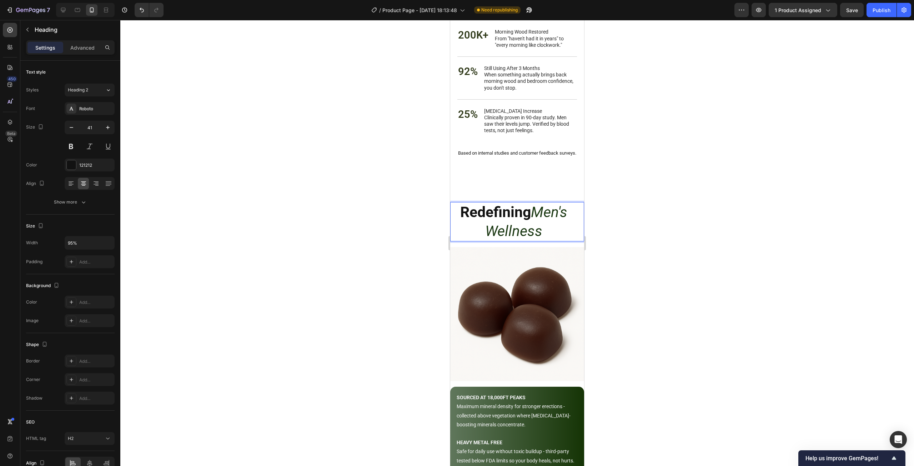
click at [532, 210] on icon "Men's Wellness" at bounding box center [526, 221] width 82 height 36
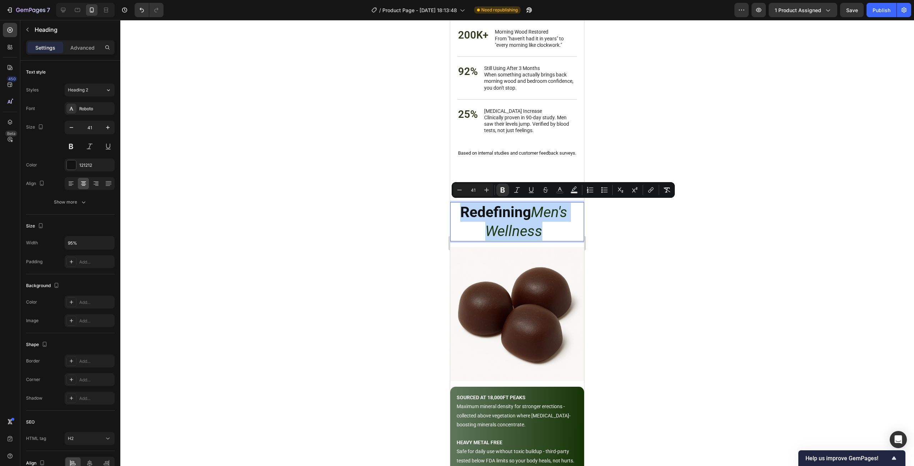
click at [531, 210] on icon "Men's Wellness" at bounding box center [526, 221] width 82 height 36
click at [528, 224] on icon "Men's Wellness" at bounding box center [526, 221] width 82 height 36
drag, startPoint x: 531, startPoint y: 210, endPoint x: 540, endPoint y: 226, distance: 18.2
click at [540, 226] on p "Redefining Men's Wellness" at bounding box center [514, 222] width 126 height 38
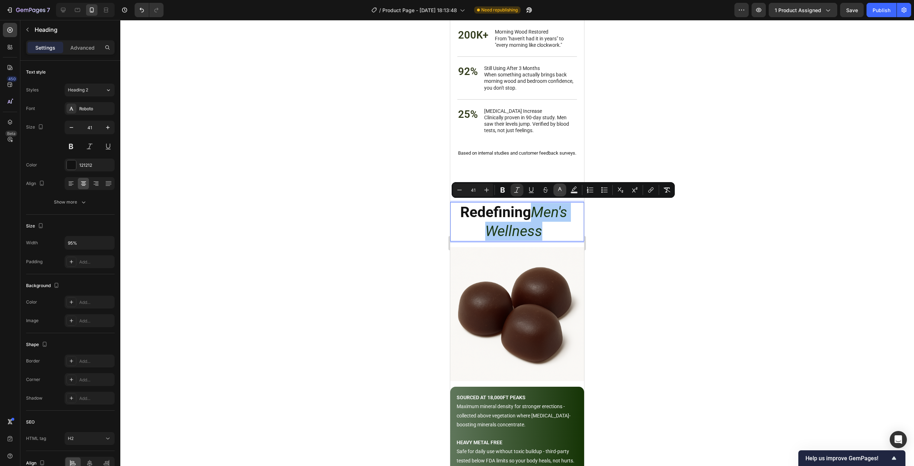
click at [558, 190] on icon "Editor contextual toolbar" at bounding box center [559, 189] width 7 height 7
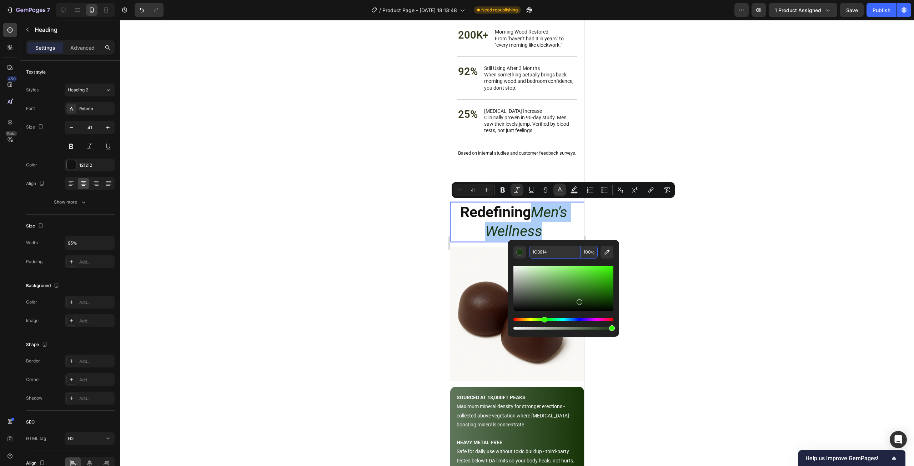
click at [543, 251] on input "1C3914" at bounding box center [554, 252] width 51 height 13
paste input "06584"
type input "065844"
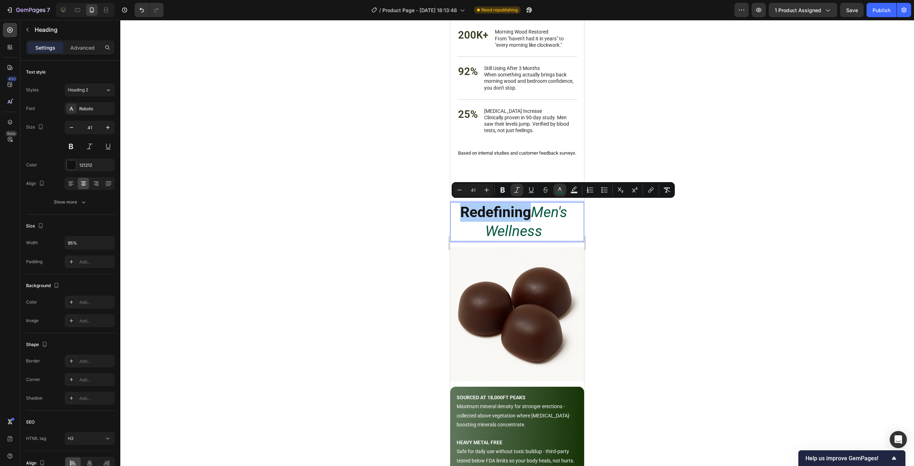
click at [615, 249] on div at bounding box center [516, 243] width 793 height 446
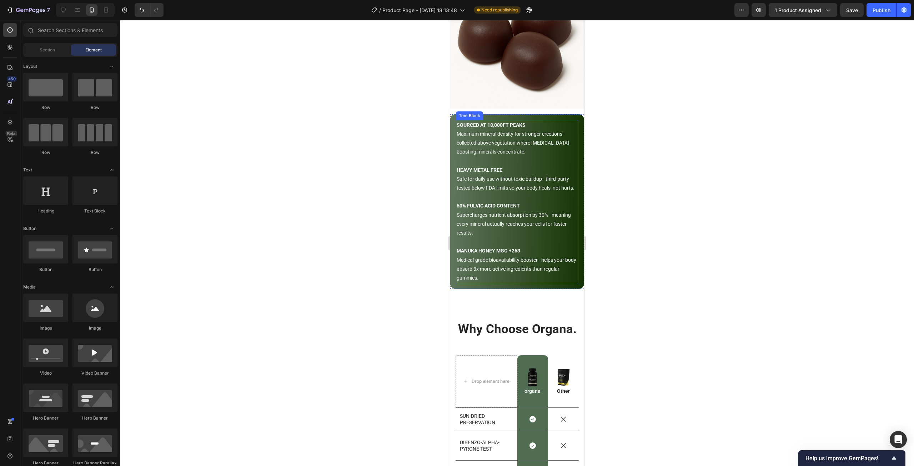
scroll to position [1022, 0]
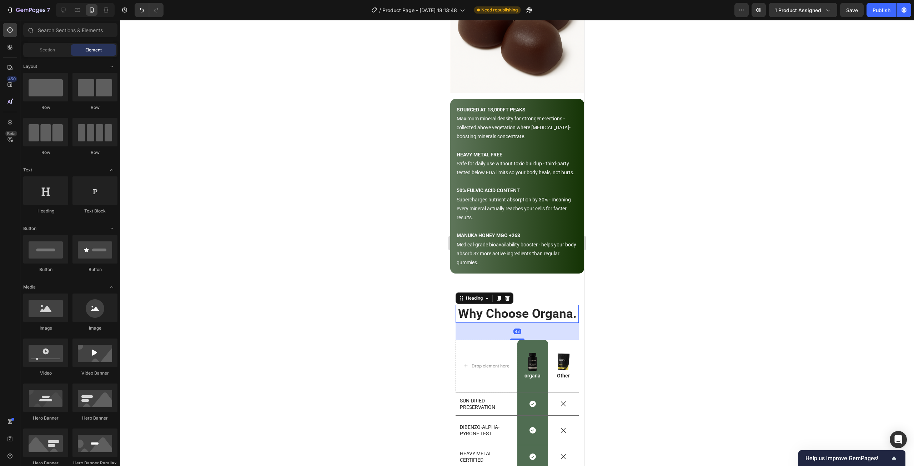
click at [530, 323] on h2 "Why Choose Organa." at bounding box center [516, 314] width 123 height 18
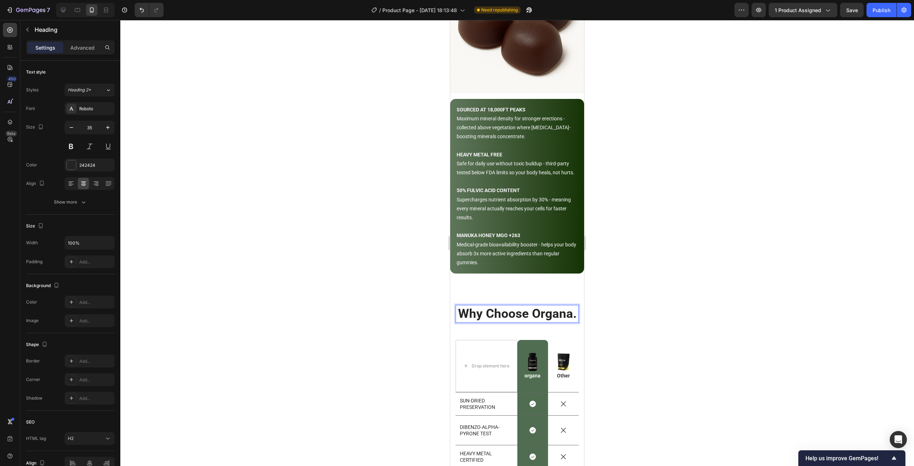
click at [531, 323] on h2 "Why Choose Organa." at bounding box center [516, 314] width 123 height 18
click at [535, 322] on p "Why Choose Organa." at bounding box center [517, 313] width 122 height 16
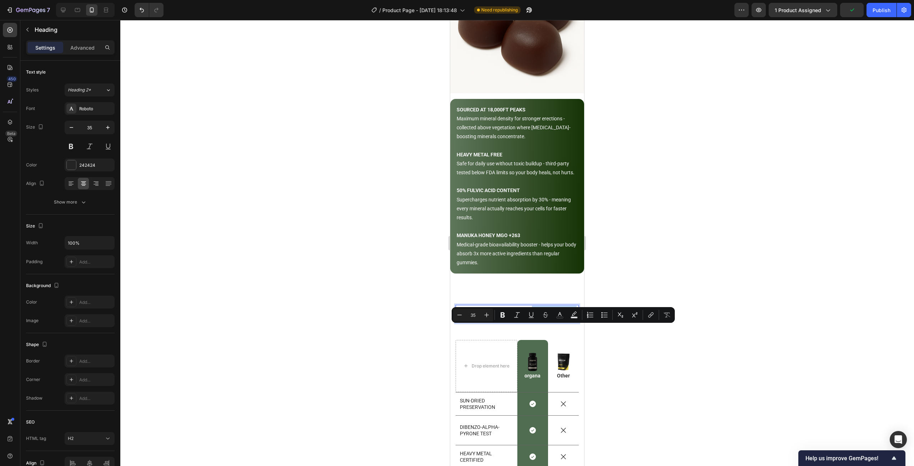
drag, startPoint x: 539, startPoint y: 335, endPoint x: 494, endPoint y: 337, distance: 45.0
click at [494, 322] on p "Why Choose Organa." at bounding box center [517, 313] width 122 height 16
drag, startPoint x: 504, startPoint y: 337, endPoint x: 492, endPoint y: 334, distance: 12.0
click at [492, 322] on p "Why Choose Organa." at bounding box center [517, 313] width 122 height 16
click at [556, 317] on icon "Editor contextual toolbar" at bounding box center [559, 314] width 7 height 7
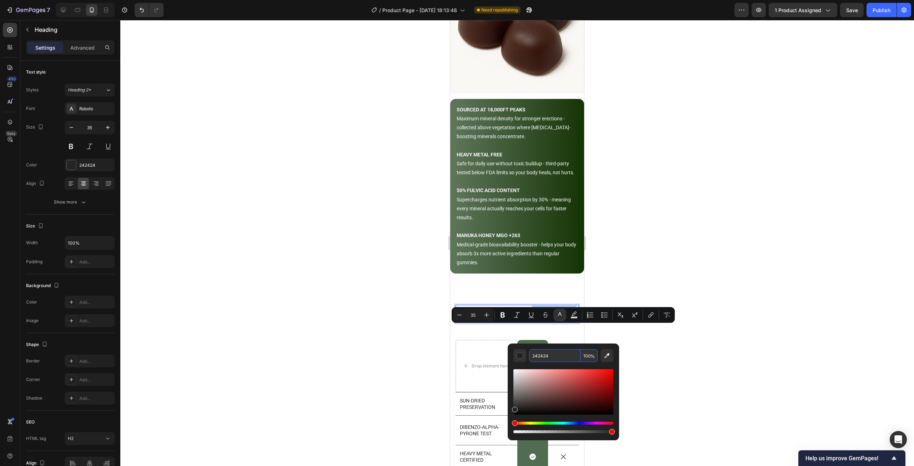
click at [549, 357] on input "242424" at bounding box center [554, 355] width 51 height 13
paste input "06584"
type input "065844"
click at [713, 330] on div at bounding box center [516, 243] width 793 height 446
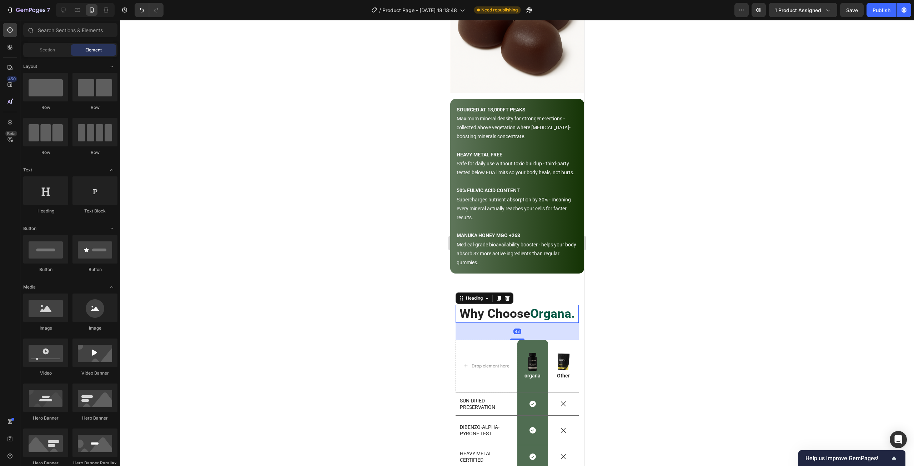
click at [530, 321] on span "Organa." at bounding box center [552, 313] width 45 height 15
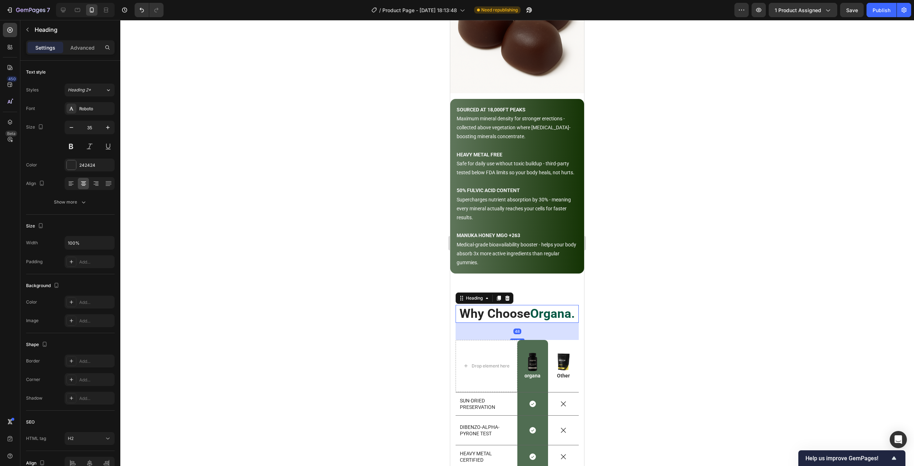
click at [779, 256] on div at bounding box center [516, 243] width 793 height 446
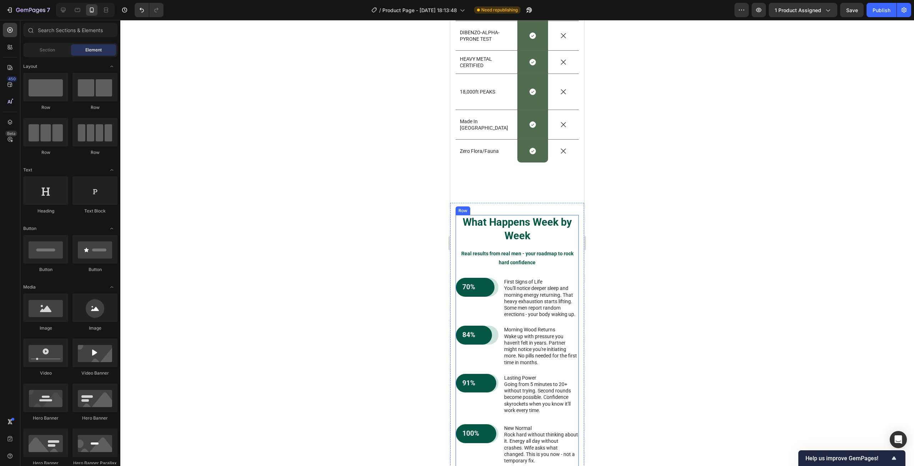
scroll to position [1414, 0]
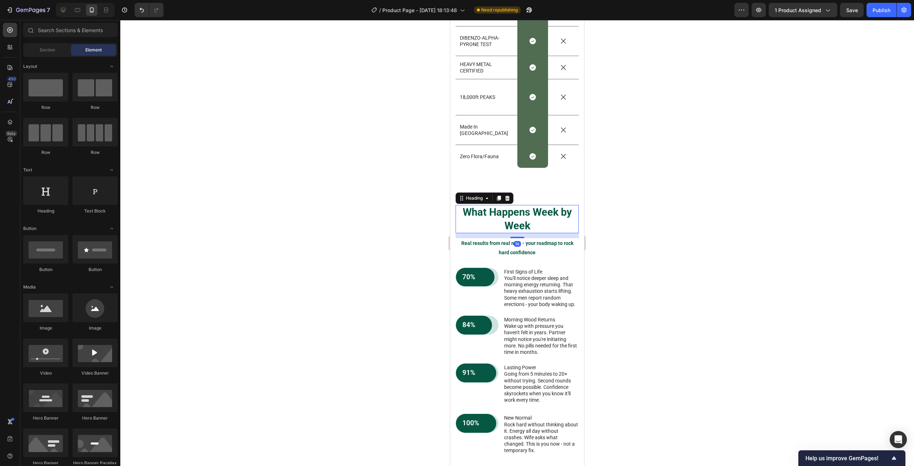
click at [506, 228] on h2 "What Happens Week by Week" at bounding box center [516, 219] width 123 height 28
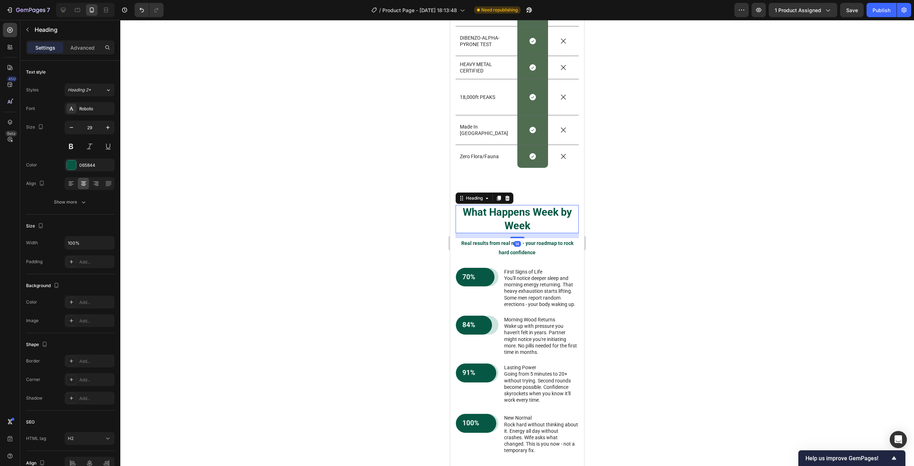
click at [462, 228] on h2 "What Happens Week by Week" at bounding box center [516, 219] width 123 height 28
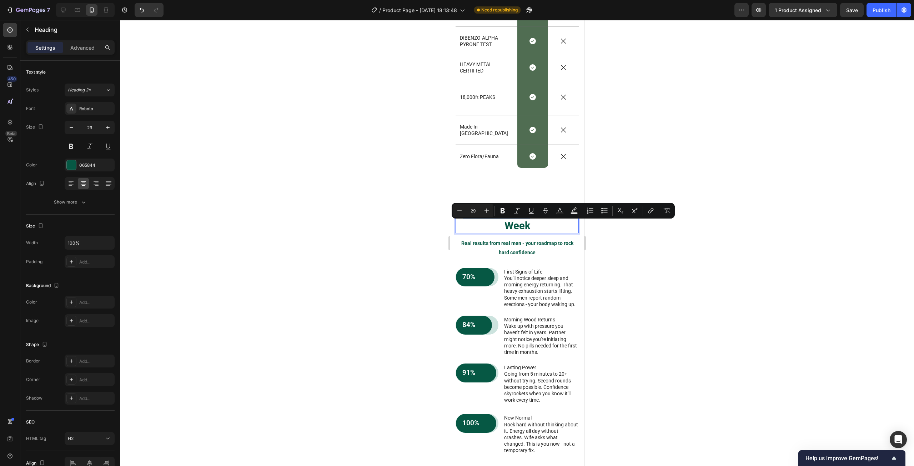
drag, startPoint x: 462, startPoint y: 228, endPoint x: 523, endPoint y: 230, distance: 61.1
click at [523, 230] on p "What Happens Week by Week" at bounding box center [517, 219] width 122 height 27
click at [559, 211] on icon "Editor contextual toolbar" at bounding box center [559, 210] width 7 height 7
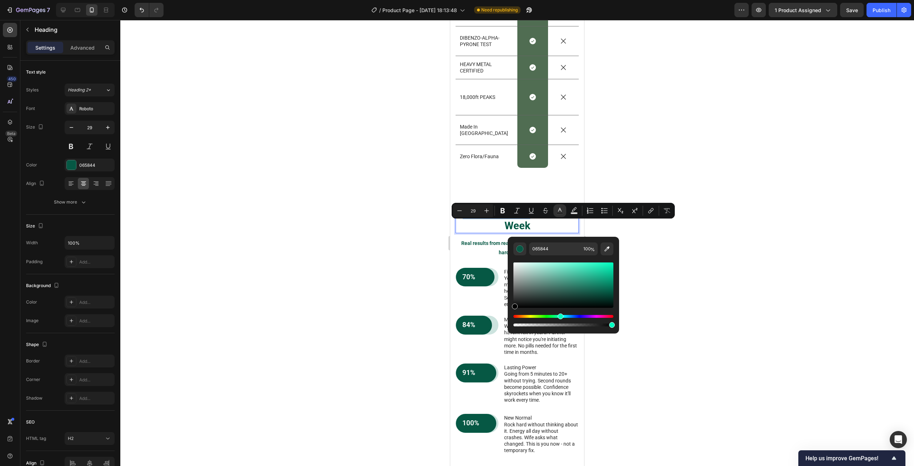
drag, startPoint x: 522, startPoint y: 285, endPoint x: 509, endPoint y: 310, distance: 28.7
click at [509, 310] on div "065844 100 %" at bounding box center [562, 282] width 111 height 91
type input "000000"
click at [712, 266] on div at bounding box center [516, 243] width 793 height 446
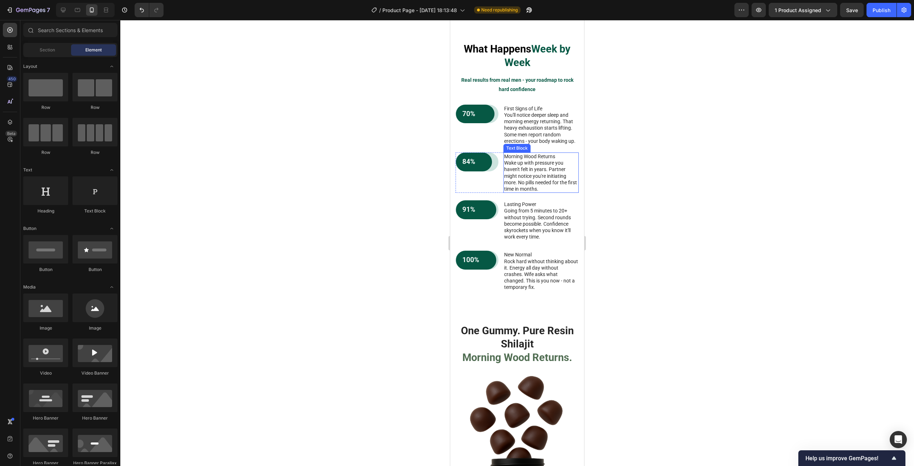
scroll to position [1593, 0]
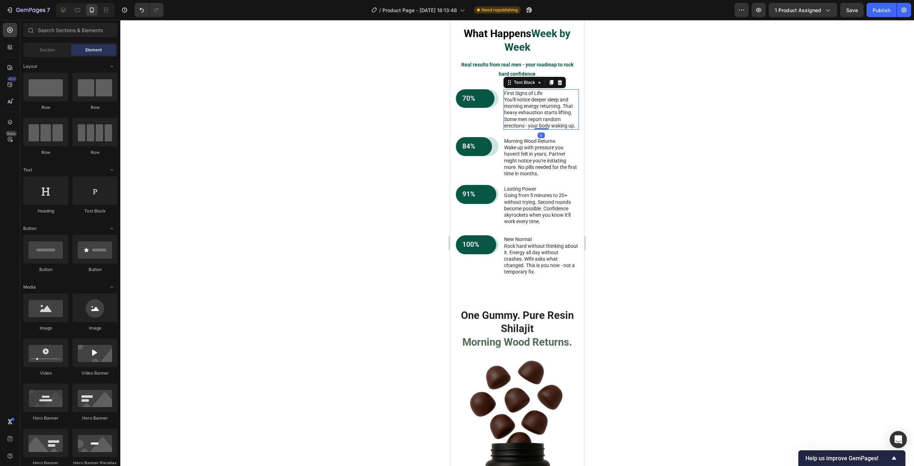
click at [543, 124] on p "You'll notice deeper sleep and morning energy returning. That heavy exhaustion …" at bounding box center [541, 112] width 74 height 32
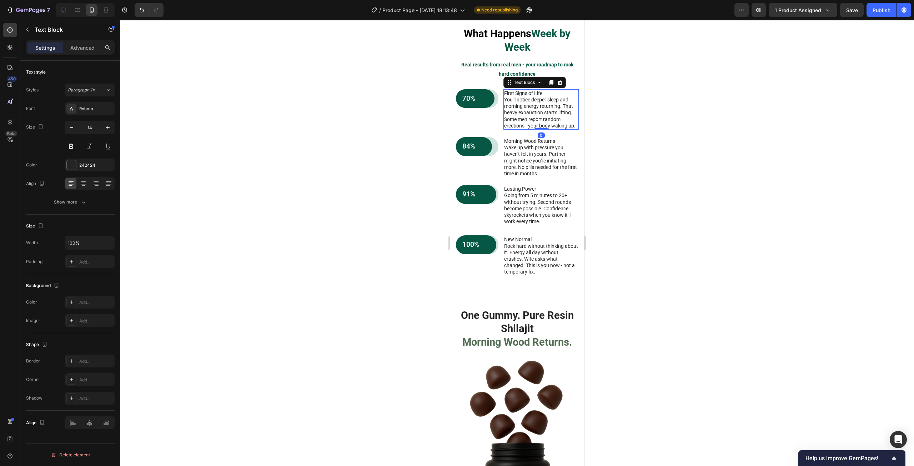
click at [543, 123] on p "You'll notice deeper sleep and morning energy returning. That heavy exhaustion …" at bounding box center [541, 112] width 74 height 32
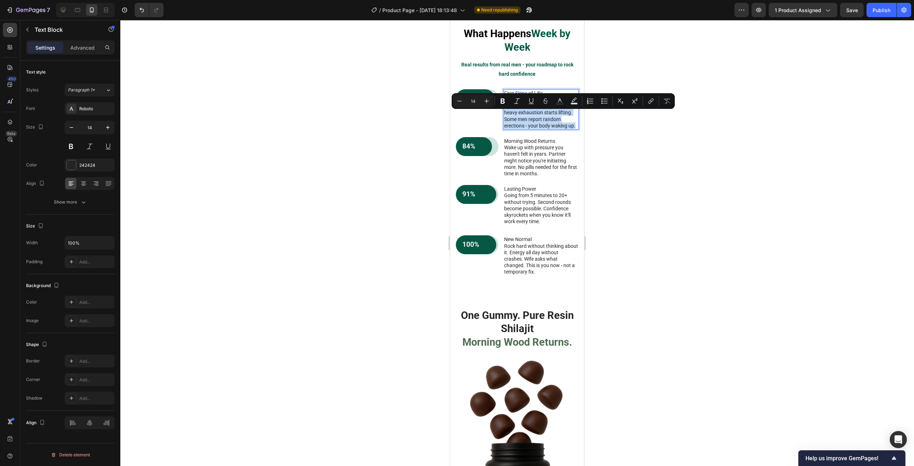
click at [542, 128] on p "You'll notice deeper sleep and morning energy returning. That heavy exhaustion …" at bounding box center [541, 112] width 74 height 32
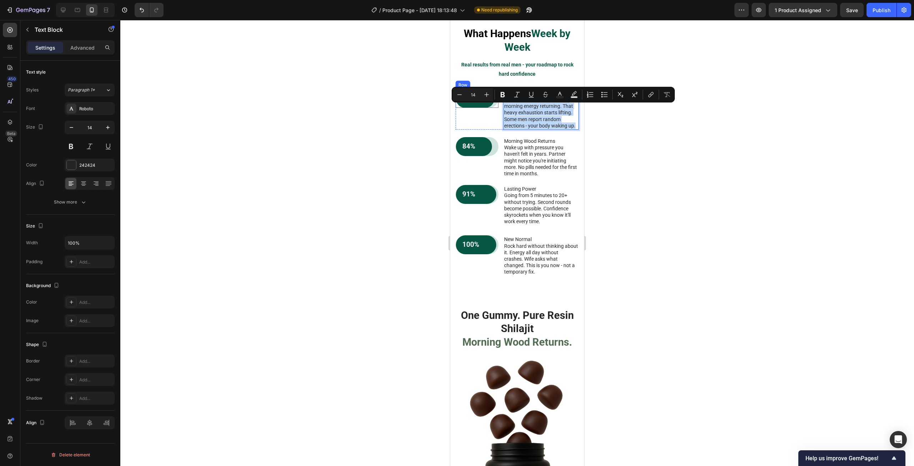
drag, startPoint x: 518, startPoint y: 146, endPoint x: 496, endPoint y: 107, distance: 44.1
click at [496, 107] on div "70% Text Block Row Row First Signs of Life You'll notice deeper sleep and morni…" at bounding box center [516, 109] width 123 height 40
click at [557, 93] on icon "Editor contextual toolbar" at bounding box center [559, 94] width 7 height 7
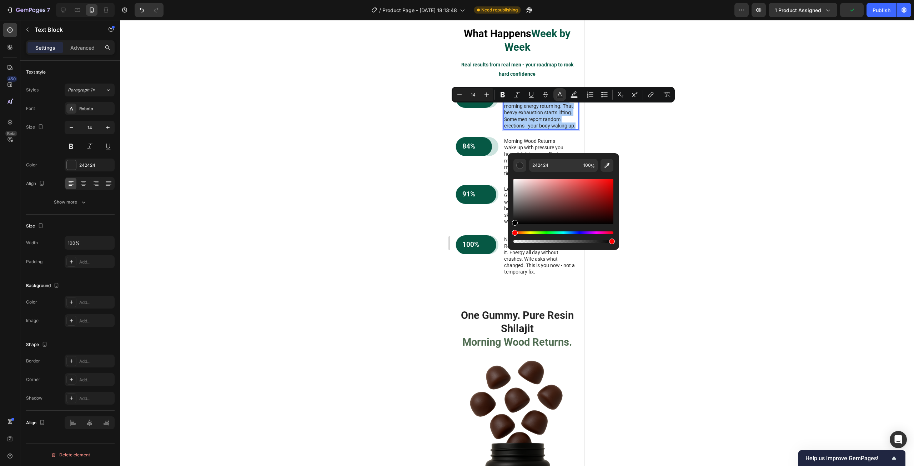
drag, startPoint x: 514, startPoint y: 219, endPoint x: 510, endPoint y: 228, distance: 9.9
click at [510, 228] on div "242424 100 %" at bounding box center [562, 198] width 111 height 91
type input "000000"
click at [700, 155] on div at bounding box center [516, 243] width 793 height 446
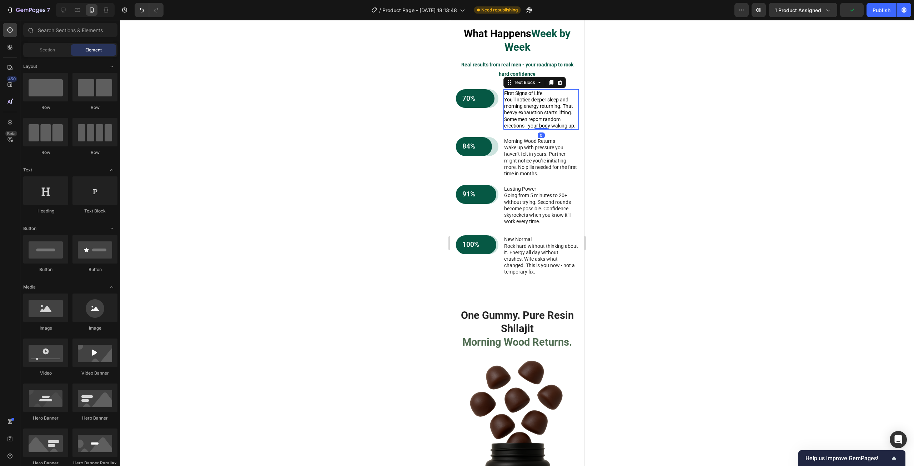
click at [533, 125] on span "You'll notice deeper sleep and morning energy returning. That heavy exhaustion …" at bounding box center [539, 113] width 71 height 32
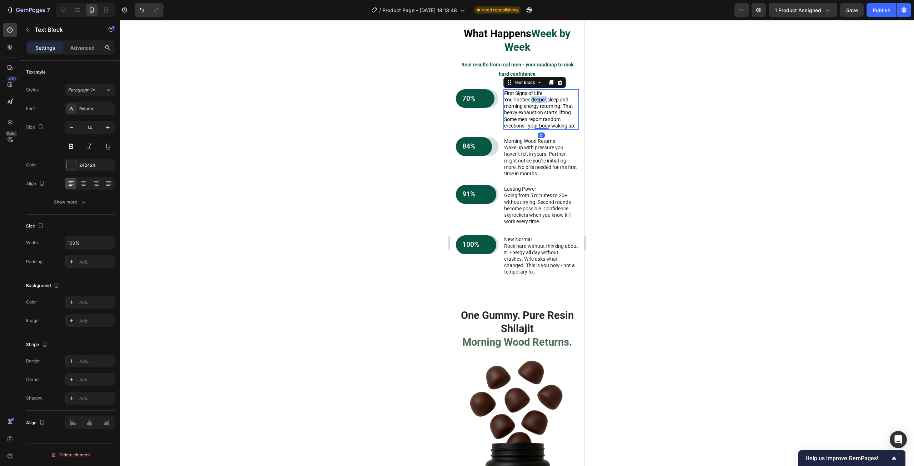
click at [539, 113] on span "You'll notice deeper sleep and morning energy returning. That heavy exhaustion …" at bounding box center [539, 113] width 71 height 32
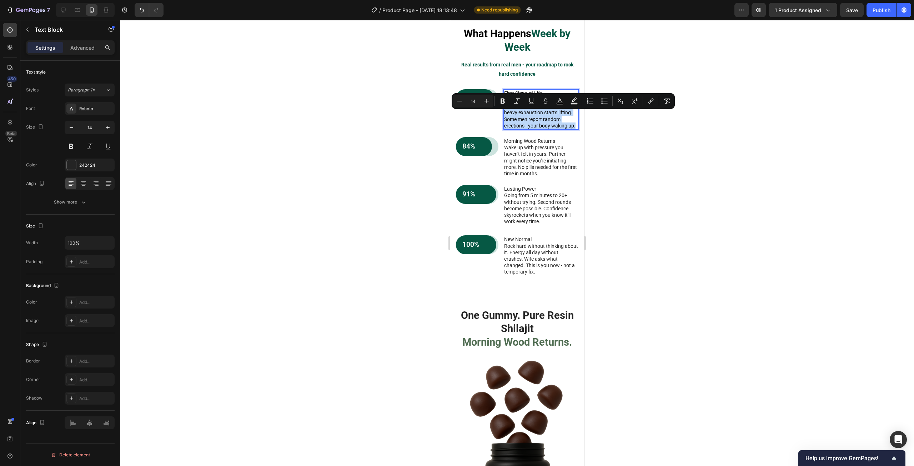
click at [539, 113] on span "You'll notice deeper sleep and morning energy returning. That heavy exhaustion …" at bounding box center [539, 113] width 71 height 32
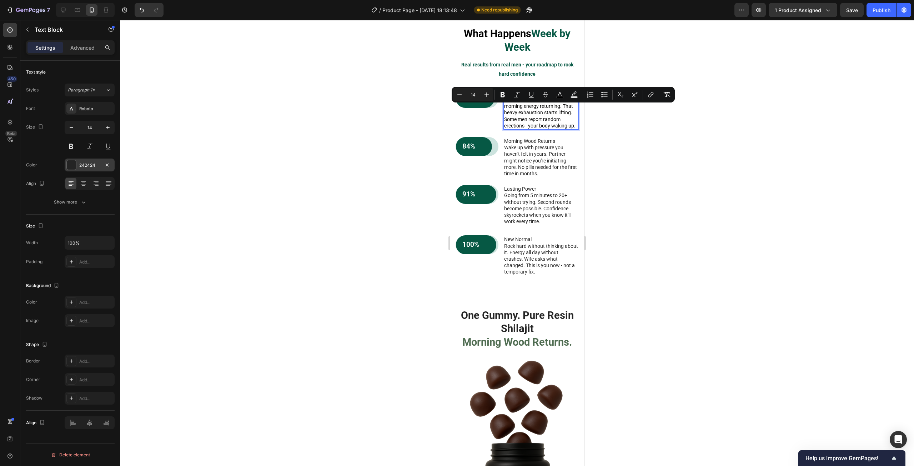
click at [75, 168] on div at bounding box center [71, 164] width 9 height 9
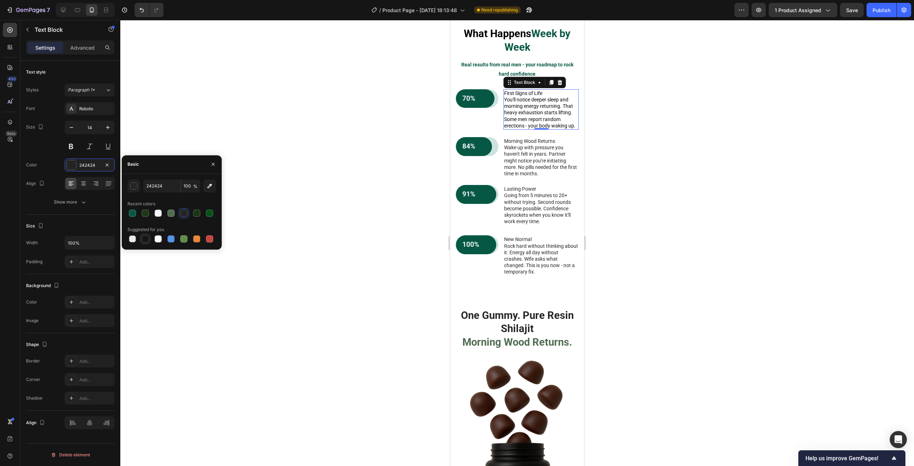
click at [144, 238] on div at bounding box center [145, 238] width 7 height 7
type input "151515"
click at [520, 177] on p "Wake up with pressure you haven't felt in years. Partner might notice you're in…" at bounding box center [541, 160] width 74 height 32
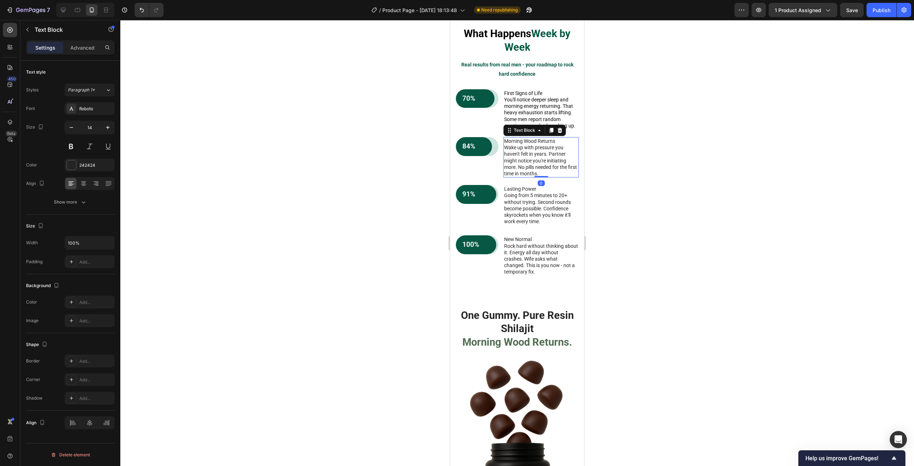
click at [520, 177] on p "Wake up with pressure you haven't felt in years. Partner might notice you're in…" at bounding box center [541, 160] width 74 height 32
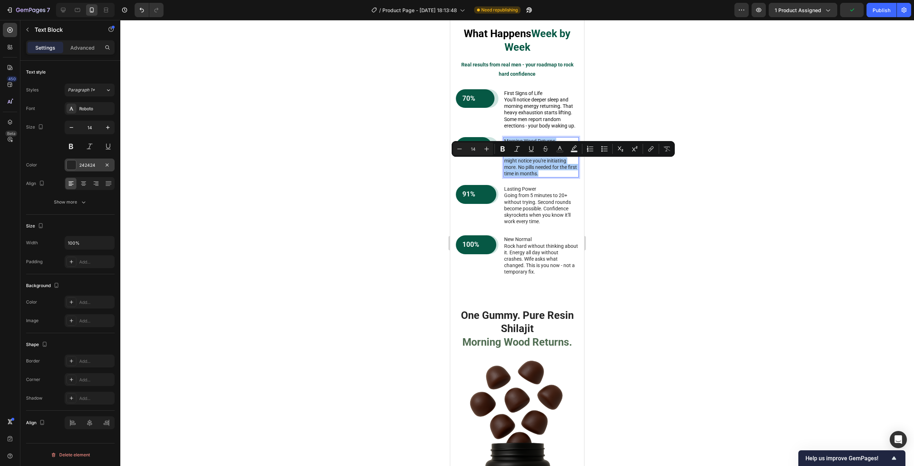
click at [69, 162] on div at bounding box center [71, 164] width 9 height 9
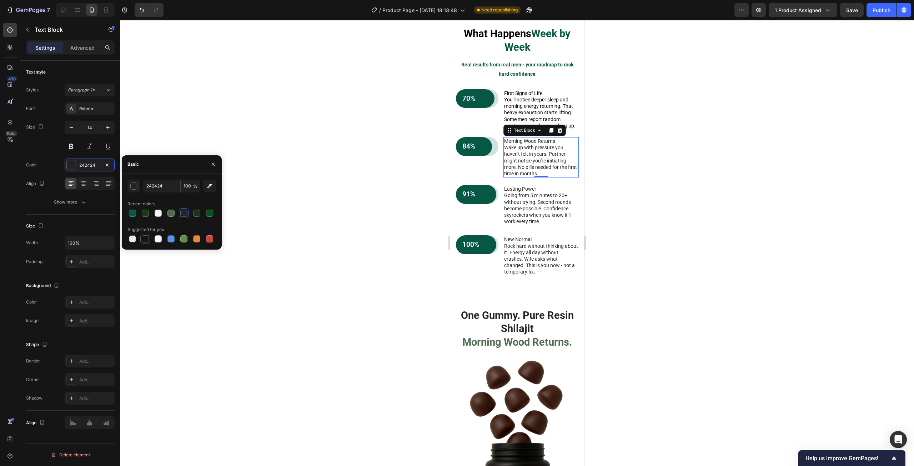
click at [146, 238] on div at bounding box center [145, 238] width 7 height 7
type input "151515"
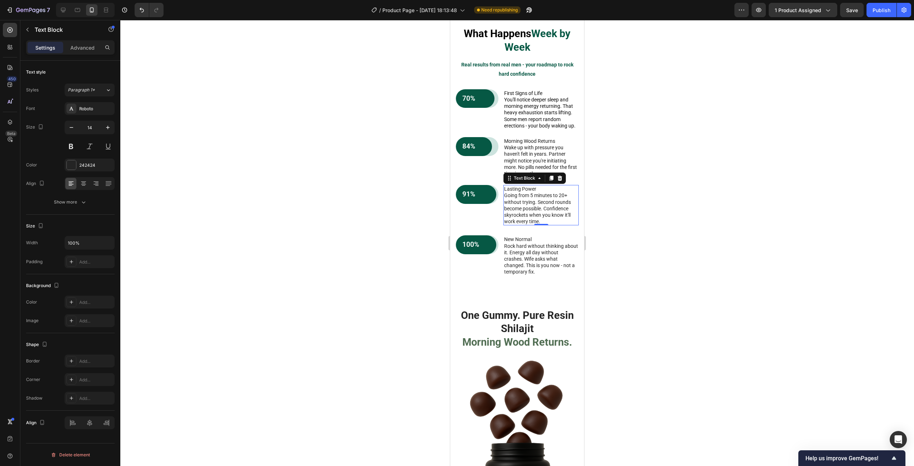
click at [529, 224] on p "Going from 5 minutes to 20+ without trying. Second rounds become possible. Conf…" at bounding box center [541, 208] width 74 height 32
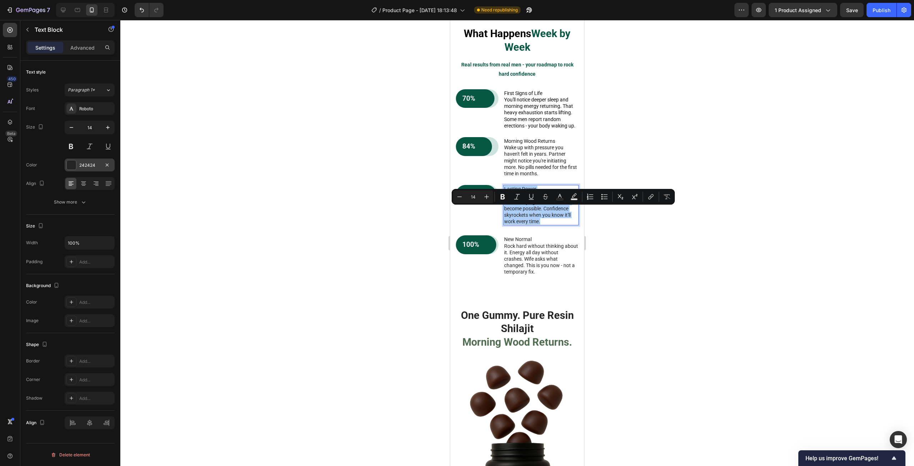
click at [68, 161] on div at bounding box center [71, 164] width 9 height 9
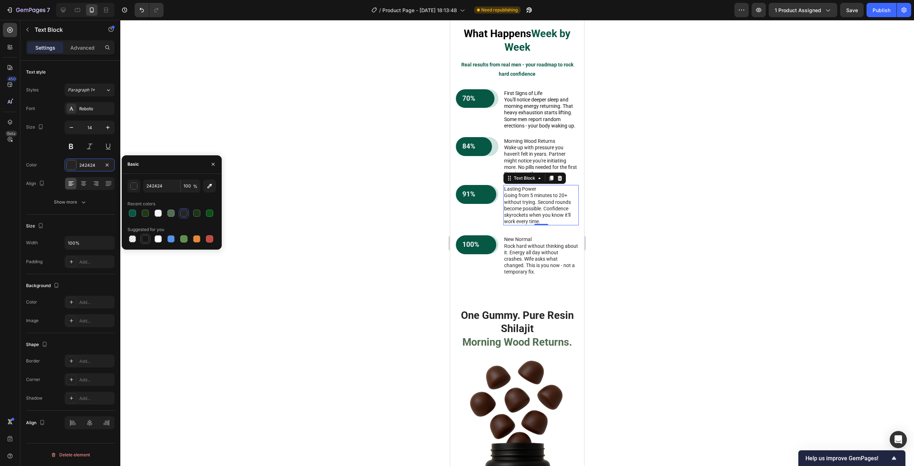
click at [146, 238] on div at bounding box center [145, 238] width 7 height 7
type input "151515"
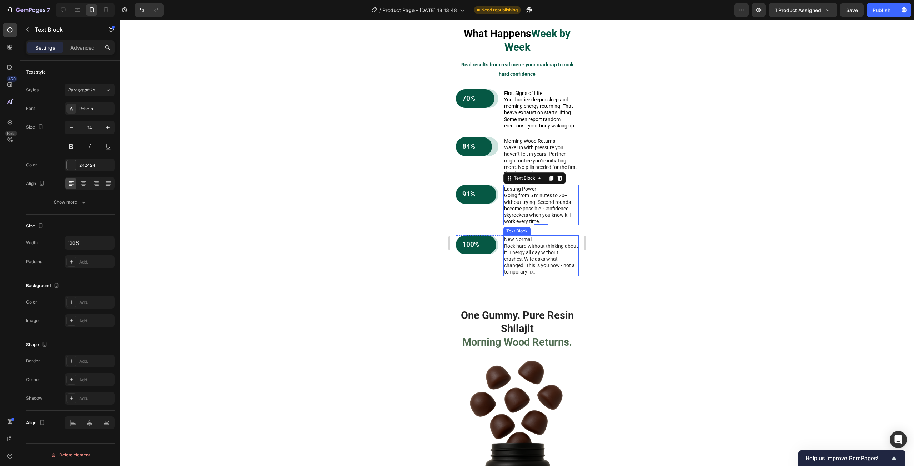
click at [515, 268] on p "Rock hard without thinking about it. Energy all day without crashes. Wife asks …" at bounding box center [541, 259] width 74 height 32
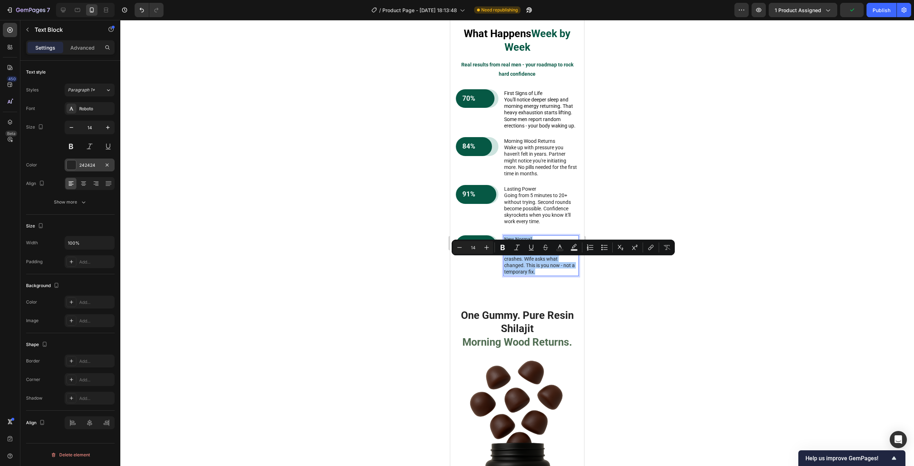
click at [67, 166] on div at bounding box center [71, 164] width 9 height 9
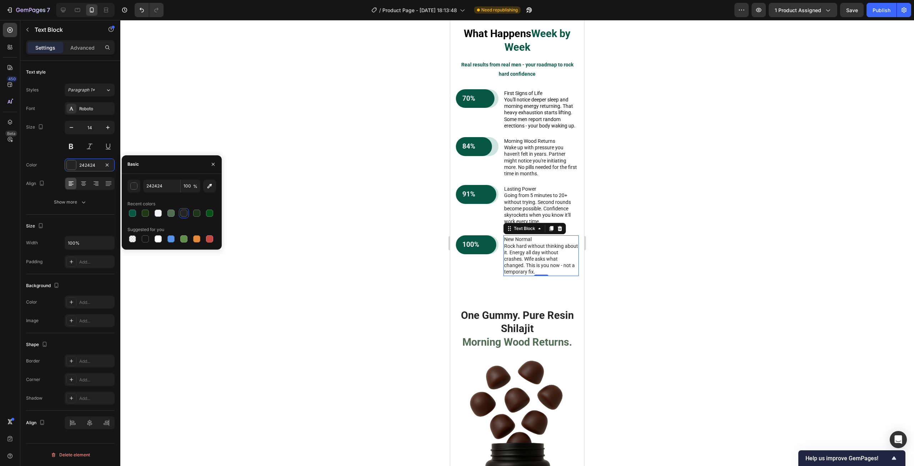
click at [149, 232] on div "Suggested for you" at bounding box center [171, 229] width 89 height 11
click at [146, 239] on div at bounding box center [145, 238] width 7 height 7
type input "151515"
click at [643, 178] on div at bounding box center [516, 243] width 793 height 446
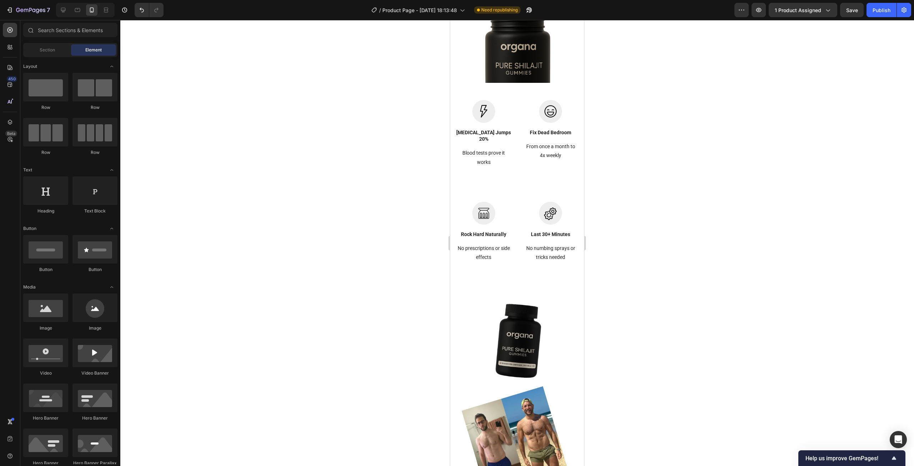
scroll to position [2057, 0]
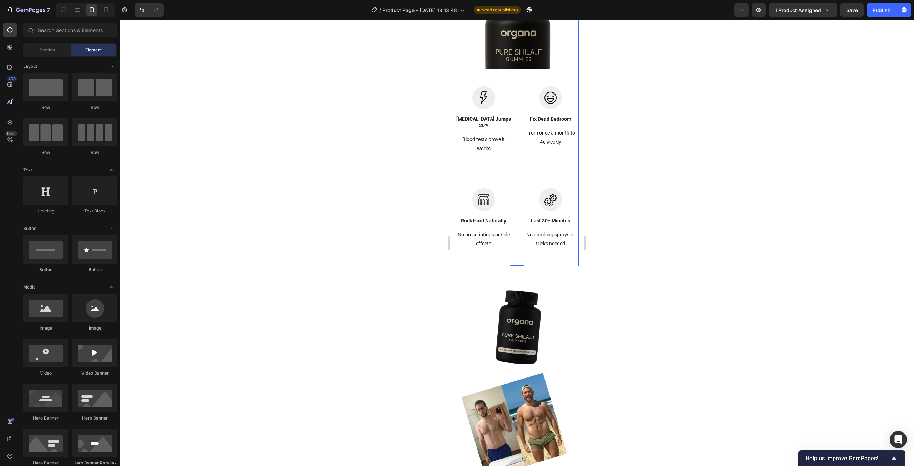
click at [500, 168] on div "One Gummy. Pure Resin Shilajit Morning Wood Returns. Heading Image Testosterone…" at bounding box center [516, 167] width 123 height 197
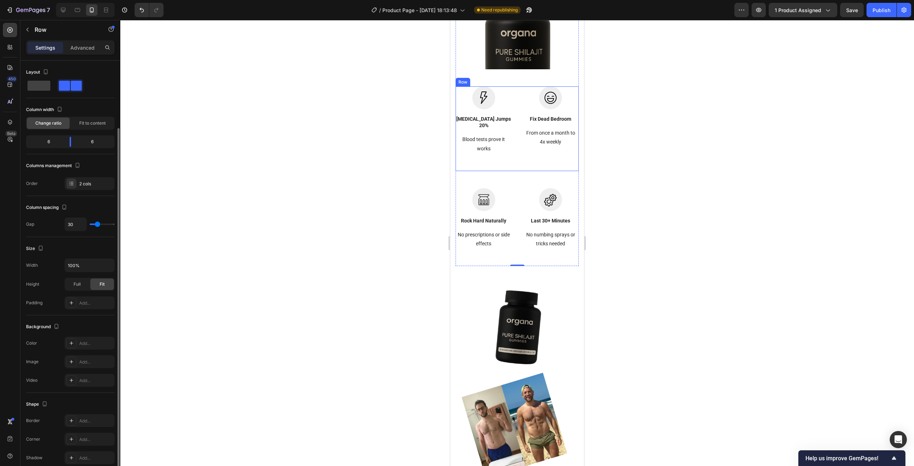
scroll to position [36, 0]
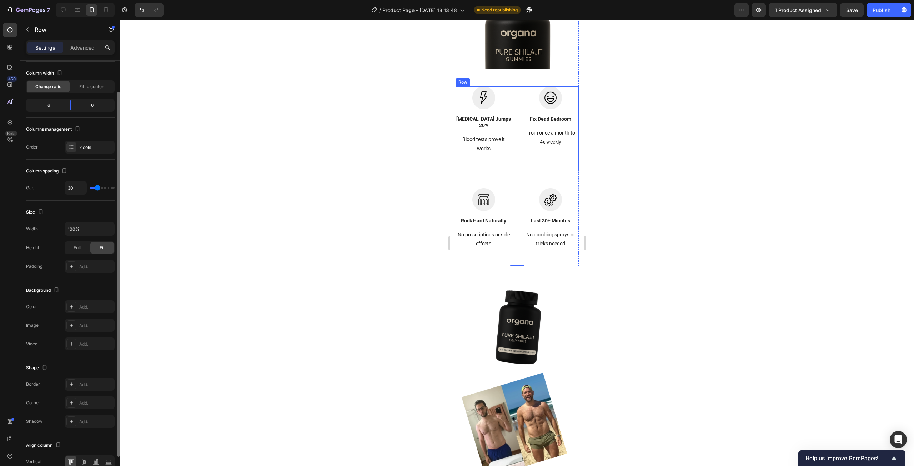
click at [522, 143] on div "Image Fix Dead Bedroom Text block From once a month to 4x weekly Text block" at bounding box center [550, 128] width 56 height 85
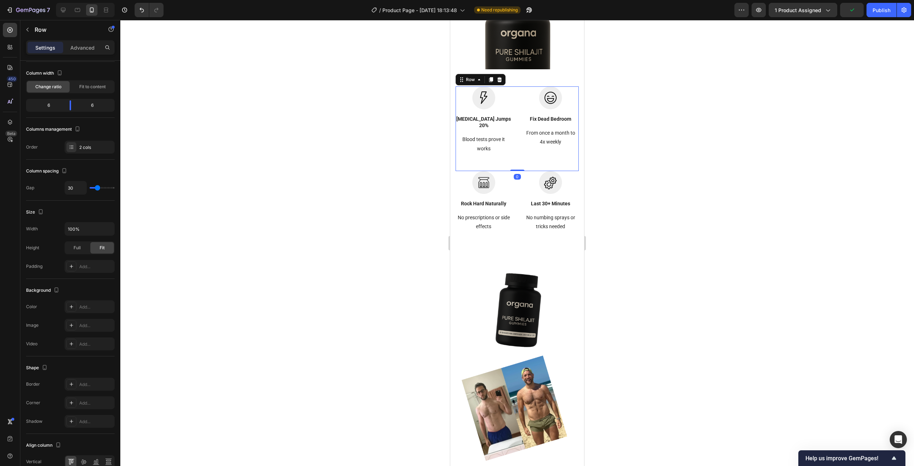
drag, startPoint x: 514, startPoint y: 180, endPoint x: 518, endPoint y: 159, distance: 21.1
click at [518, 159] on div "Image Testosterone Jumps 20% Text block Blood tests prove it works Text block I…" at bounding box center [516, 128] width 123 height 85
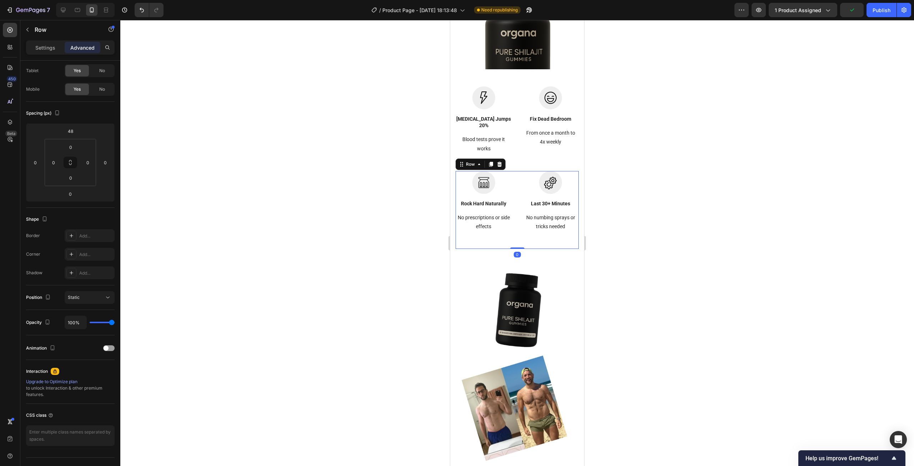
click at [510, 182] on div "Image Rock Hard Naturally Text block No prescriptions or side effects Text bloc…" at bounding box center [516, 210] width 123 height 78
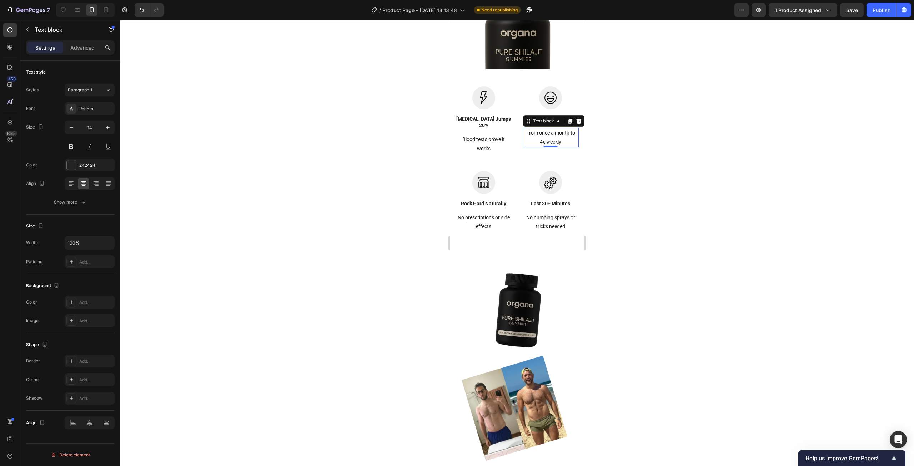
scroll to position [0, 0]
click at [524, 139] on p "From once a month to 4x weekly" at bounding box center [550, 137] width 55 height 18
click at [513, 147] on div "Image Testosterone Jumps 20% Text block Blood tests prove it works Text block I…" at bounding box center [516, 128] width 123 height 85
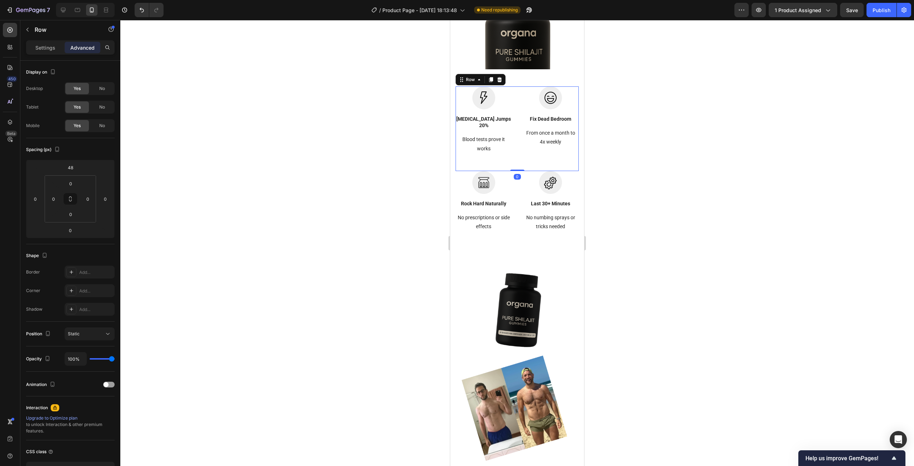
click at [625, 147] on div at bounding box center [516, 243] width 793 height 446
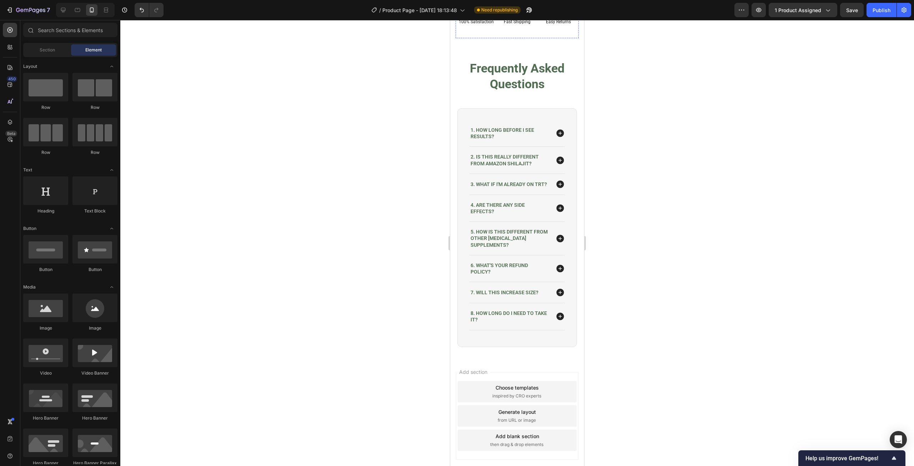
scroll to position [2647, 0]
click at [874, 12] on div "Publish" at bounding box center [881, 9] width 18 height 7
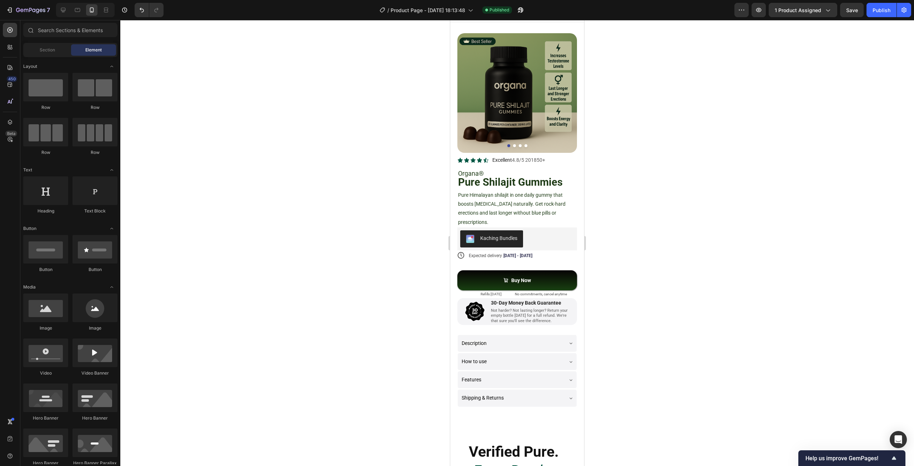
scroll to position [0, 0]
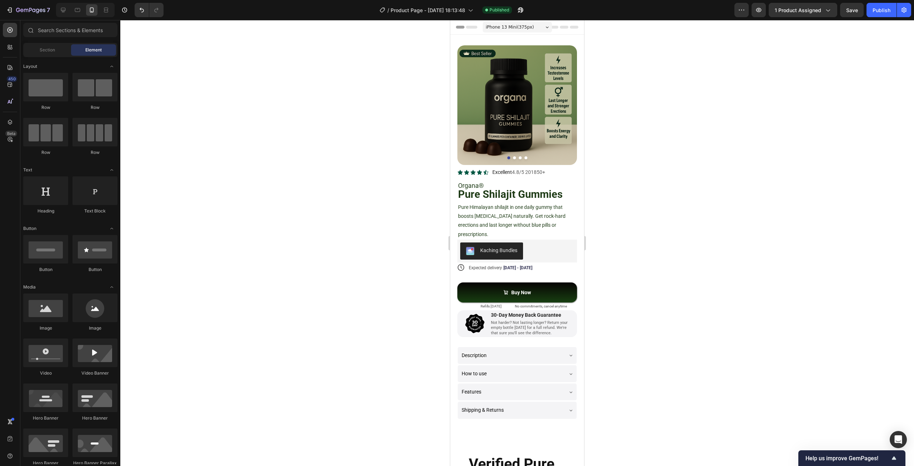
drag, startPoint x: 581, startPoint y: 257, endPoint x: 1042, endPoint y: 47, distance: 507.2
